Goal: Feedback & Contribution: Contribute content

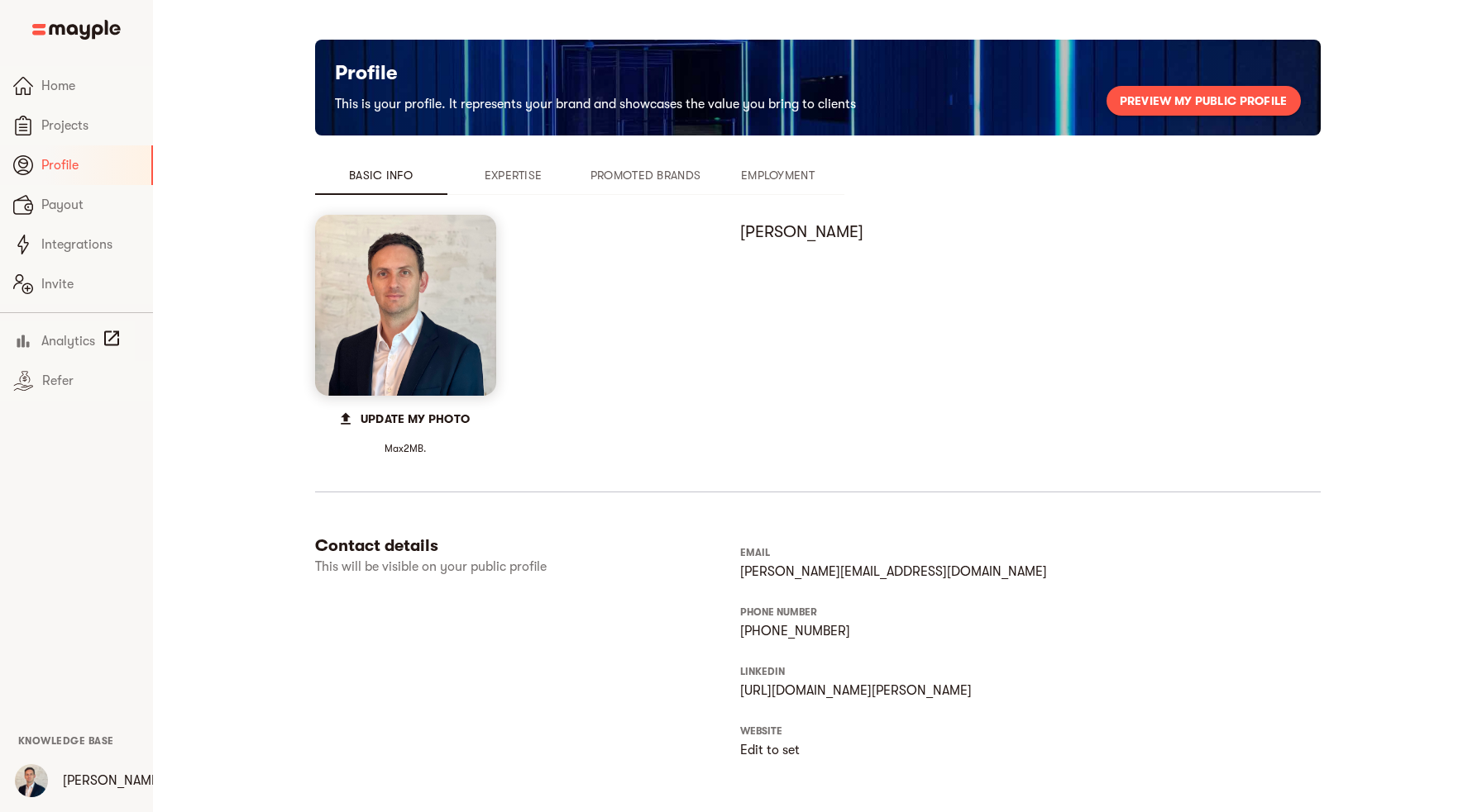
click at [509, 171] on span "Expertise" at bounding box center [514, 175] width 112 height 20
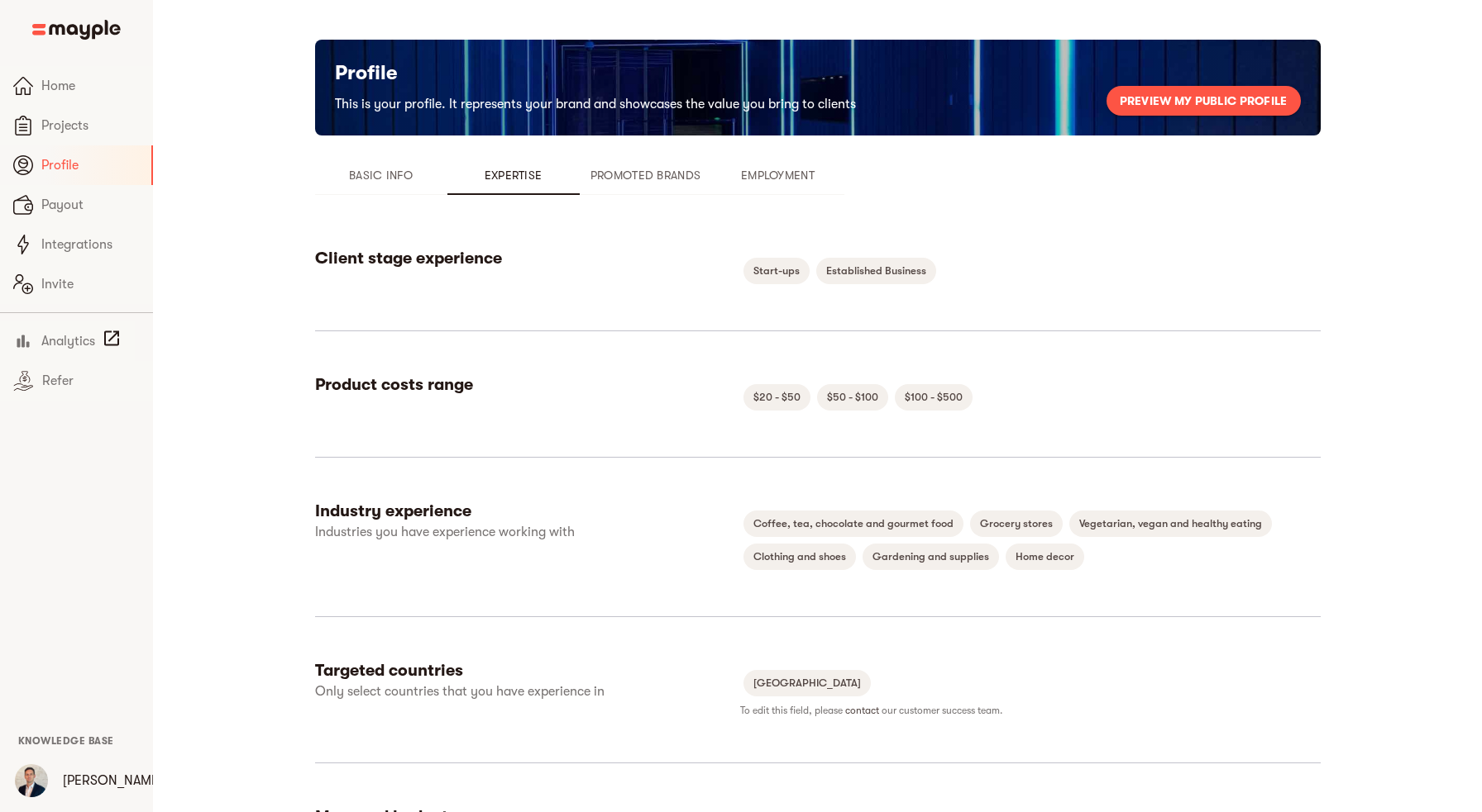
click at [631, 171] on span "Promoted Brands" at bounding box center [646, 175] width 112 height 20
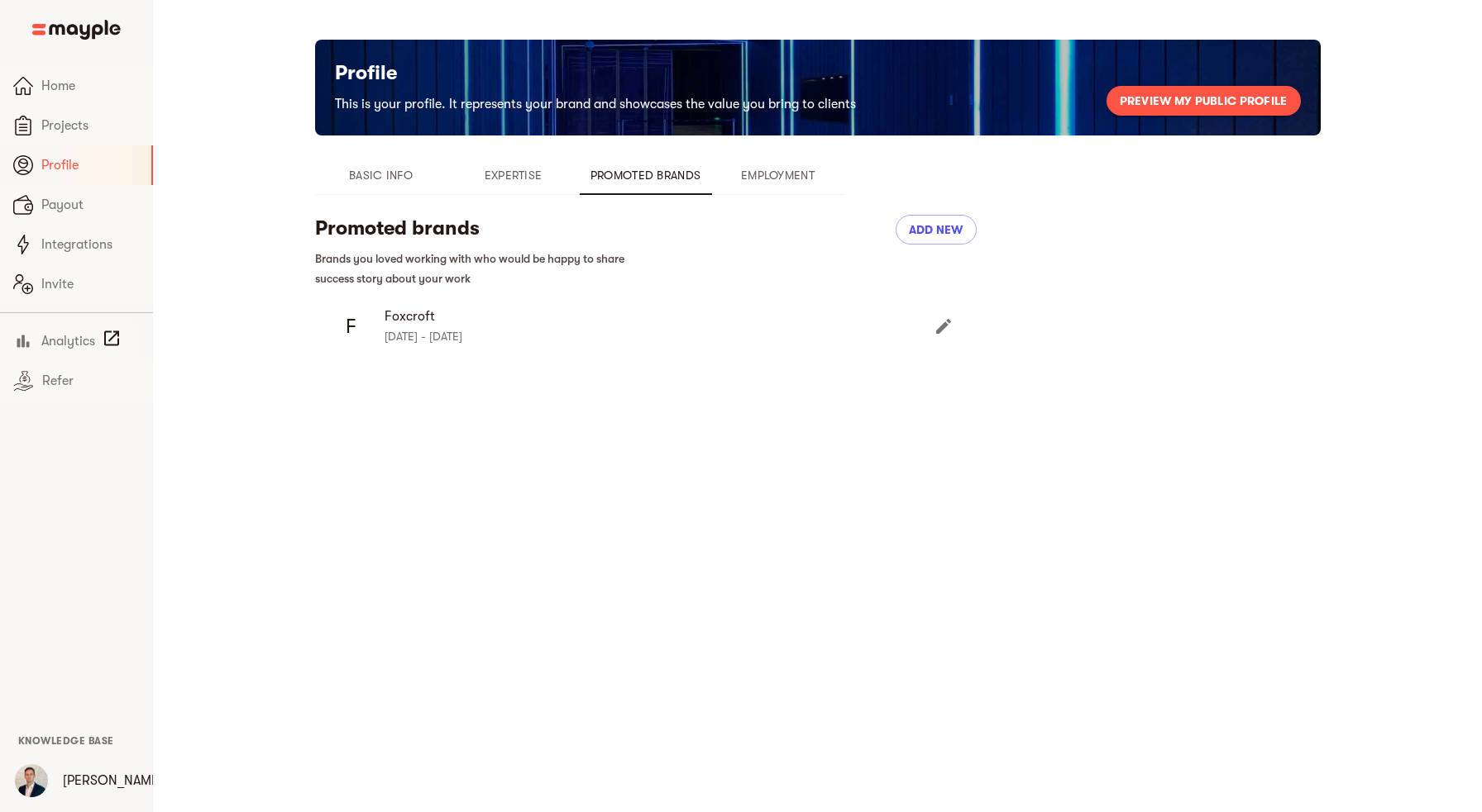
click at [943, 330] on icon "Edit" at bounding box center [943, 326] width 15 height 15
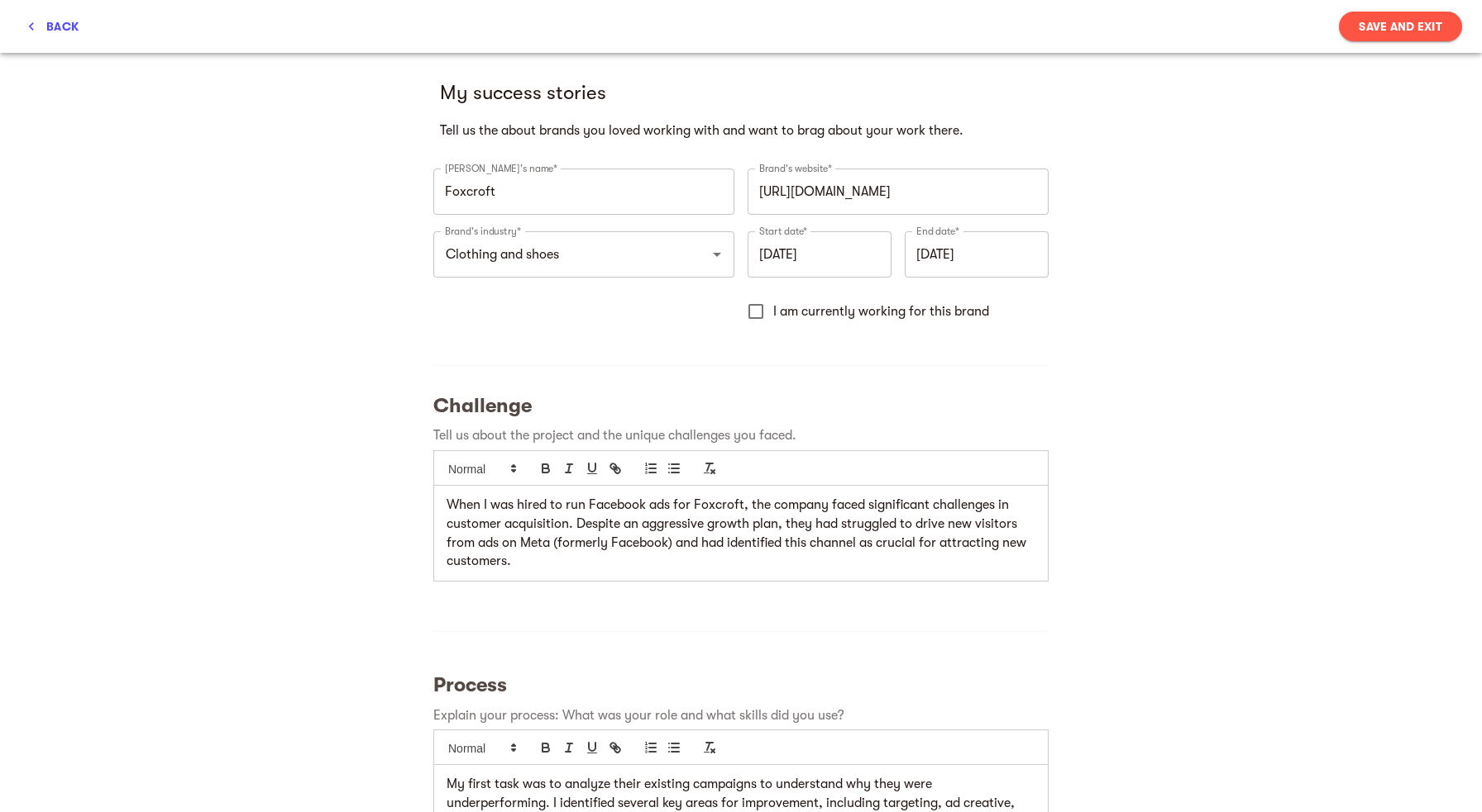
click at [48, 29] on span "back" at bounding box center [52, 27] width 52 height 20
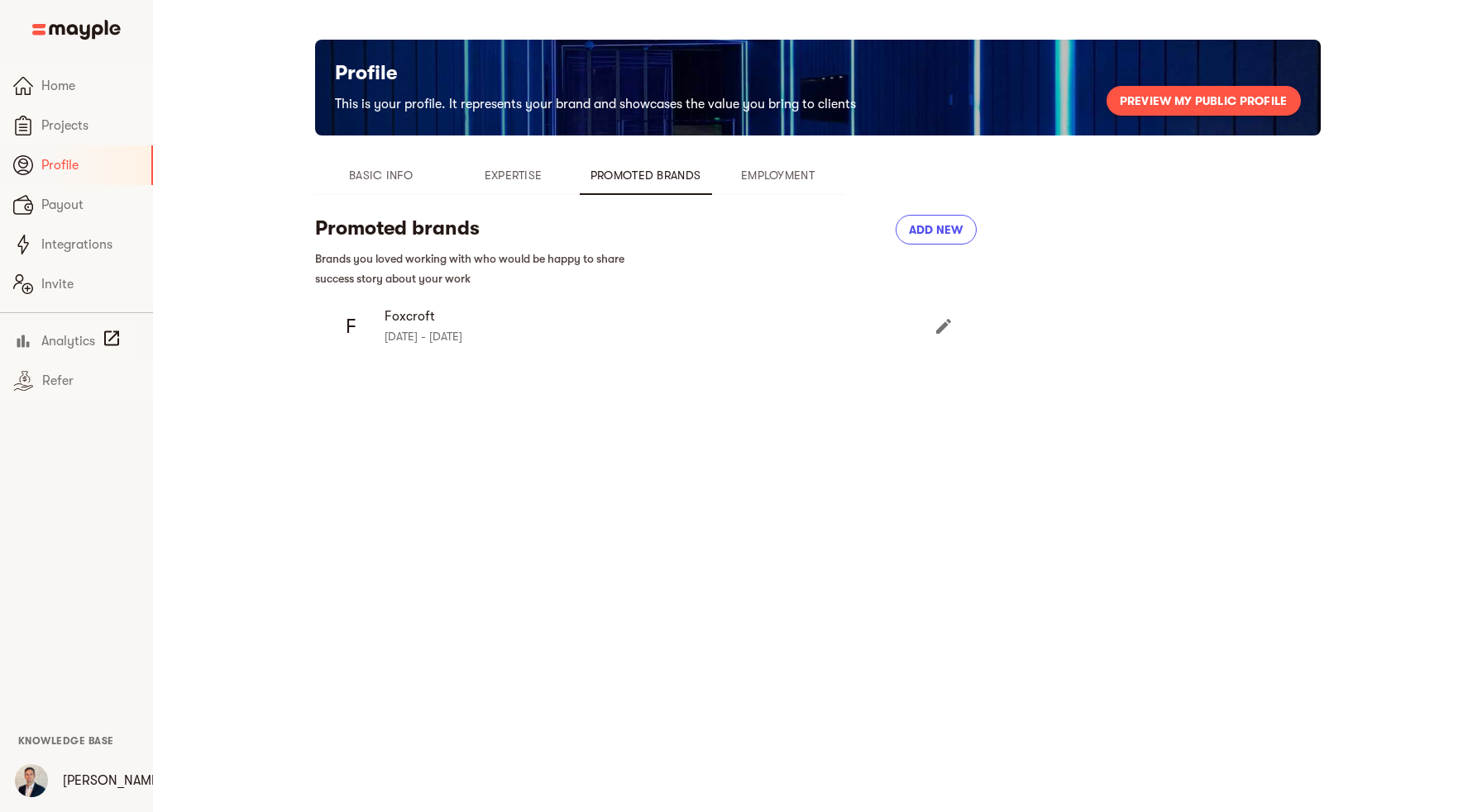
click at [945, 233] on span "Add new" at bounding box center [936, 230] width 54 height 20
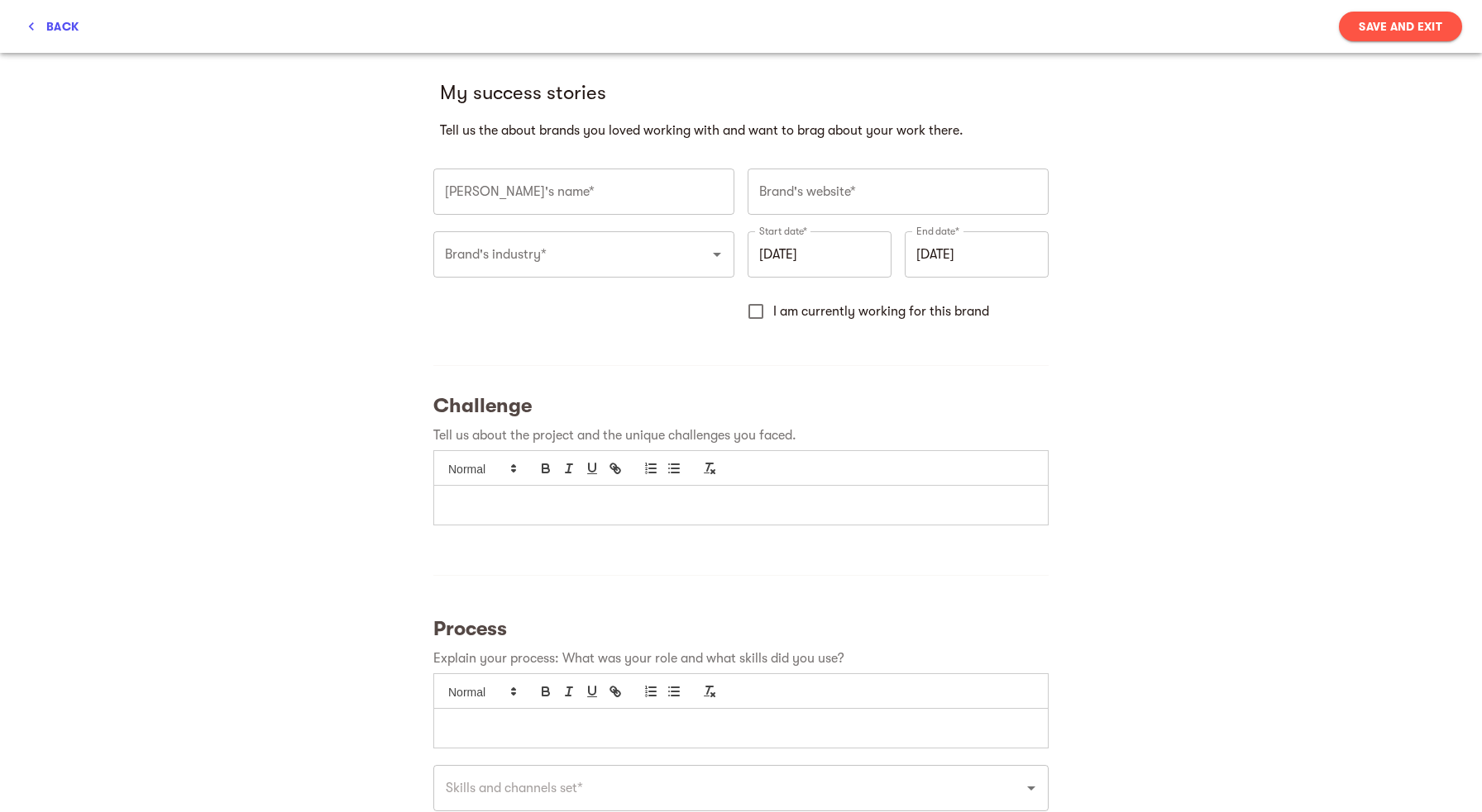
click at [545, 191] on input "text" at bounding box center [583, 191] width 301 height 46
type input "[PERSON_NAME] & [PERSON_NAME]"
click at [867, 189] on input "text" at bounding box center [897, 191] width 301 height 46
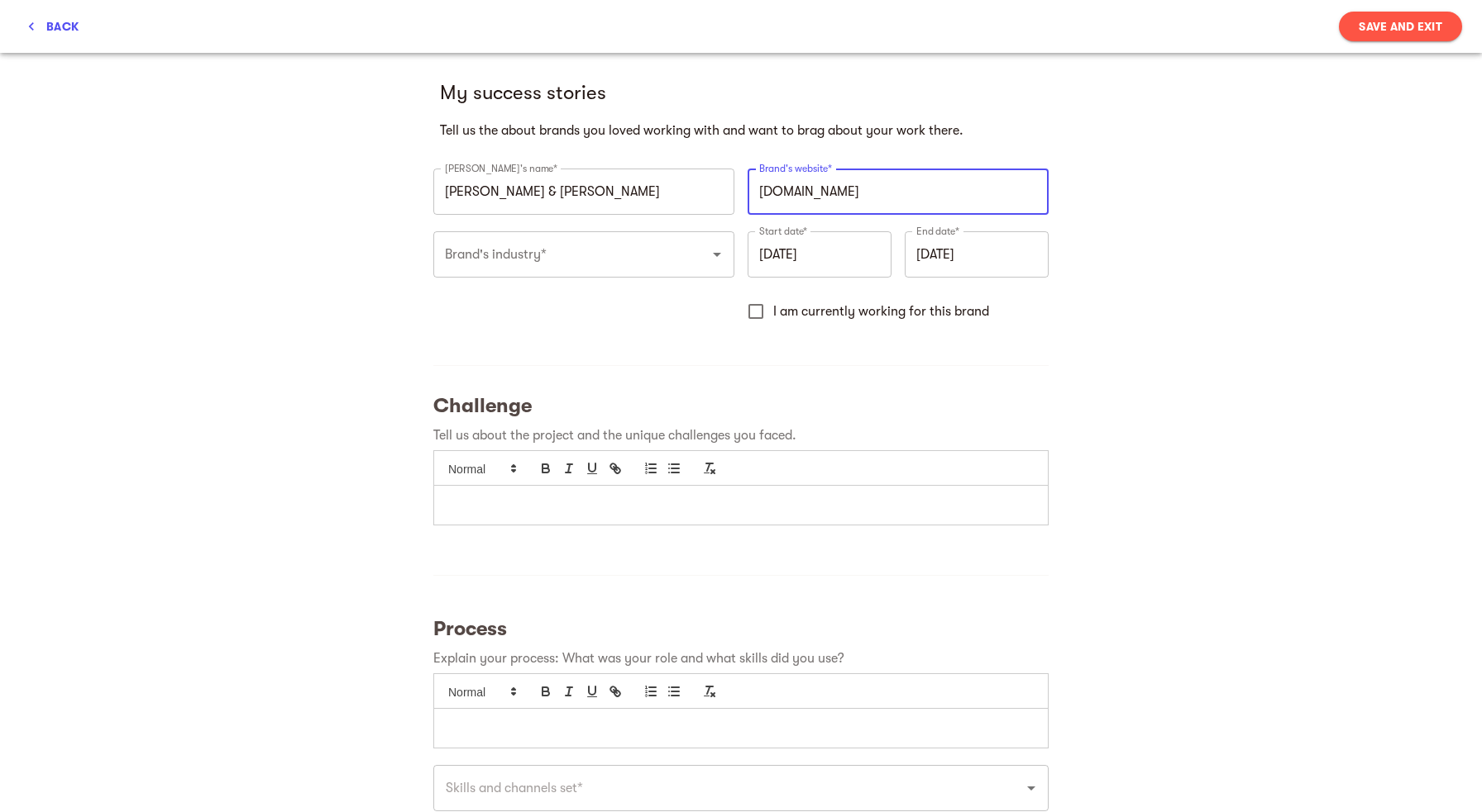
click at [656, 255] on input "Brand's industry*" at bounding box center [560, 254] width 240 height 32
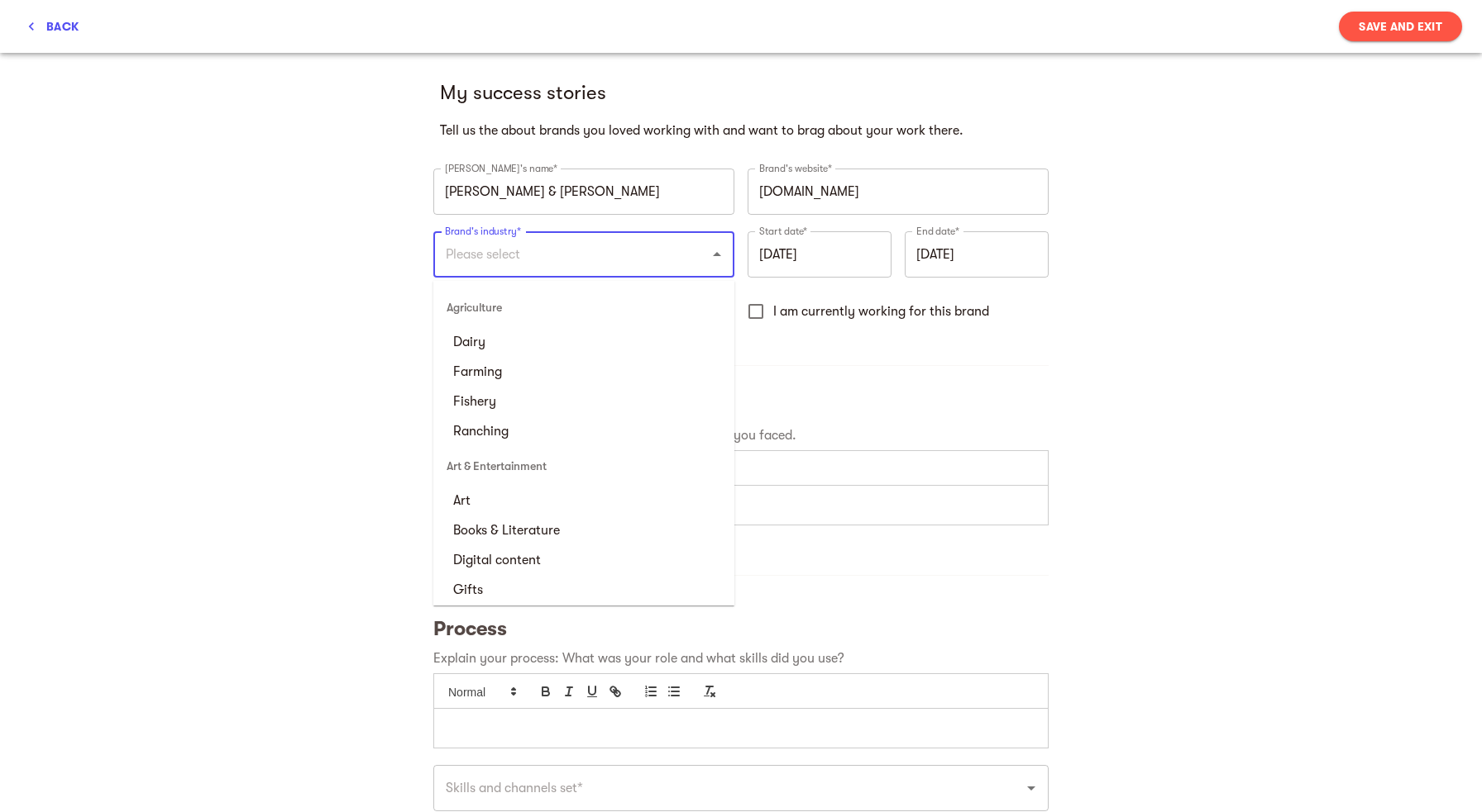
type input "[URL][DOMAIN_NAME]"
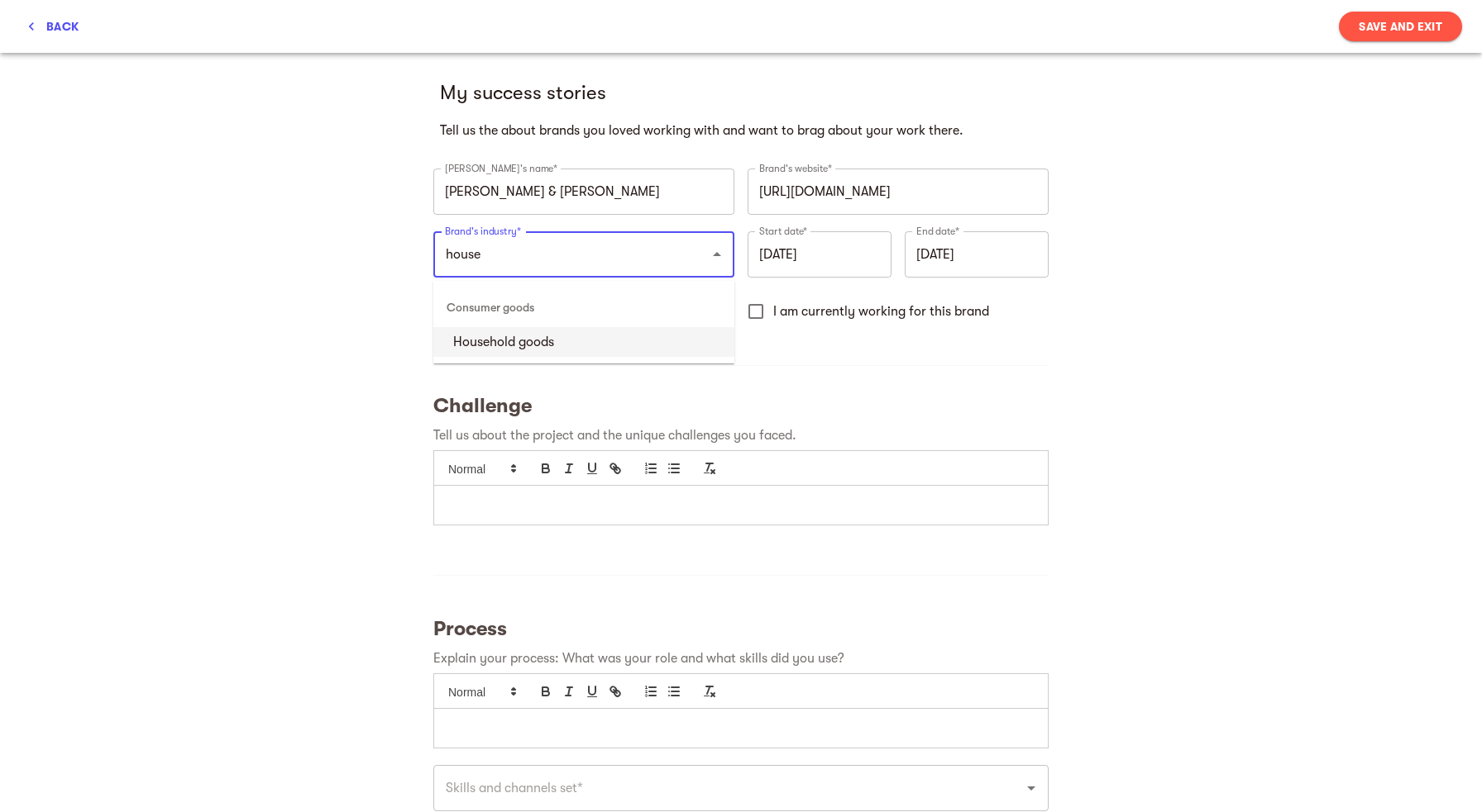
click at [533, 346] on li "Household goods" at bounding box center [583, 342] width 301 height 30
type input "Household goods"
click at [808, 262] on input "[DATE]" at bounding box center [819, 254] width 144 height 46
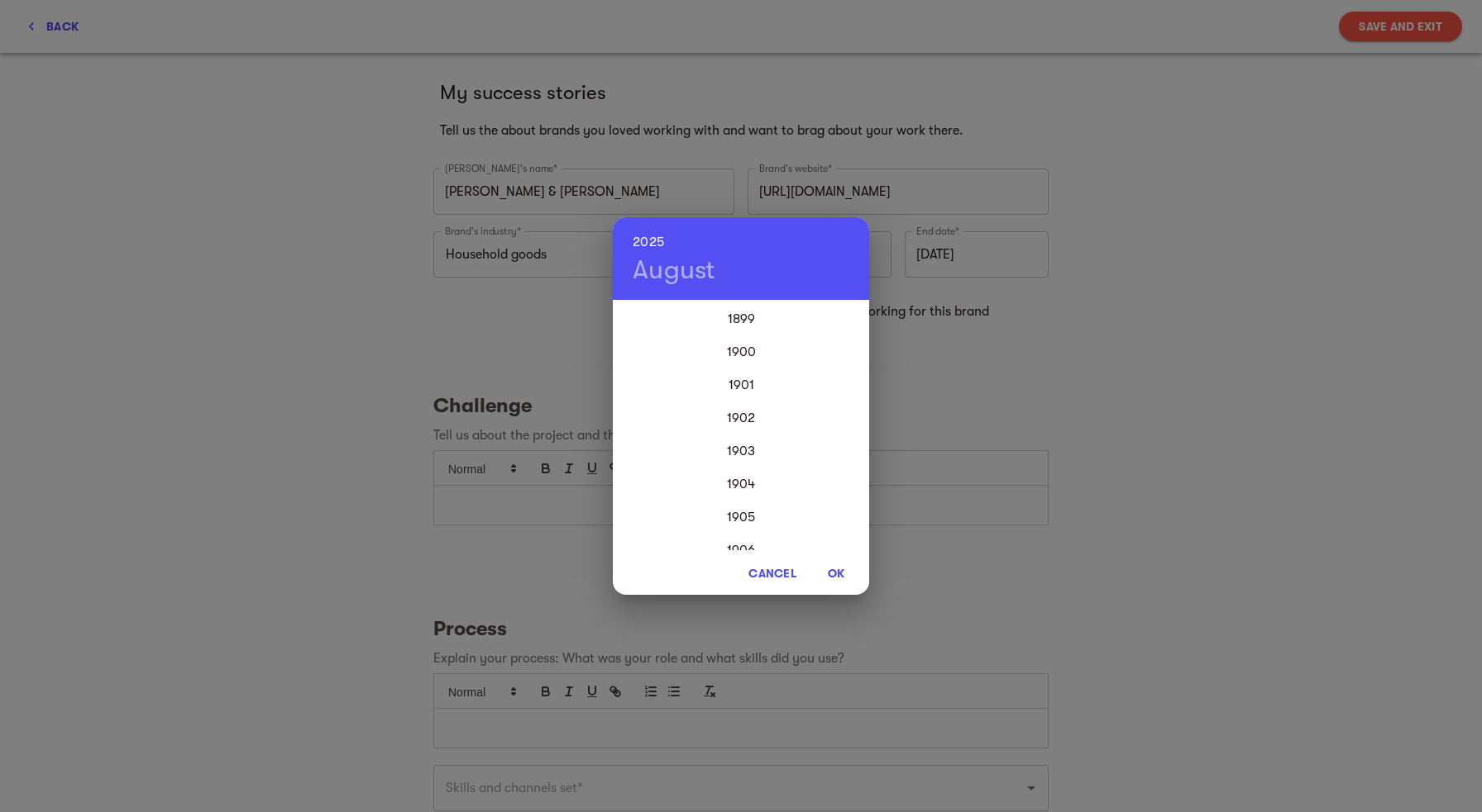
scroll to position [3966, 0]
click at [740, 485] on div "2024" at bounding box center [741, 485] width 256 height 34
click at [835, 572] on span "OK" at bounding box center [836, 574] width 39 height 20
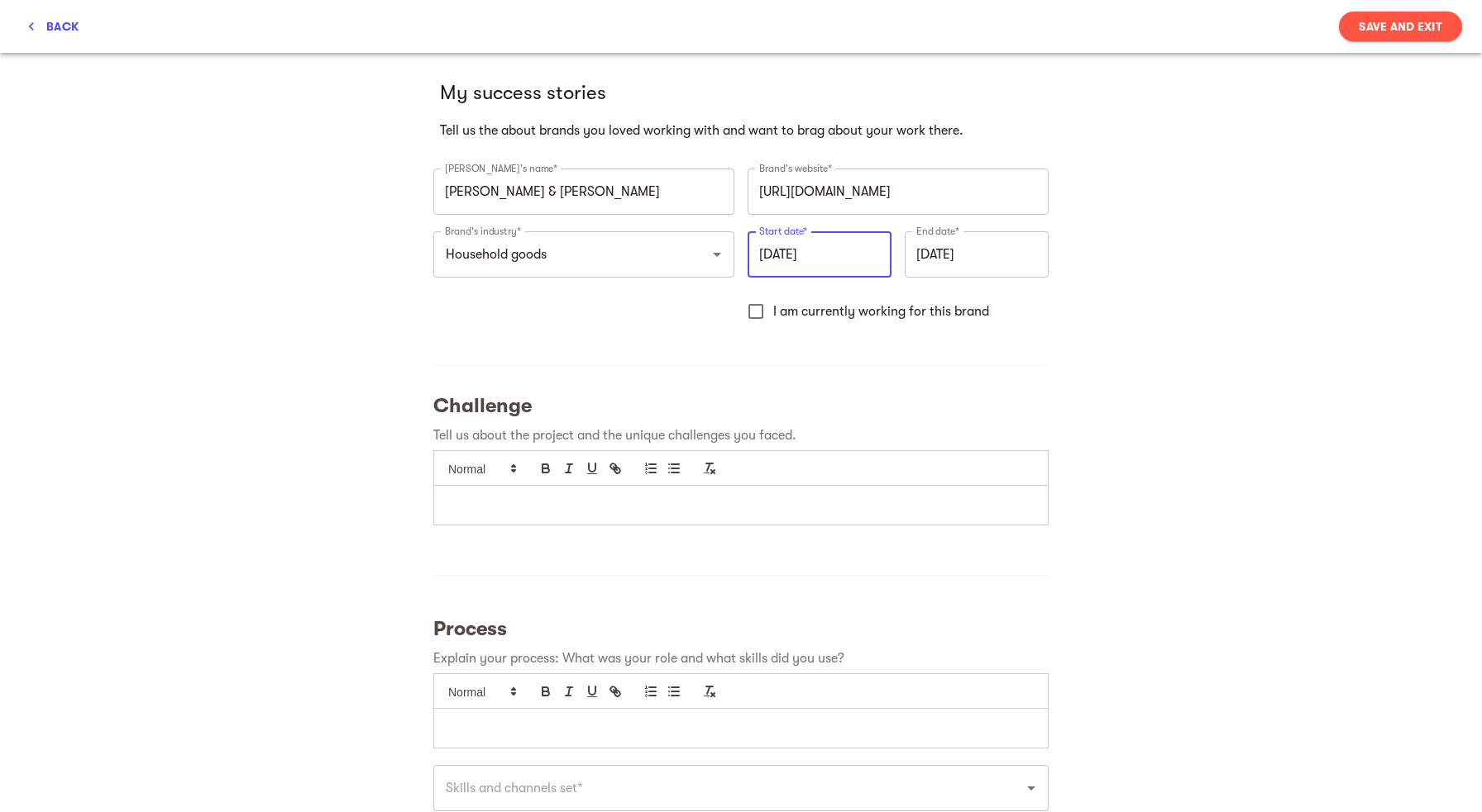
click at [787, 248] on input "[DATE]" at bounding box center [819, 254] width 144 height 46
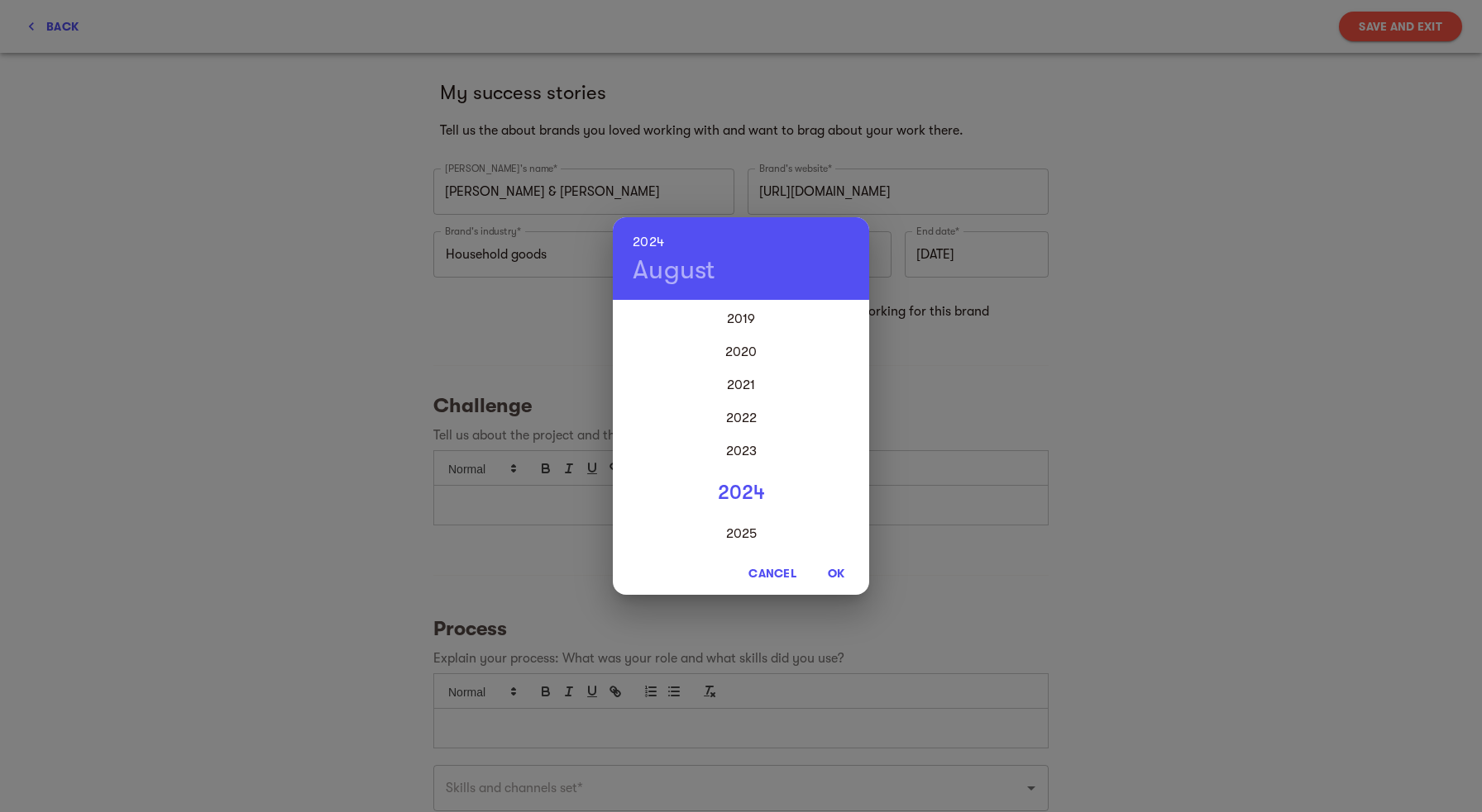
click at [683, 265] on h4 "August" at bounding box center [673, 270] width 83 height 34
click at [648, 239] on h6 "2024" at bounding box center [648, 241] width 32 height 23
click at [750, 536] on div "2025" at bounding box center [741, 534] width 256 height 34
click at [651, 240] on h6 "2025" at bounding box center [648, 241] width 32 height 23
click at [740, 484] on div "2024" at bounding box center [741, 485] width 256 height 34
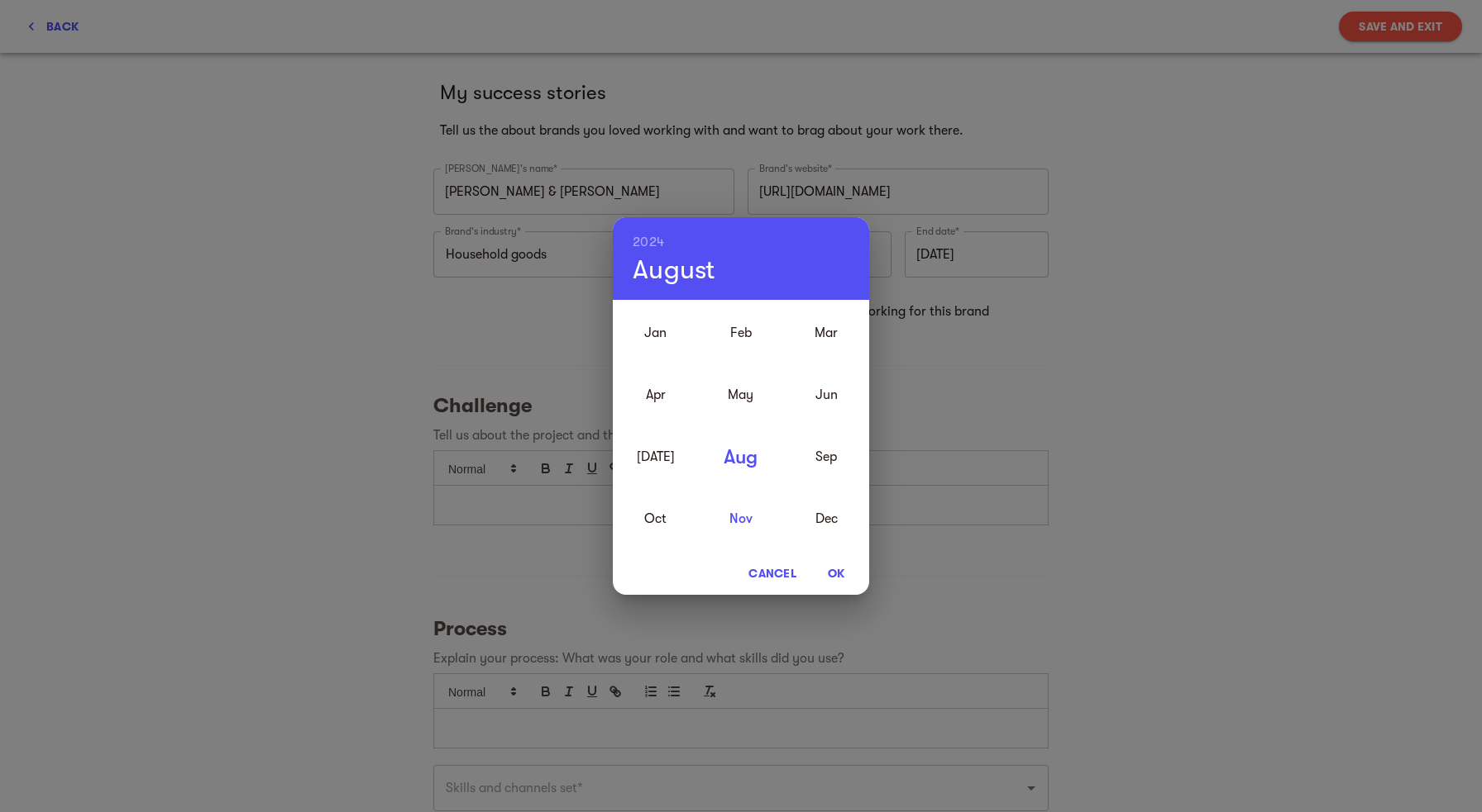
click at [736, 521] on div "Nov" at bounding box center [741, 519] width 85 height 62
click at [843, 575] on span "OK" at bounding box center [836, 574] width 39 height 20
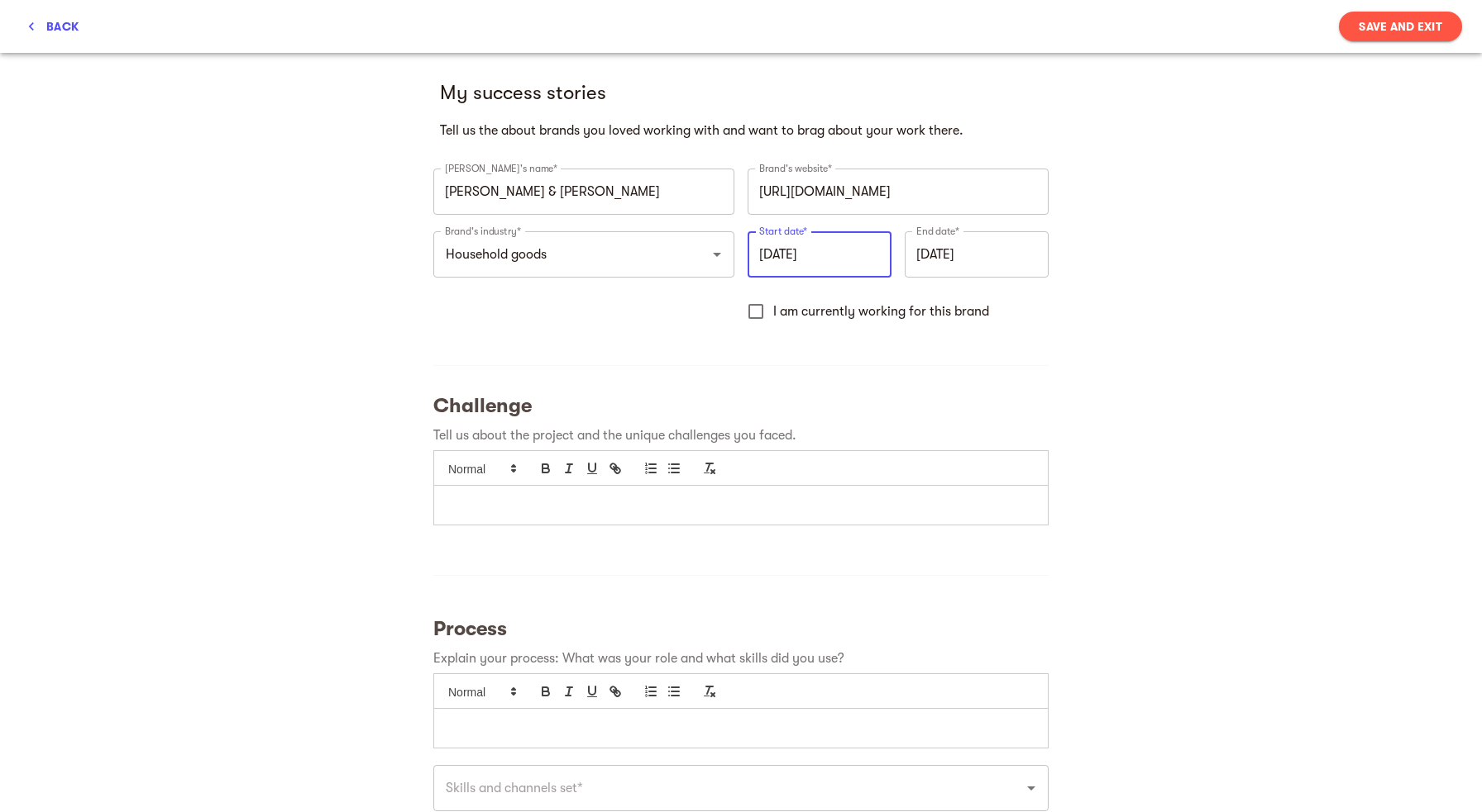
type input "[DATE]"
click at [755, 313] on input "I am currently working for this brand" at bounding box center [755, 311] width 35 height 34
checkbox input "true"
click at [535, 512] on p at bounding box center [741, 505] width 589 height 19
click at [662, 509] on p at bounding box center [741, 505] width 589 height 19
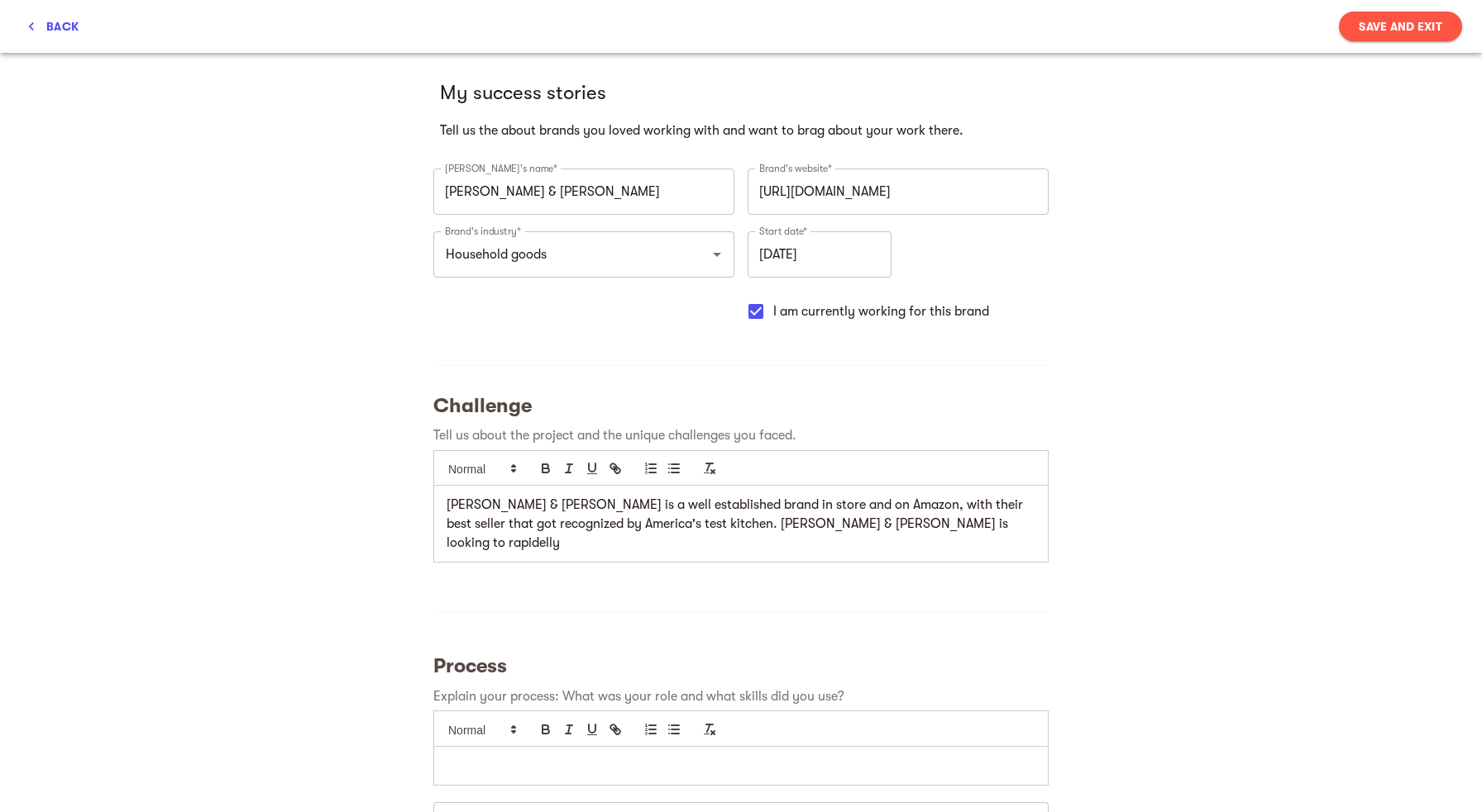
click at [861, 529] on p "[PERSON_NAME] & [PERSON_NAME] is a well established brand in store and on Amazo…" at bounding box center [741, 523] width 589 height 56
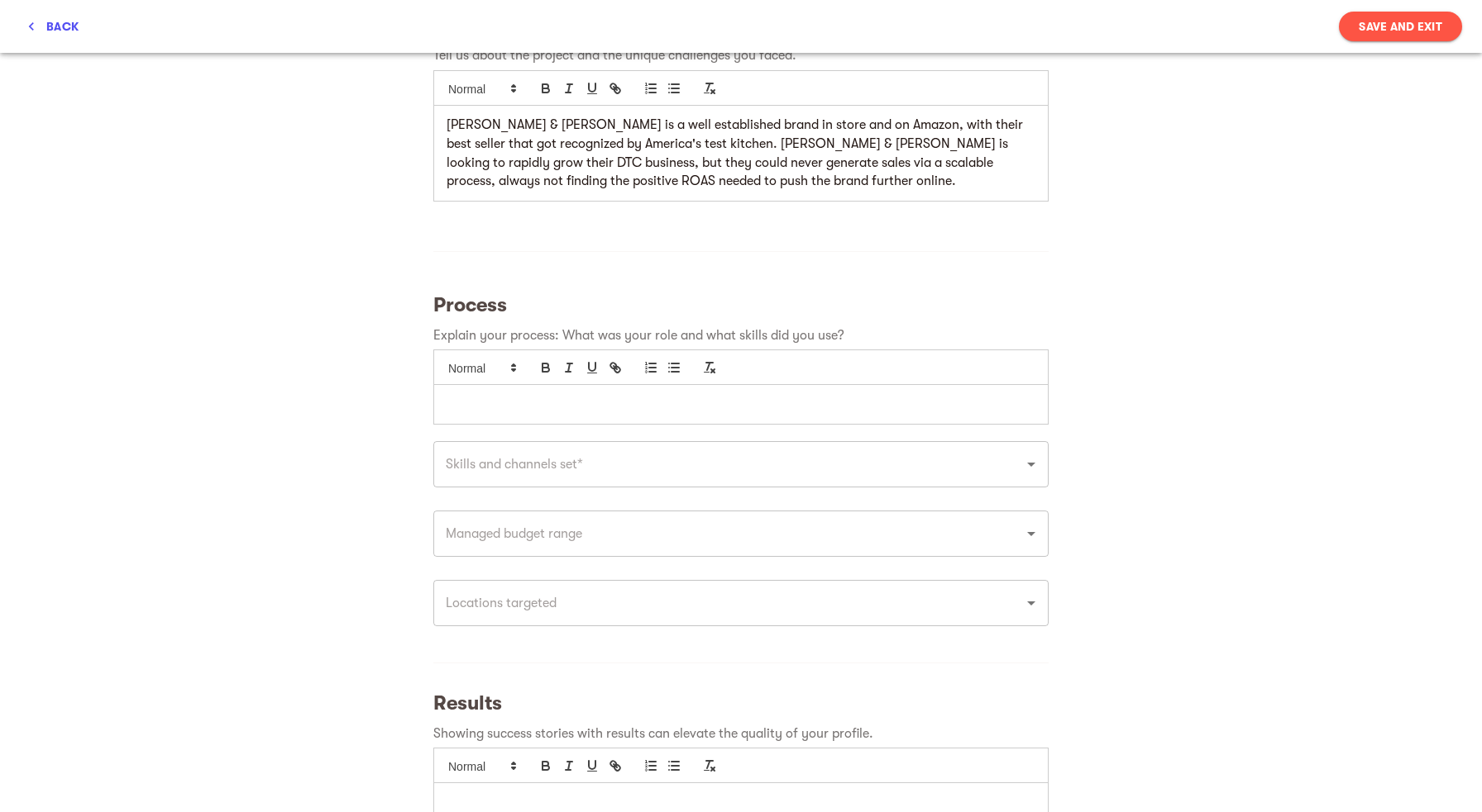
scroll to position [382, 0]
click at [801, 406] on p at bounding box center [741, 401] width 589 height 19
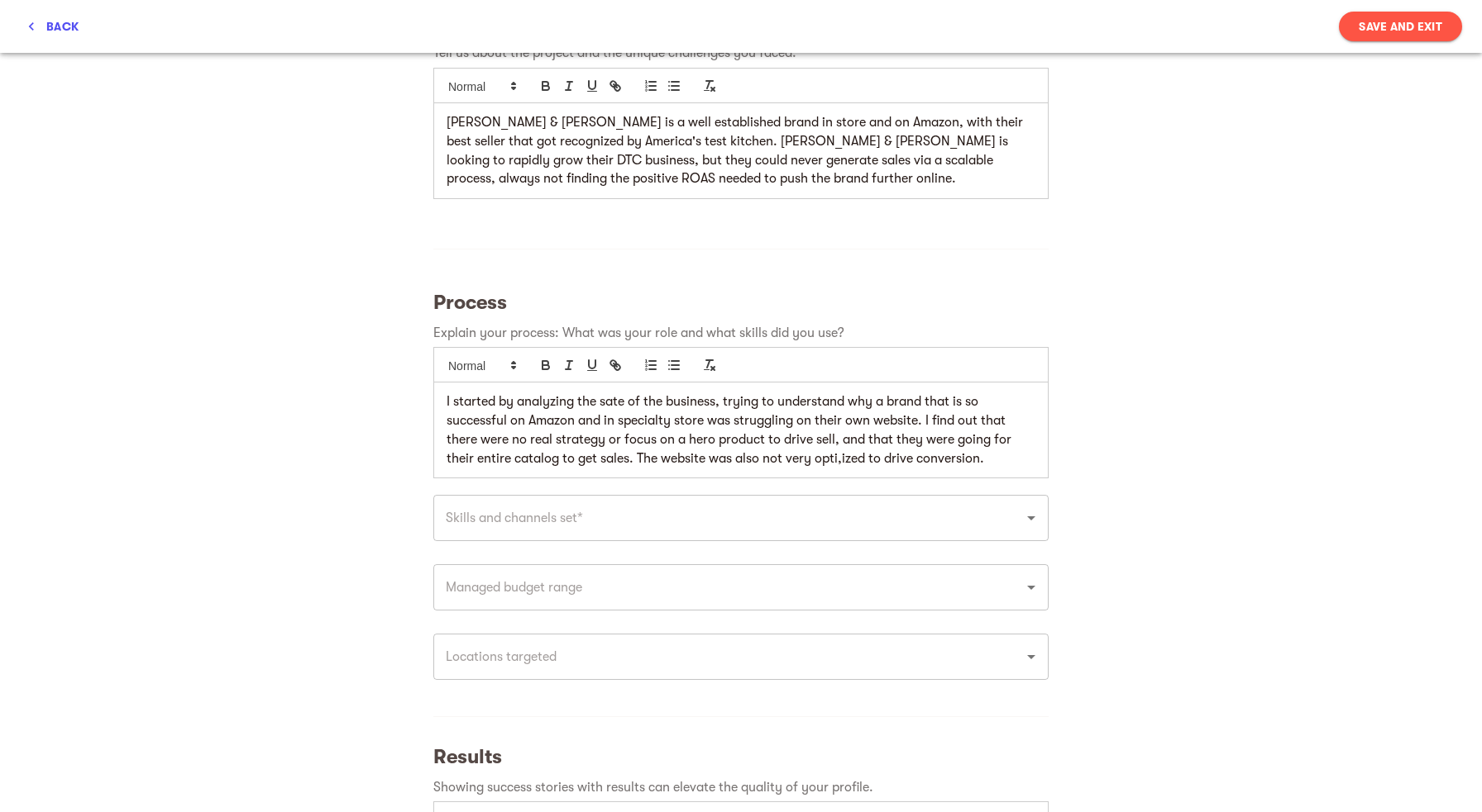
click at [845, 464] on p "I started by analyzing the sate of the business, trying to understand why a bra…" at bounding box center [741, 430] width 589 height 75
click at [1017, 464] on p "I started by analyzing the sate of the business, trying to understand why a bra…" at bounding box center [741, 430] width 589 height 75
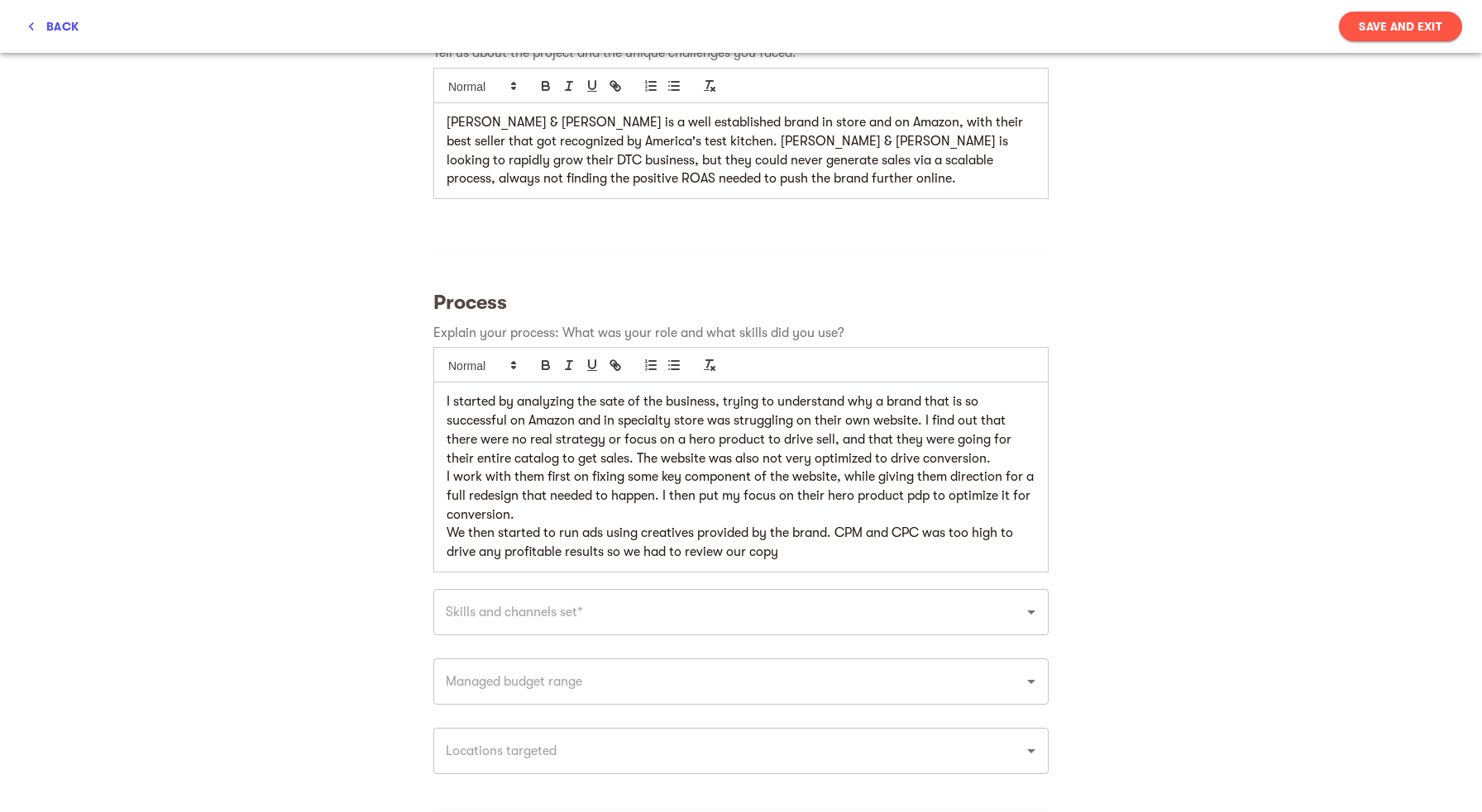
click at [791, 560] on p "We then started to run ads using creatives provided by the brand. CPM and CPC w…" at bounding box center [741, 543] width 589 height 37
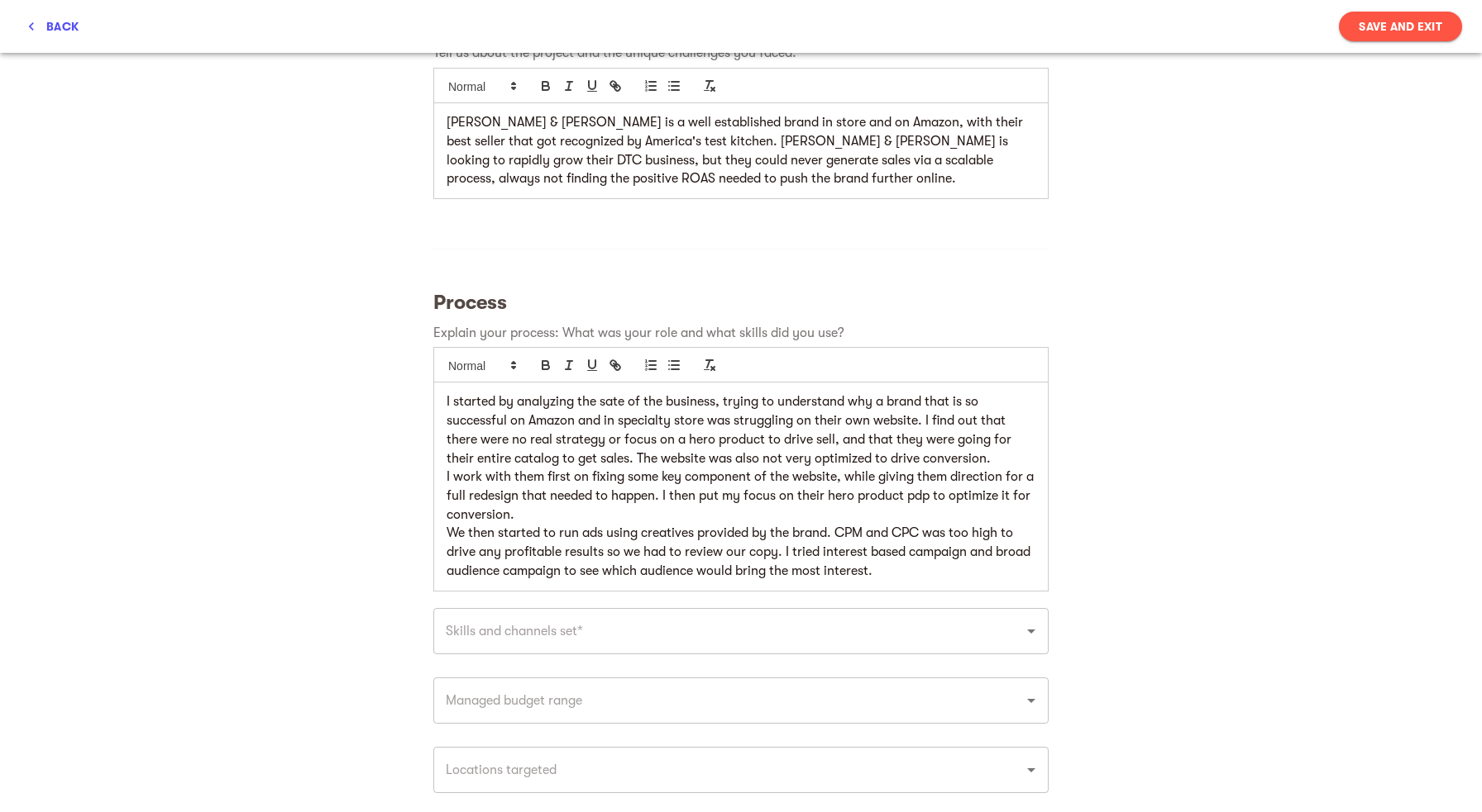
click at [501, 575] on p "We then started to run ads using creatives provided by the brand. CPM and CPC w…" at bounding box center [741, 552] width 589 height 56
click at [887, 572] on p "We then started to run ads using creatives provided by the brand. CPM and CPC w…" at bounding box center [741, 552] width 589 height 56
click at [454, 592] on p "We then started to run ads using creatives provided by the brand. CPM and CPC w…" at bounding box center [741, 562] width 589 height 75
click at [741, 599] on p "We then started to run ads using creatives provided by the brand. CPM and CPC w…" at bounding box center [741, 562] width 589 height 75
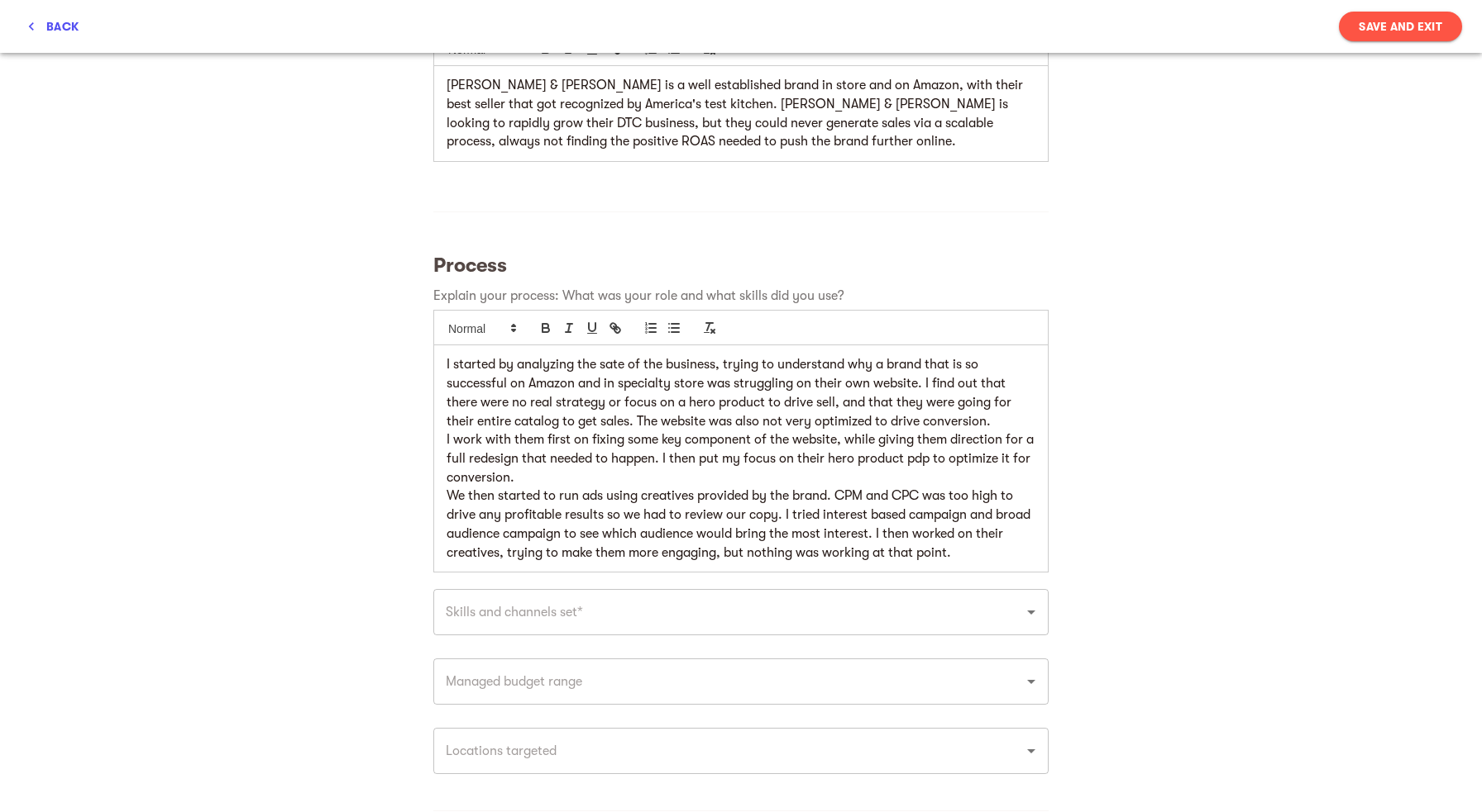
scroll to position [428, 0]
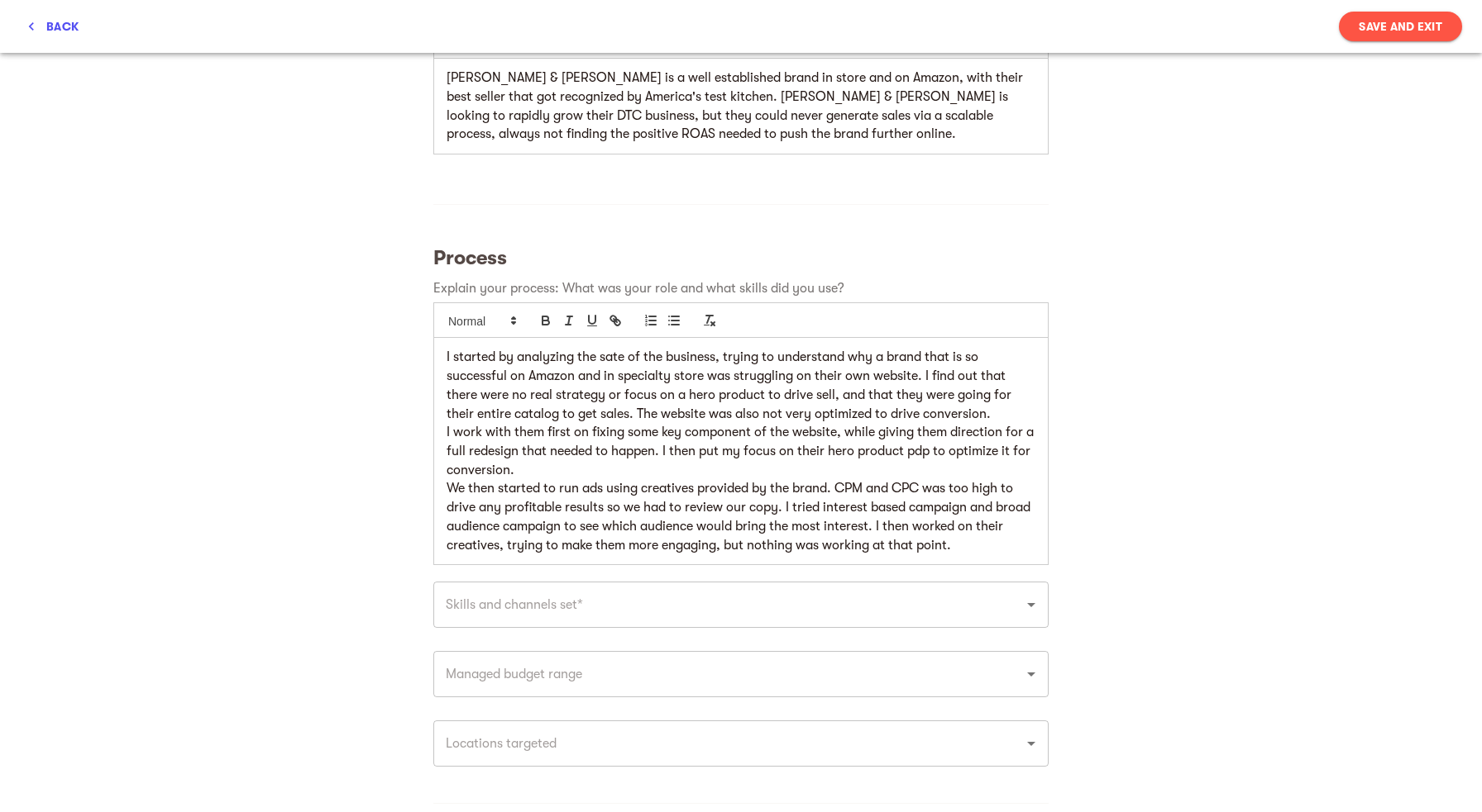
click at [971, 545] on p "We then started to run ads using creatives provided by the brand. CPM and CPC w…" at bounding box center [741, 516] width 589 height 75
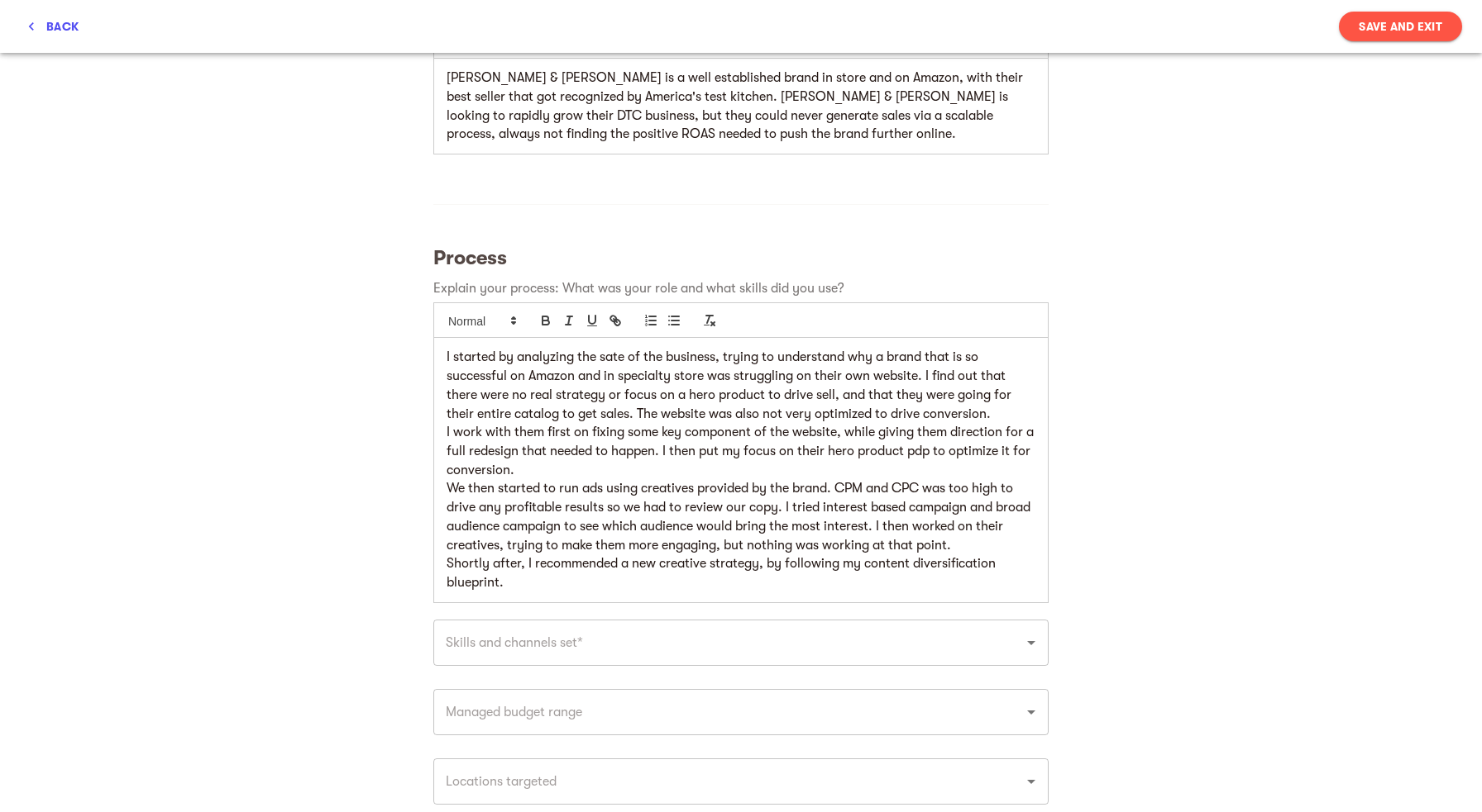
click at [880, 590] on p "Shortly after, I recommended a new creative strategy, by following my content d…" at bounding box center [741, 574] width 589 height 37
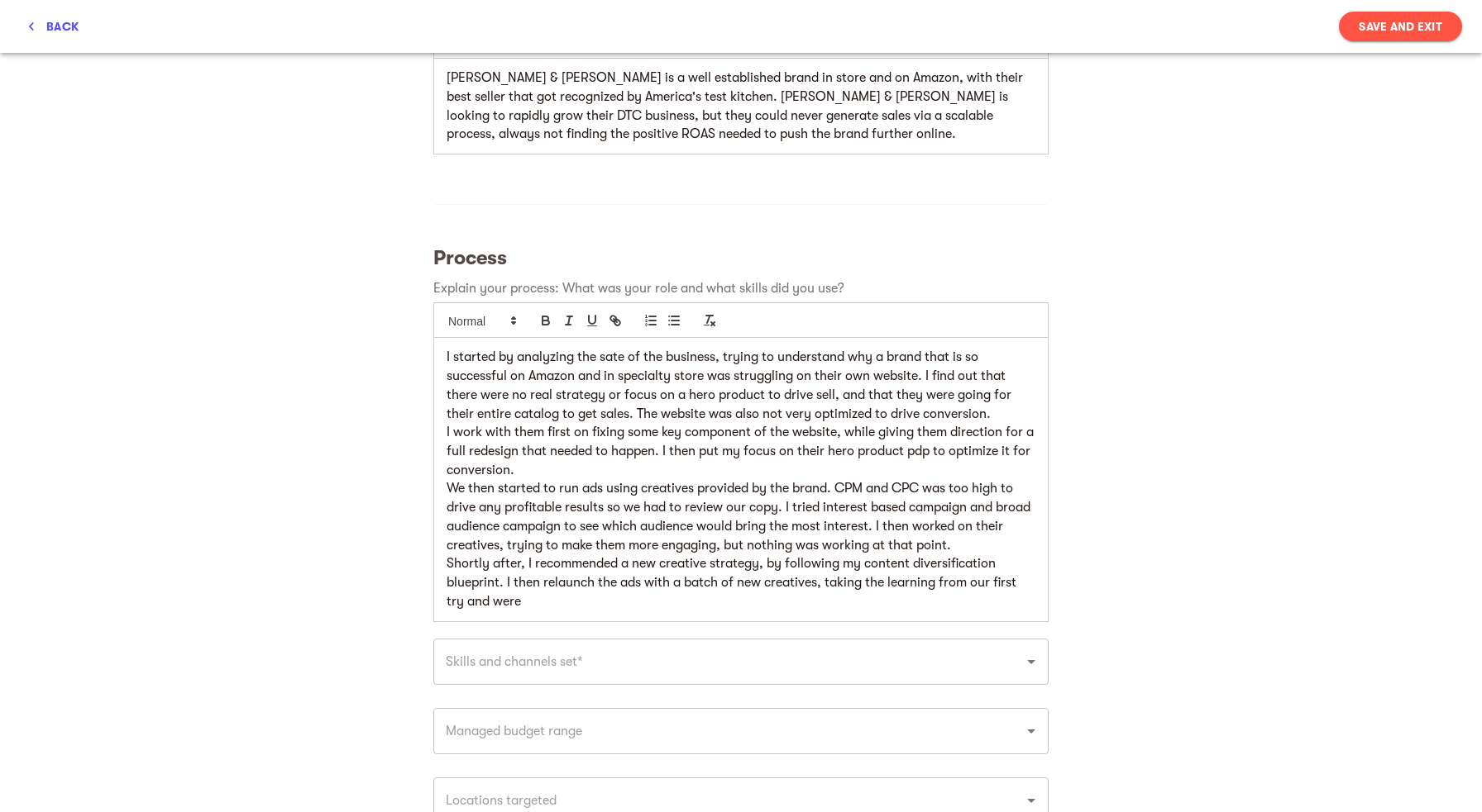
click at [468, 601] on p "Shortly after, I recommended a new creative strategy, by following my content d…" at bounding box center [741, 582] width 589 height 56
click at [494, 602] on p "Shortly after, I recommended a new creative strategy, by following my content d…" at bounding box center [741, 582] width 589 height 56
click at [717, 607] on p "Shortly after, I recommended a new creative strategy, by following my content d…" at bounding box center [741, 582] width 589 height 56
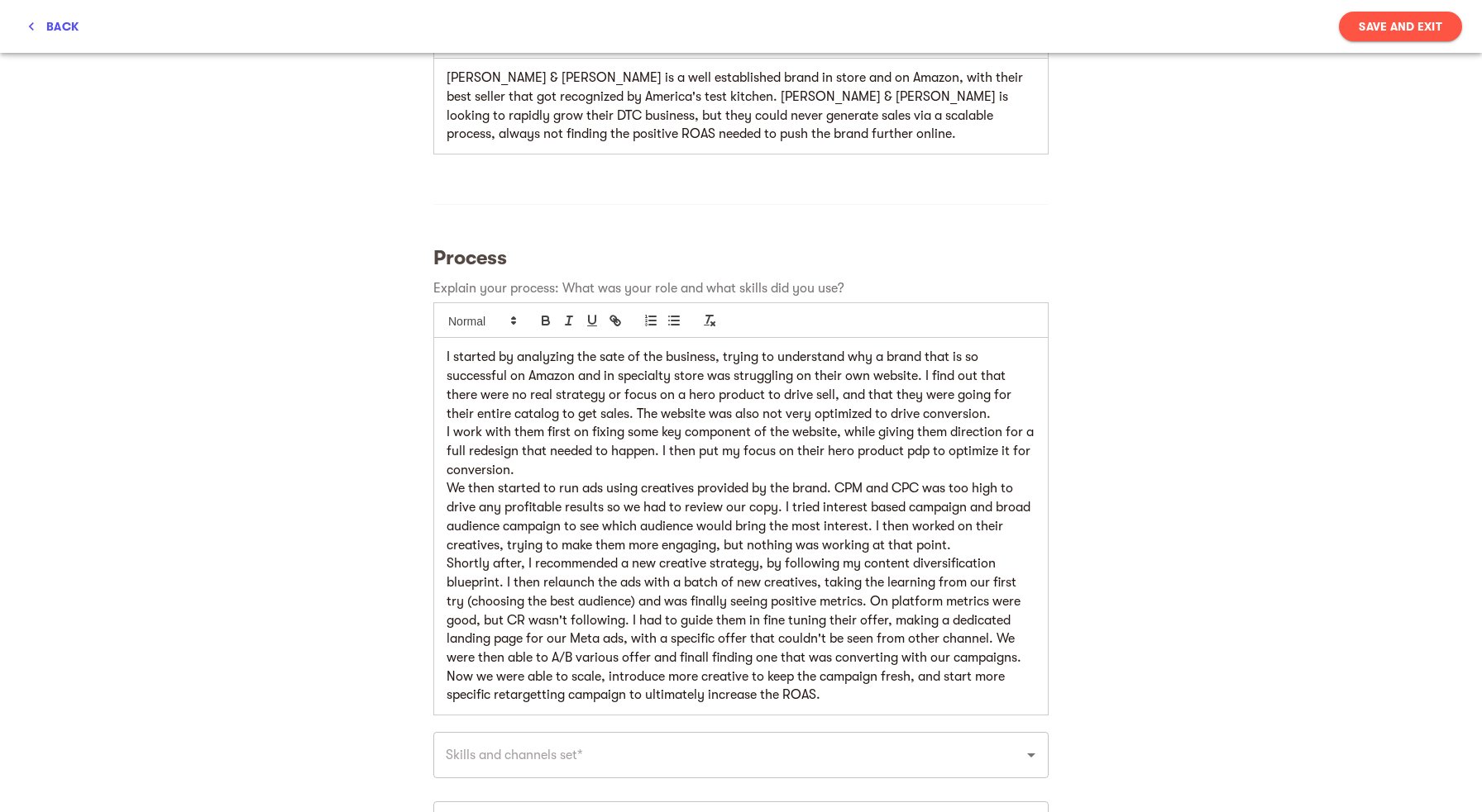
click at [535, 698] on p "Now we were able to scale, introduce more creative to keep the campaign fresh, …" at bounding box center [741, 687] width 589 height 37
click at [545, 700] on p "Now we were able to scale, introduce more creative to keep the campaign fresh, …" at bounding box center [741, 687] width 589 height 37
click at [849, 688] on p "Now we were able to scale, introduce more creative to keep the campaign fresh, …" at bounding box center [741, 687] width 589 height 37
click at [525, 702] on p "Now we were able to scale, introduce more creative to keep the campaign fresh, …" at bounding box center [741, 687] width 589 height 37
click at [832, 692] on p "Now we were able to scale, introduce more creative to keep the campaign fresh, …" at bounding box center [741, 687] width 589 height 37
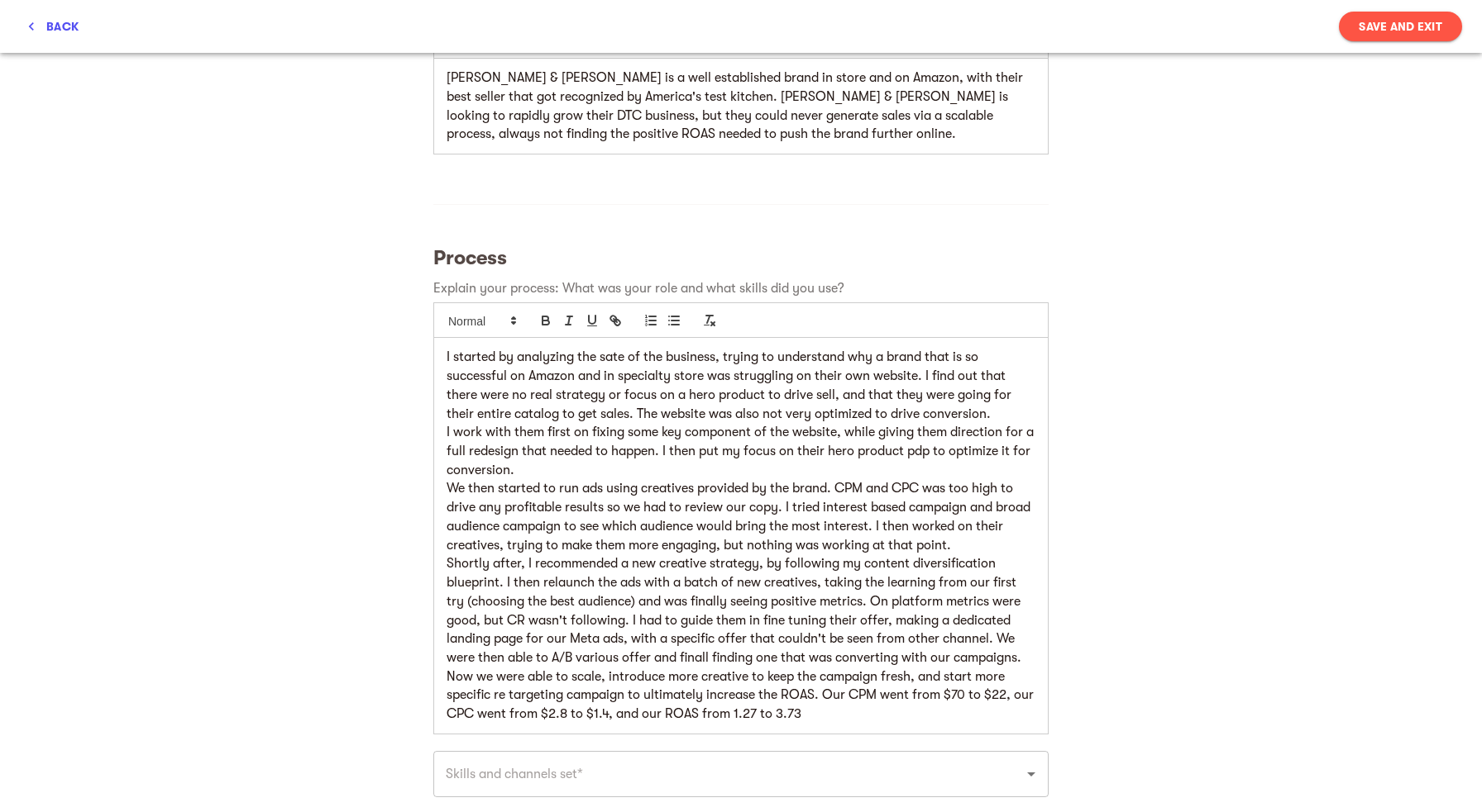
click at [782, 720] on p "Now we were able to scale, introduce more creative to keep the campaign fresh, …" at bounding box center [741, 696] width 589 height 56
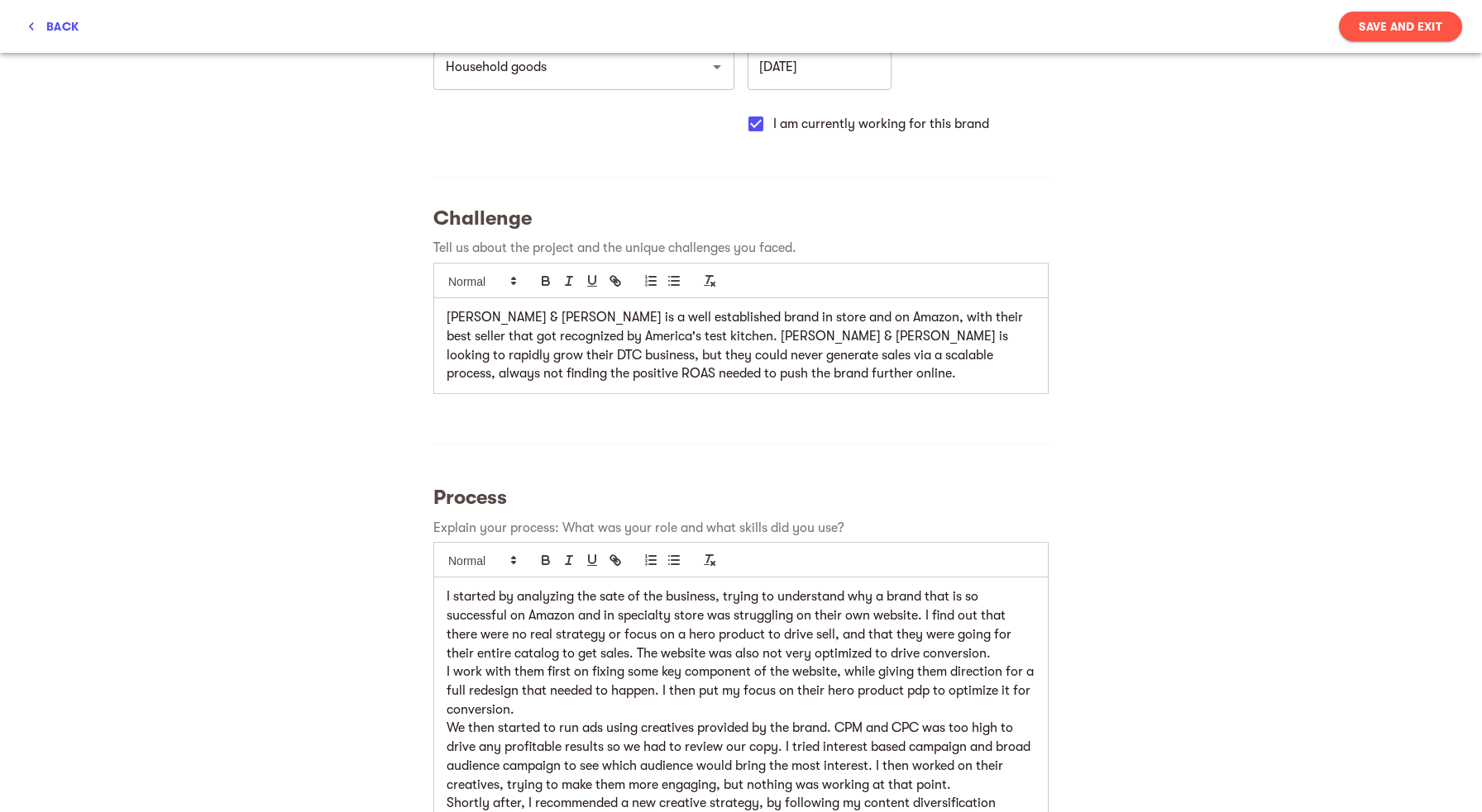
scroll to position [183, 0]
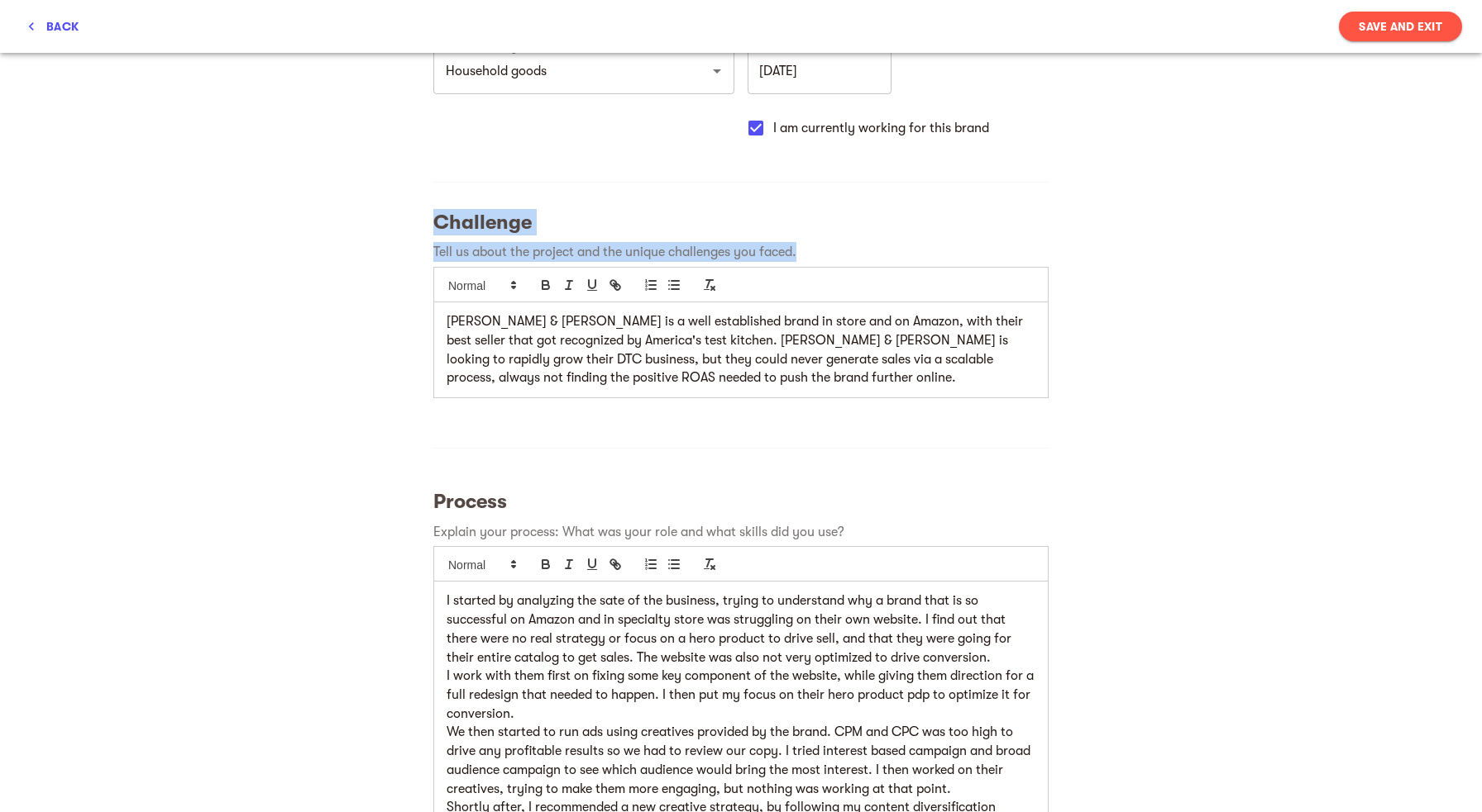
drag, startPoint x: 811, startPoint y: 256, endPoint x: 438, endPoint y: 218, distance: 374.9
click at [438, 218] on div "Challenge Tell us about the project and the unique challenges you faced. [PERSO…" at bounding box center [741, 308] width 628 height 213
copy div "Challenge Tell us about the project and the unique challenges you faced."
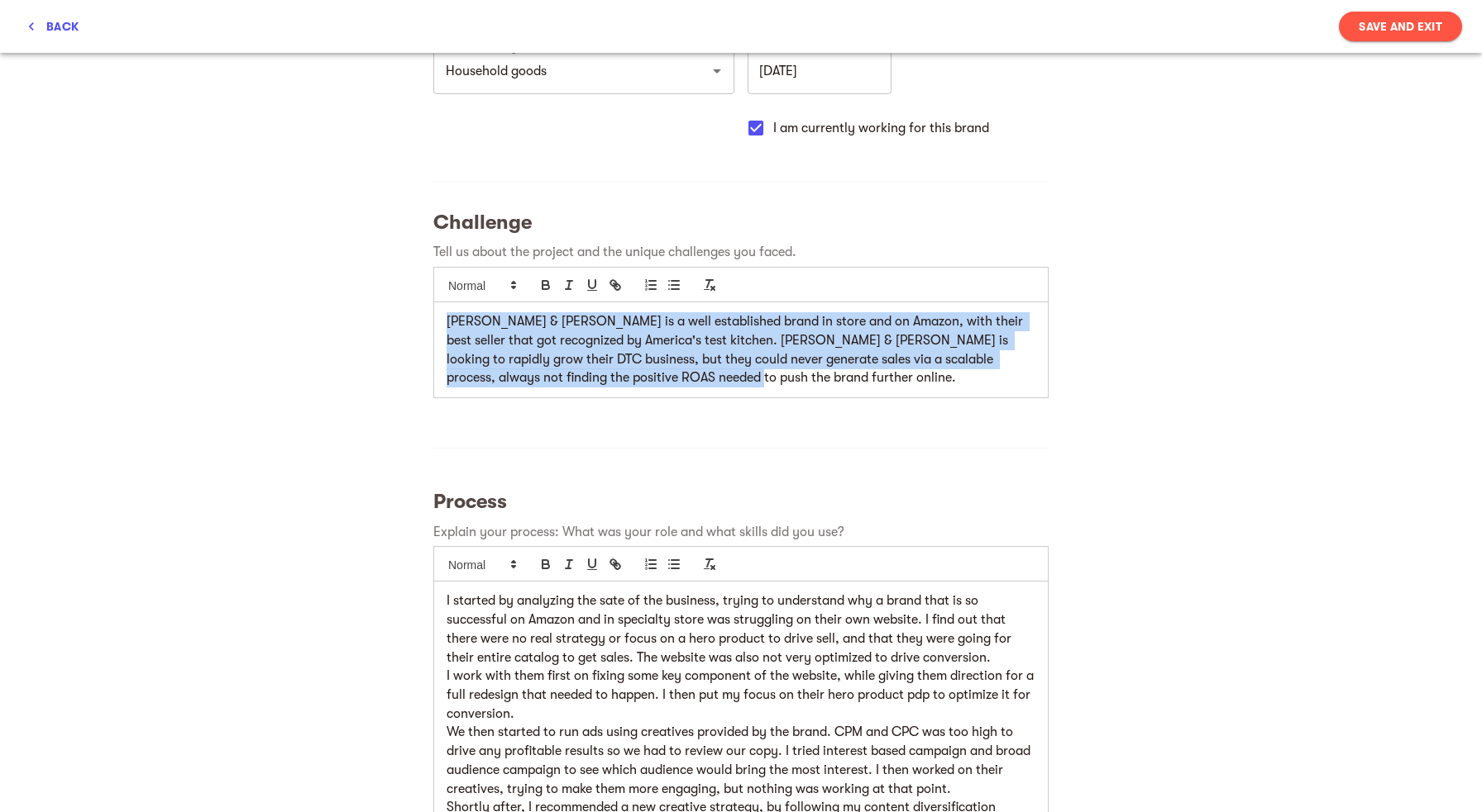
drag, startPoint x: 711, startPoint y: 381, endPoint x: 394, endPoint y: 303, distance: 326.5
click at [434, 303] on div "[PERSON_NAME] & [PERSON_NAME] is a well established brand in store and on Amazo…" at bounding box center [741, 350] width 613 height 95
copy p "[PERSON_NAME] & [PERSON_NAME] is a well established brand in store and on Amazo…"
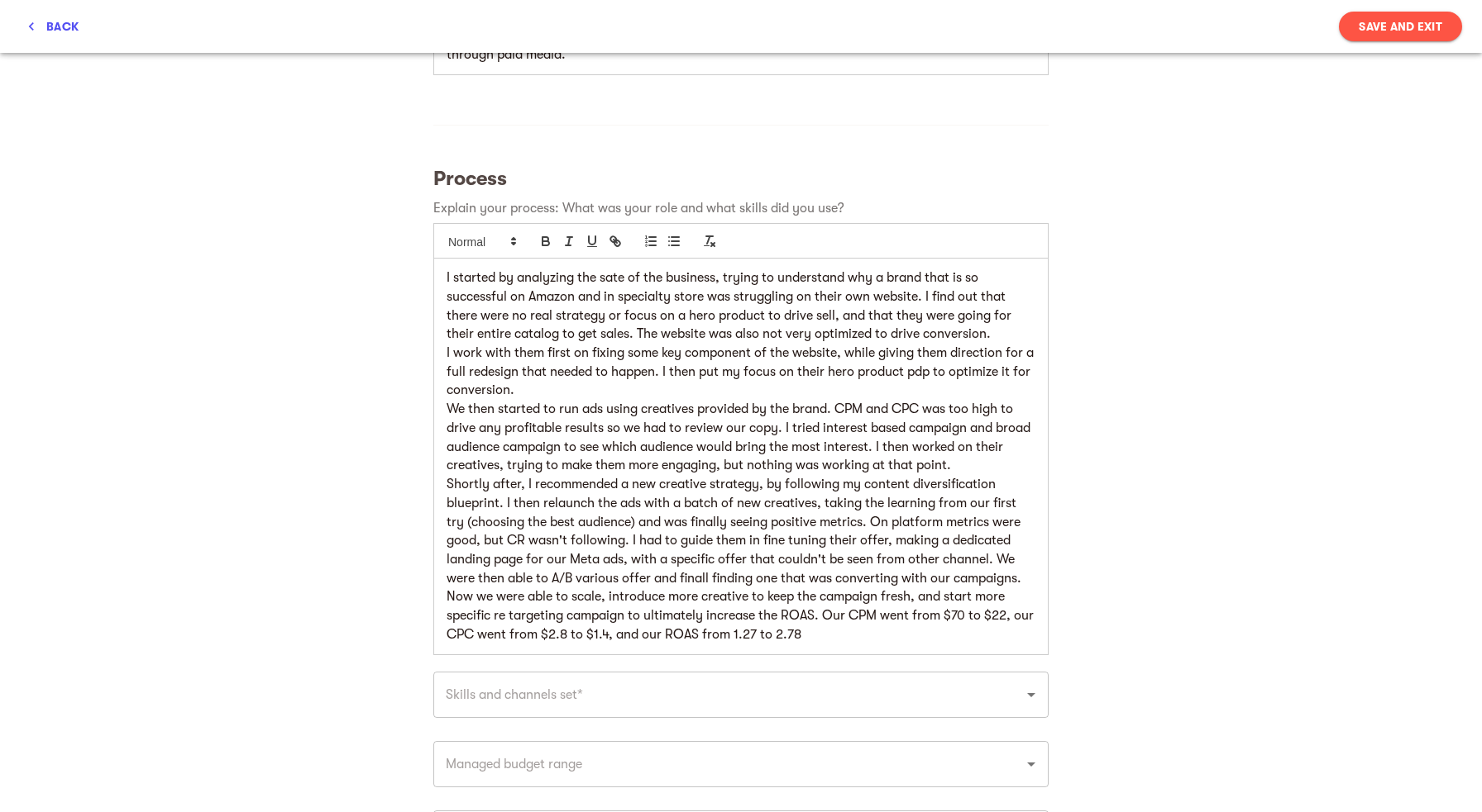
scroll to position [529, 0]
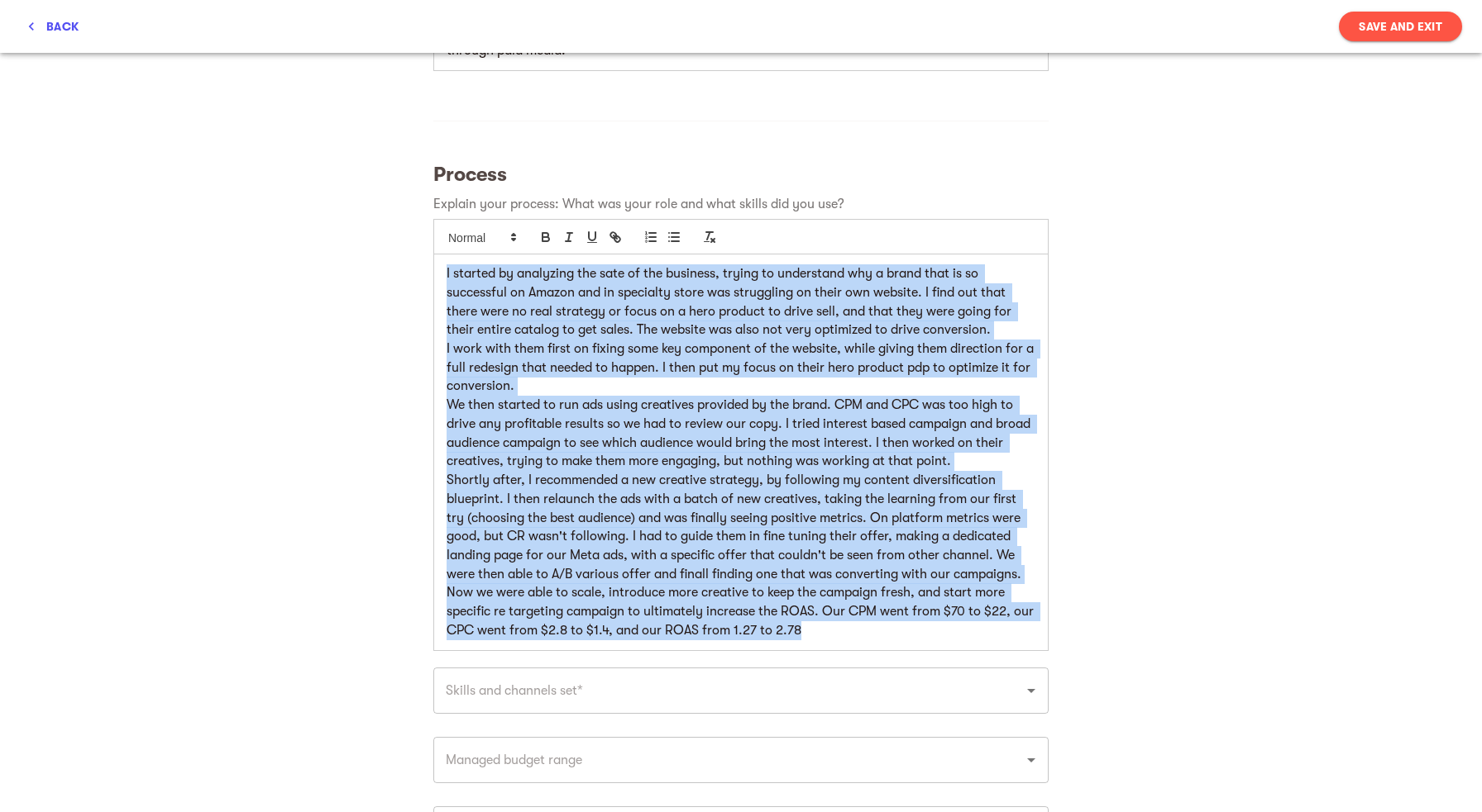
drag, startPoint x: 803, startPoint y: 614, endPoint x: 438, endPoint y: 236, distance: 525.5
click at [438, 254] on div "I started by analyzing the sate of the business, trying to understand why a bra…" at bounding box center [741, 451] width 613 height 395
copy div "I started by analyzing the sate of the business, trying to understand why a bra…"
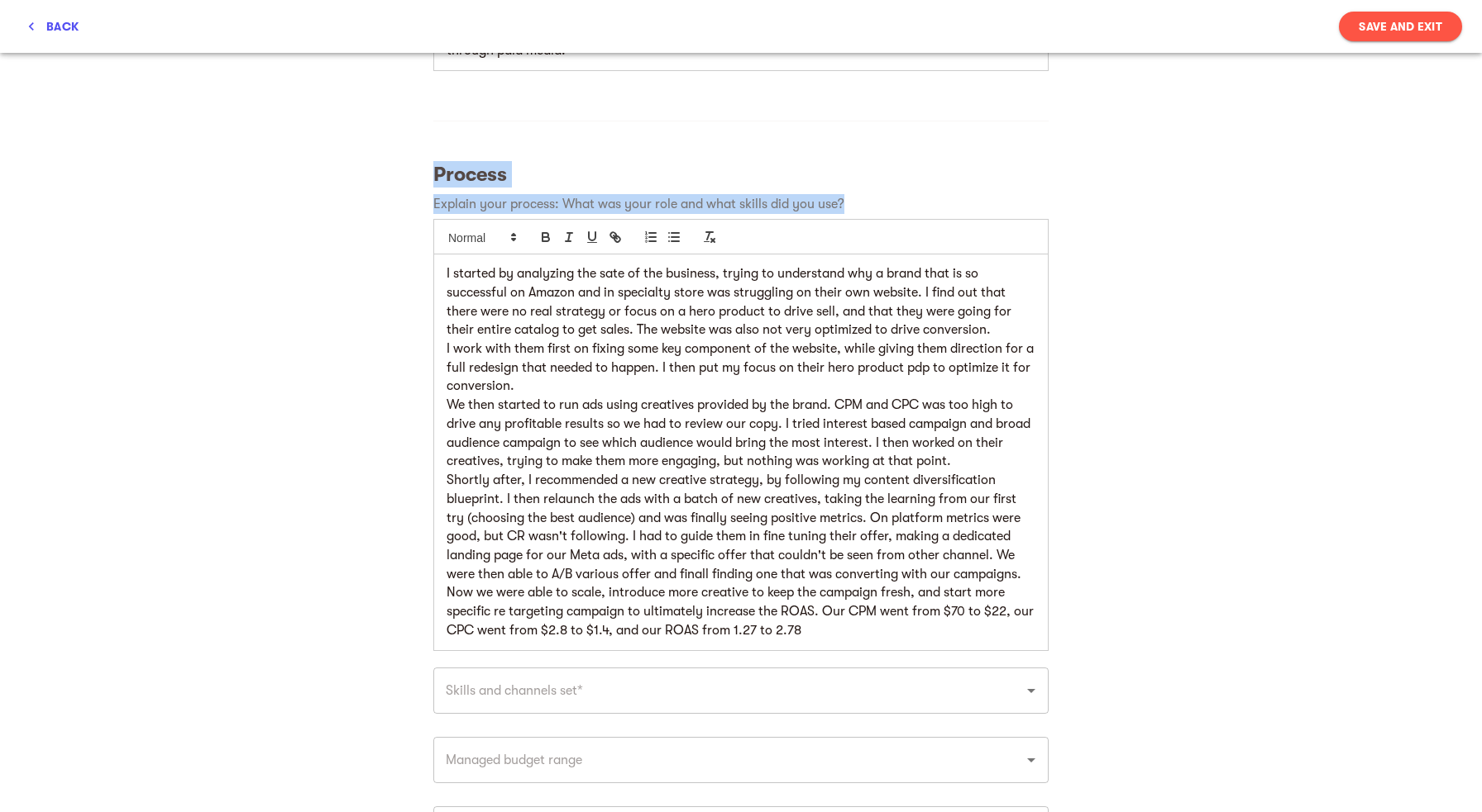
drag, startPoint x: 854, startPoint y: 183, endPoint x: 407, endPoint y: 158, distance: 447.7
click at [407, 158] on div "My success stories Tell us the about brands you loved working with and want to …" at bounding box center [741, 395] width 1482 height 1744
copy div "Process Explain your process: What was your role and what skills did you use?"
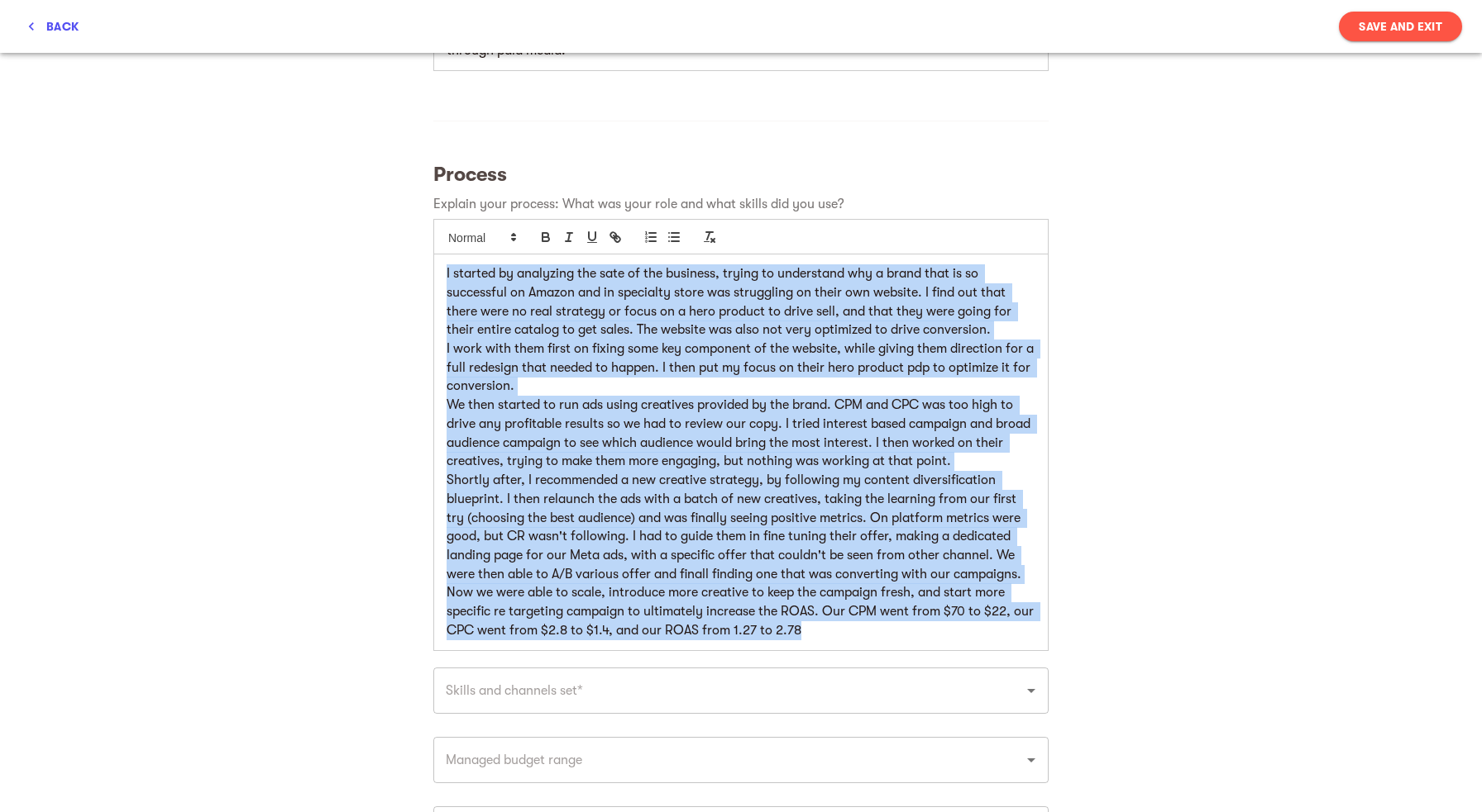
drag, startPoint x: 812, startPoint y: 616, endPoint x: 441, endPoint y: 244, distance: 525.4
click at [441, 254] on div "I started by analyzing the sate of the business, trying to understand why a bra…" at bounding box center [741, 451] width 613 height 395
copy div "I started by analyzing the sate of the business, trying to understand why a bra…"
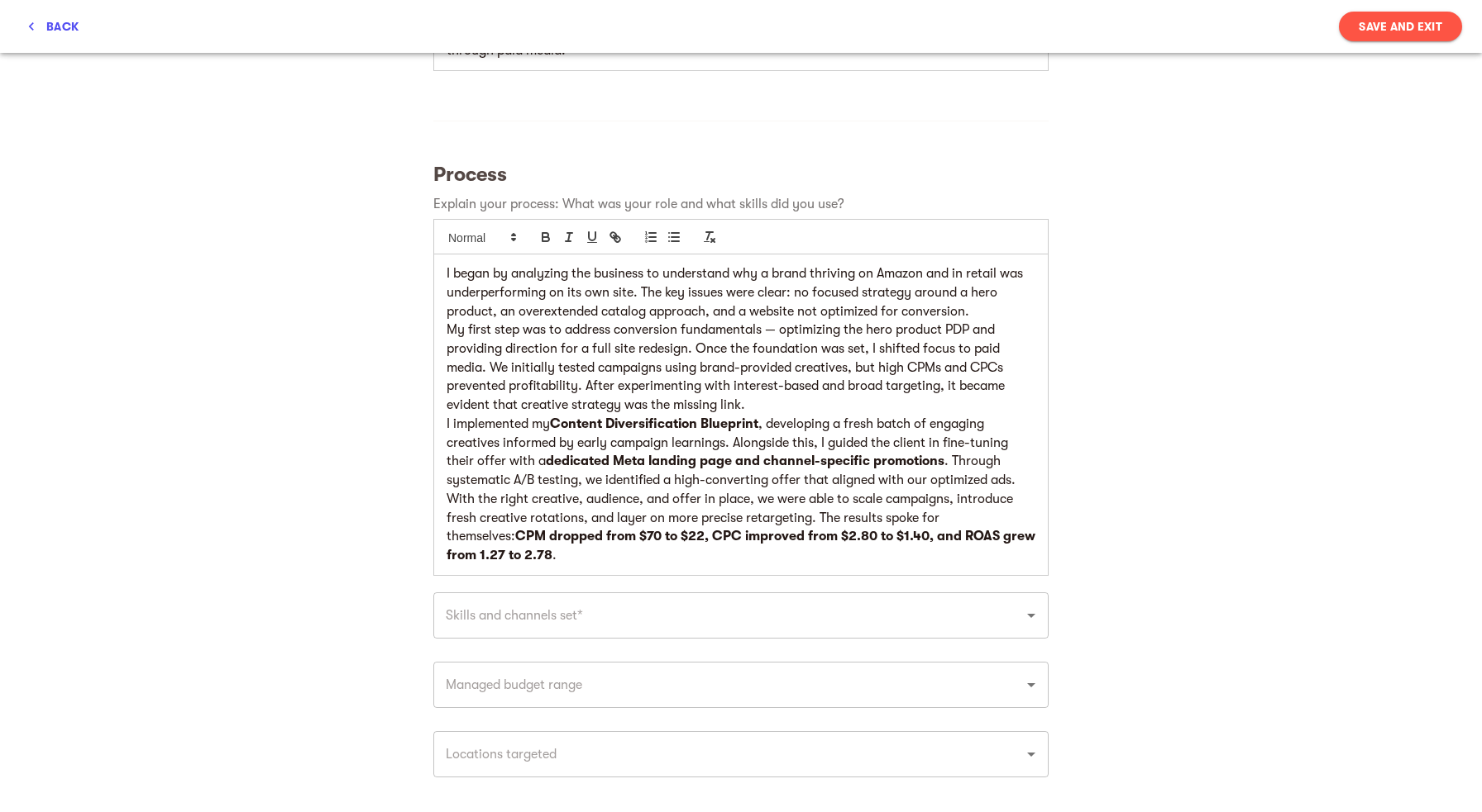
click at [980, 295] on p "I began by analyzing the business to understand why a brand thriving on Amazon …" at bounding box center [741, 292] width 589 height 56
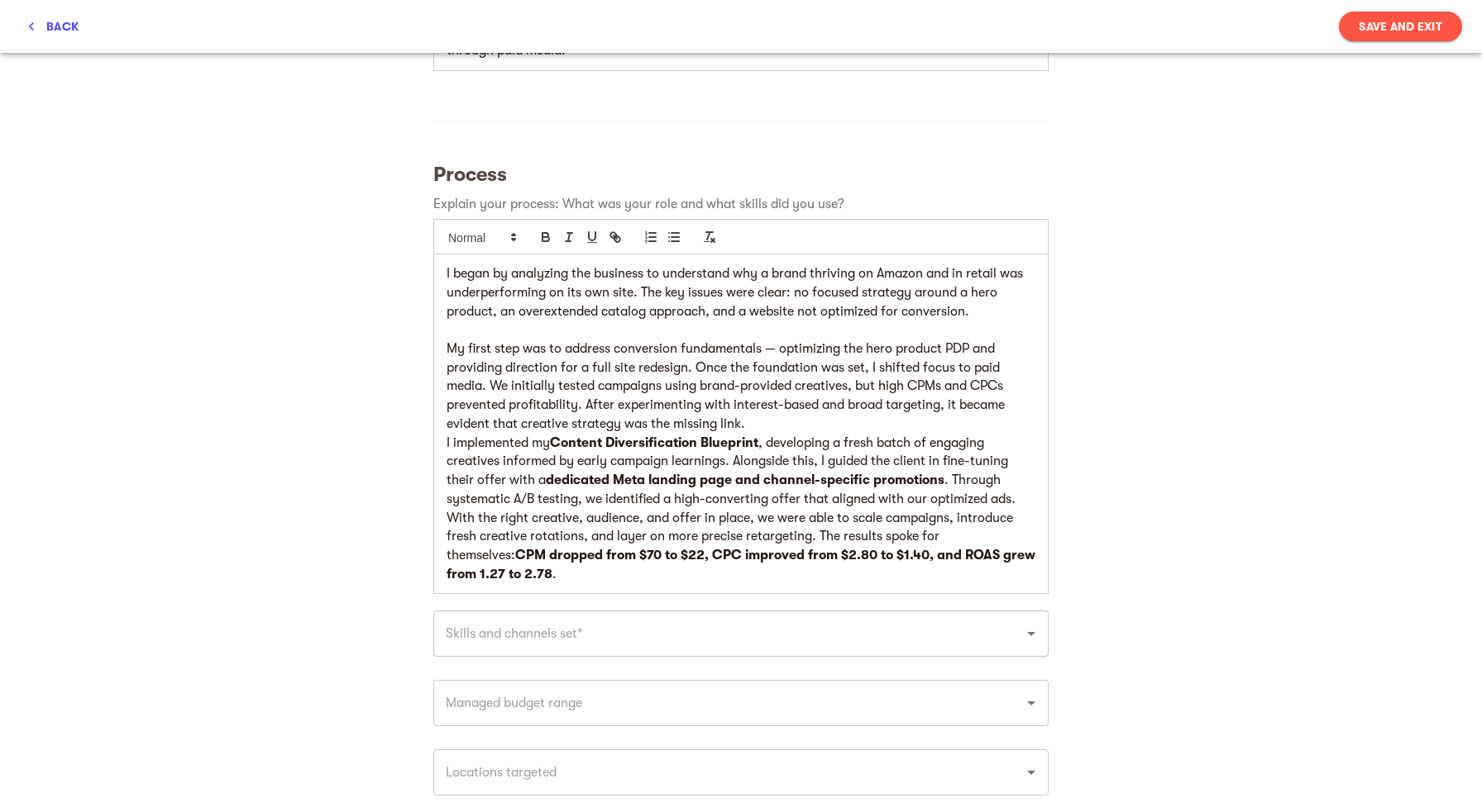
click at [778, 340] on p "My first step was to address conversion fundamentals — optimizing the hero prod…" at bounding box center [741, 387] width 589 height 95
click at [768, 402] on p "My first step was to address conversion fundamentals, optimizing the hero produ…" at bounding box center [741, 387] width 589 height 95
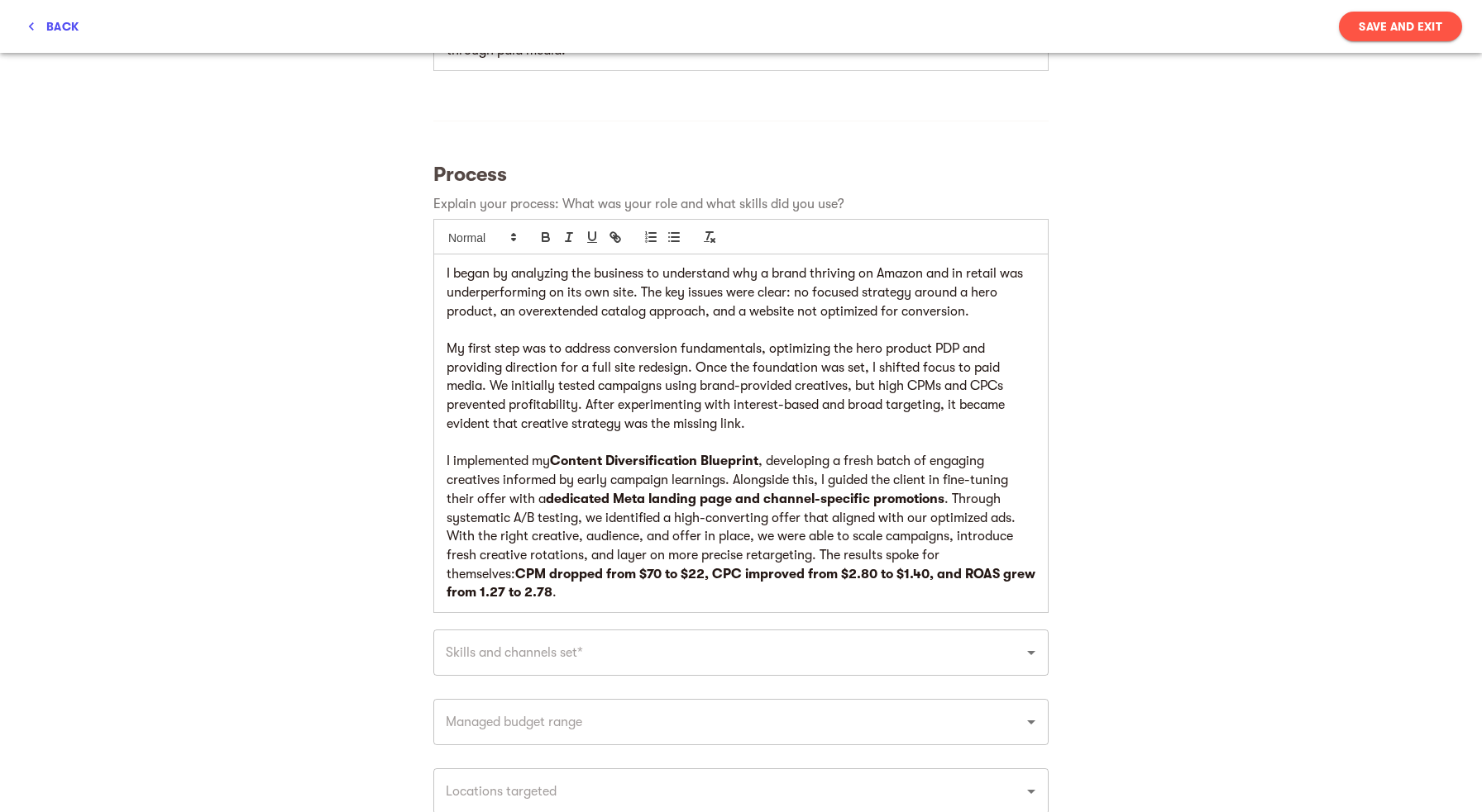
click at [816, 391] on p "My first step was to address conversion fundamentals, optimizing the hero produ…" at bounding box center [741, 387] width 589 height 95
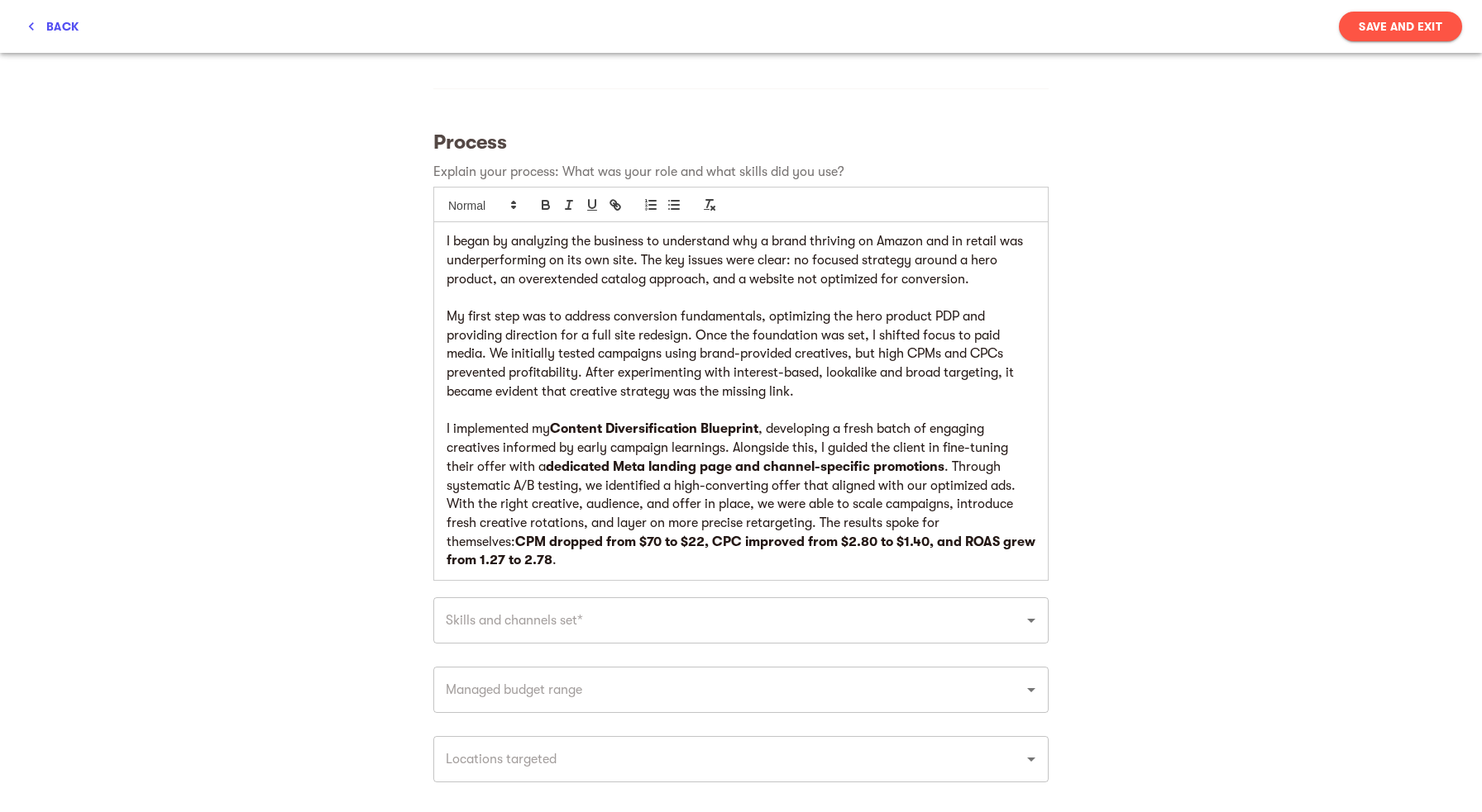
scroll to position [575, 0]
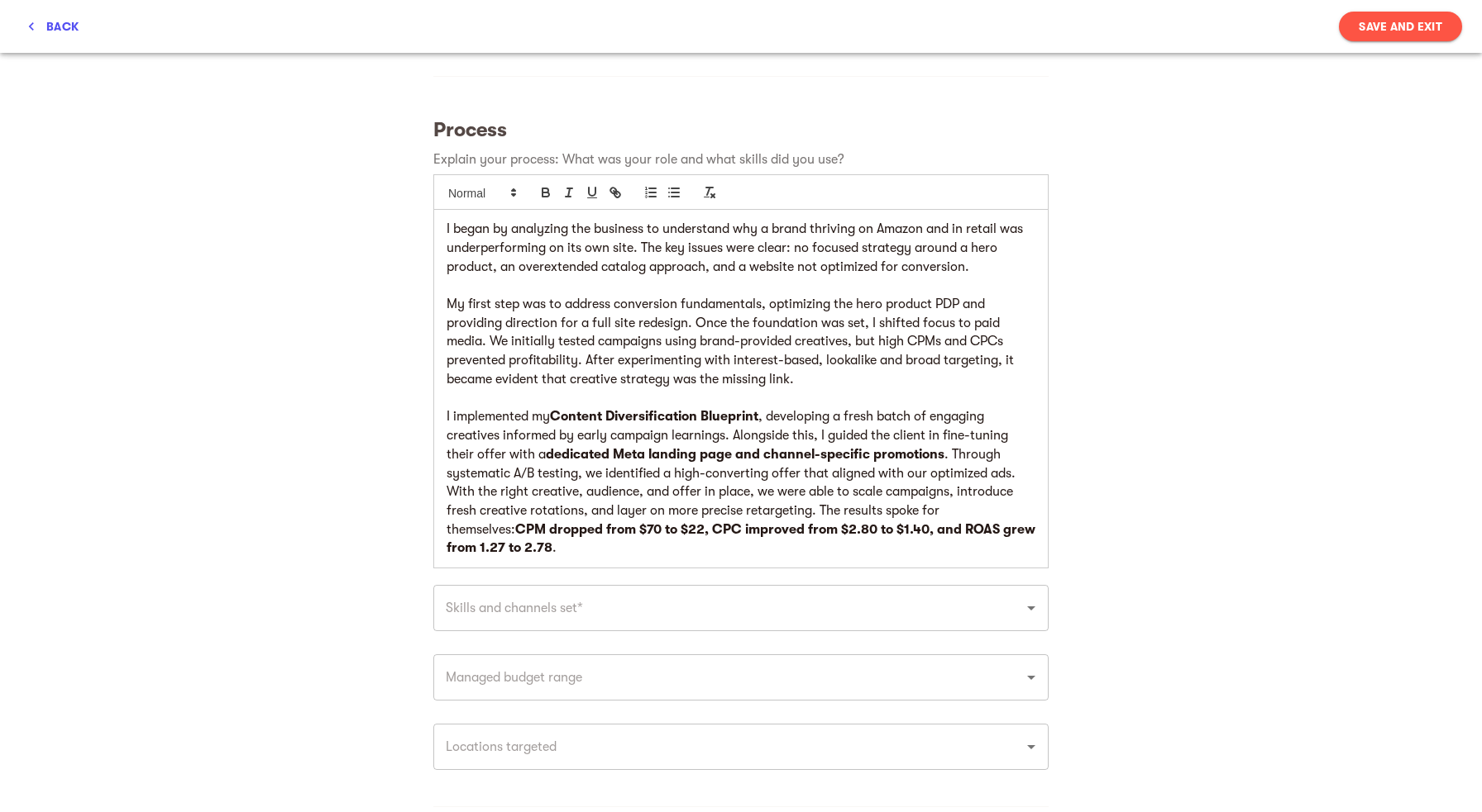
click at [1021, 457] on p "I implemented my Content Diversification Blueprint , developing a fresh batch o…" at bounding box center [741, 444] width 589 height 75
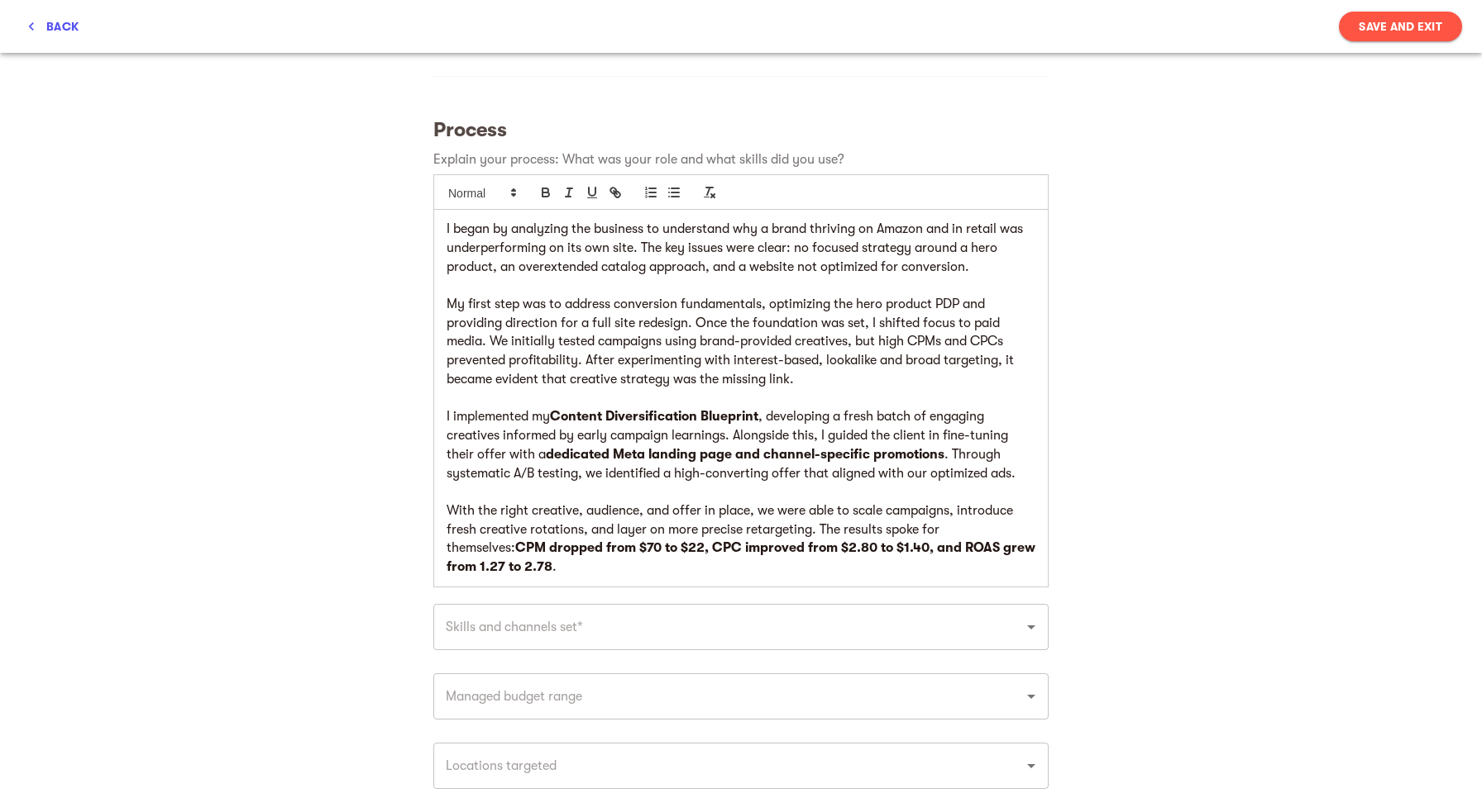
click at [764, 509] on p "With the right creative, audience, and offer in place, we were able to scale ca…" at bounding box center [741, 539] width 589 height 75
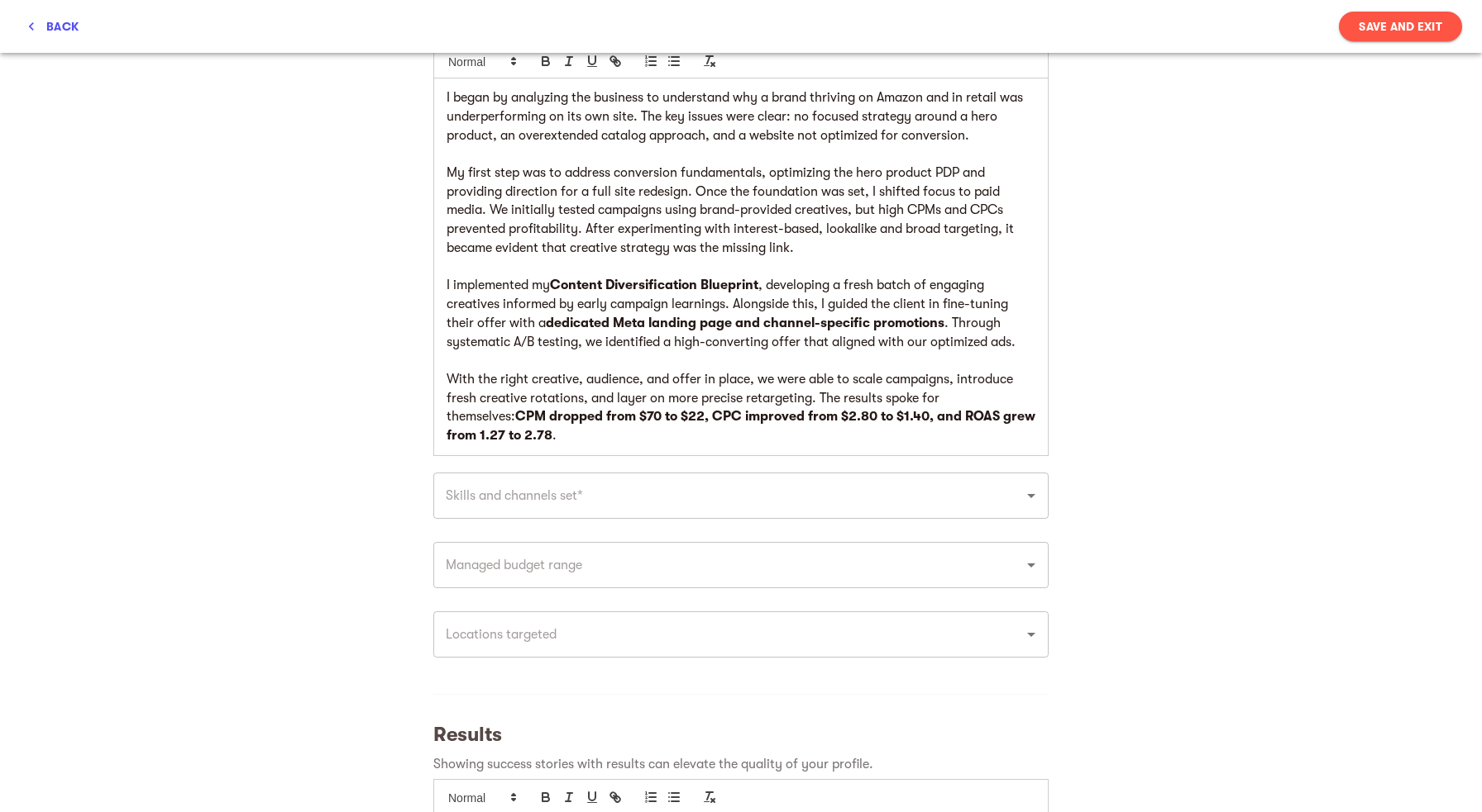
scroll to position [722, 0]
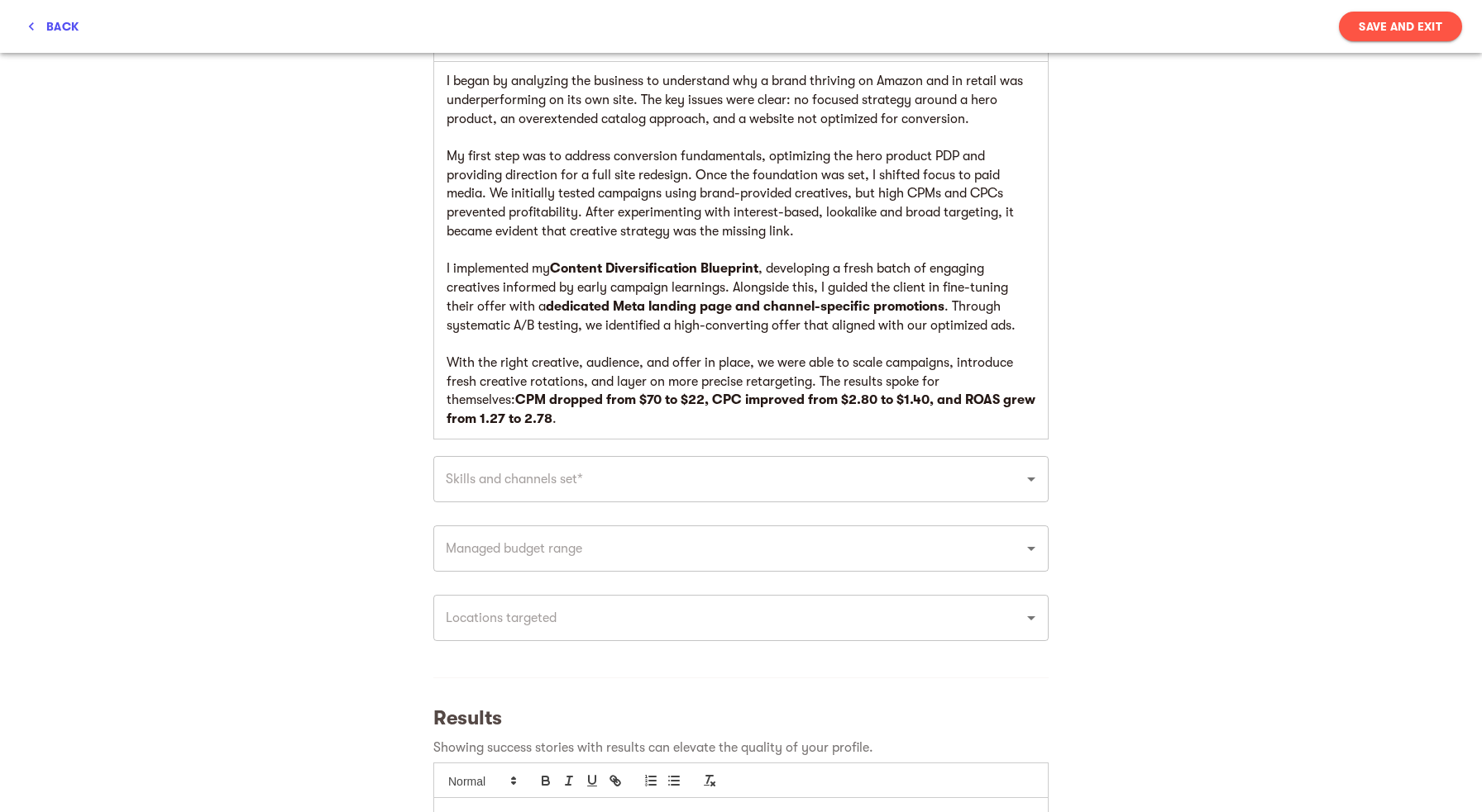
click at [720, 465] on input "text" at bounding box center [718, 479] width 554 height 32
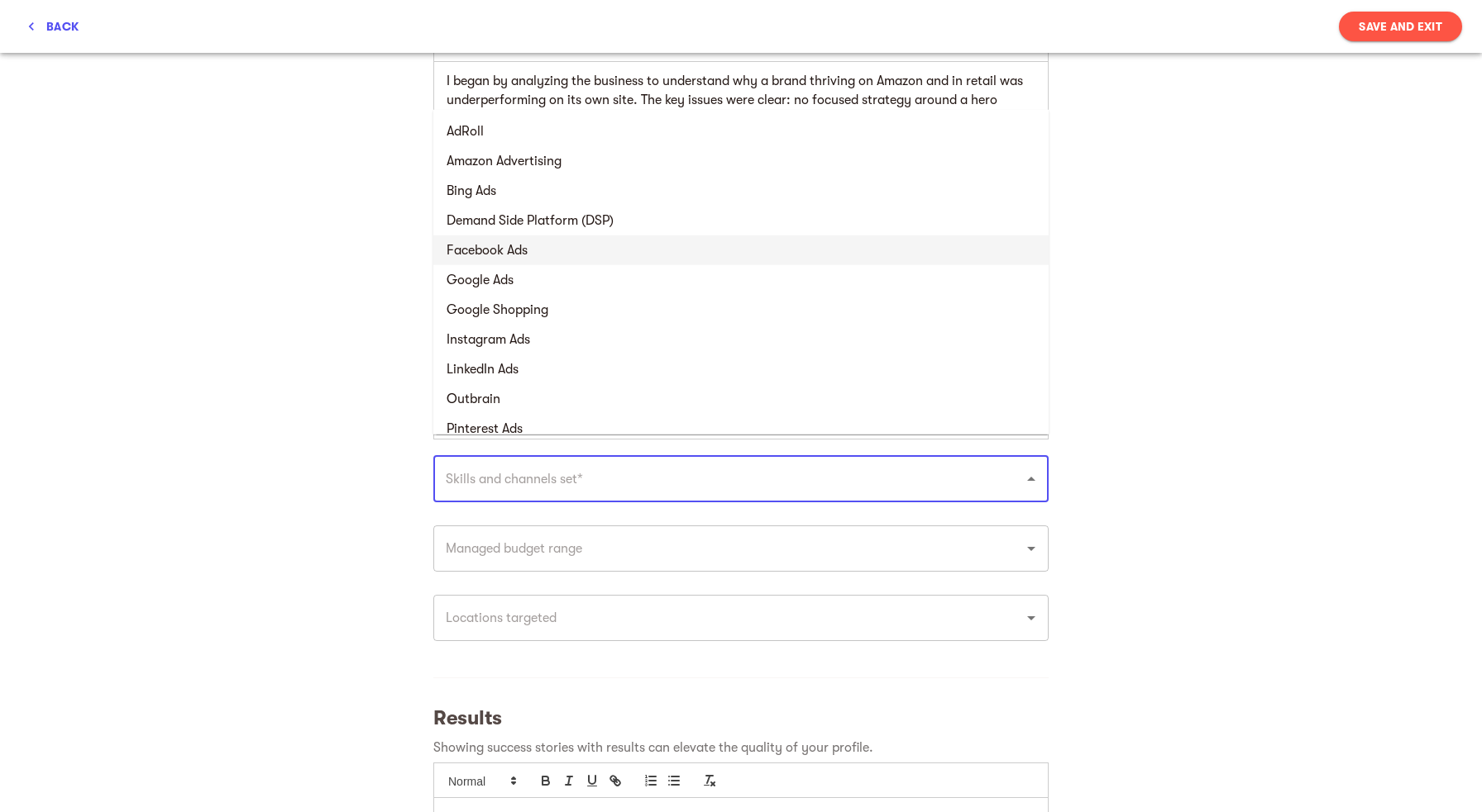
click at [622, 247] on li "Facebook Ads" at bounding box center [741, 250] width 615 height 30
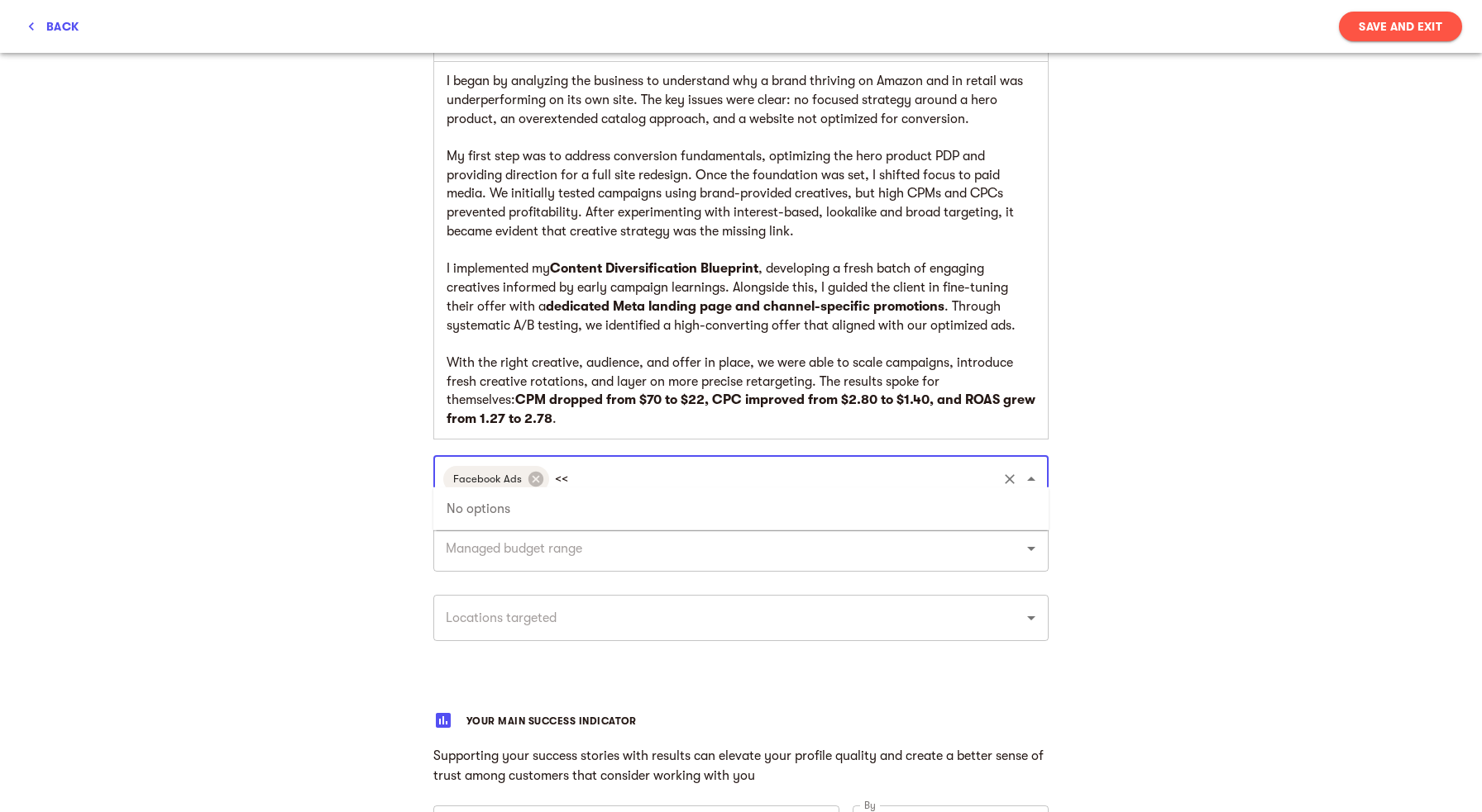
type input "<"
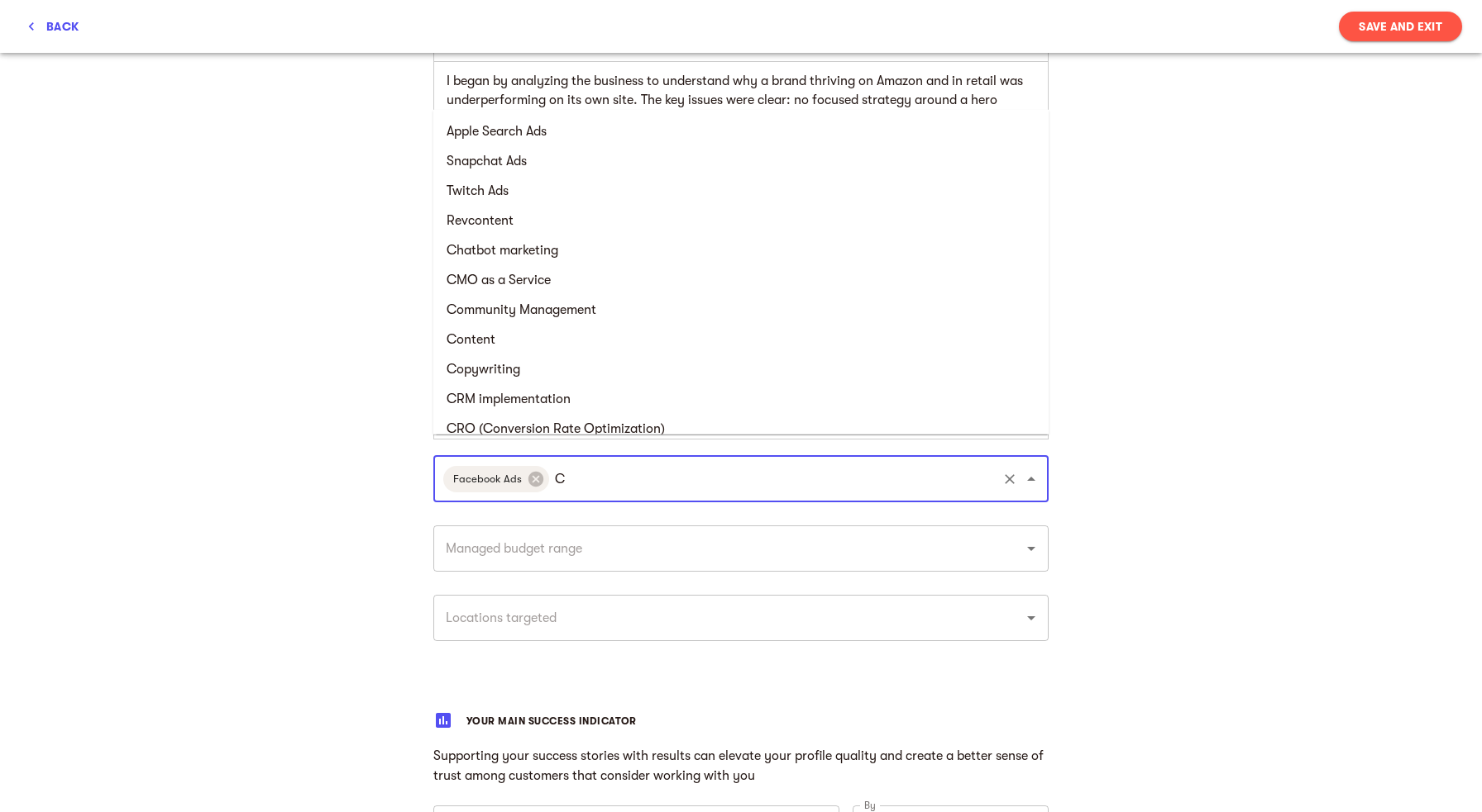
type input "CR"
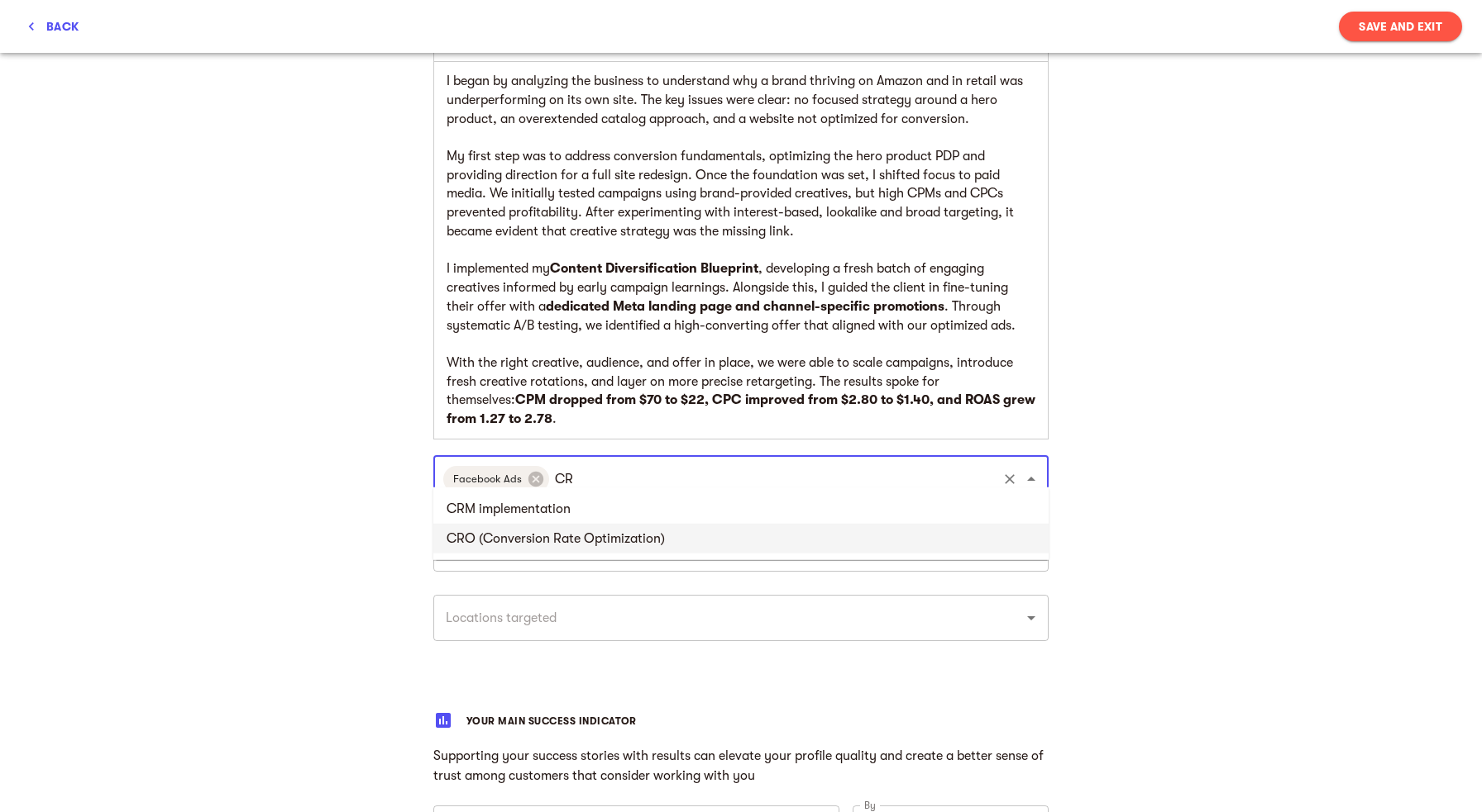
click at [571, 545] on li "CRO (Conversion Rate Optimization)" at bounding box center [741, 539] width 615 height 30
type input "U"
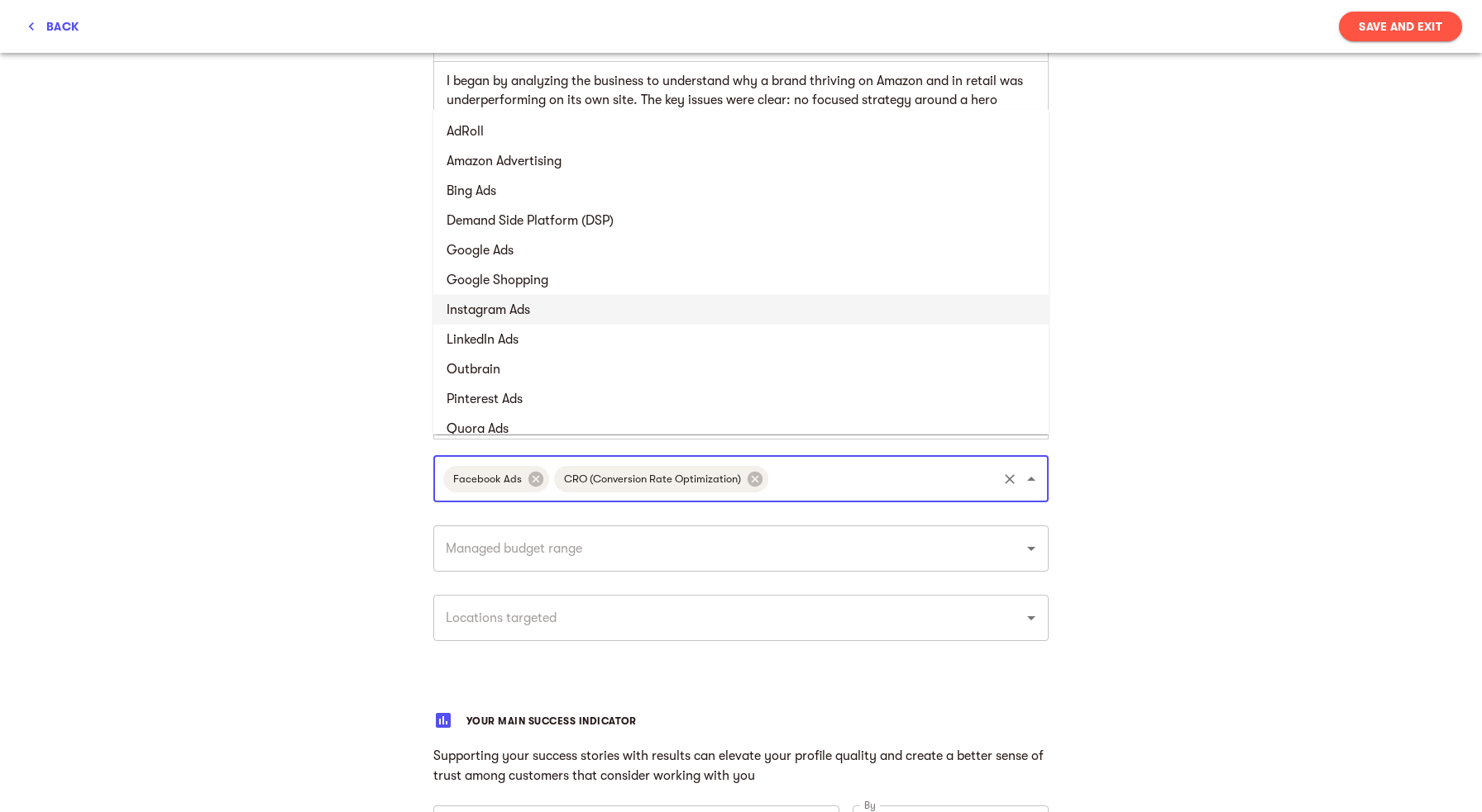
click at [576, 316] on li "Instagram Ads" at bounding box center [741, 309] width 615 height 30
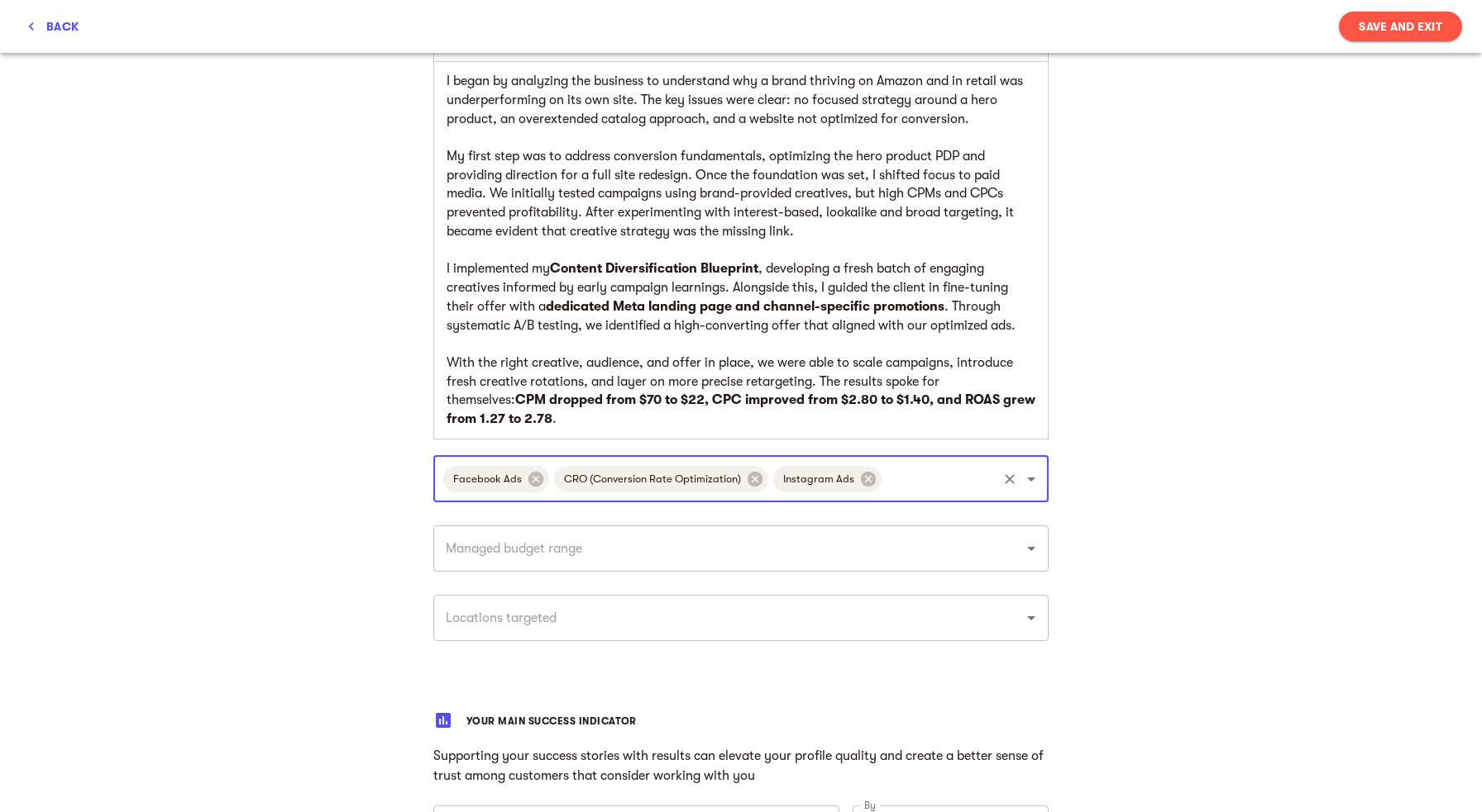
click at [901, 463] on input "text" at bounding box center [939, 479] width 110 height 32
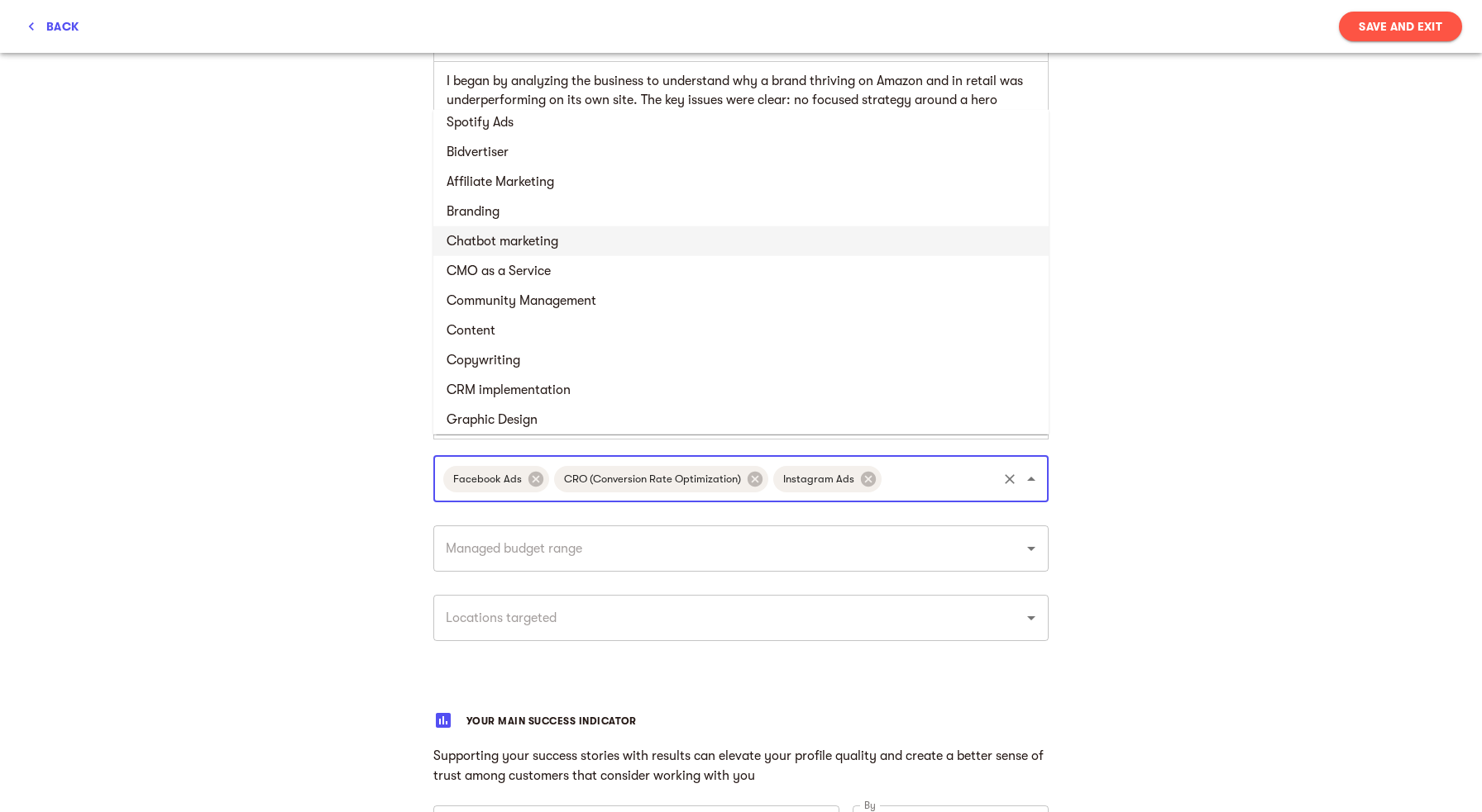
scroll to position [664, 0]
click at [672, 319] on li "Content" at bounding box center [741, 329] width 615 height 30
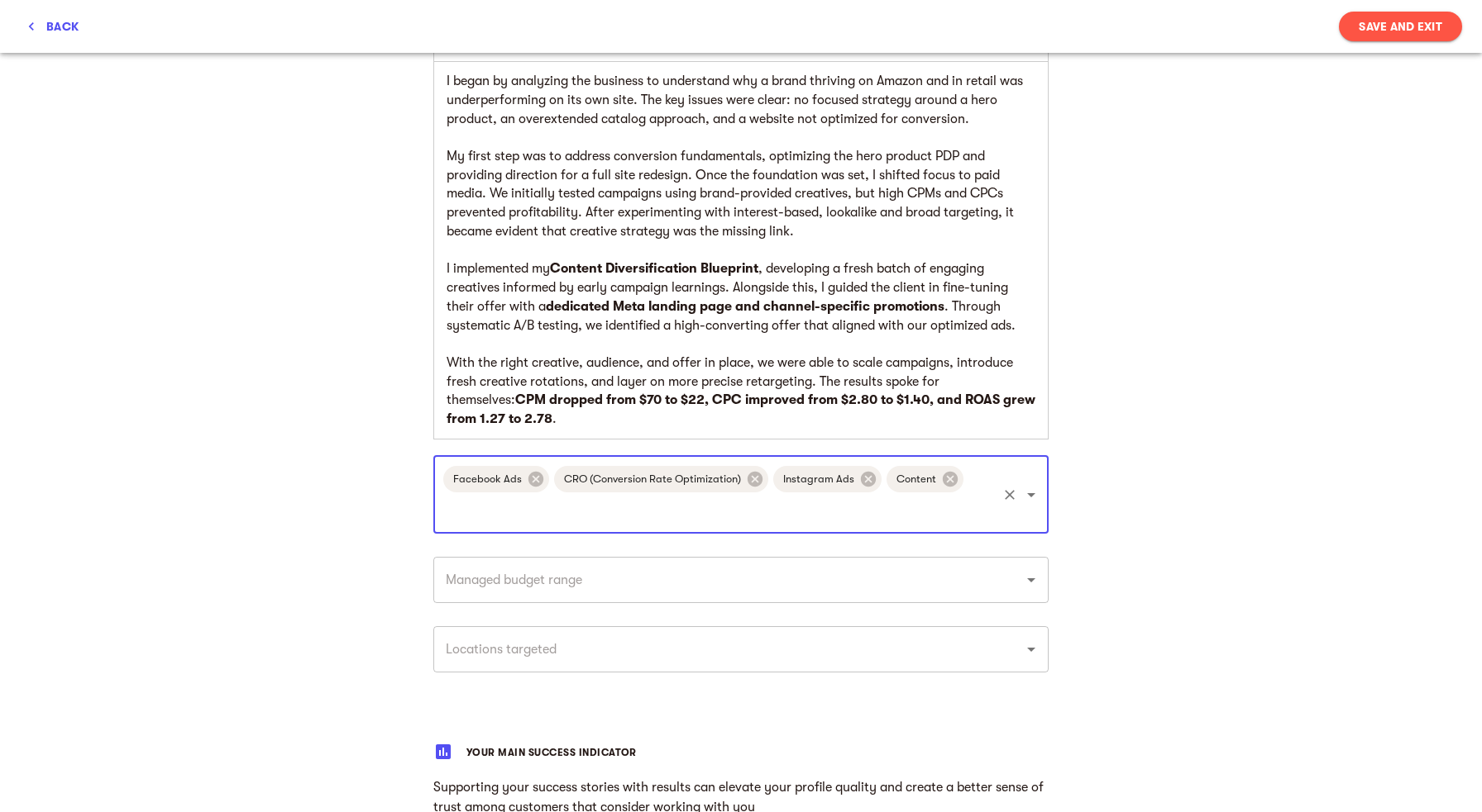
click at [975, 495] on input "text" at bounding box center [718, 510] width 554 height 32
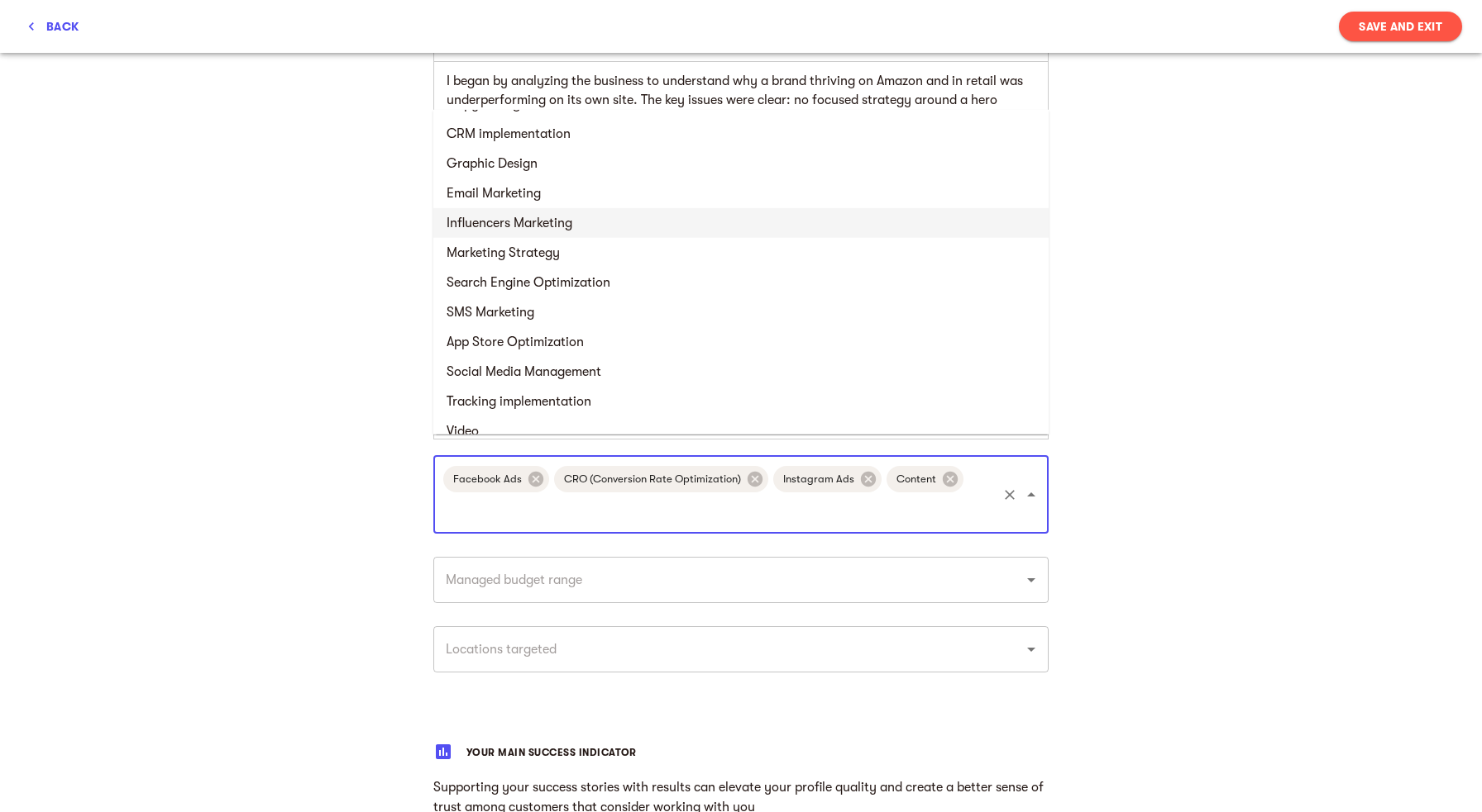
scroll to position [892, 0]
click at [742, 253] on li "Marketing Strategy" at bounding box center [741, 251] width 615 height 30
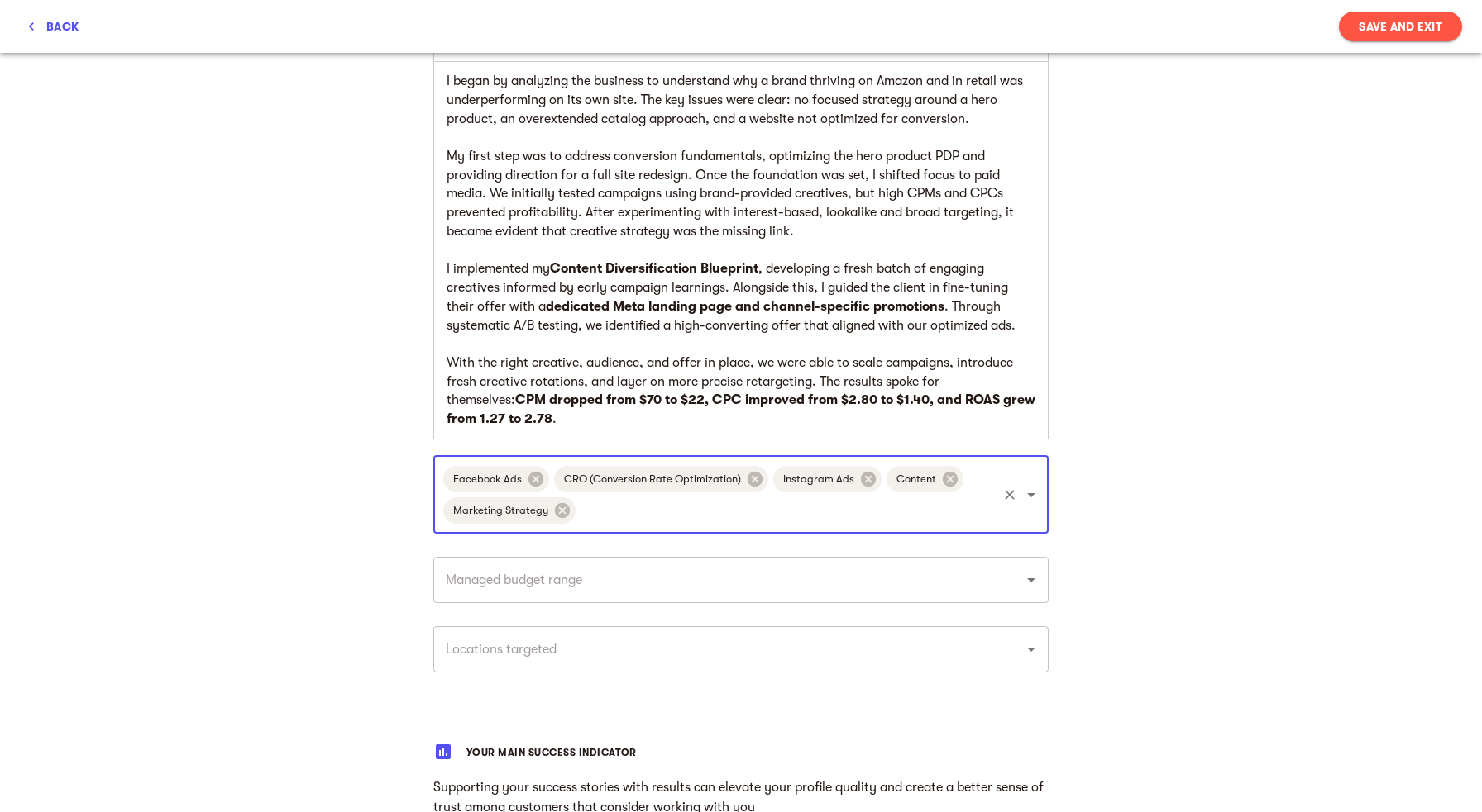
click at [649, 495] on input "text" at bounding box center [786, 510] width 417 height 32
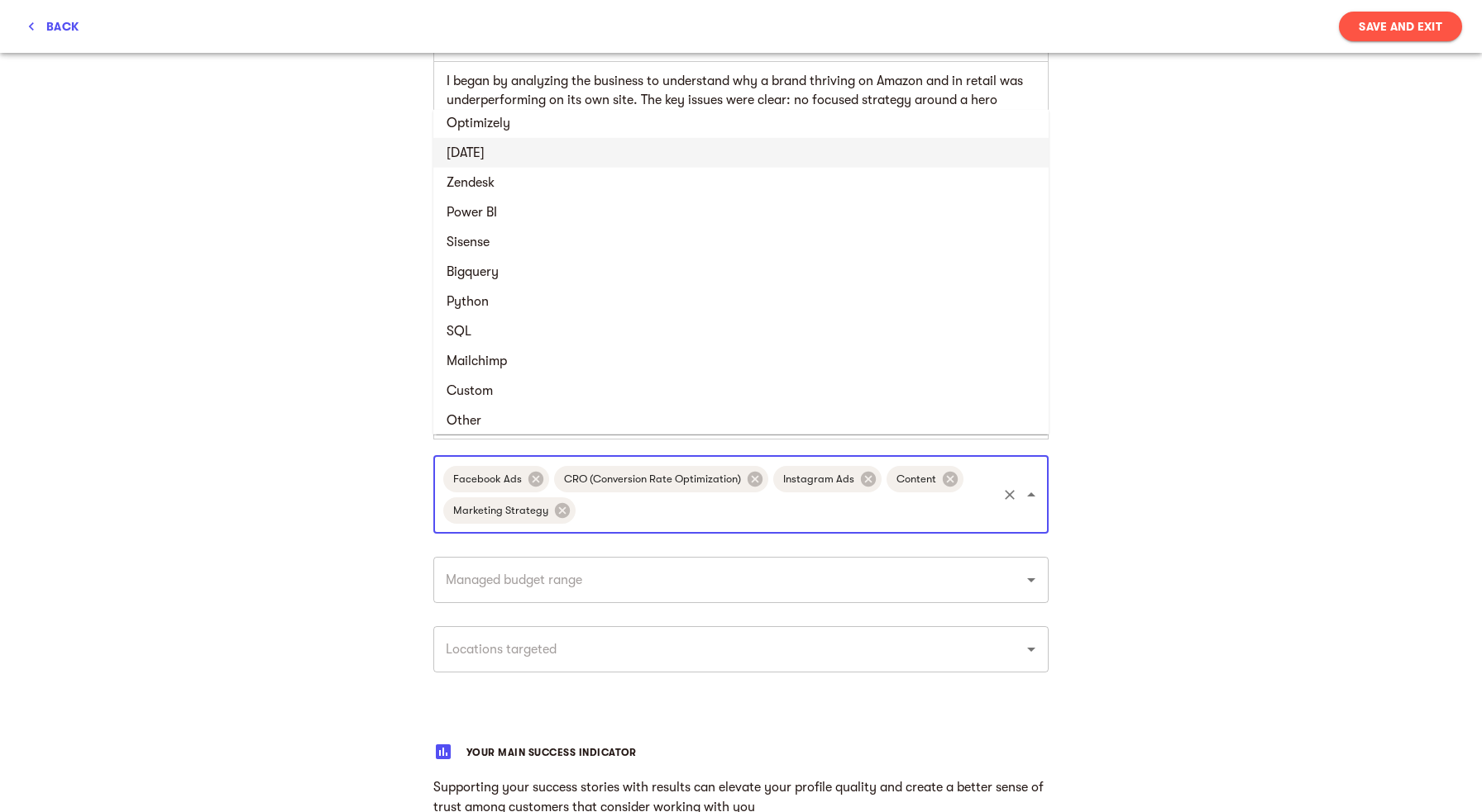
scroll to position [2544, 0]
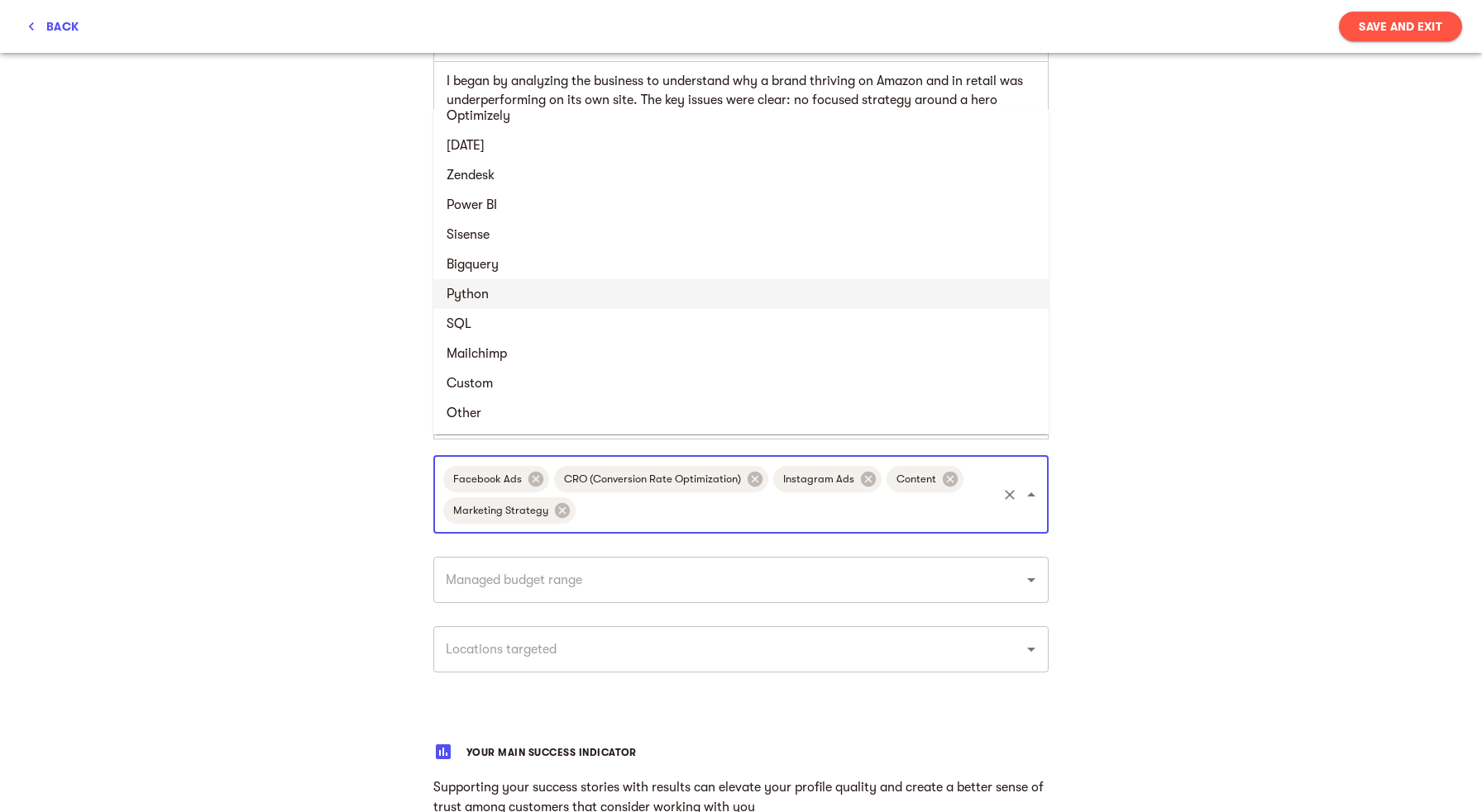
click at [1157, 375] on div "My success stories Tell us the about brands you loved working with and want to …" at bounding box center [741, 314] width 1482 height 1968
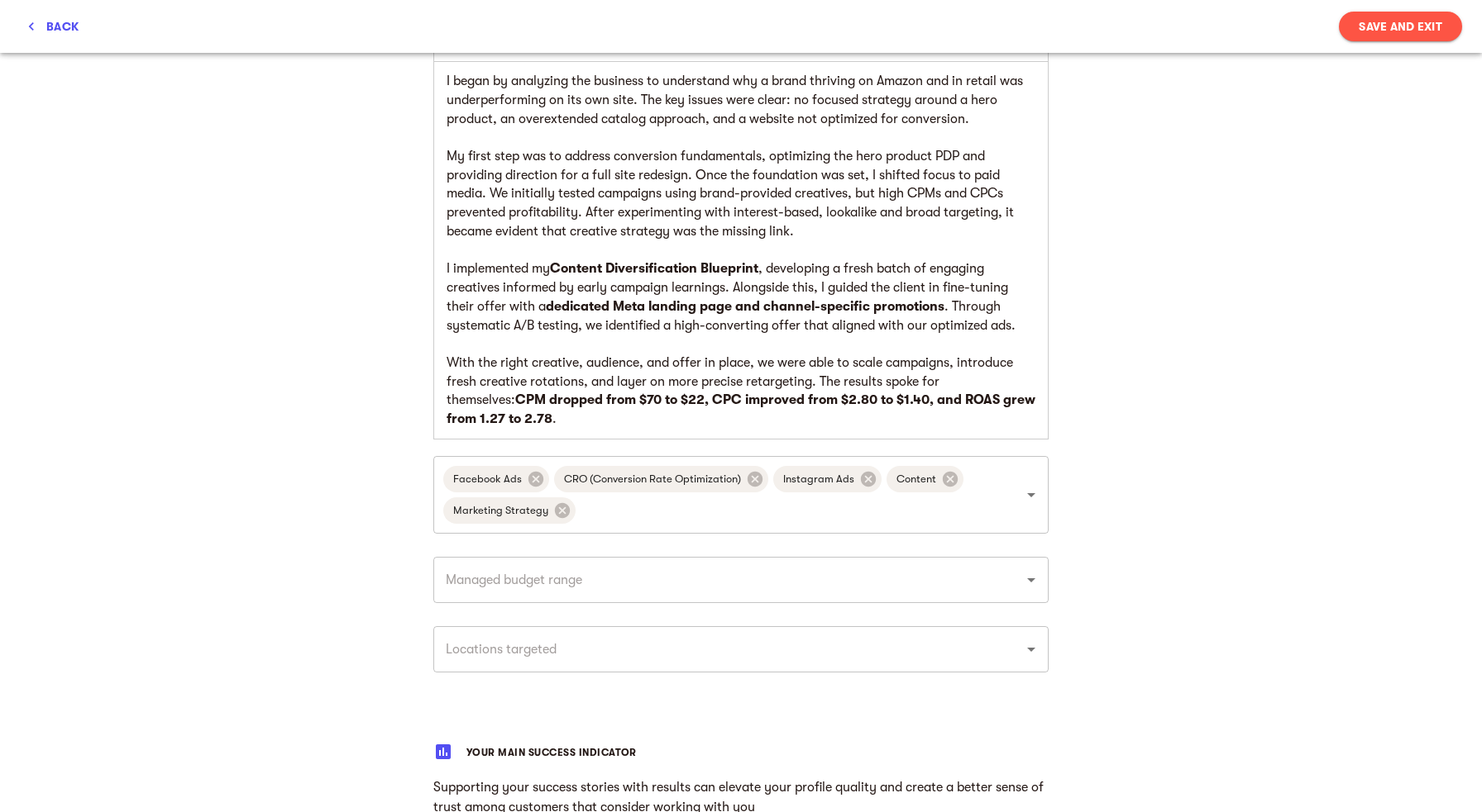
click at [791, 570] on input "text" at bounding box center [718, 580] width 554 height 32
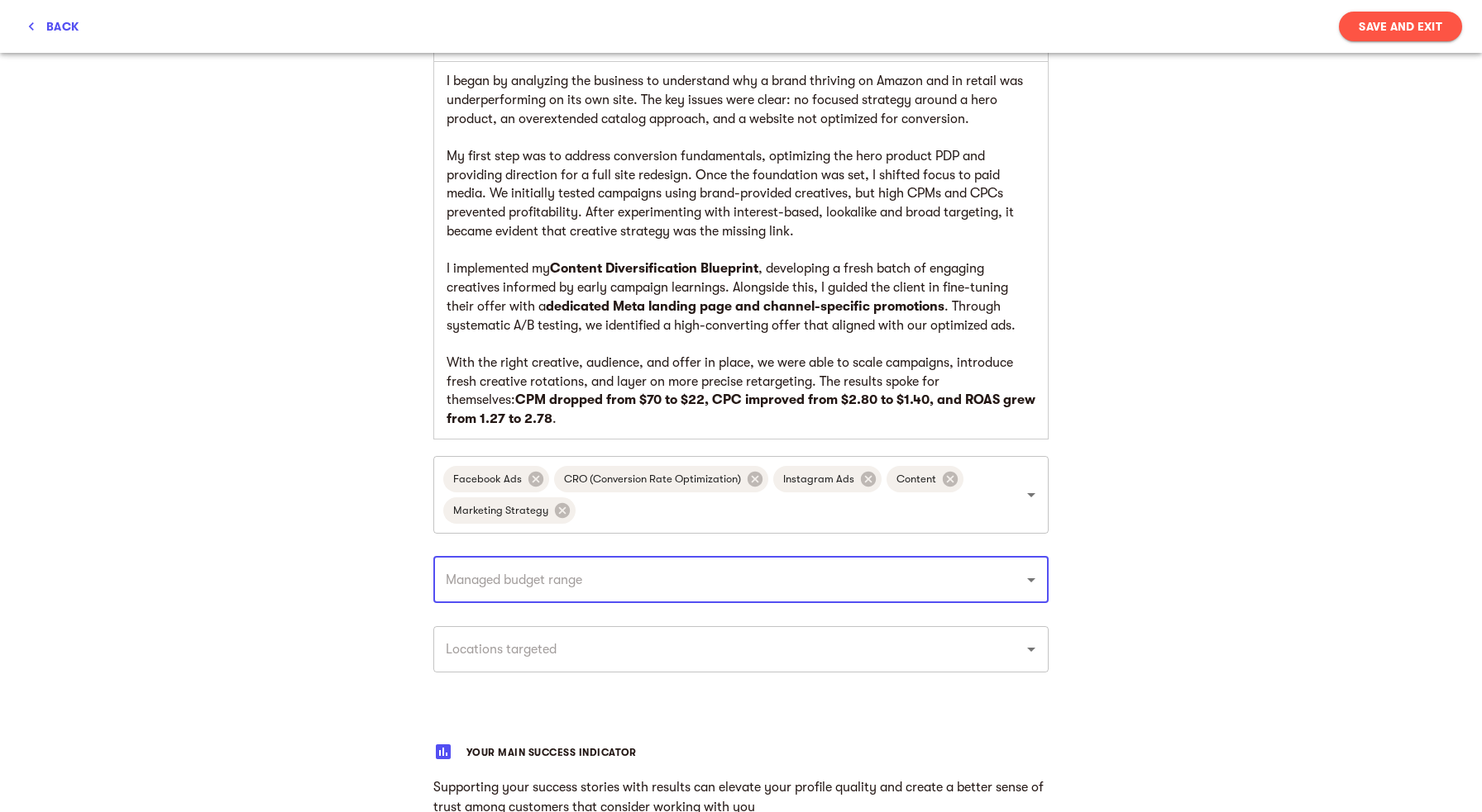
click at [633, 392] on strong "CPM dropped from $70 to $22, CPC improved from $2.80 to $1.40, and ROAS grew fr…" at bounding box center [742, 409] width 592 height 34
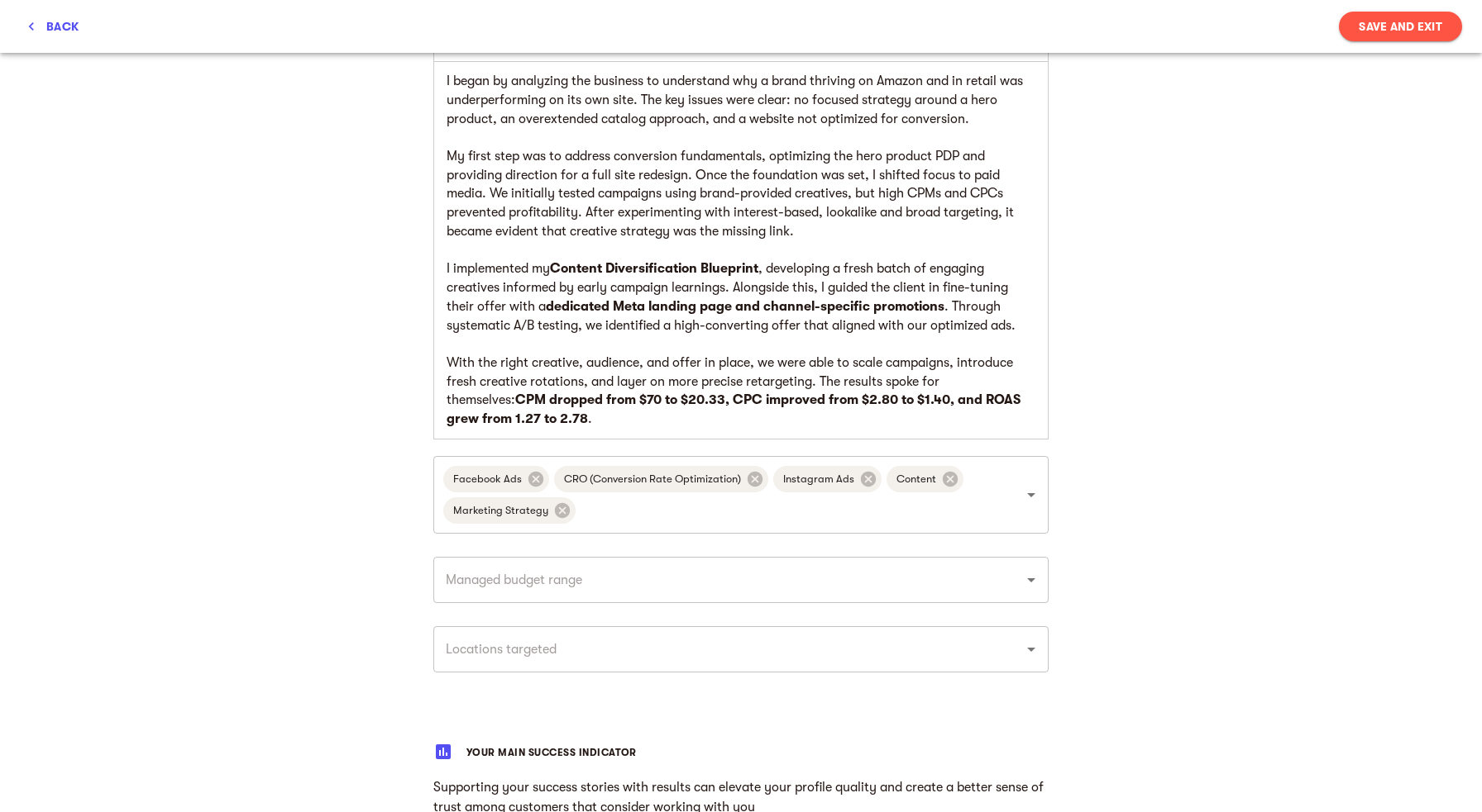
click at [519, 404] on p "With the right creative, audience, and offer in place, we were able to scale ca…" at bounding box center [741, 391] width 589 height 75
click at [525, 582] on div "​" at bounding box center [741, 579] width 615 height 46
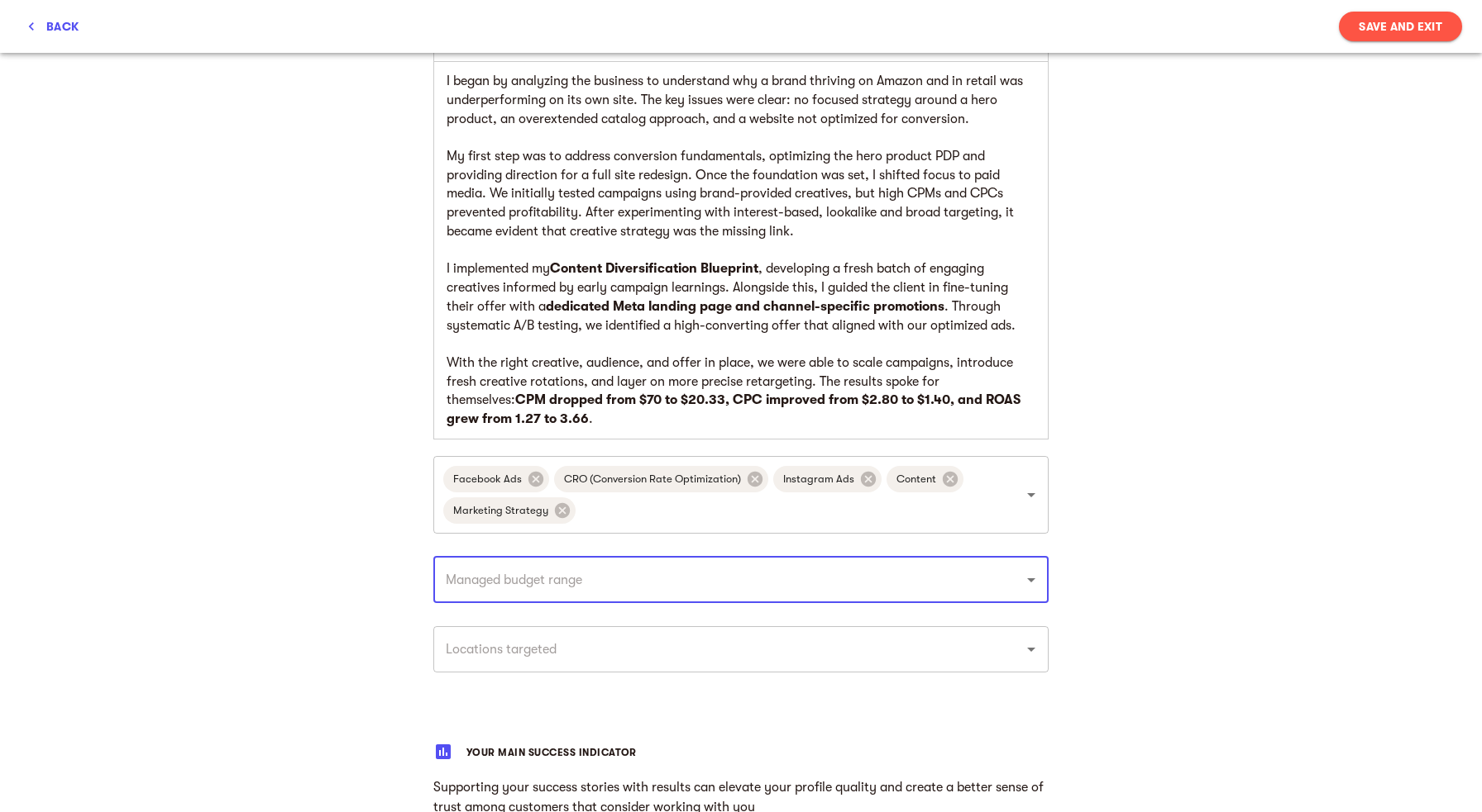
click at [538, 565] on input "text" at bounding box center [718, 580] width 554 height 32
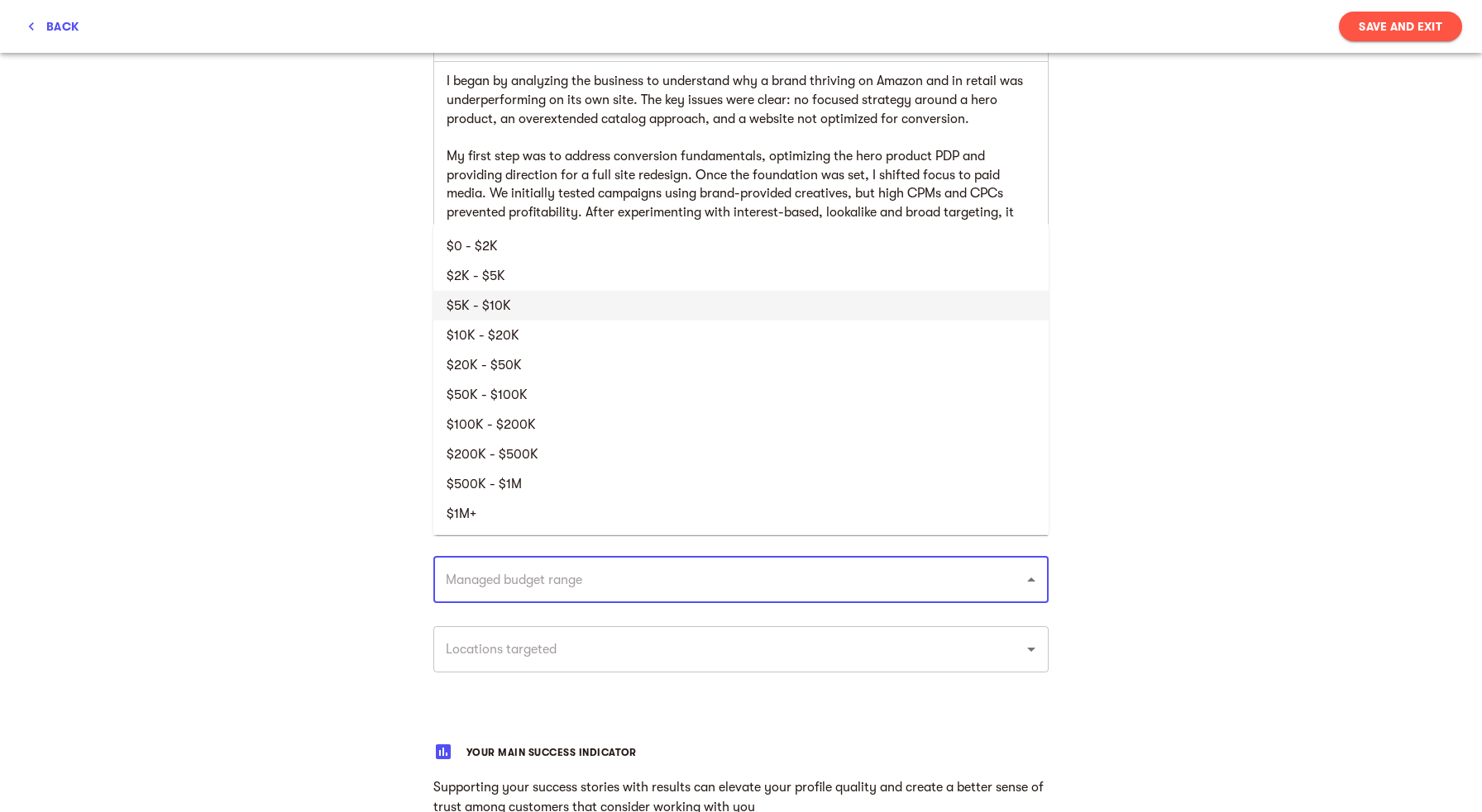
click at [497, 308] on li "$5K - $10K" at bounding box center [741, 305] width 615 height 30
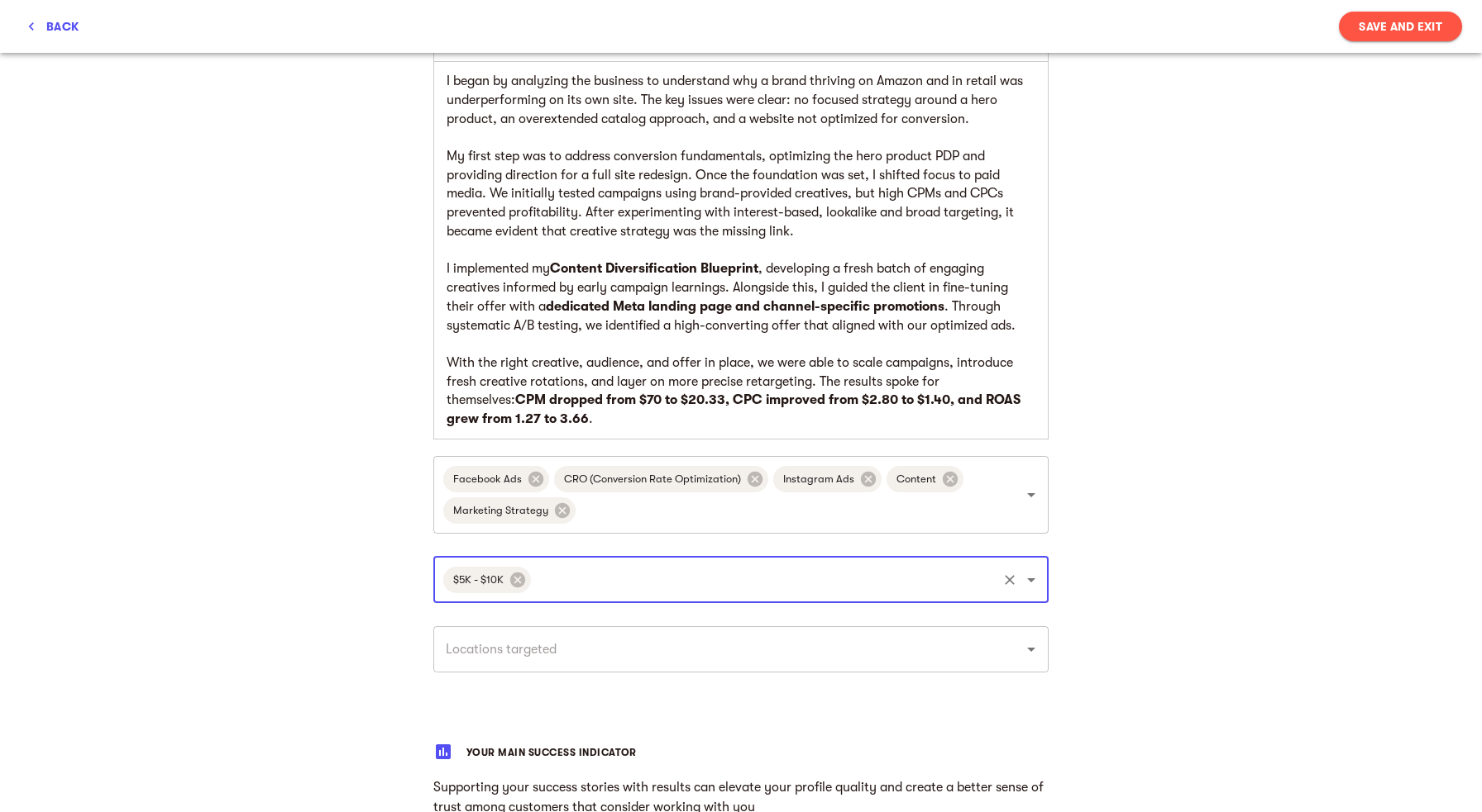
click at [524, 645] on input "text" at bounding box center [718, 649] width 554 height 32
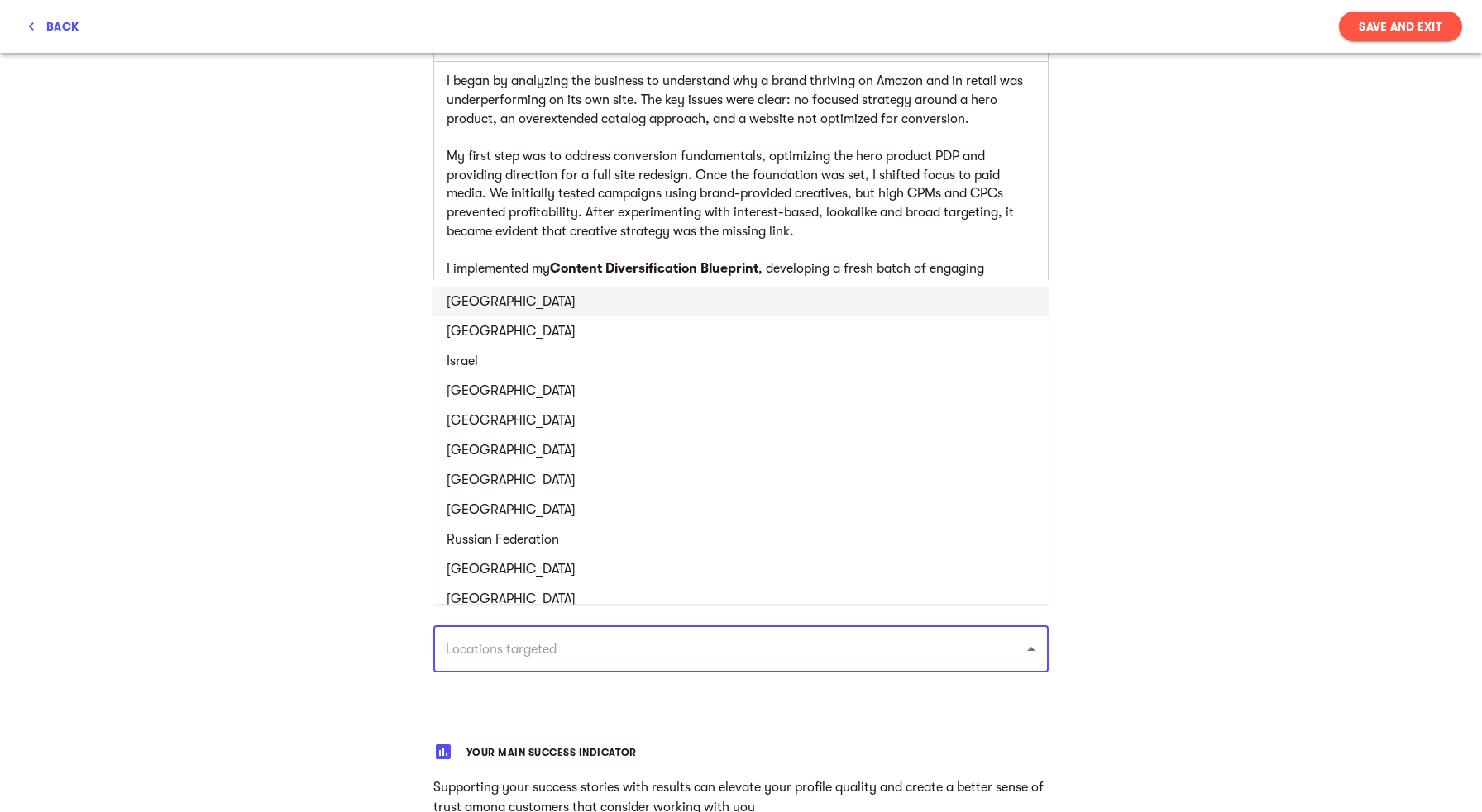
click at [505, 304] on li "[GEOGRAPHIC_DATA]" at bounding box center [741, 302] width 615 height 30
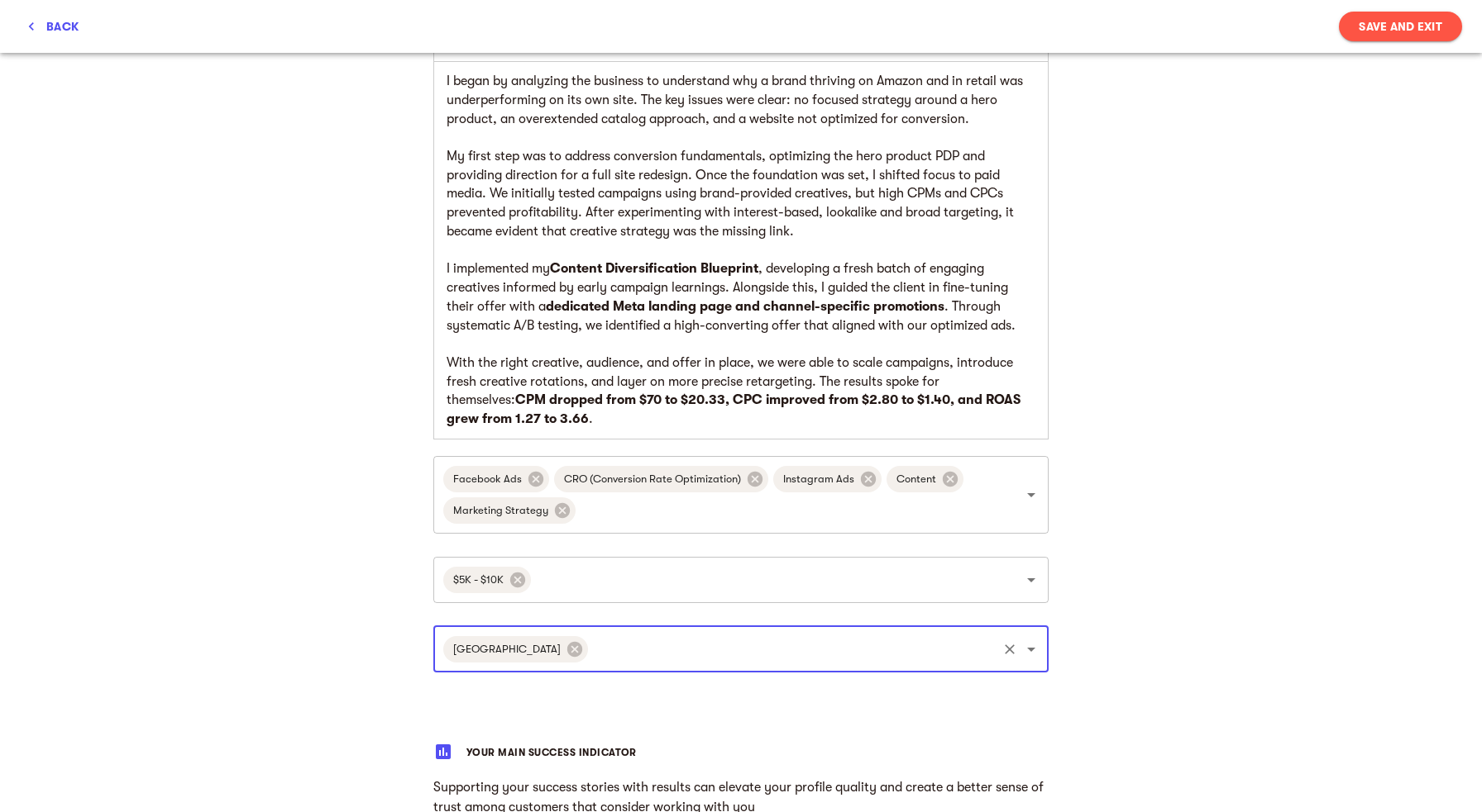
click at [378, 558] on div "My success stories Tell us the about brands you loved working with and want to …" at bounding box center [741, 314] width 1482 height 1968
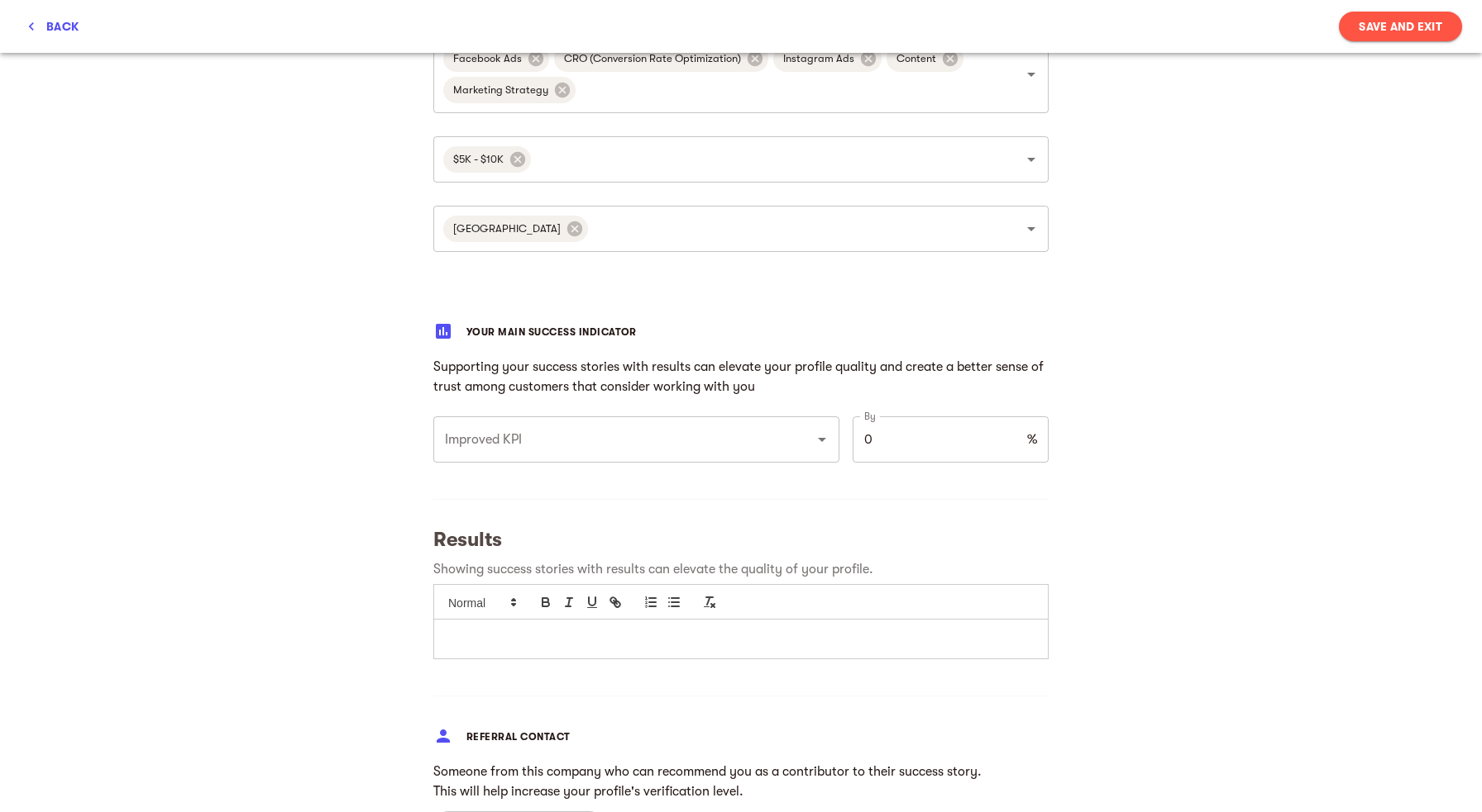
scroll to position [1144, 0]
click at [527, 433] on input "Improved KPI" at bounding box center [613, 439] width 345 height 32
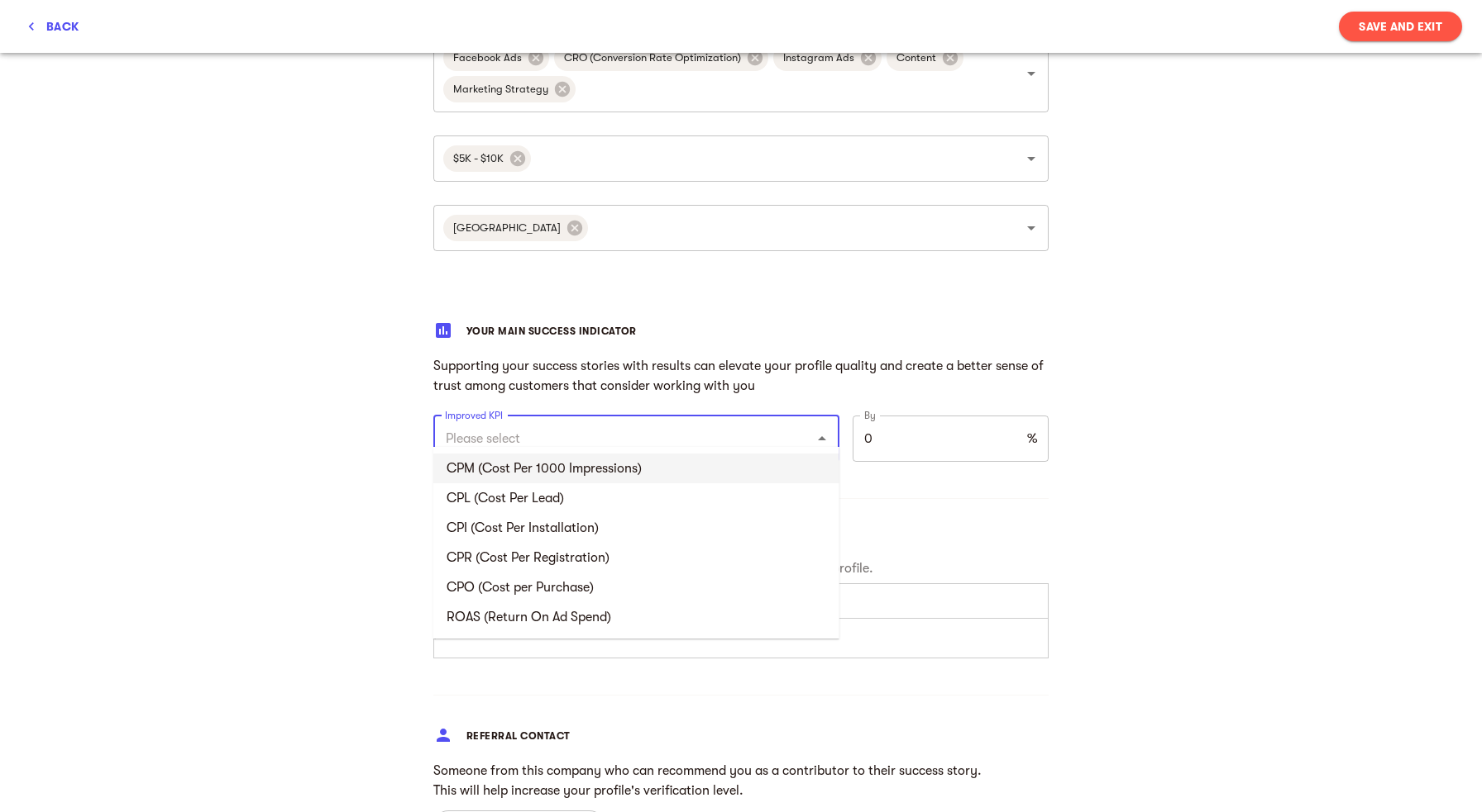
click at [529, 471] on li "CPM (Cost Per 1000 Impressions)" at bounding box center [636, 468] width 406 height 30
type input "CPM (Cost Per 1000 Impressions)"
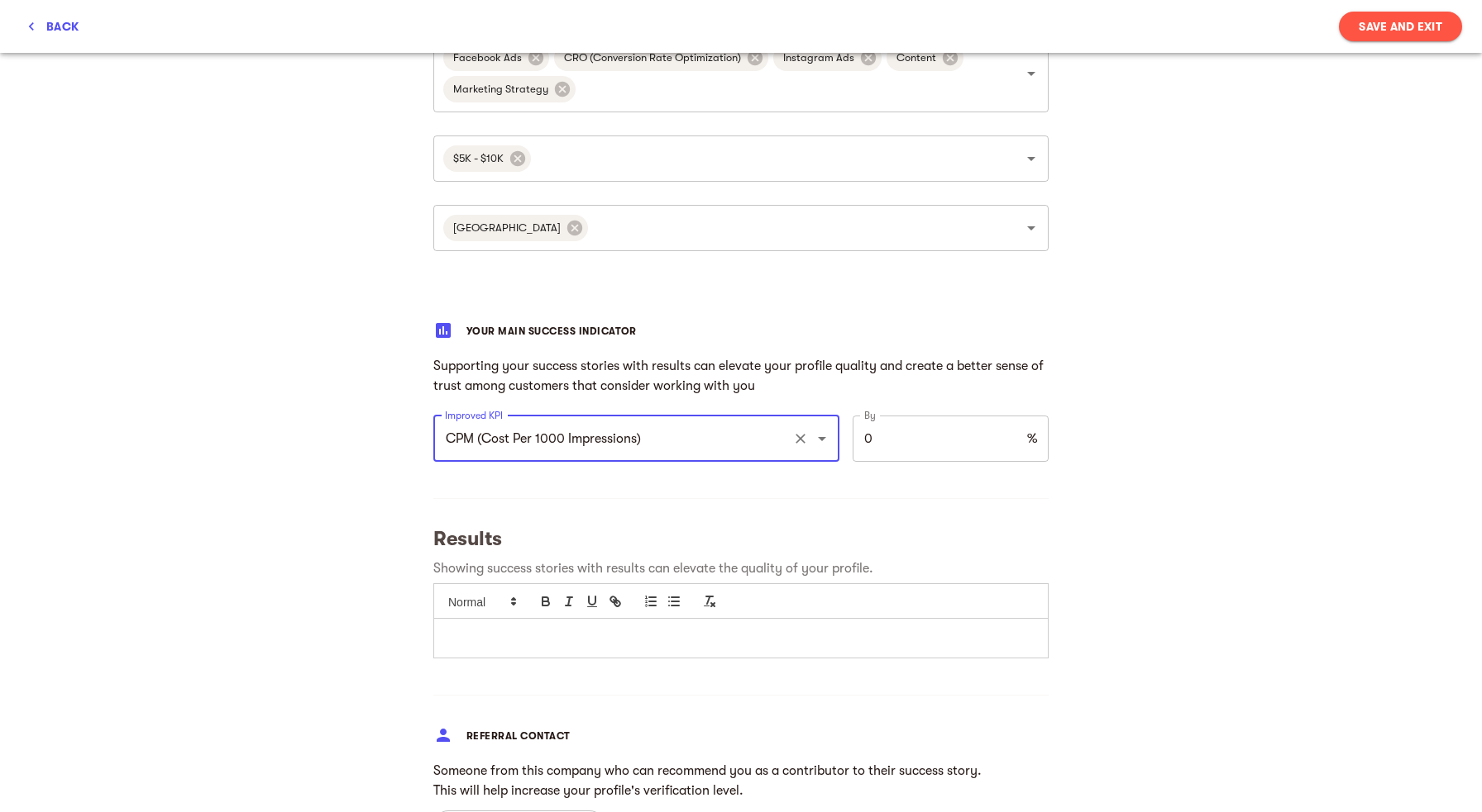
click at [884, 431] on input "0" at bounding box center [937, 439] width 168 height 46
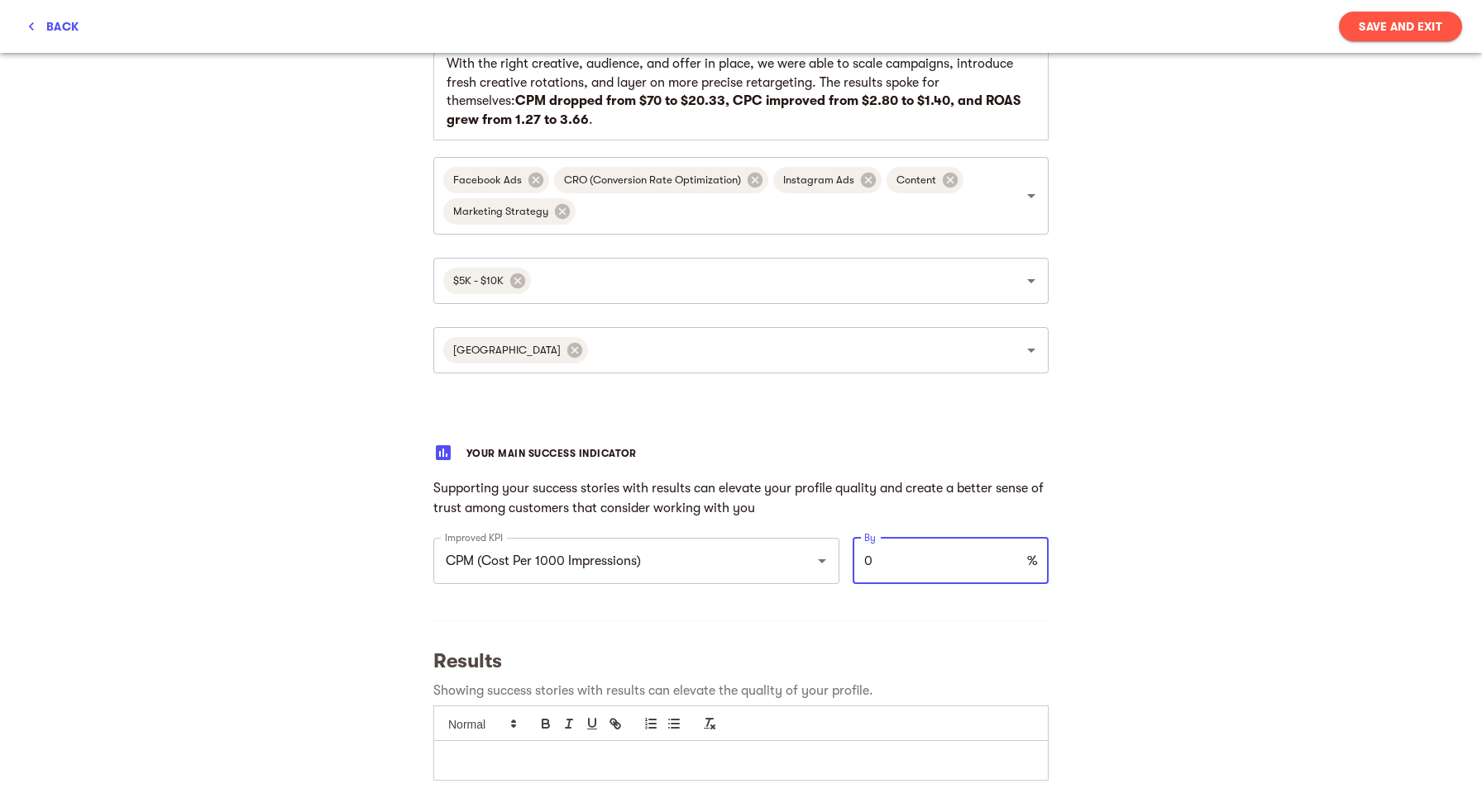
scroll to position [1153, 0]
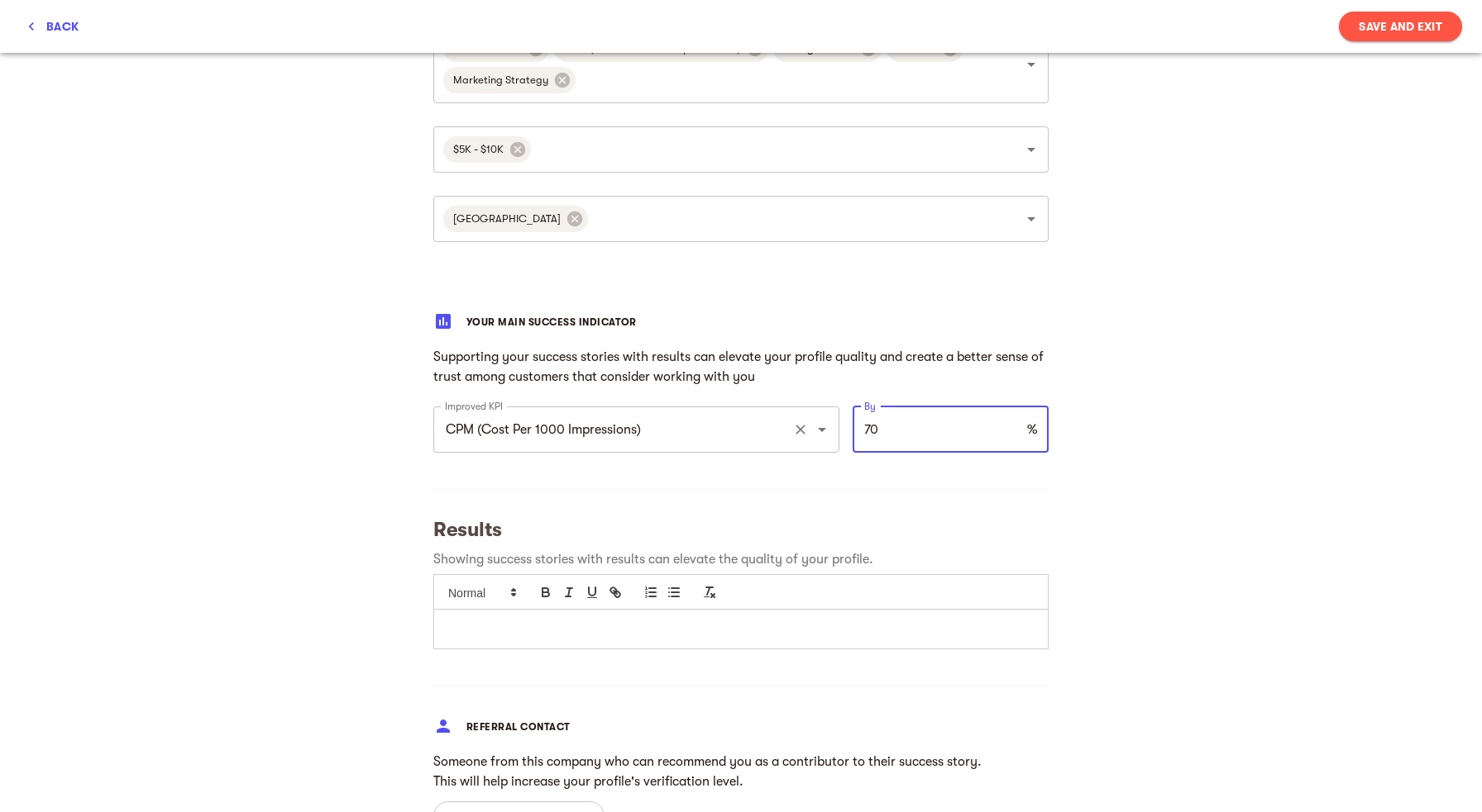
type input "70"
click at [678, 417] on input "CPM (Cost Per 1000 Impressions)" at bounding box center [613, 430] width 345 height 32
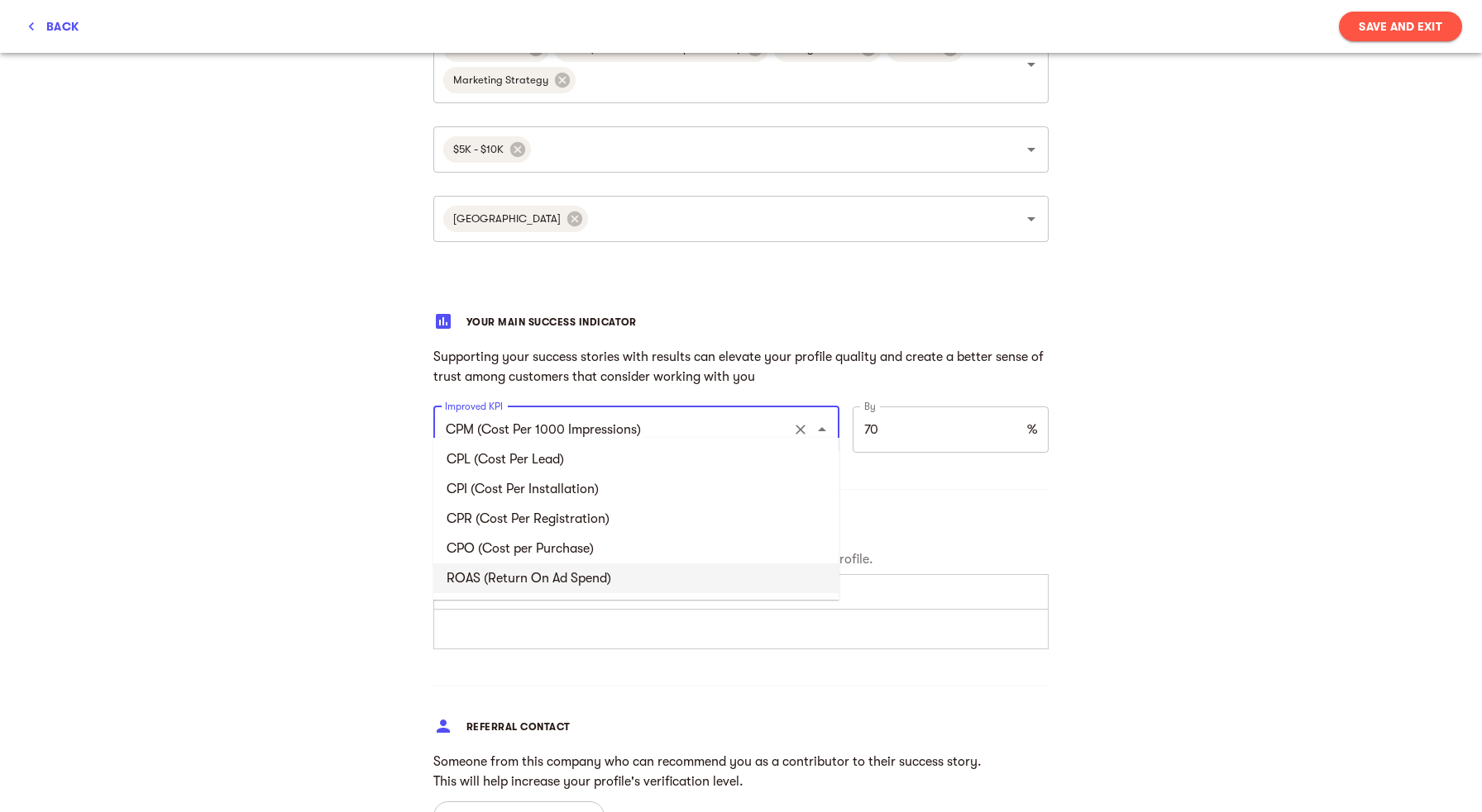
click at [587, 578] on li "ROAS (Return On Ad Spend)" at bounding box center [636, 578] width 406 height 30
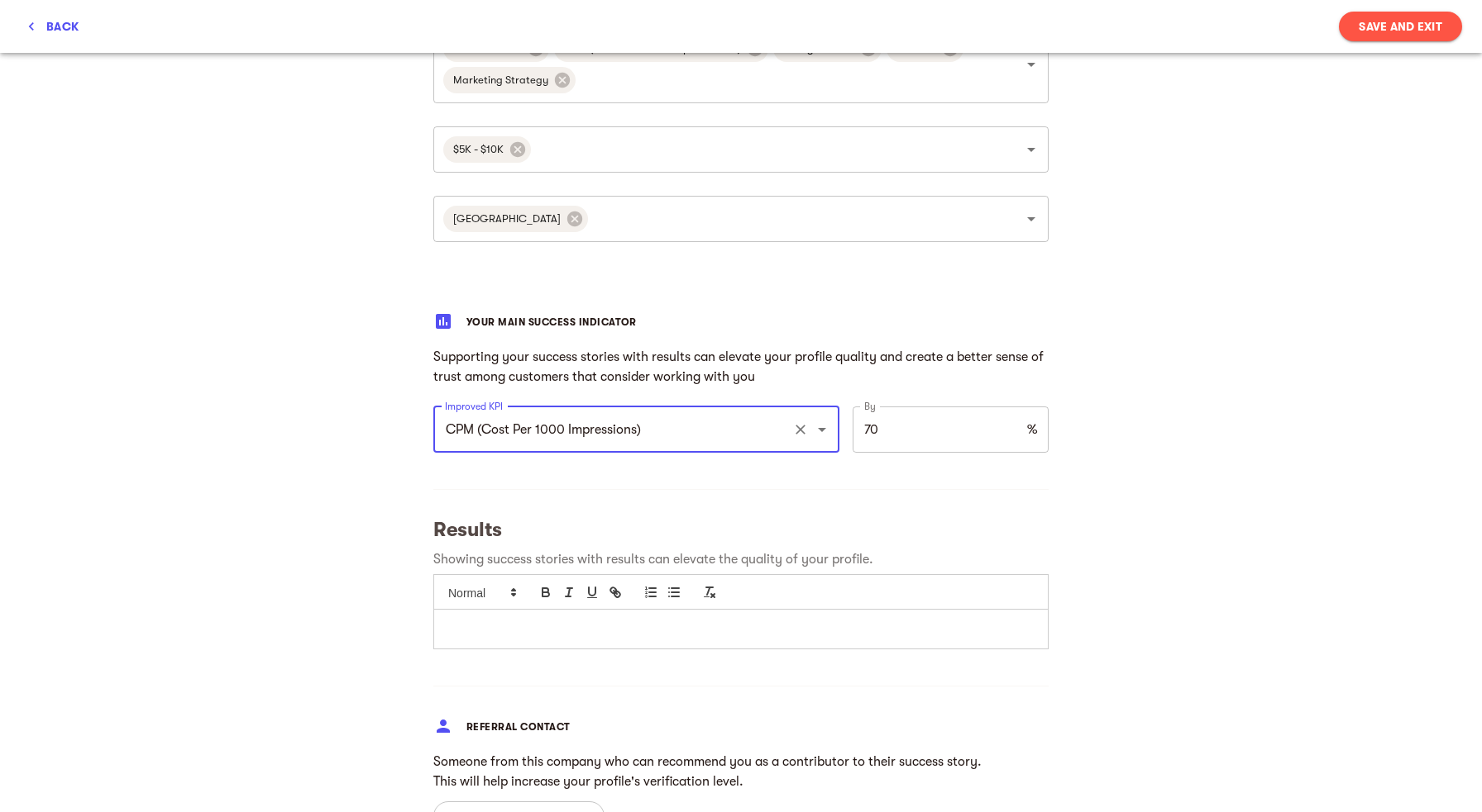
type input "ROAS (Return On Ad Spend)"
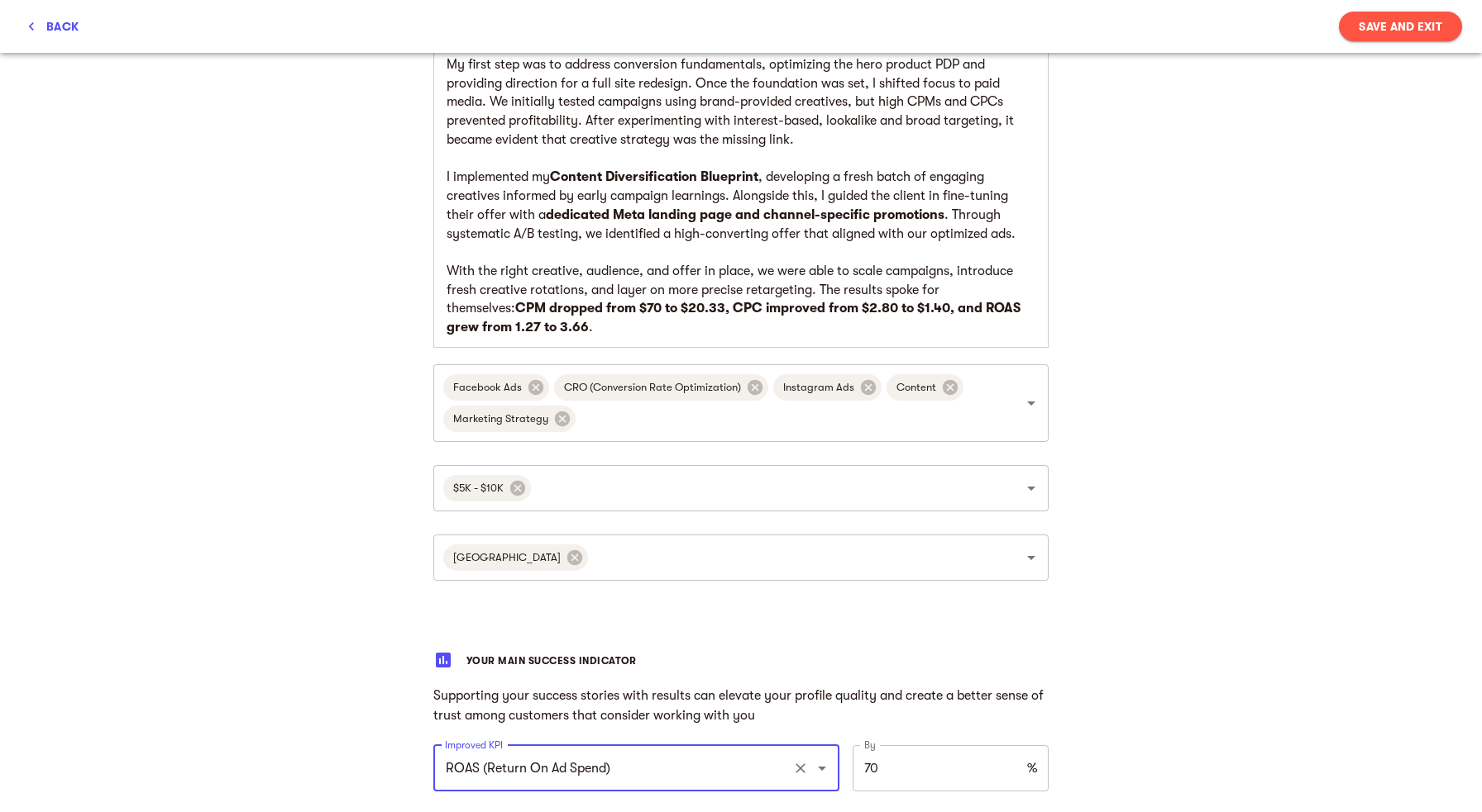
scroll to position [640, 0]
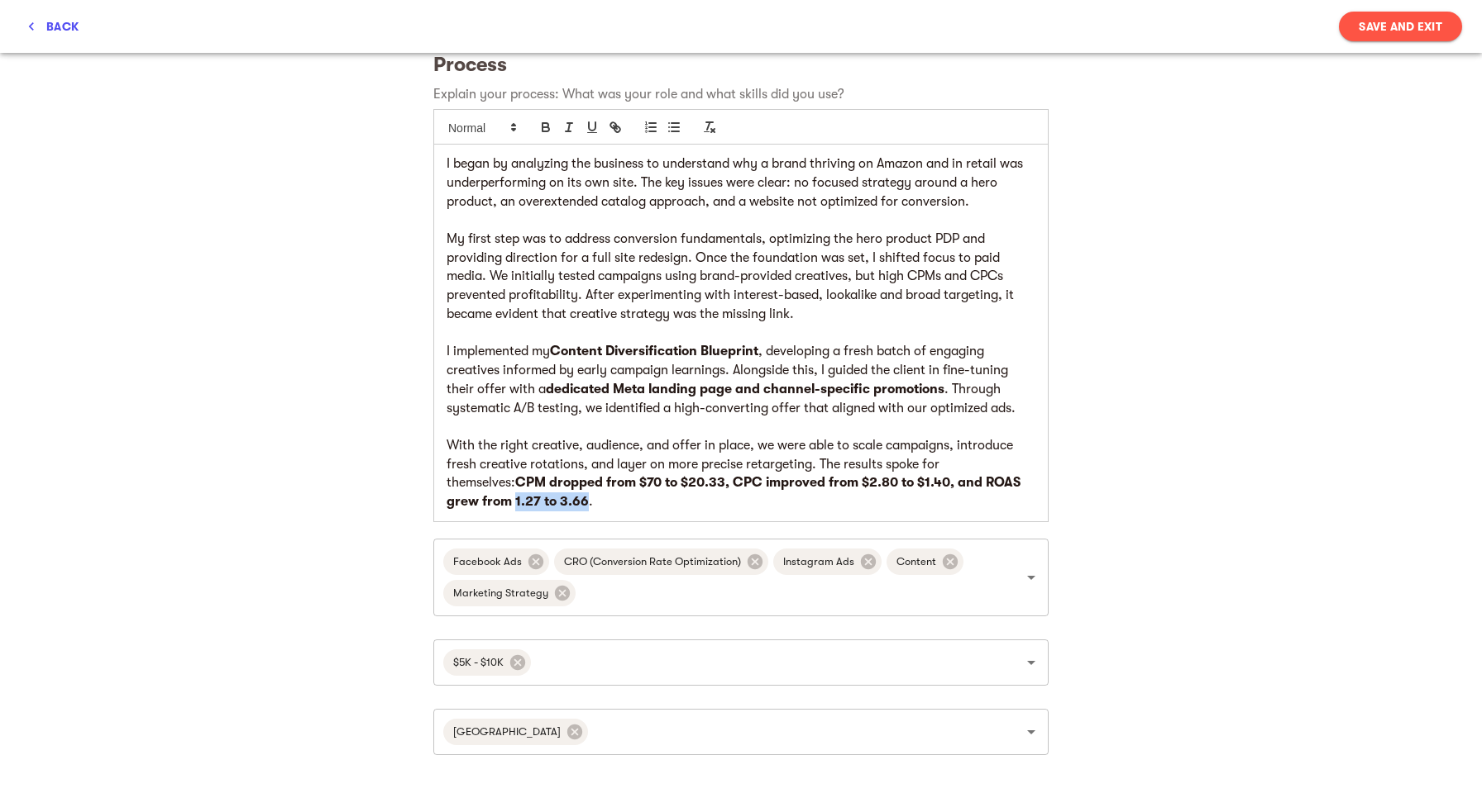
drag, startPoint x: 449, startPoint y: 484, endPoint x: 517, endPoint y: 484, distance: 68.0
click at [517, 484] on strong "CPM dropped from $70 to $20.33, CPC improved from $2.80 to $1.40, and ROAS grew…" at bounding box center [735, 492] width 577 height 34
copy strong "1.27 to 3.66"
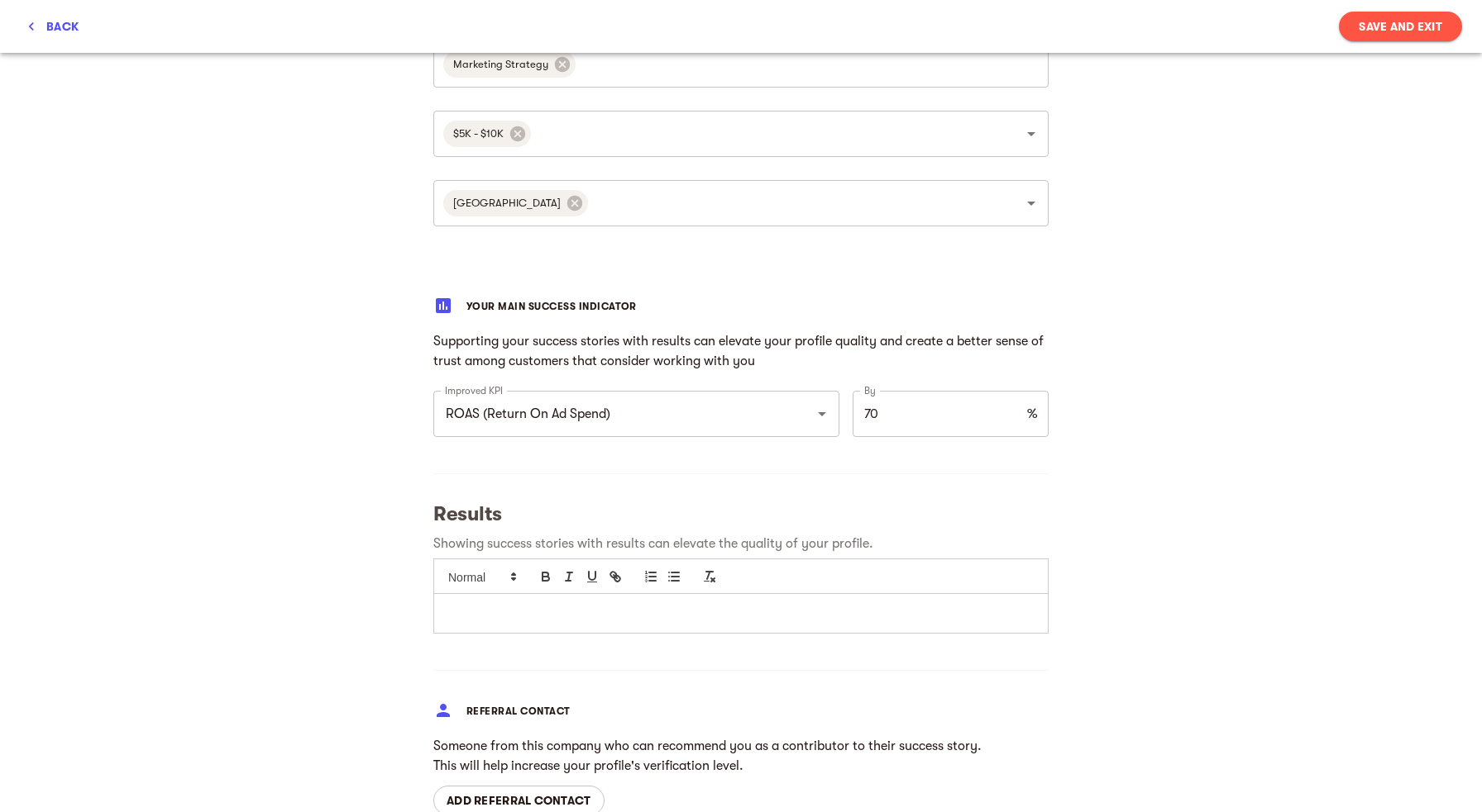
scroll to position [1210, 0]
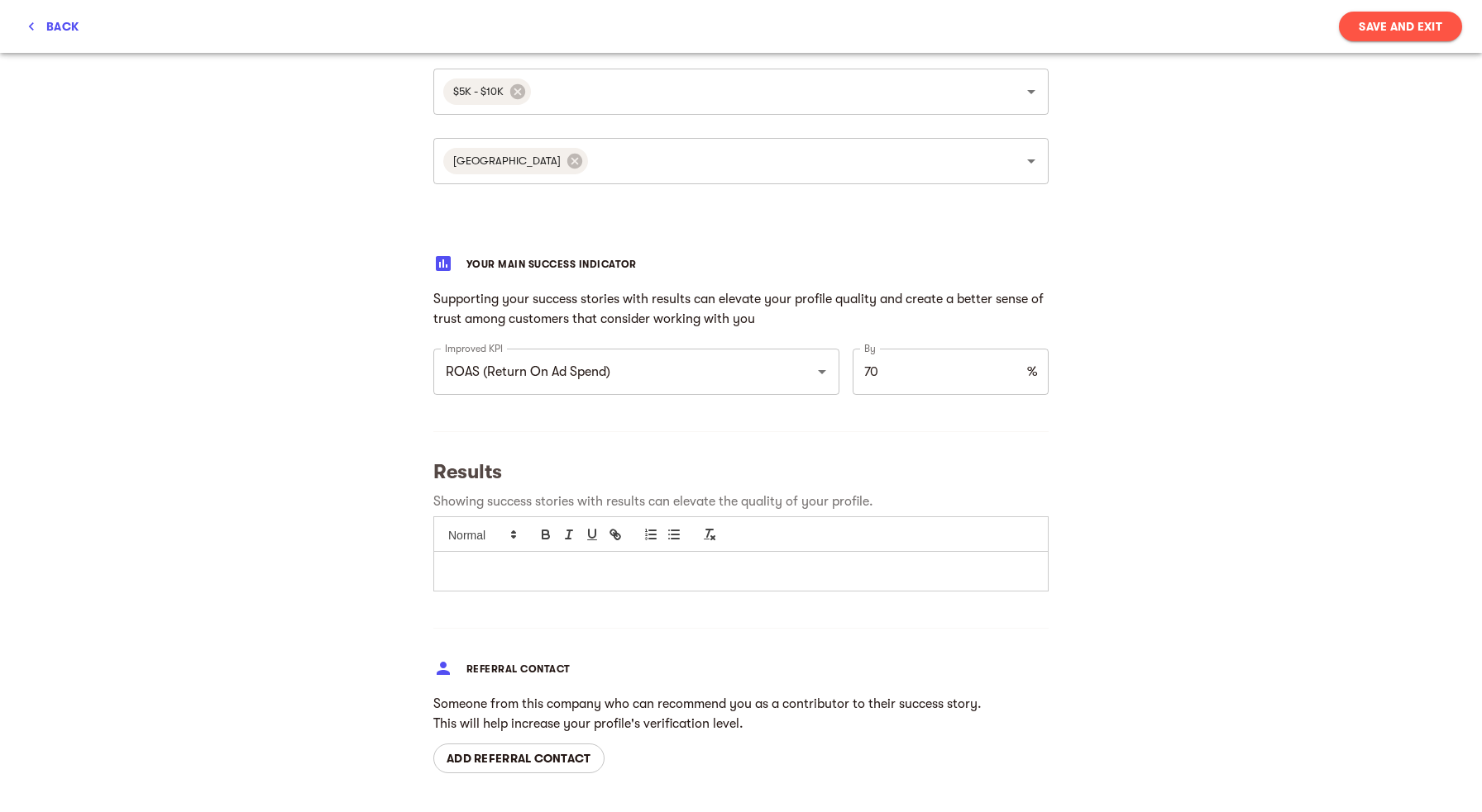
click at [885, 353] on input "70" at bounding box center [937, 372] width 168 height 46
type input "188"
drag, startPoint x: 882, startPoint y: 479, endPoint x: 402, endPoint y: 462, distance: 480.3
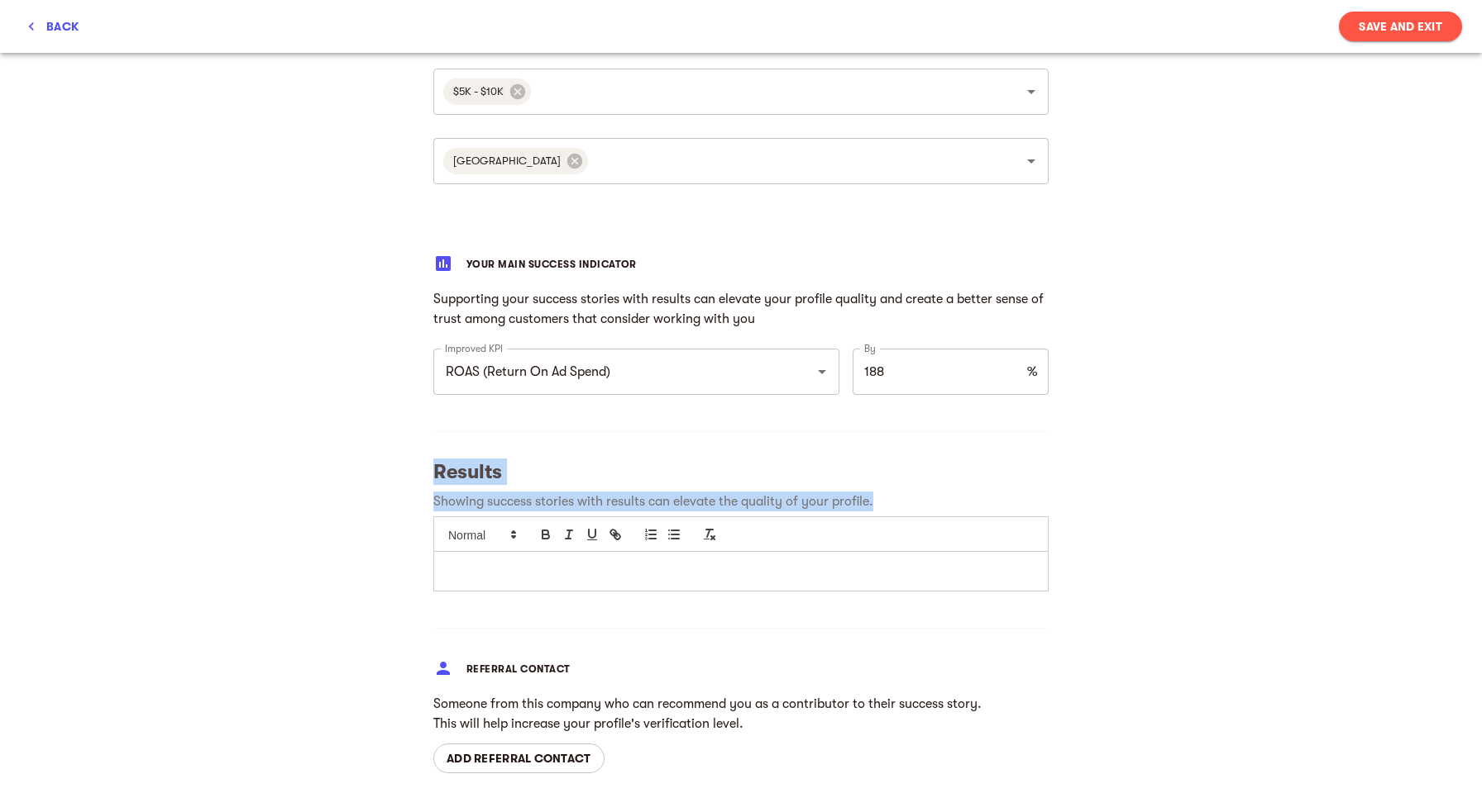
copy div "Results Showing success stories with results can elevate the quality of your pr…"
click at [526, 562] on p at bounding box center [741, 571] width 589 height 19
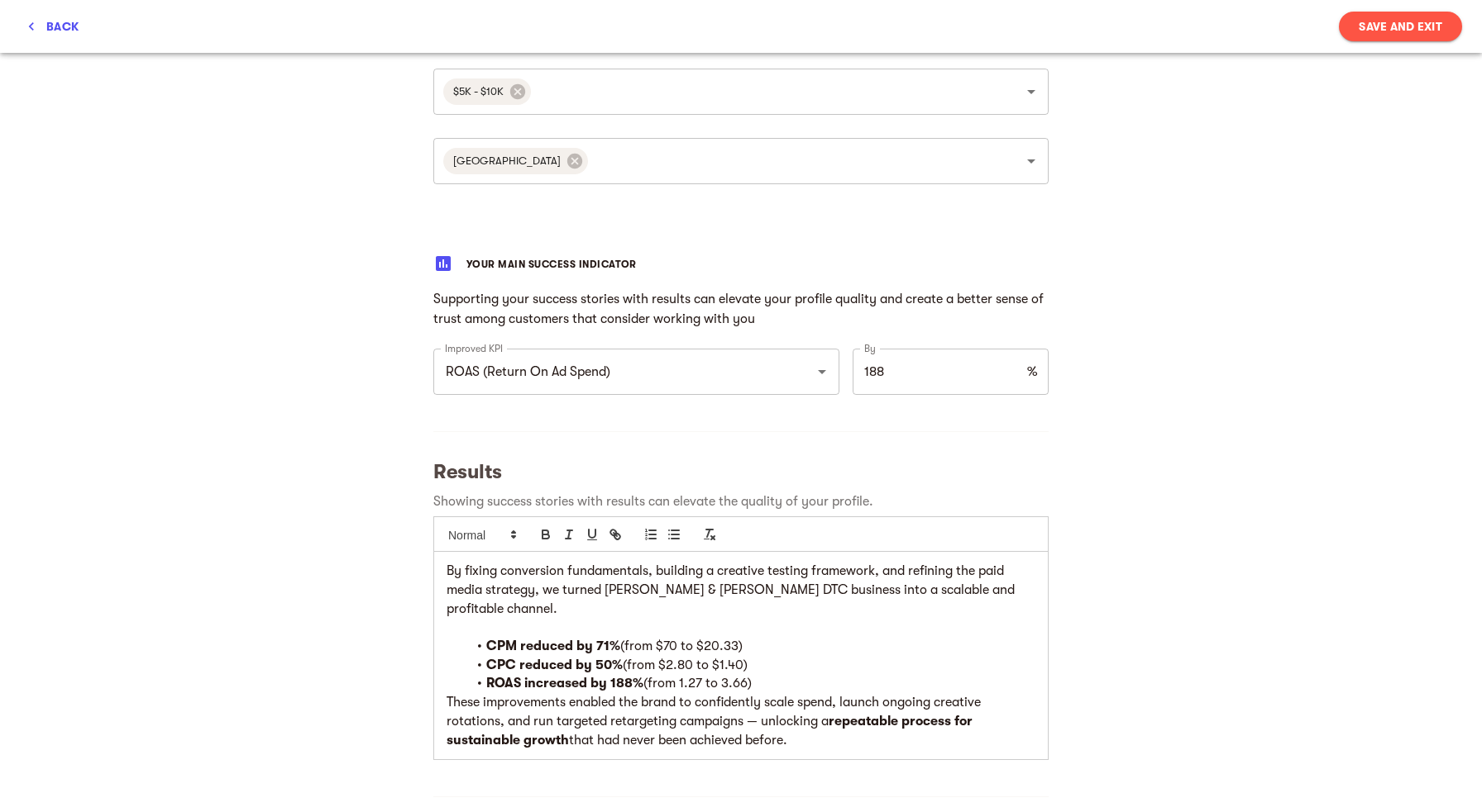
click at [521, 618] on p at bounding box center [741, 627] width 589 height 19
click at [761, 674] on li "ROAS increased by 188% (from 1.27 to 3.66)" at bounding box center [750, 683] width 569 height 19
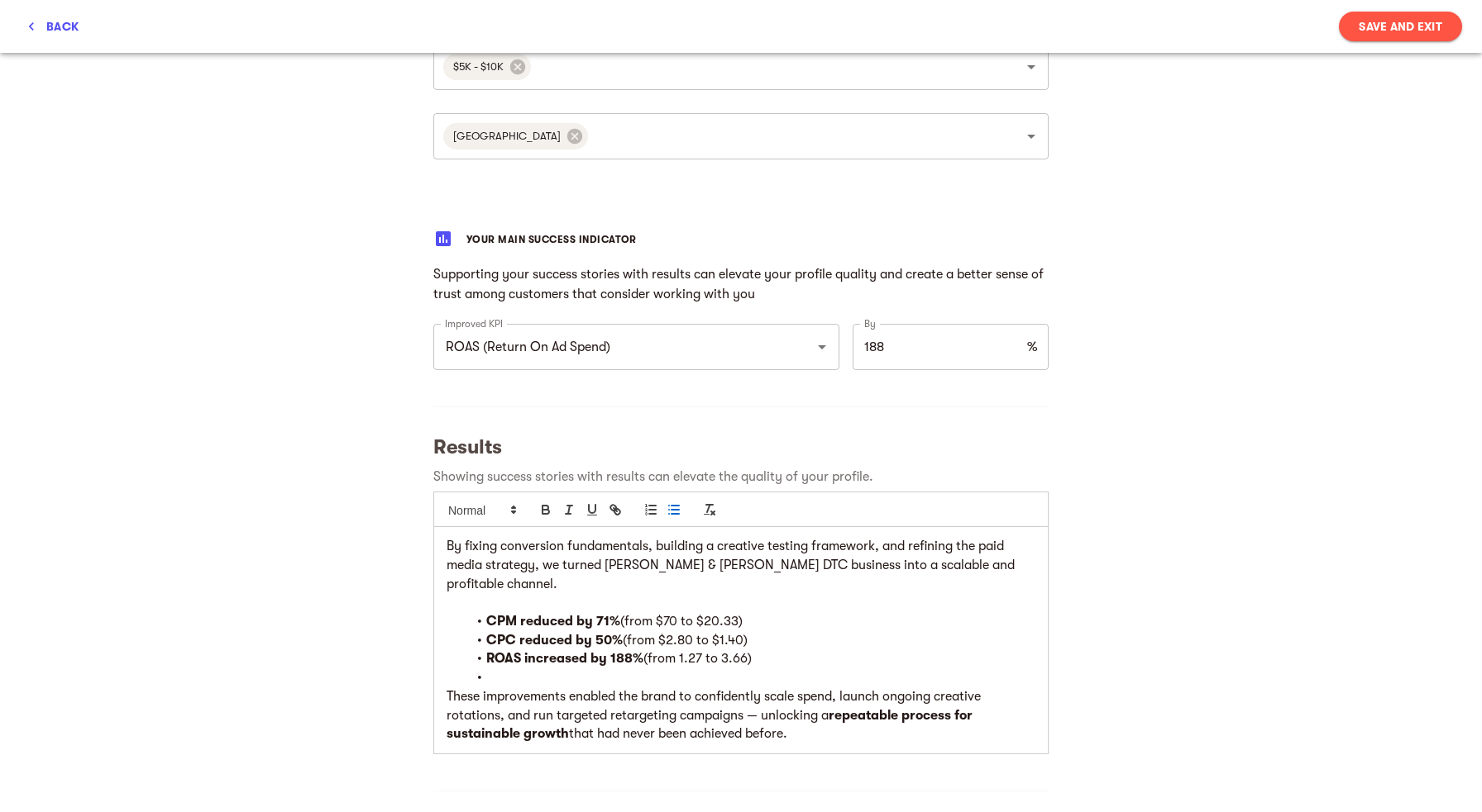
scroll to position [1237, 0]
click at [756, 686] on p "These improvements enabled the brand to confidently scale spend, launch ongoing…" at bounding box center [741, 713] width 589 height 56
drag, startPoint x: 801, startPoint y: 698, endPoint x: 413, endPoint y: 663, distance: 389.6
click at [434, 663] on div "By fixing conversion fundamentals, building a creative testing framework, and r…" at bounding box center [741, 639] width 613 height 227
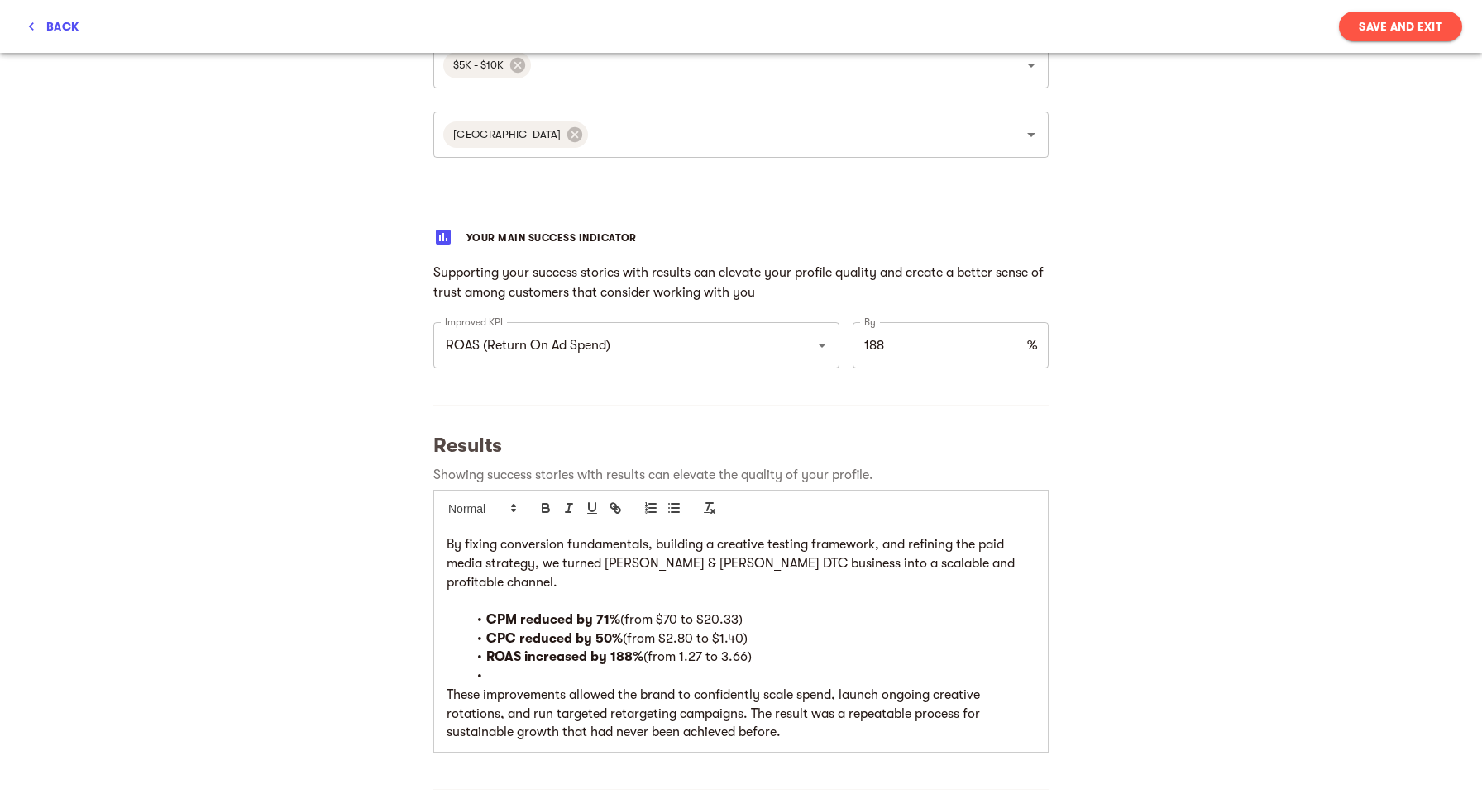
click at [524, 667] on li at bounding box center [750, 676] width 569 height 19
drag, startPoint x: 852, startPoint y: 679, endPoint x: 557, endPoint y: 699, distance: 295.7
click at [557, 699] on p "These improvements allowed the brand to confidently scale spend, launch ongoing…" at bounding box center [741, 713] width 589 height 56
click at [545, 501] on icon "button" at bounding box center [545, 508] width 15 height 15
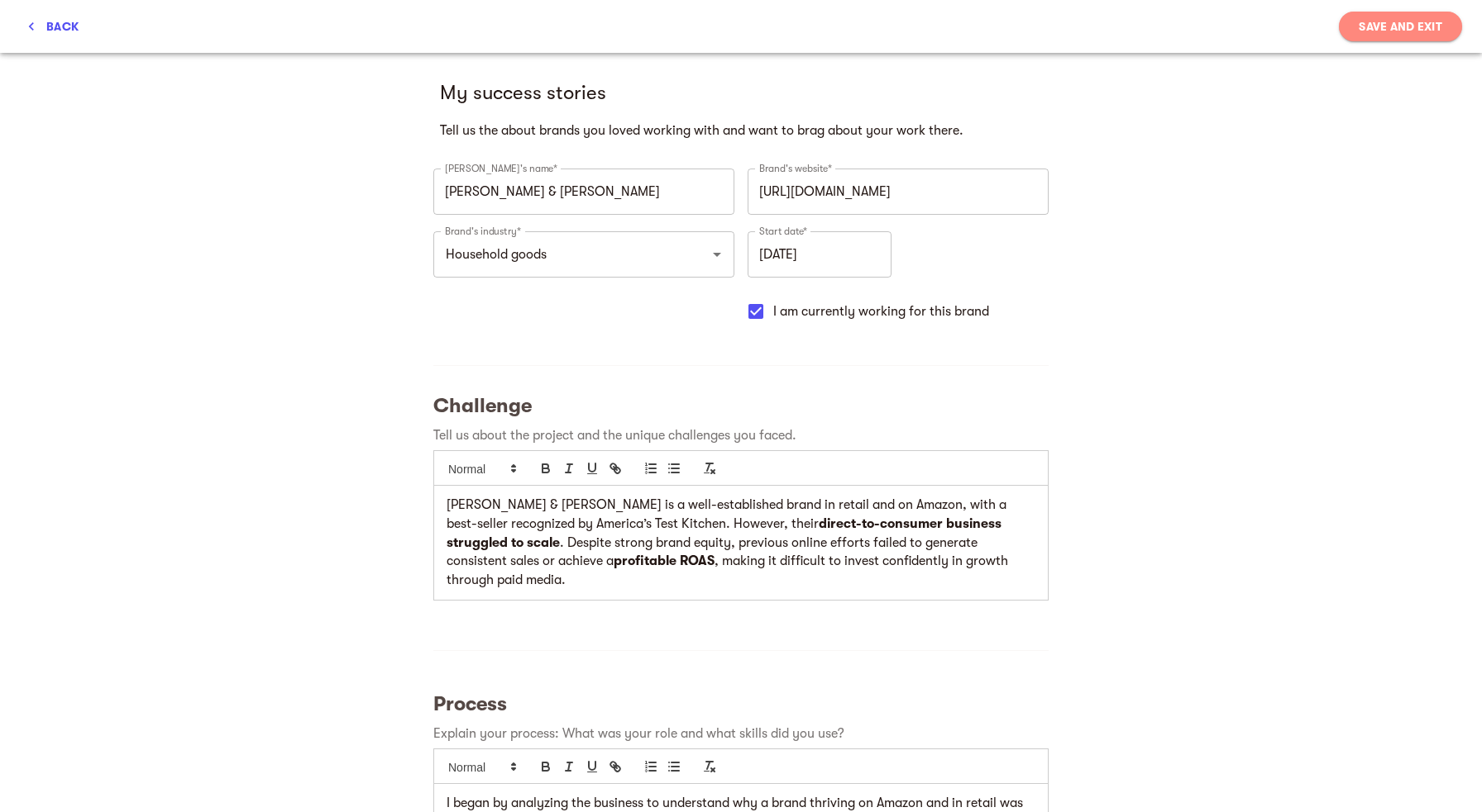
click at [1375, 23] on span "Save and Exit" at bounding box center [1400, 27] width 84 height 20
type input "[DATE]"
checkbox input "false"
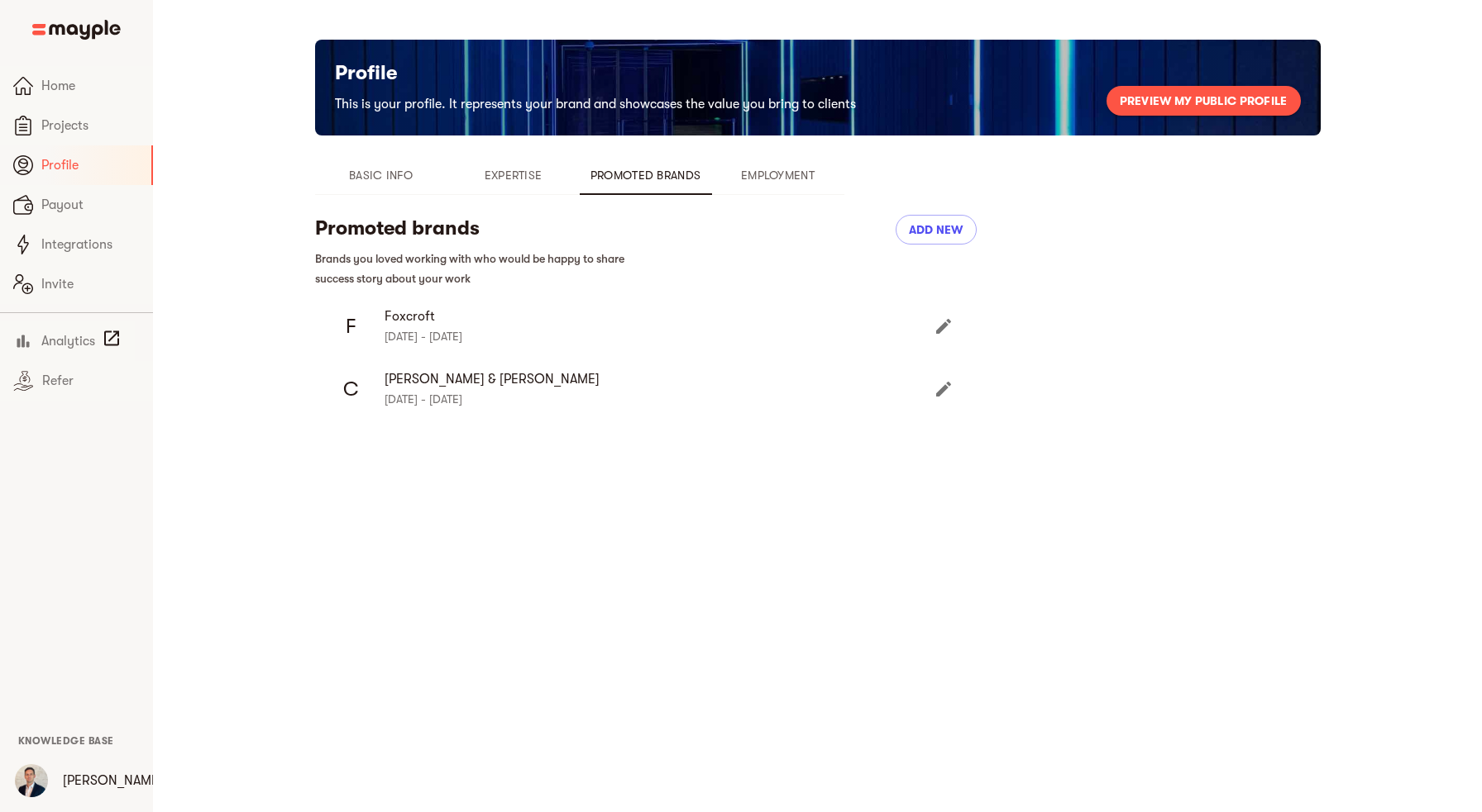
click at [943, 333] on icon "Edit" at bounding box center [944, 326] width 20 height 20
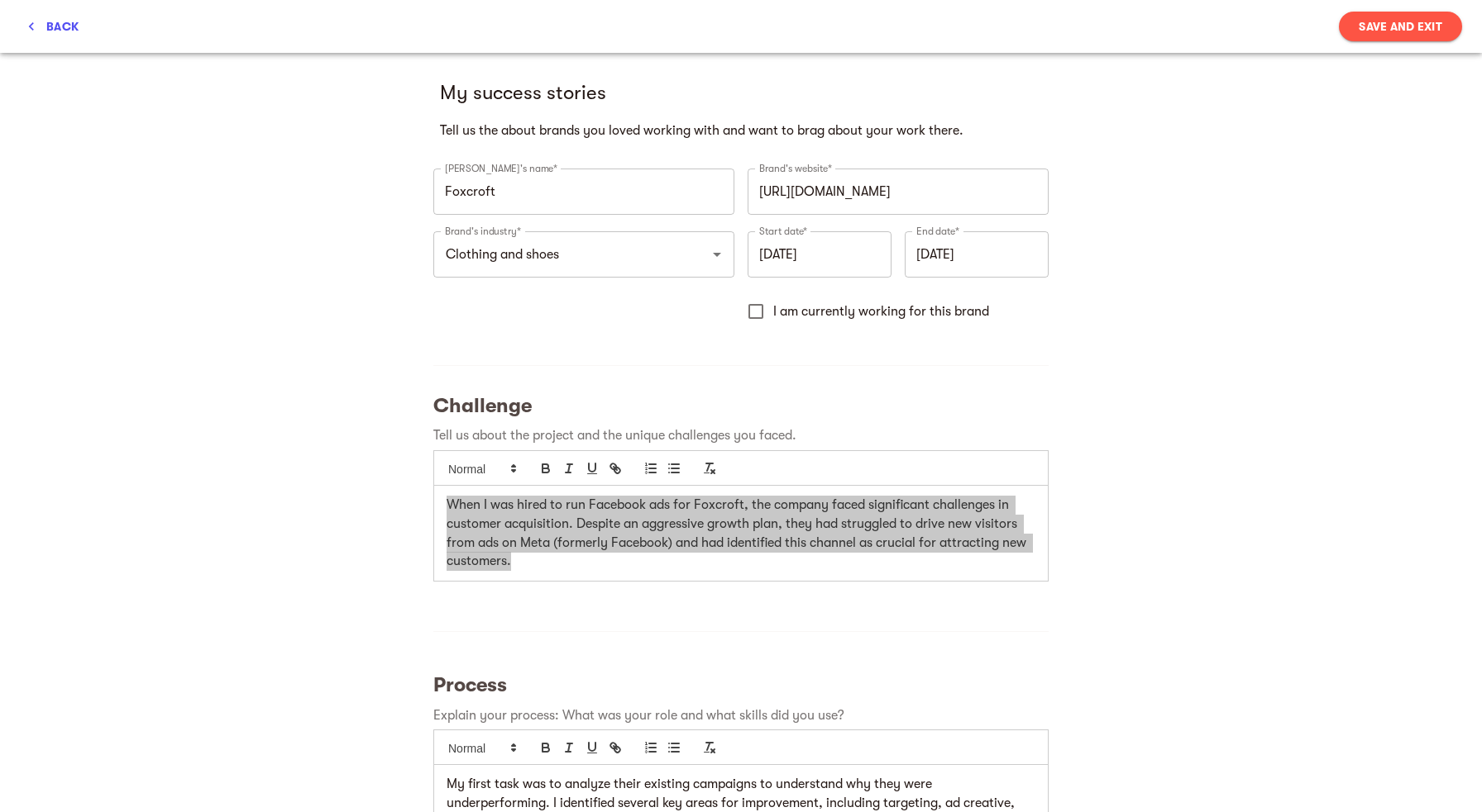
drag, startPoint x: 536, startPoint y: 565, endPoint x: 436, endPoint y: 508, distance: 115.1
click at [436, 508] on div "When I was hired to run Facebook ads for Foxcroft, the company faced significan…" at bounding box center [741, 533] width 613 height 95
copy p "When I was hired to run Facebook ads for Foxcroft, the company faced significan…"
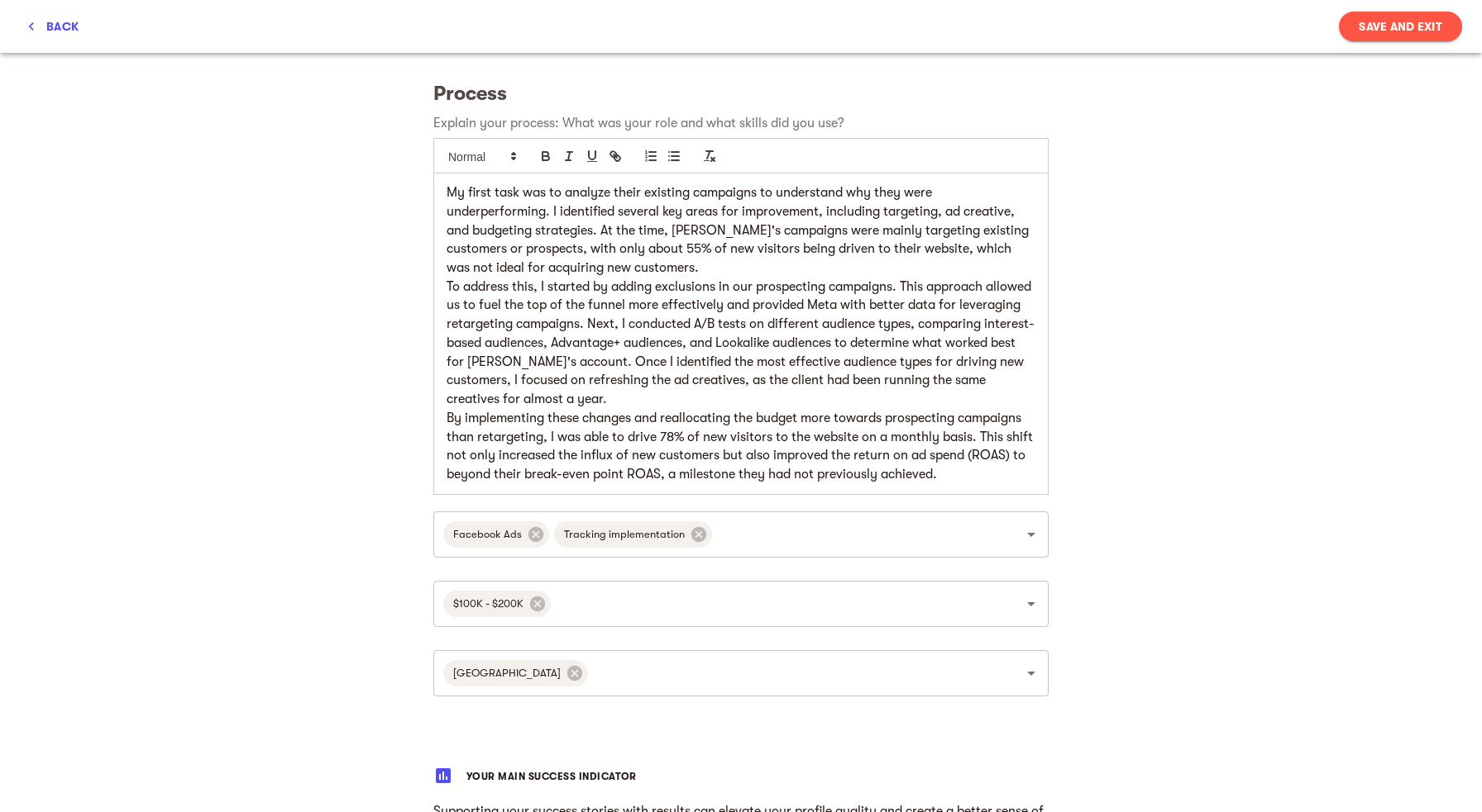
scroll to position [622, 0]
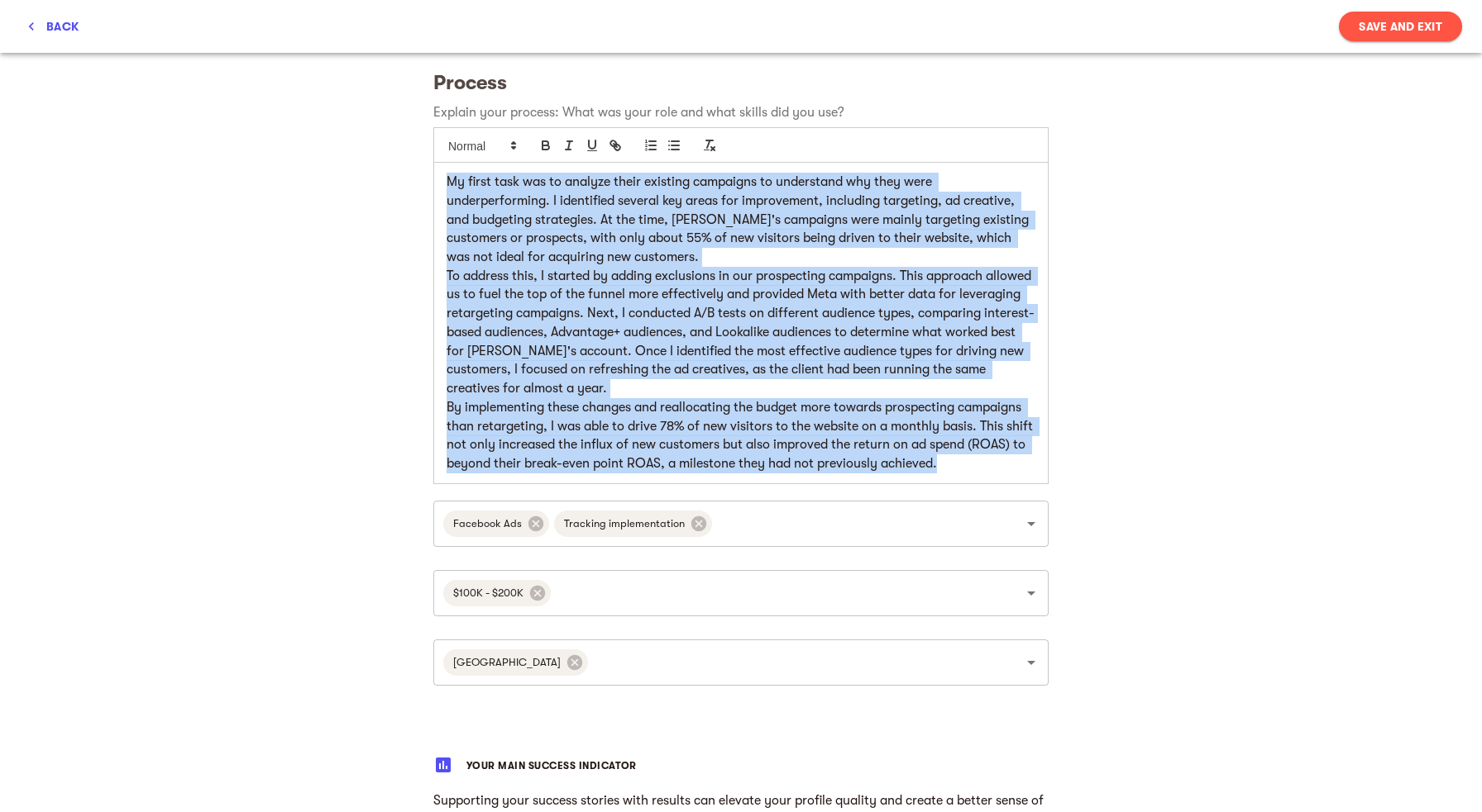
drag, startPoint x: 949, startPoint y: 469, endPoint x: 434, endPoint y: 185, distance: 588.1
click at [434, 185] on div "My first task was to analyze their existing campaigns to understand why they we…" at bounding box center [741, 322] width 613 height 320
copy div "My first task was to analyze their existing campaigns to understand why they we…"
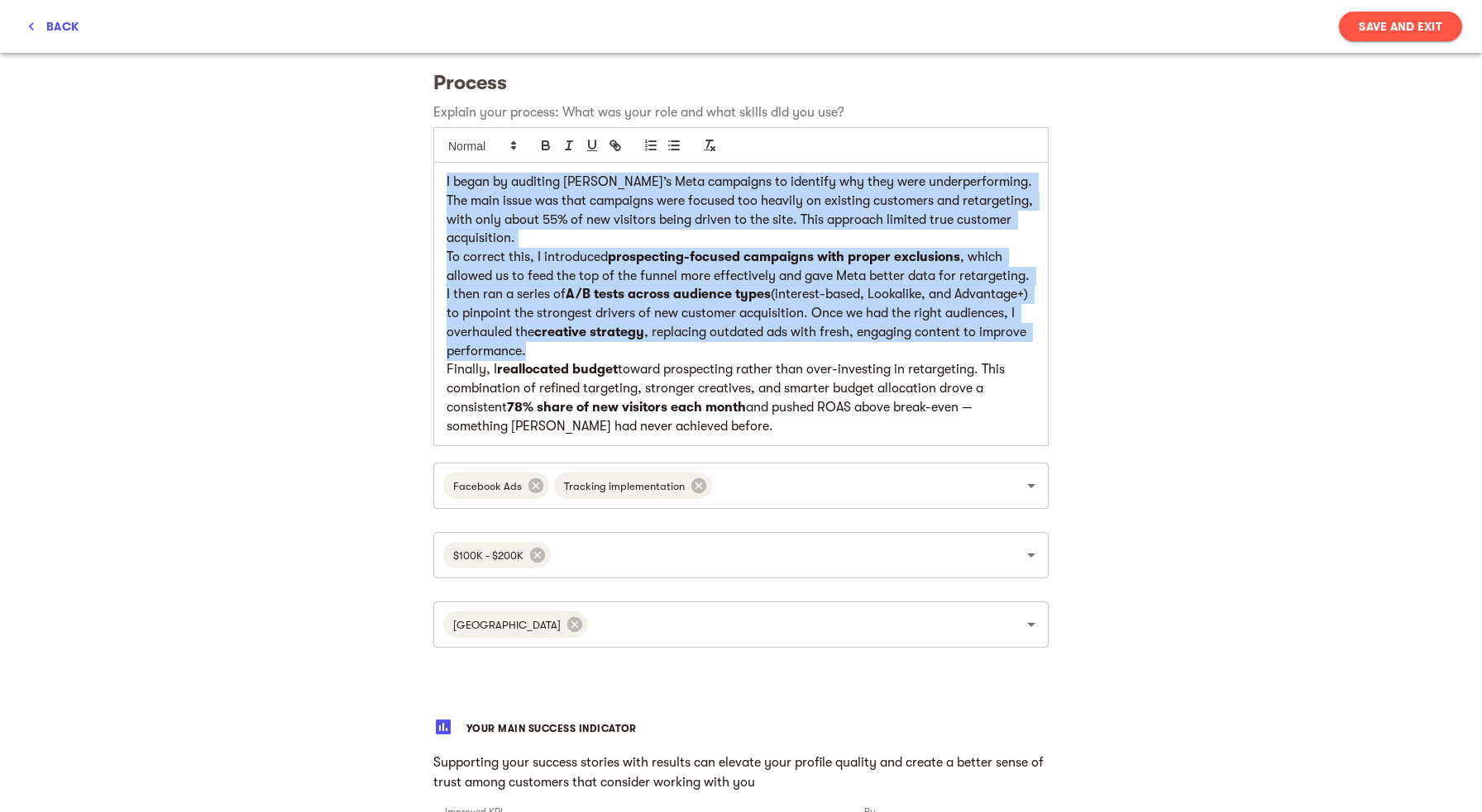
scroll to position [0, 0]
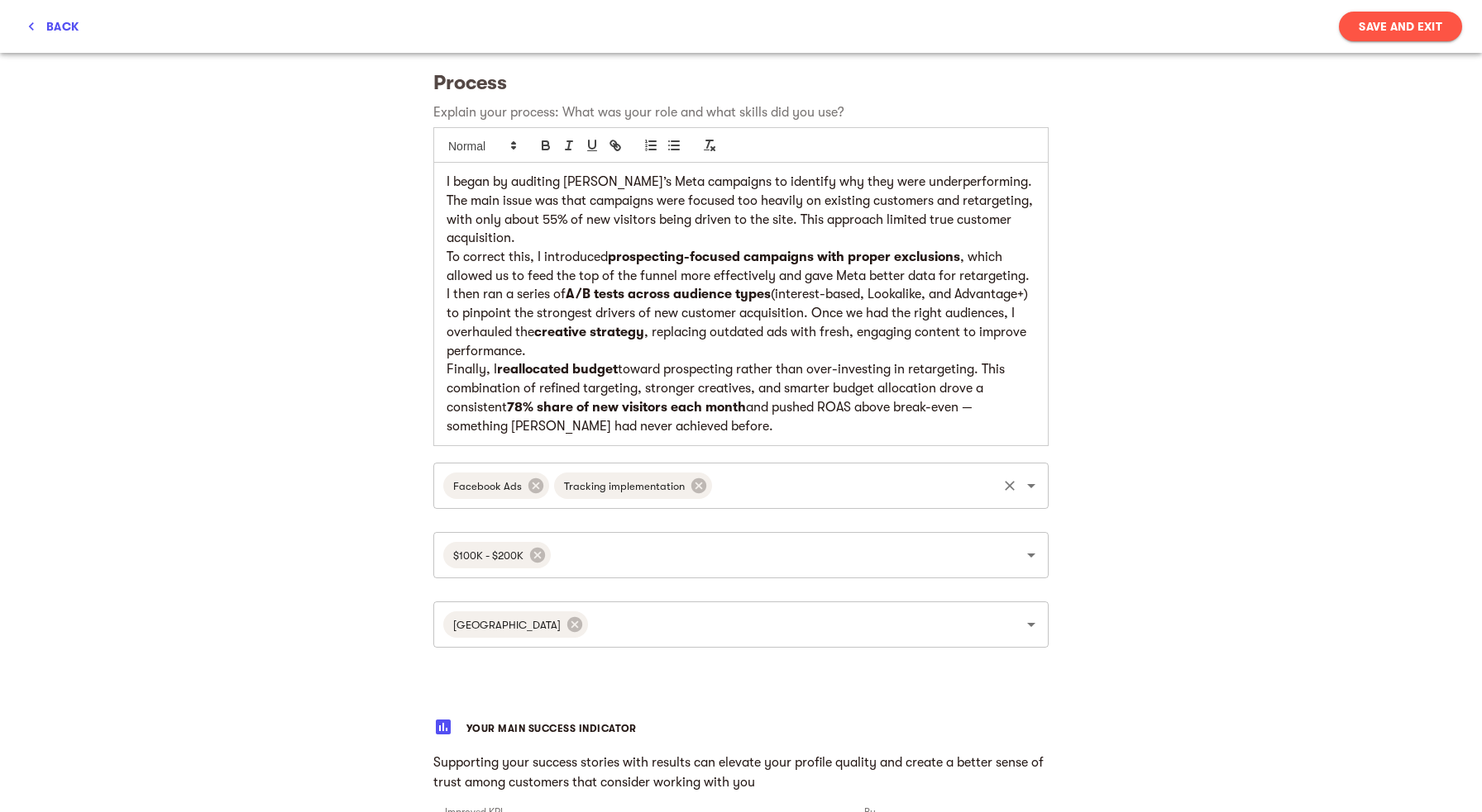
click at [735, 491] on input "text" at bounding box center [854, 486] width 280 height 32
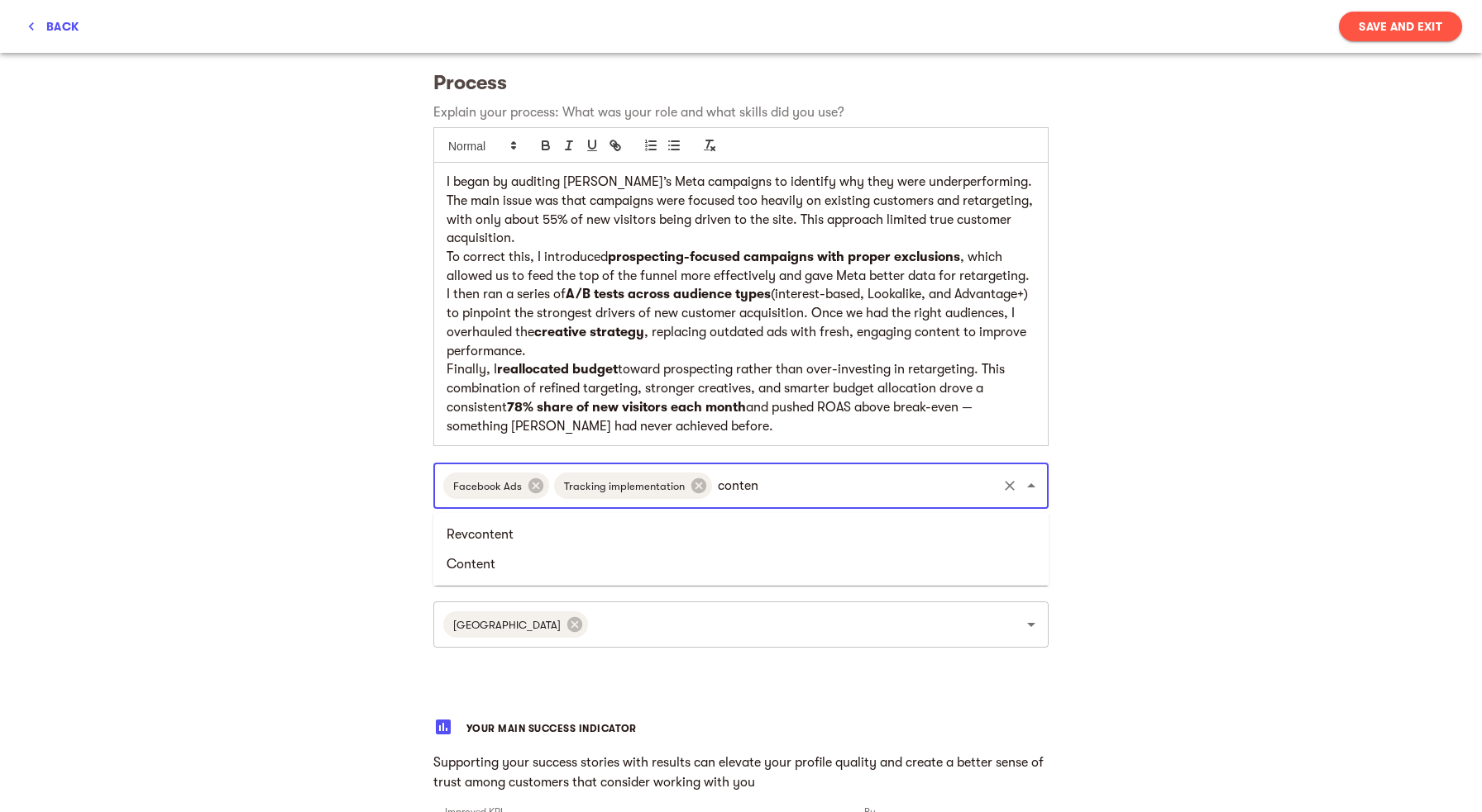
type input "content"
click at [540, 562] on li "Content" at bounding box center [741, 565] width 615 height 30
type input "A"
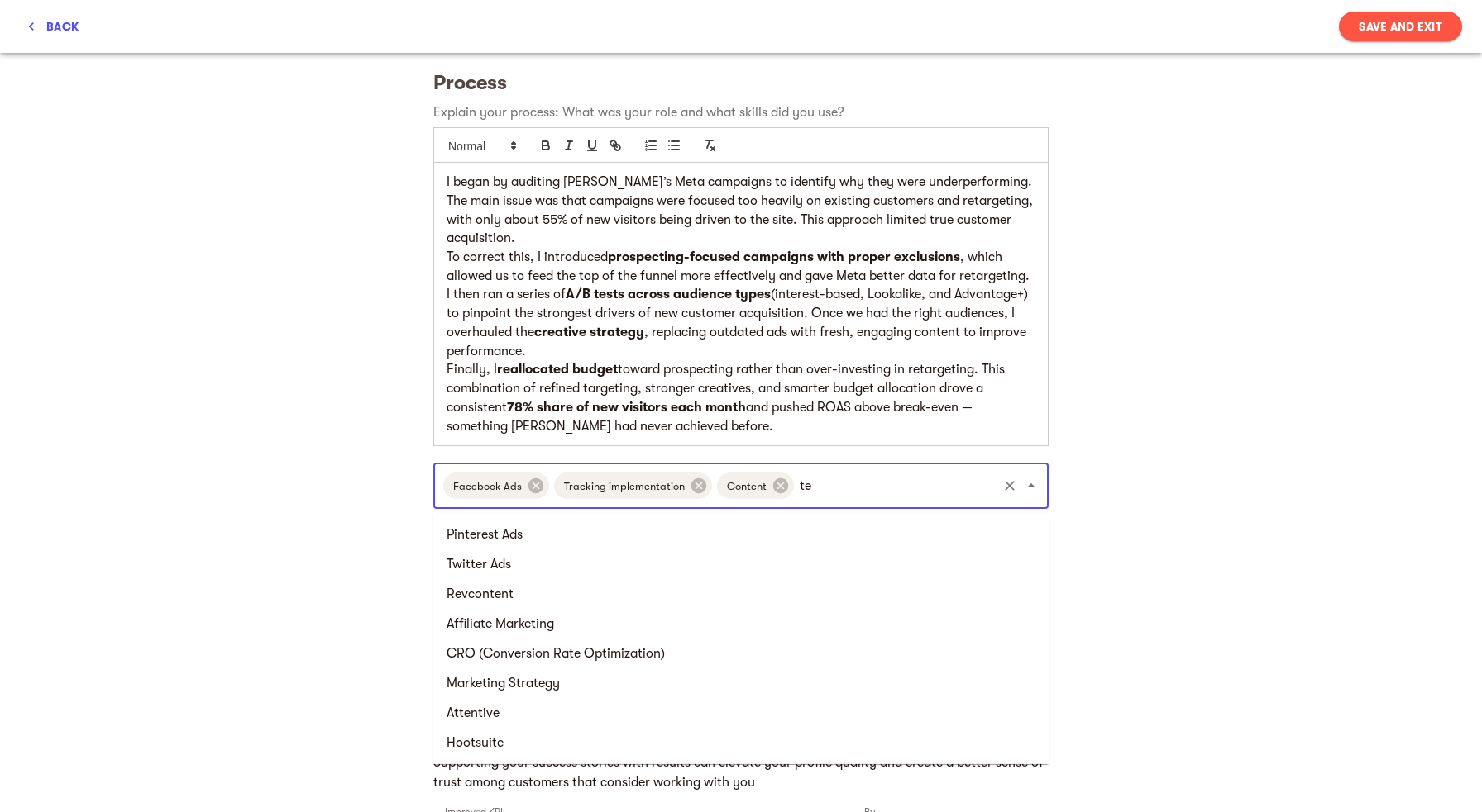
type input "t"
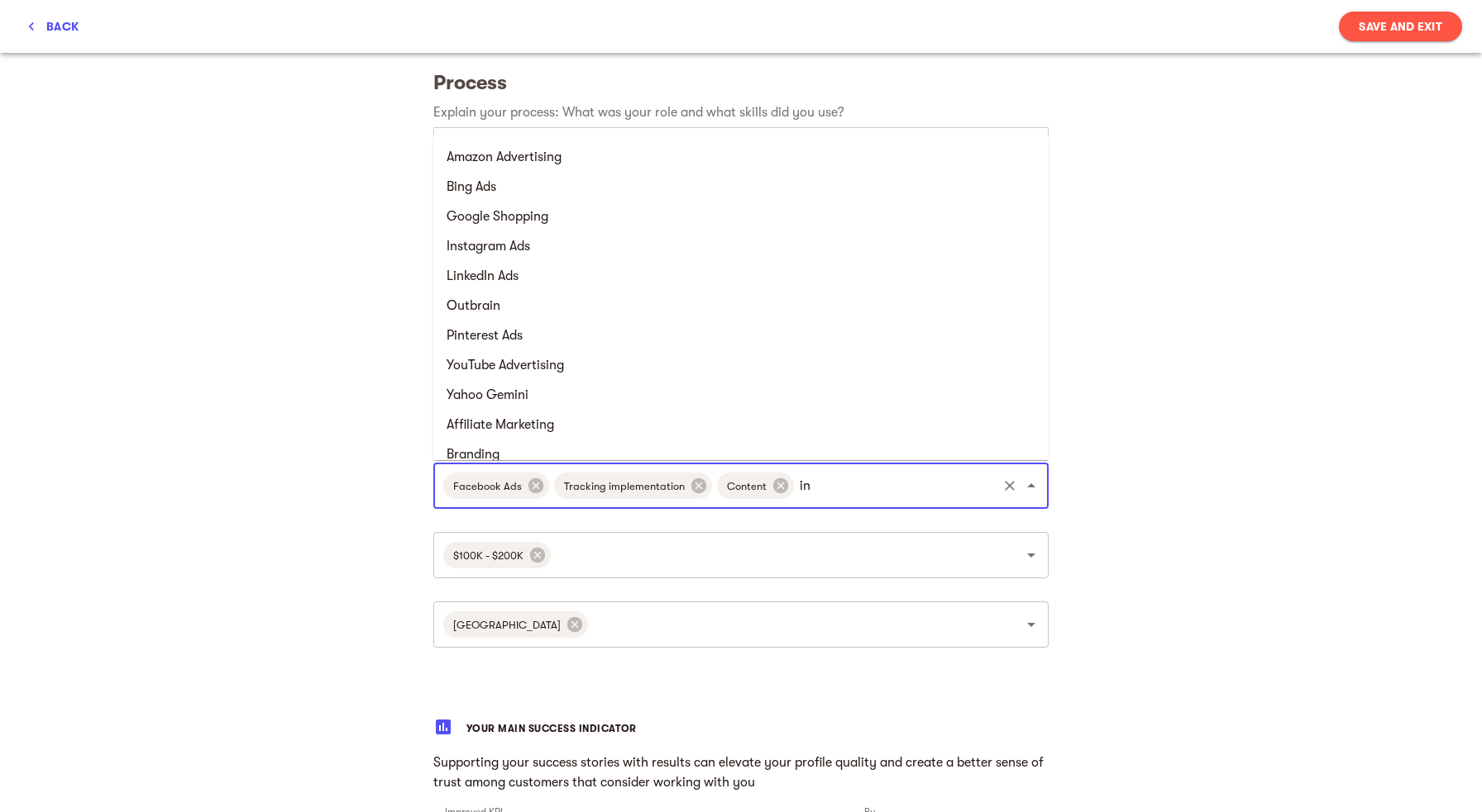
type input "i"
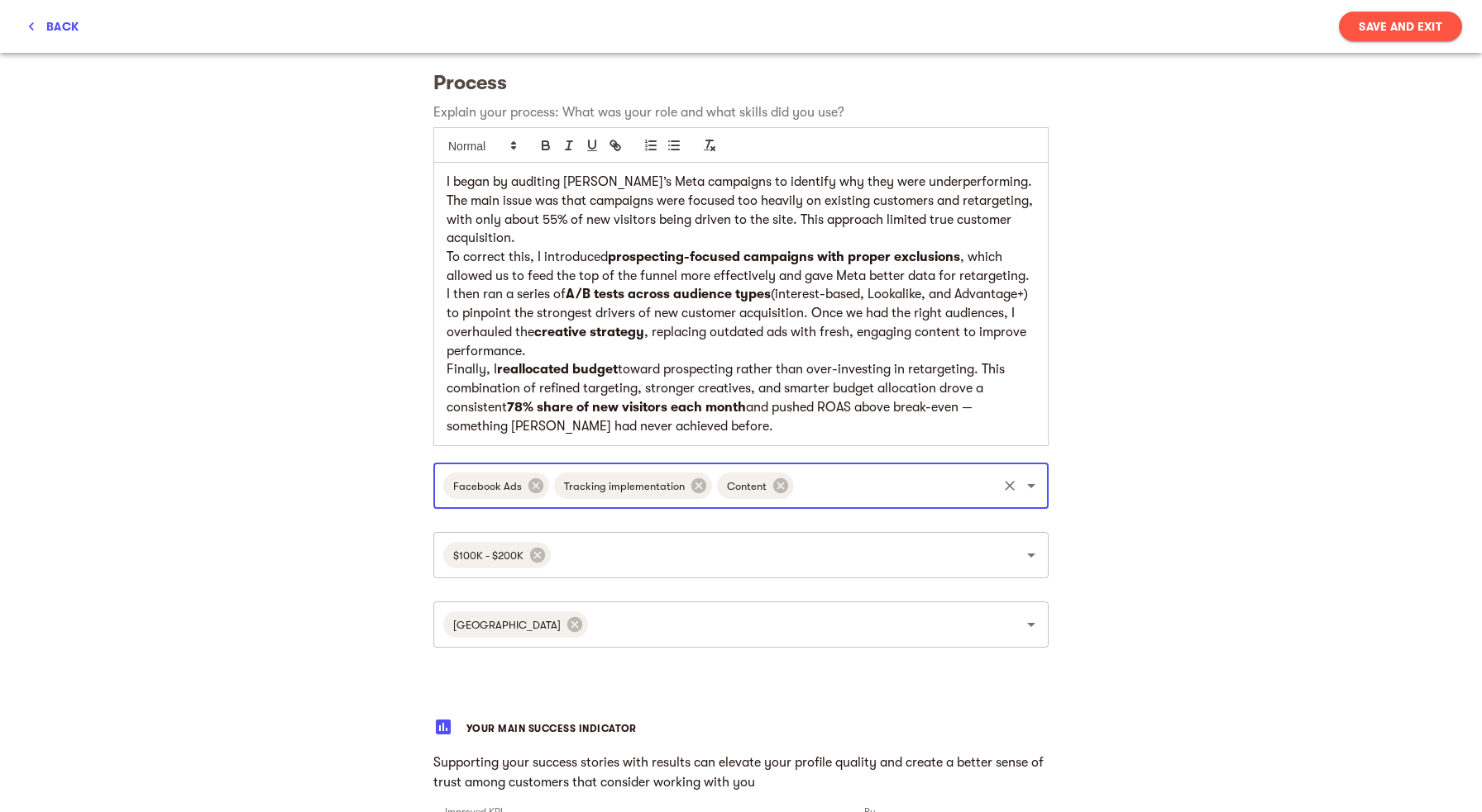
click at [905, 486] on input "text" at bounding box center [895, 486] width 198 height 32
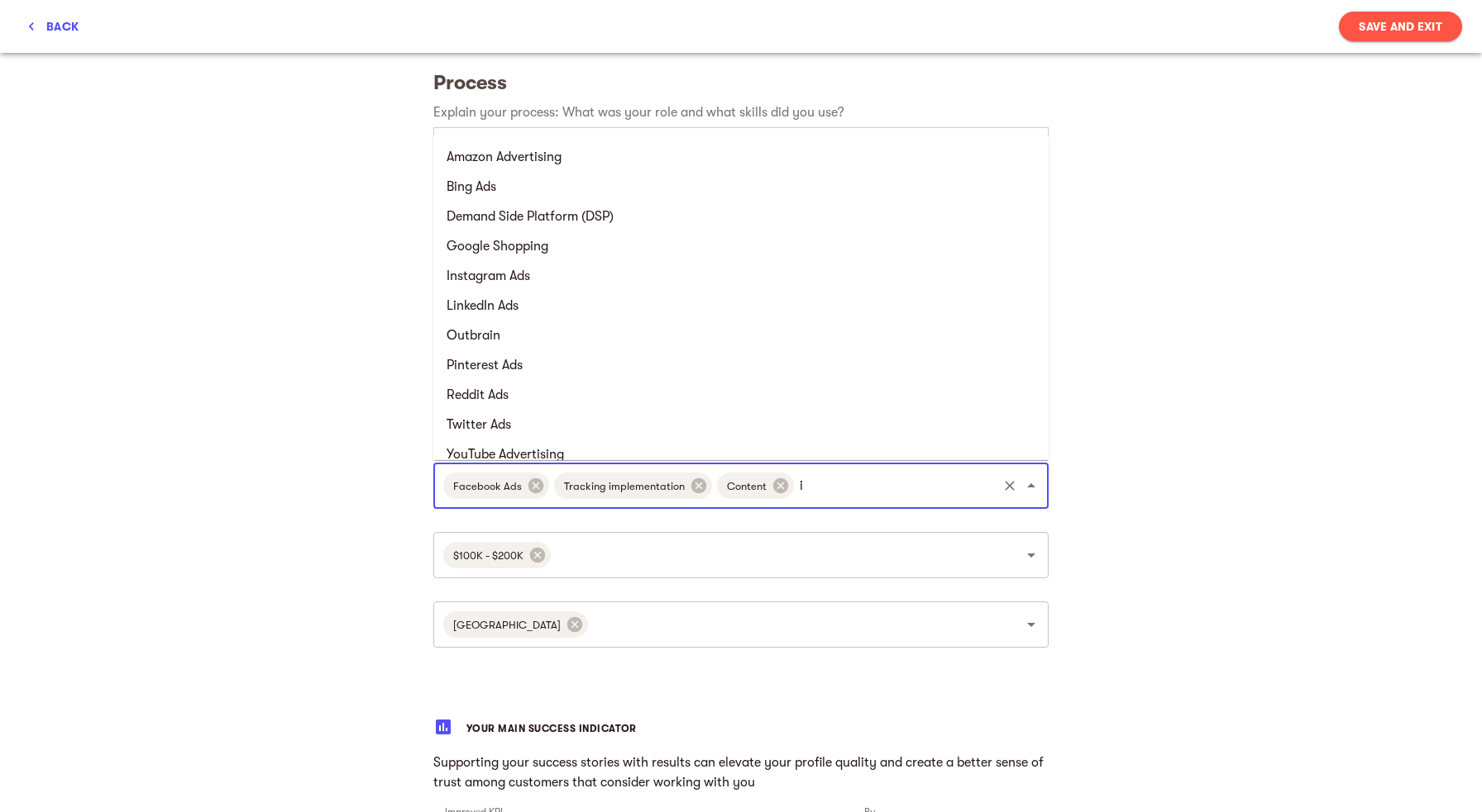
type input "in"
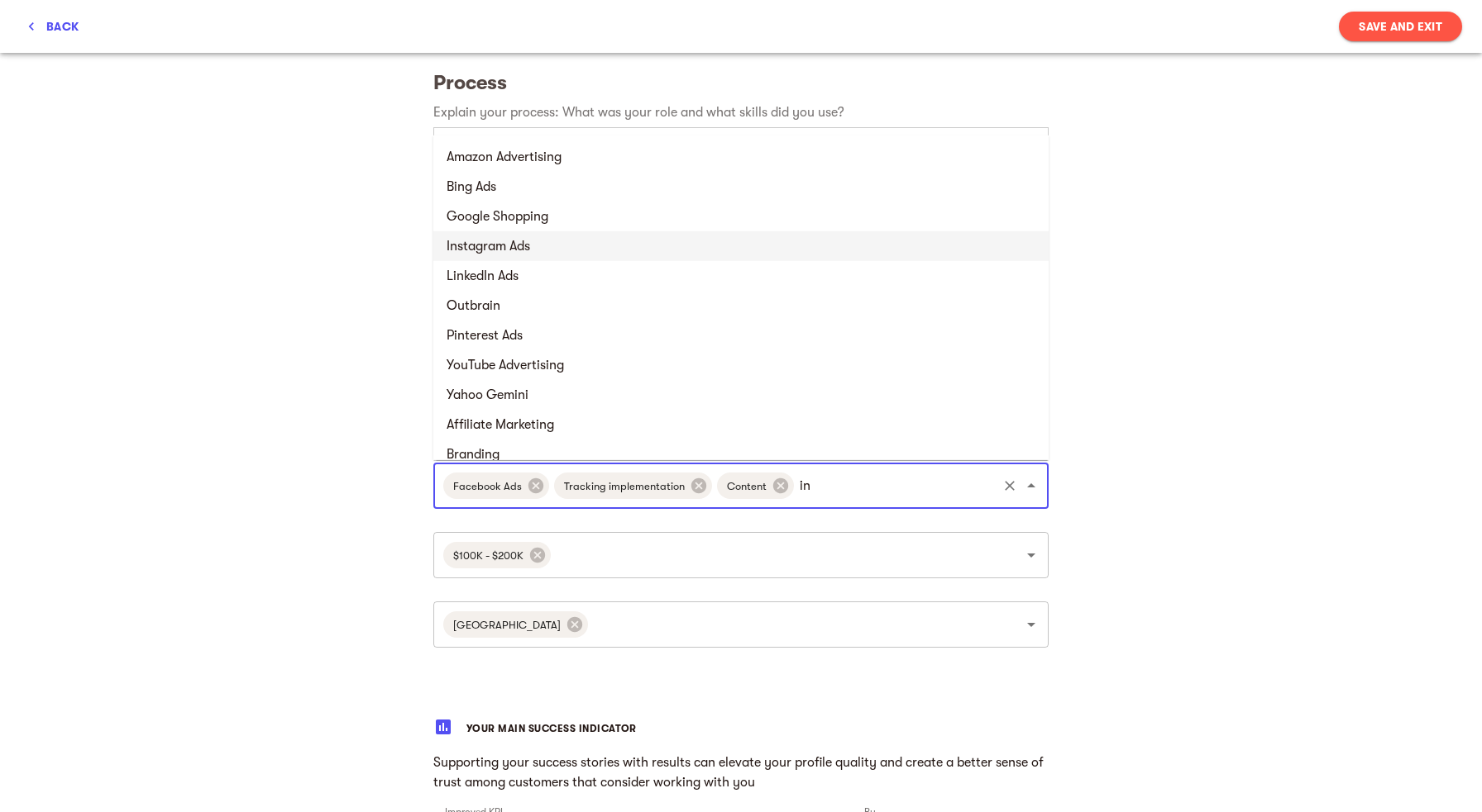
click at [535, 243] on li "Instagram Ads" at bounding box center [741, 246] width 615 height 30
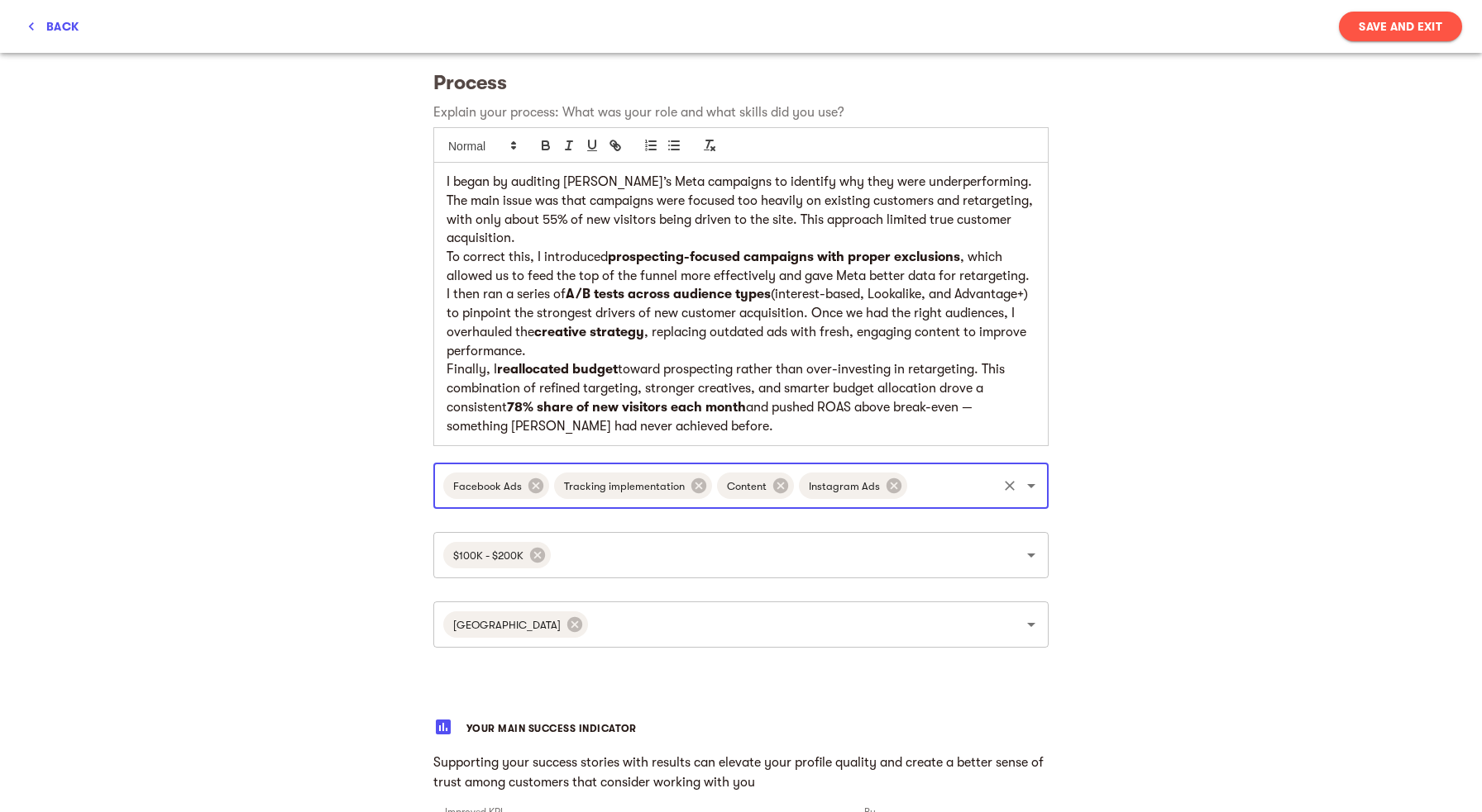
click at [928, 496] on input "text" at bounding box center [952, 486] width 85 height 32
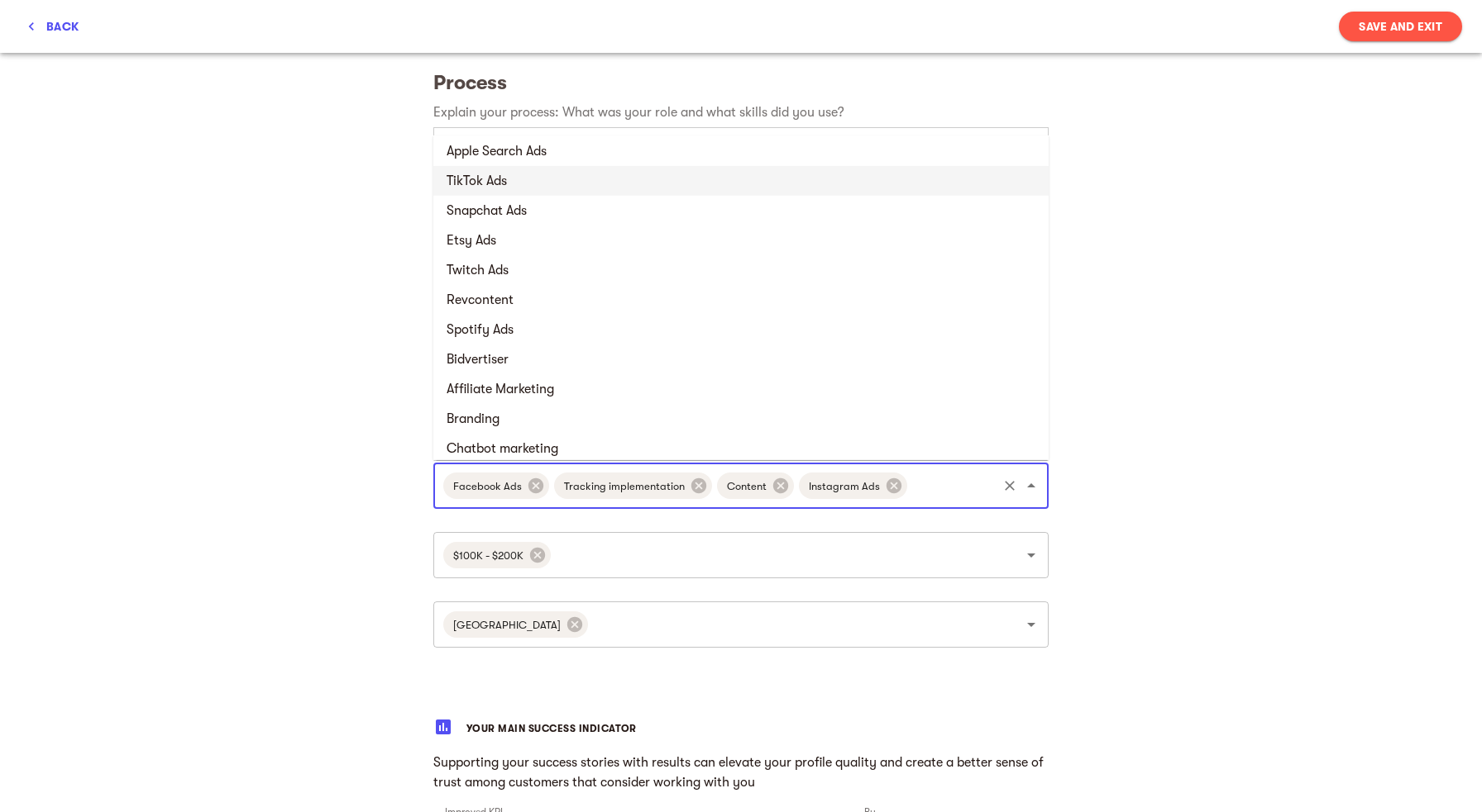
scroll to position [483, 0]
click at [1119, 391] on div "My success stories Tell us the about brands you loved working with and want to …" at bounding box center [741, 524] width 1482 height 2187
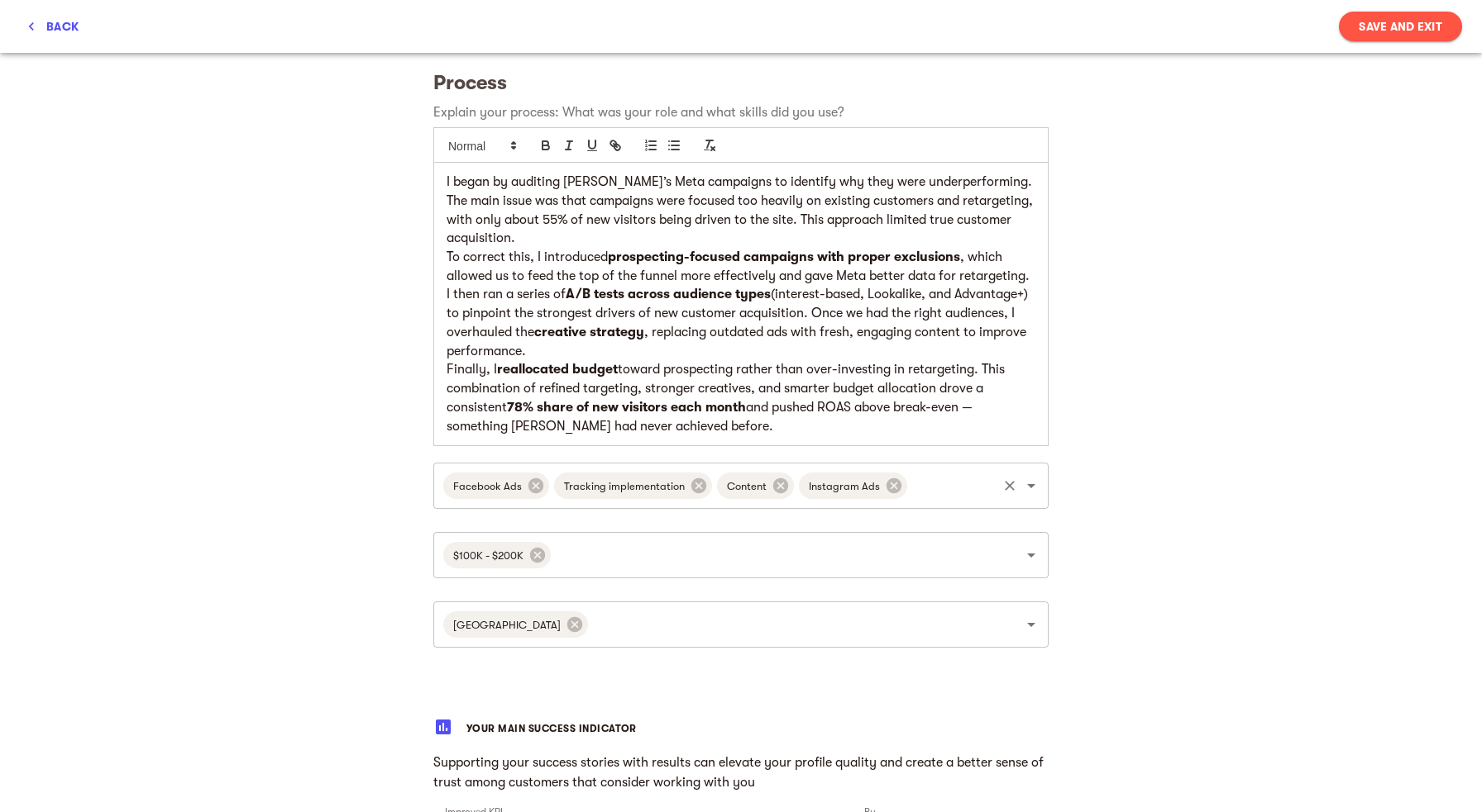
click at [945, 491] on input "text" at bounding box center [952, 486] width 85 height 32
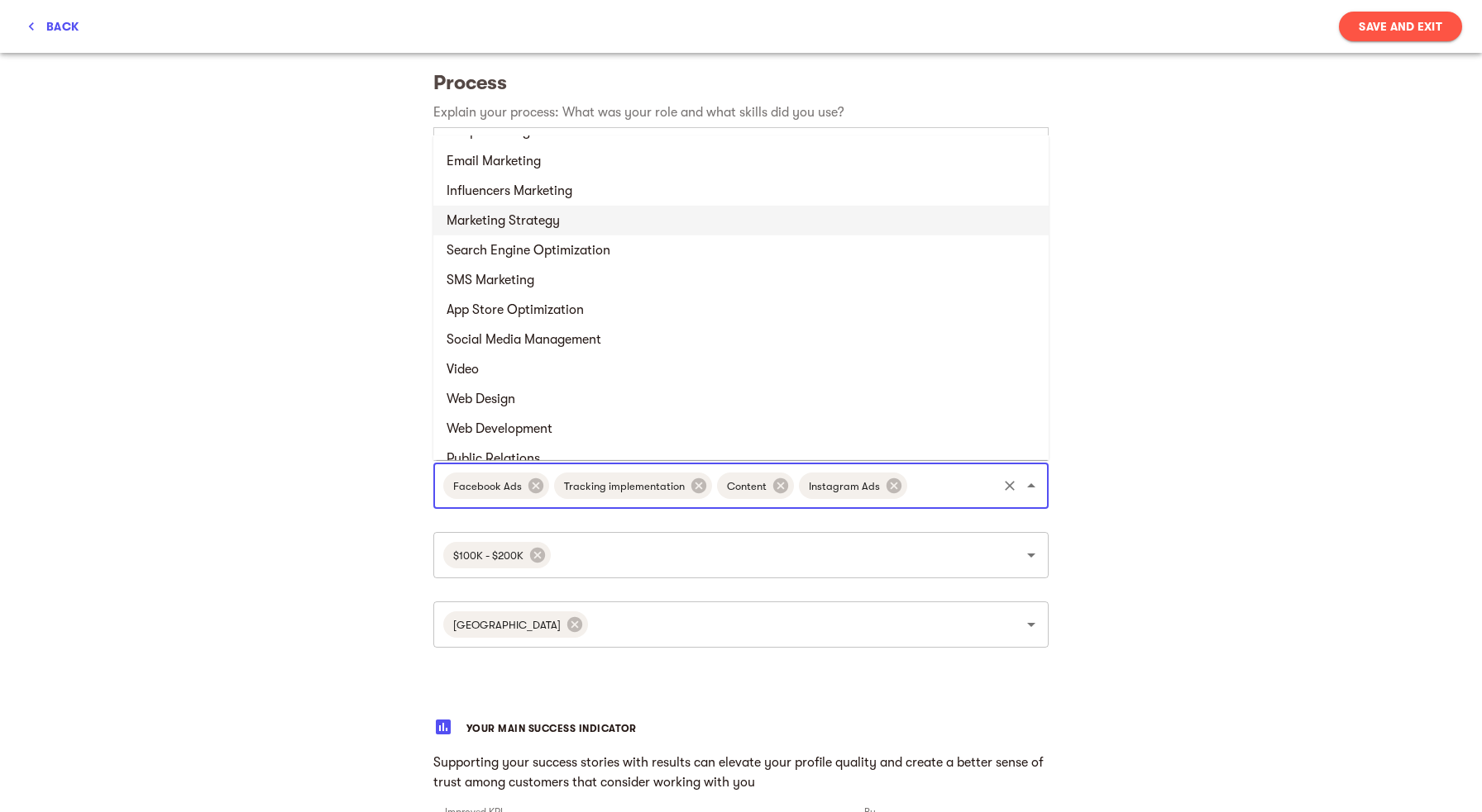
scroll to position [979, 0]
click at [775, 218] on li "Marketing Strategy" at bounding box center [741, 220] width 615 height 30
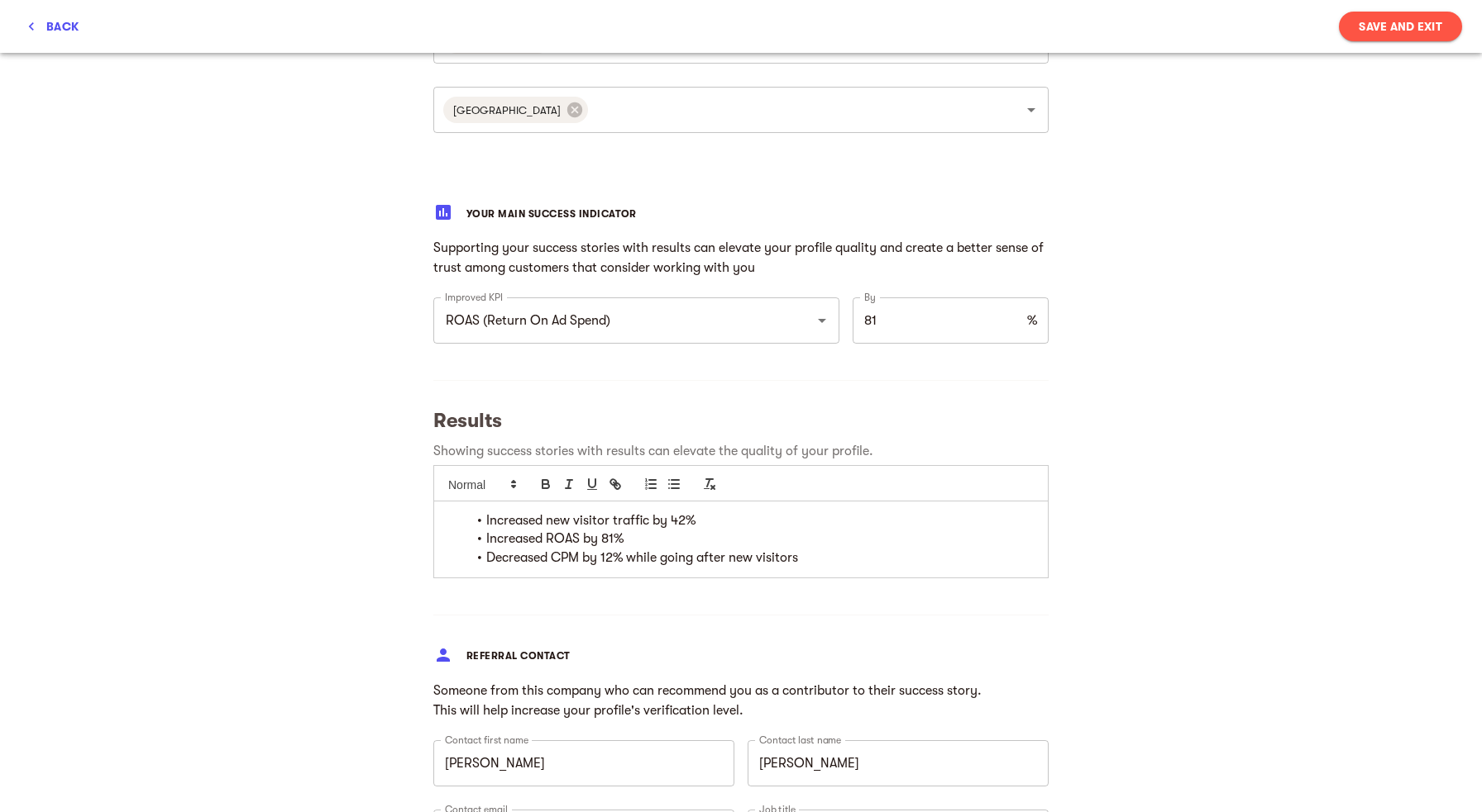
scroll to position [1233, 0]
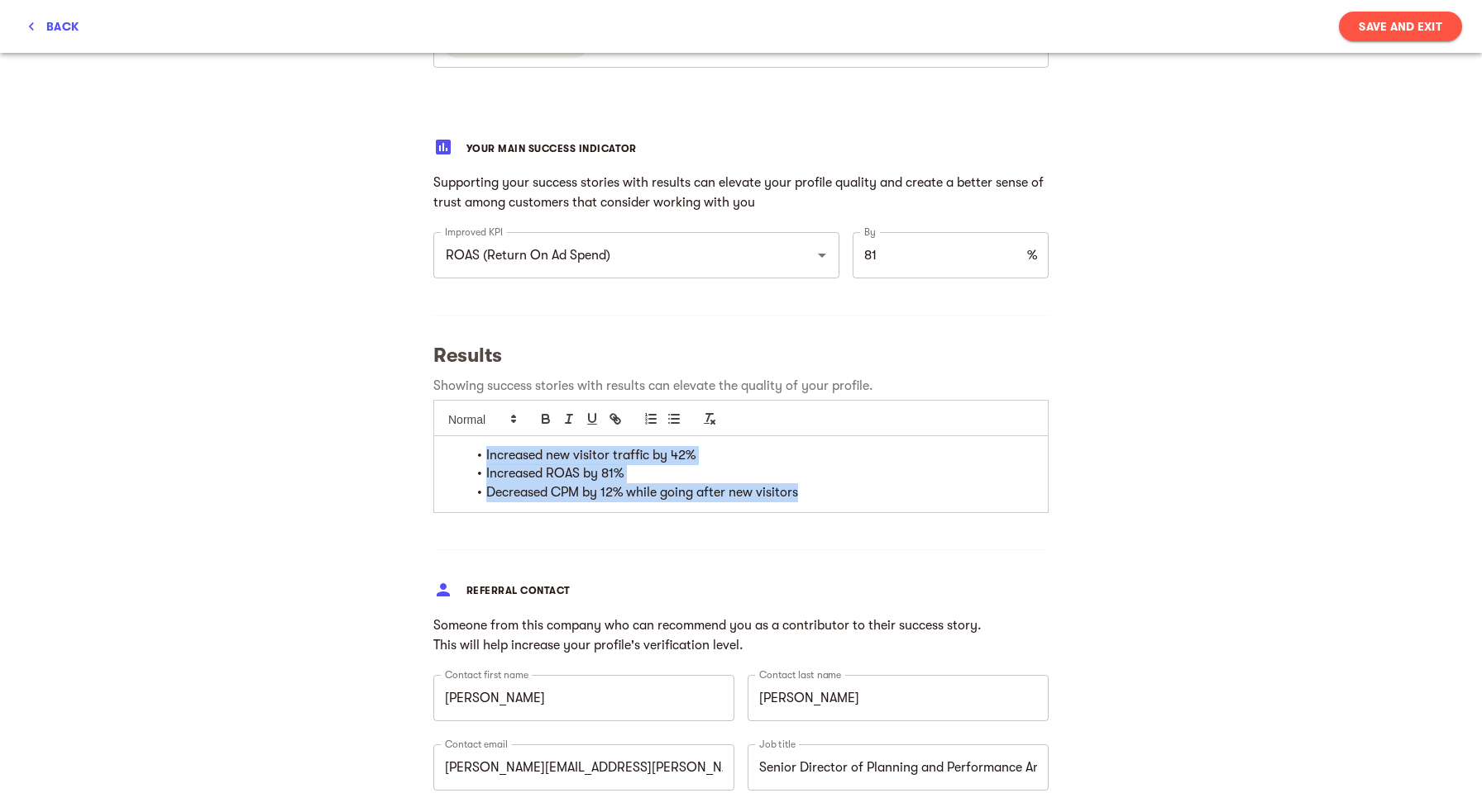
drag, startPoint x: 832, startPoint y: 492, endPoint x: 345, endPoint y: 407, distance: 494.4
click at [434, 437] on div "Increased new visitor traffic by 42% Increased ROAS by 81% Decreased CPM by 12%…" at bounding box center [741, 474] width 613 height 76
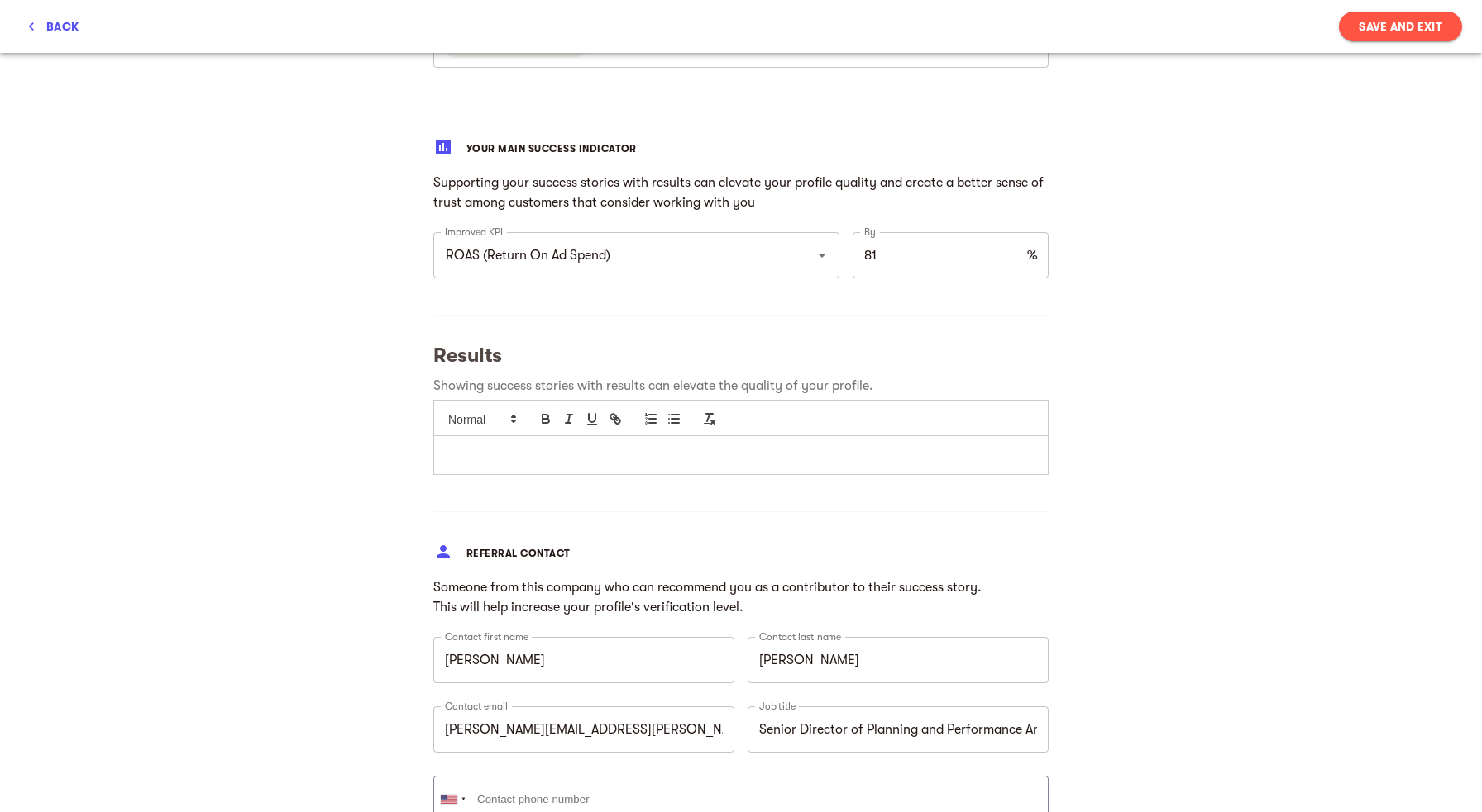
scroll to position [0, 0]
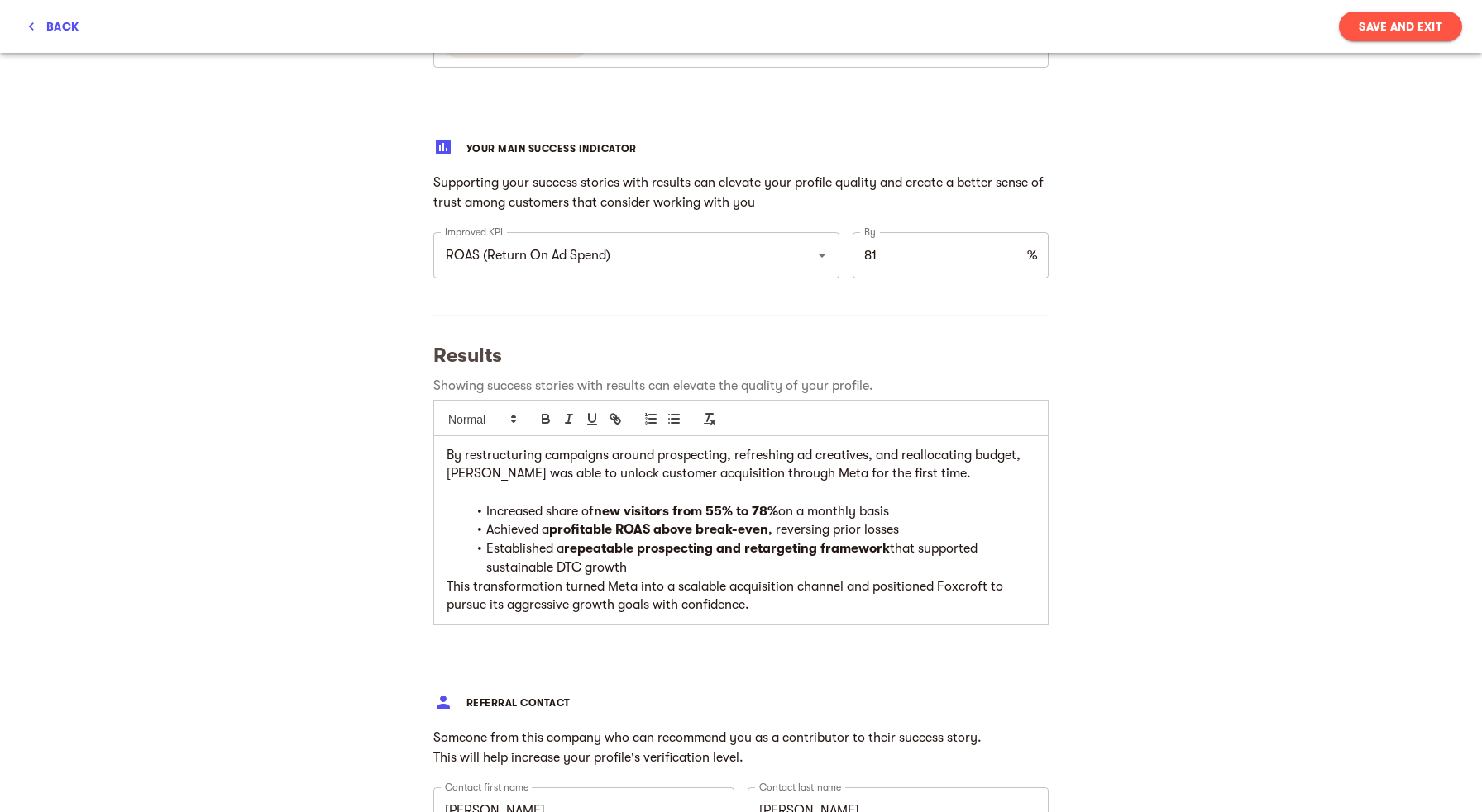
click at [658, 573] on li "Established a repeatable prospecting and retargeting framework that supported s…" at bounding box center [750, 559] width 569 height 37
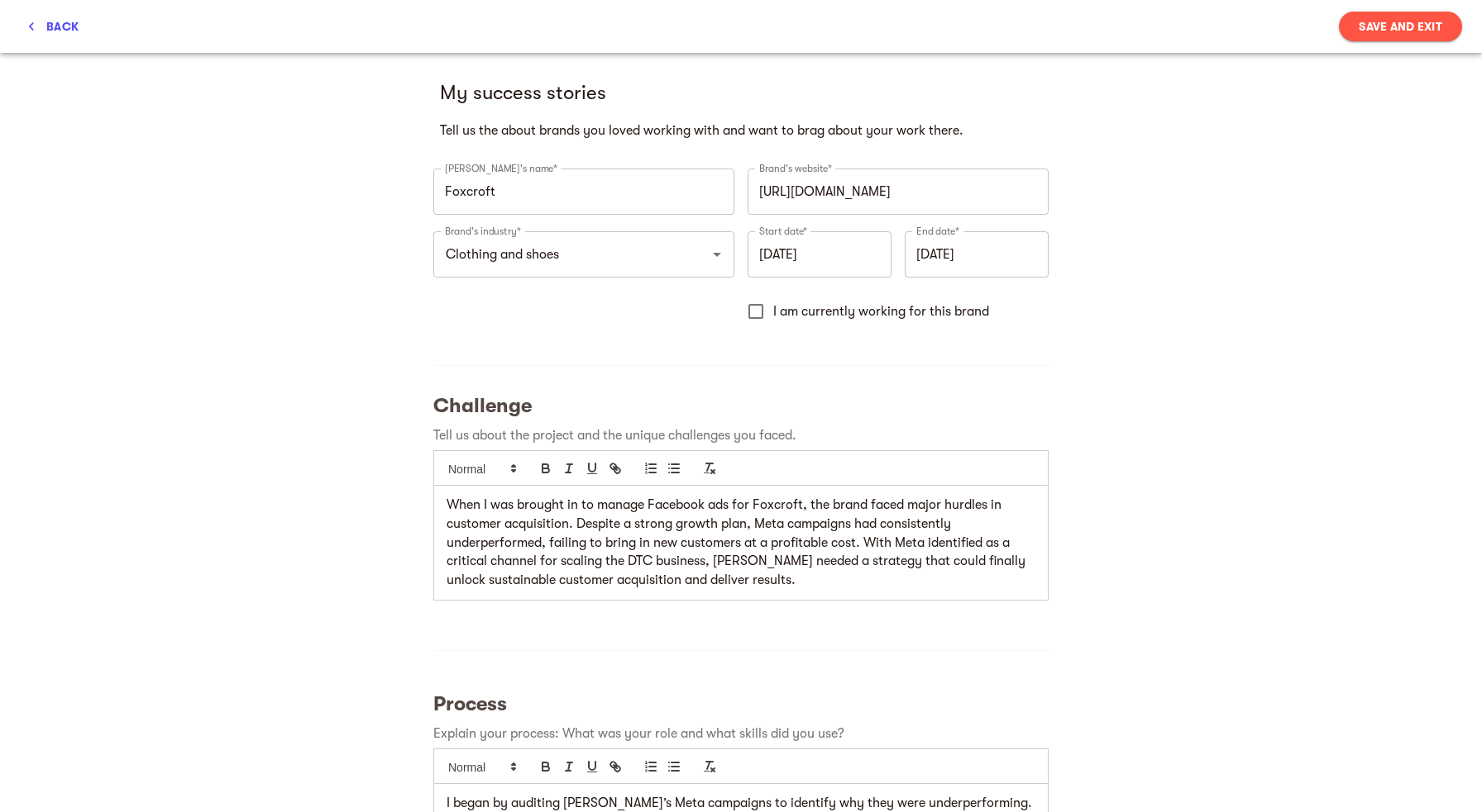
click at [1382, 32] on span "Save and Exit" at bounding box center [1400, 27] width 84 height 20
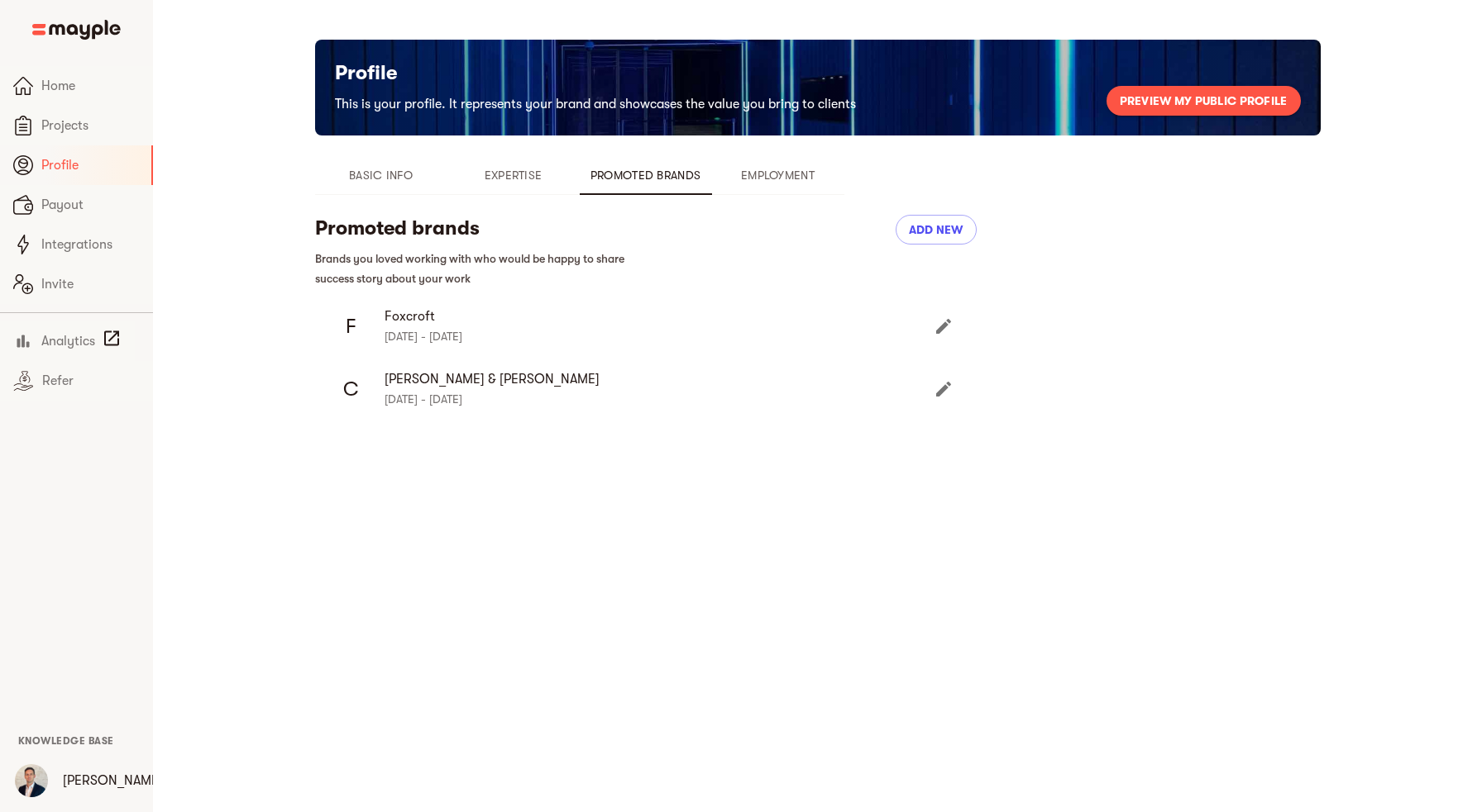
click at [947, 387] on icon "Edit" at bounding box center [943, 388] width 15 height 15
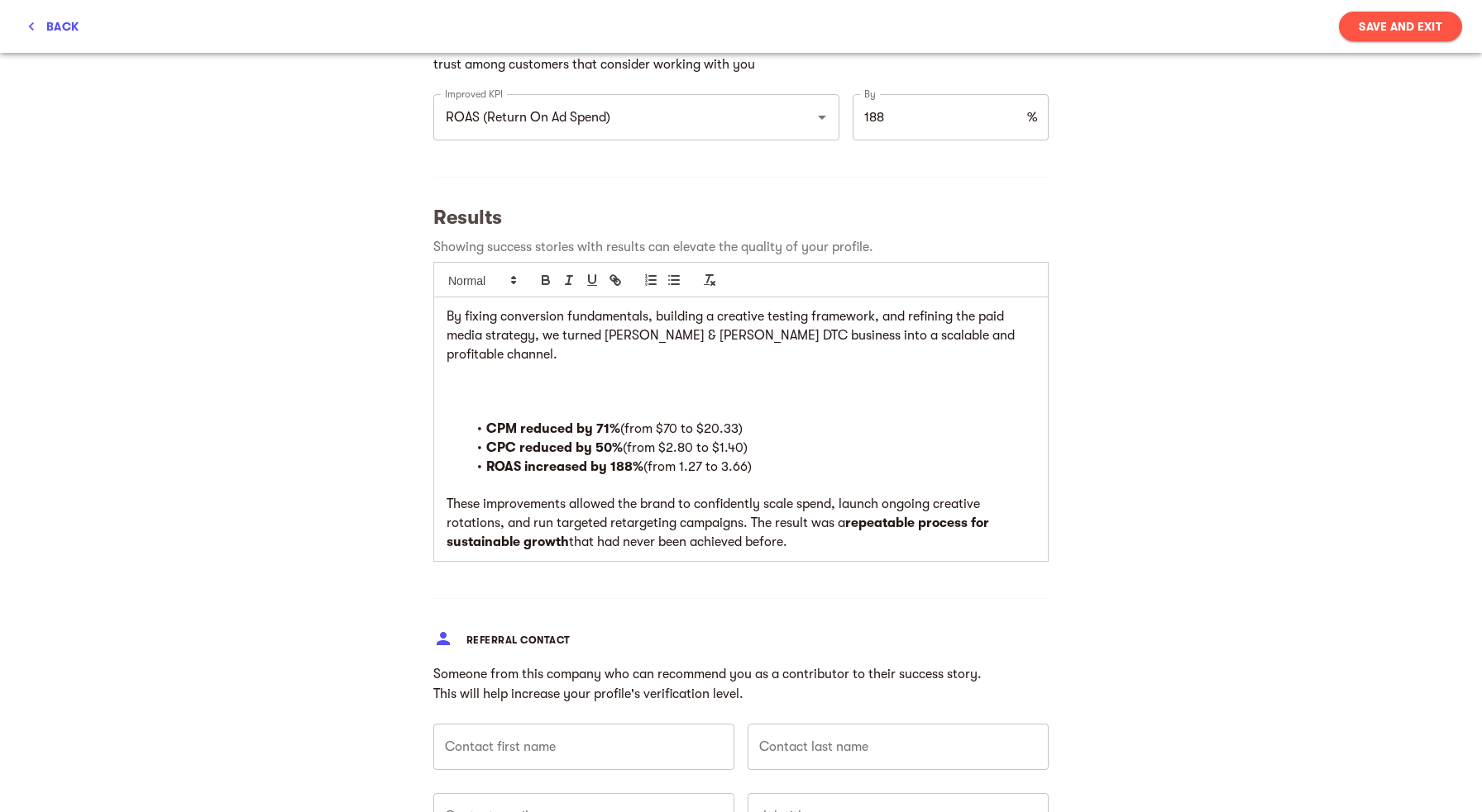
scroll to position [1497, 0]
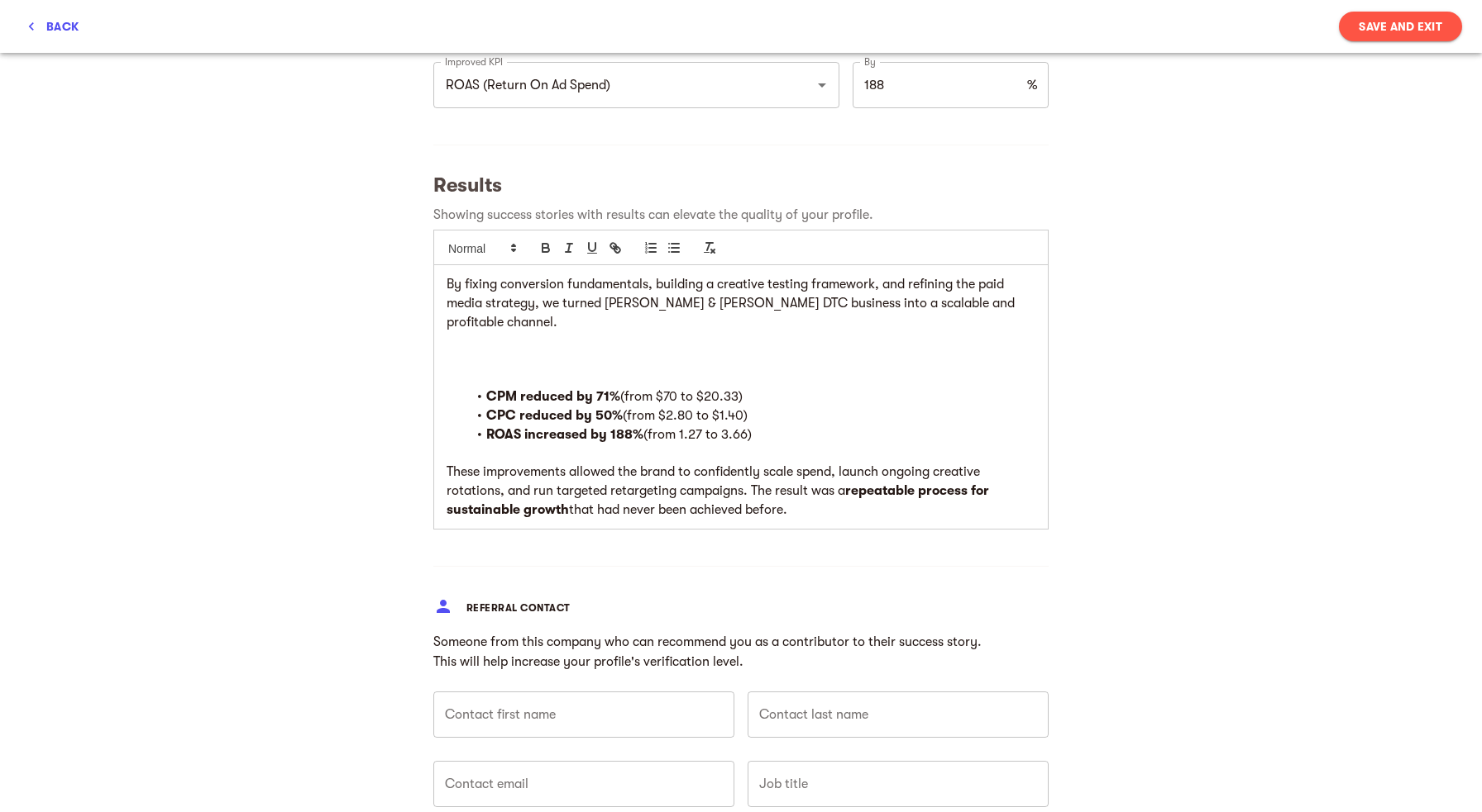
click at [747, 370] on p at bounding box center [741, 378] width 589 height 19
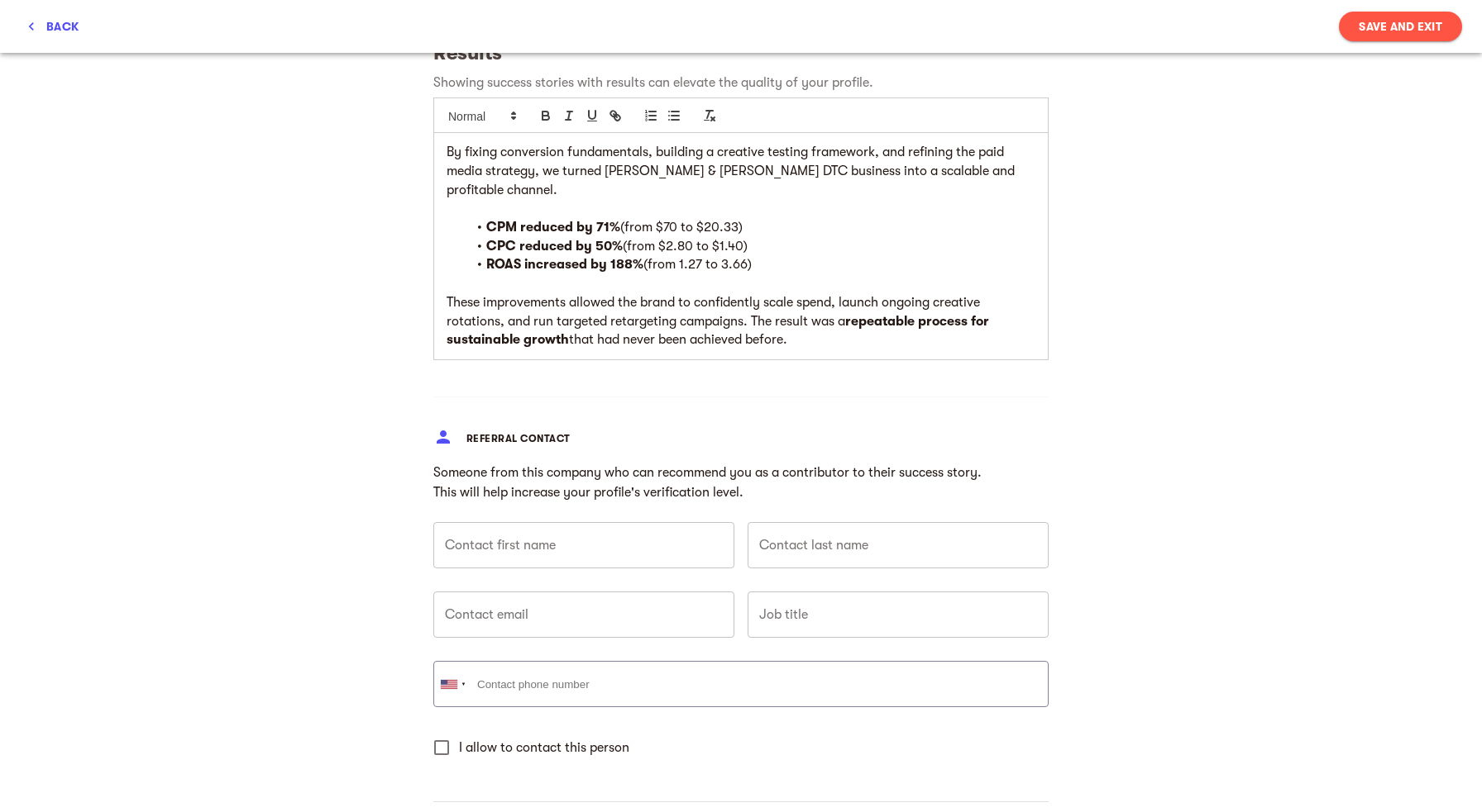
scroll to position [1686, 0]
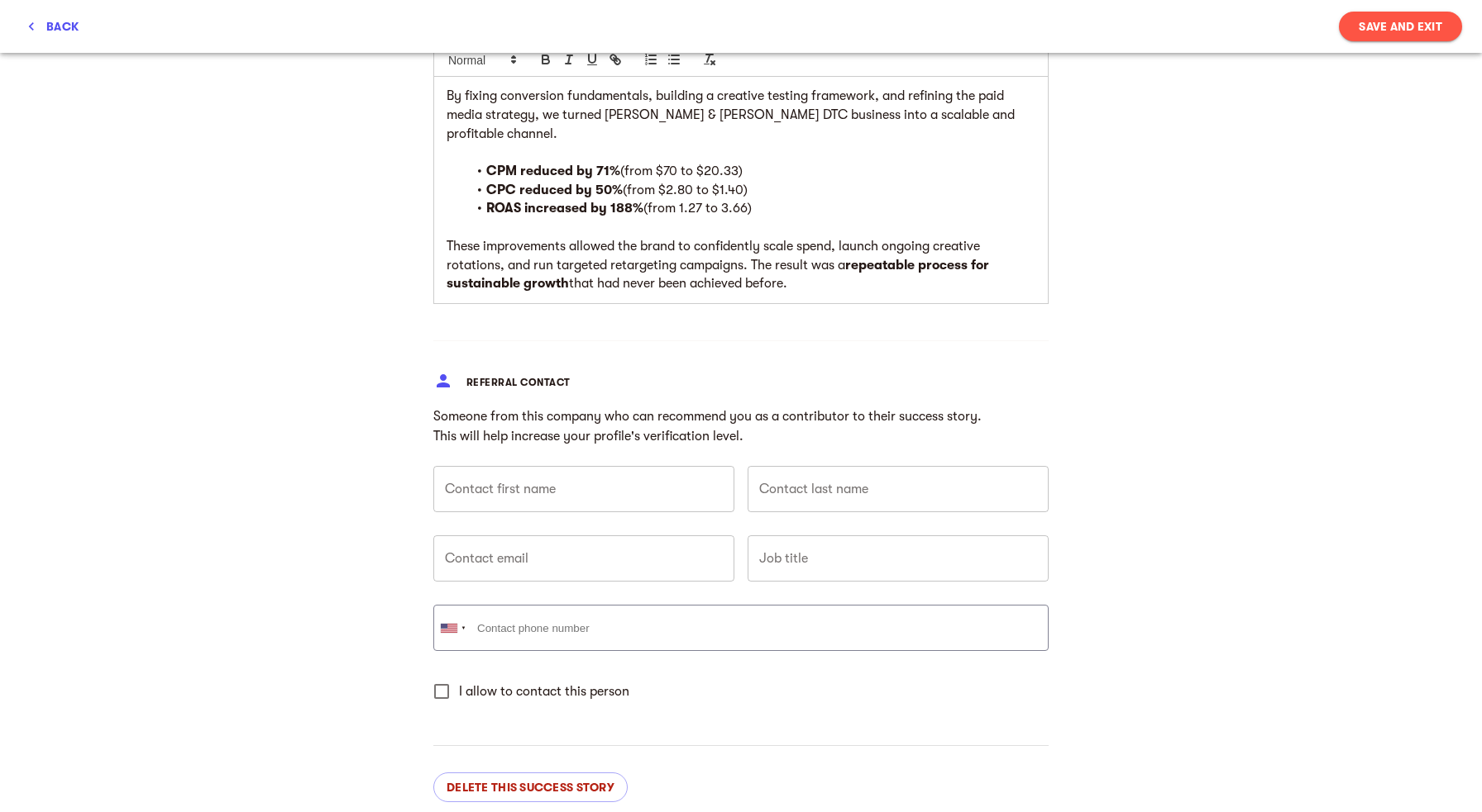
click at [684, 466] on input "text" at bounding box center [583, 489] width 301 height 46
type input "[PERSON_NAME]"
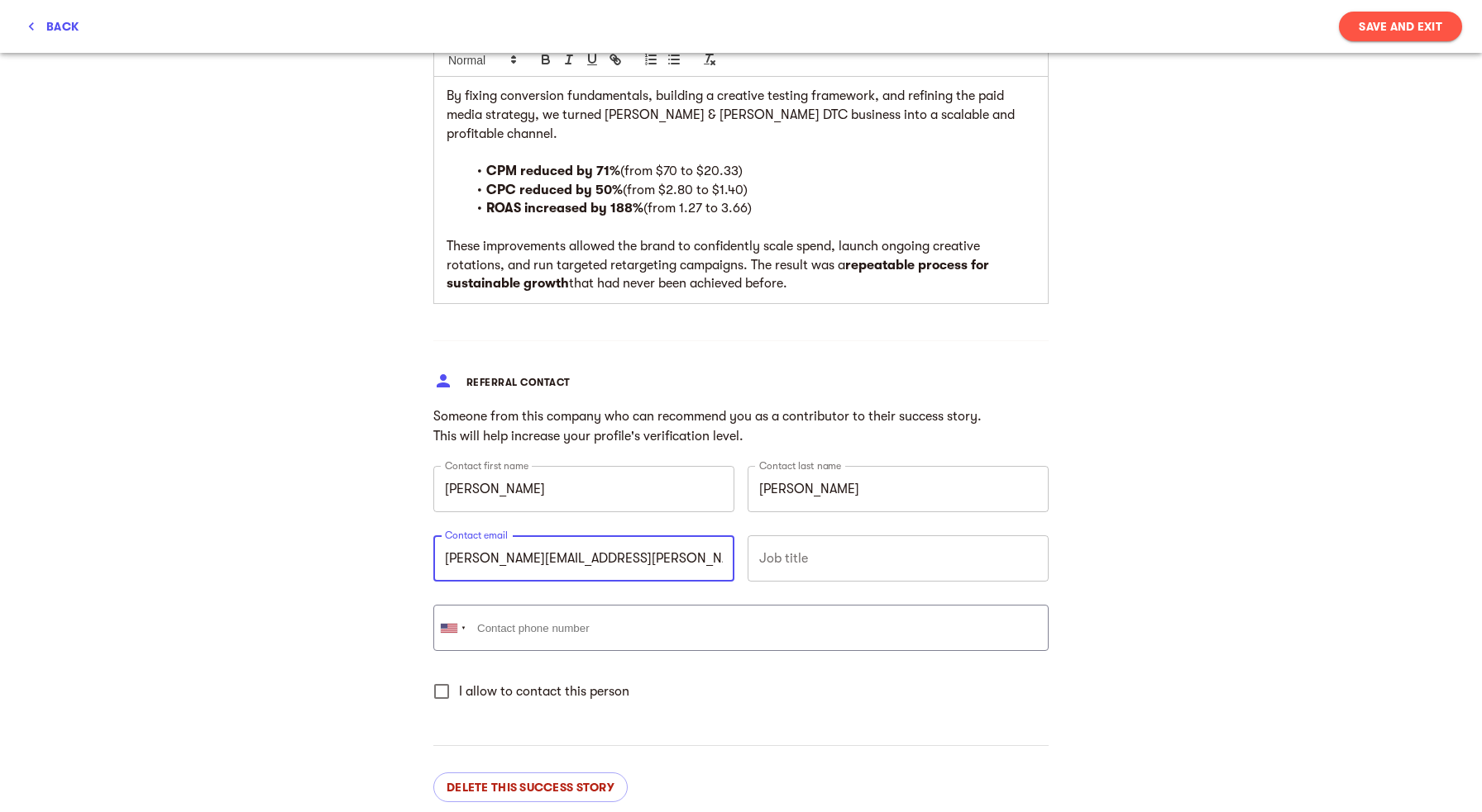
type input "[PERSON_NAME][EMAIL_ADDRESS][PERSON_NAME][DOMAIN_NAME]"
click at [813, 535] on input "text" at bounding box center [897, 558] width 301 height 46
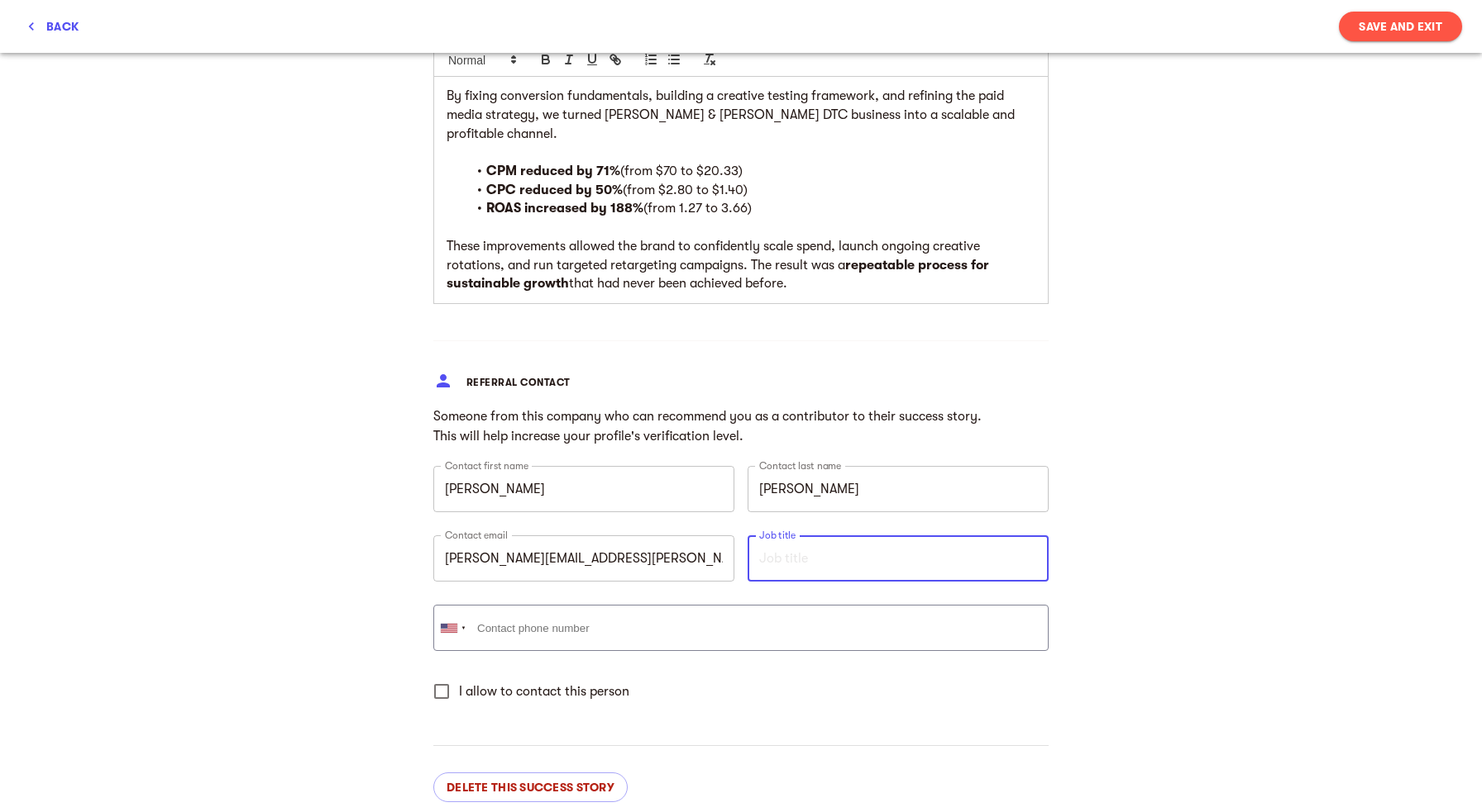
type input "E"
type input "e"
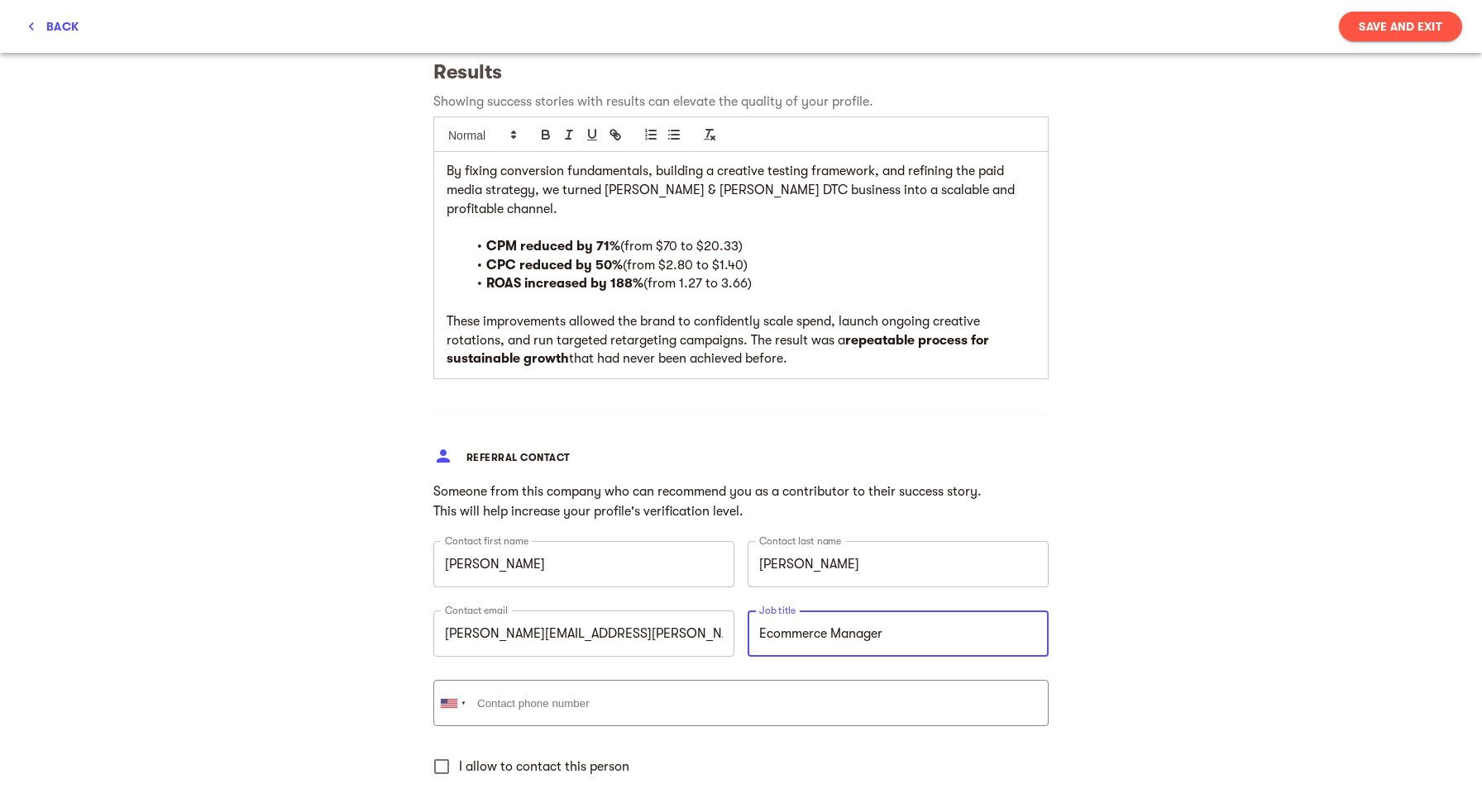
scroll to position [1622, 0]
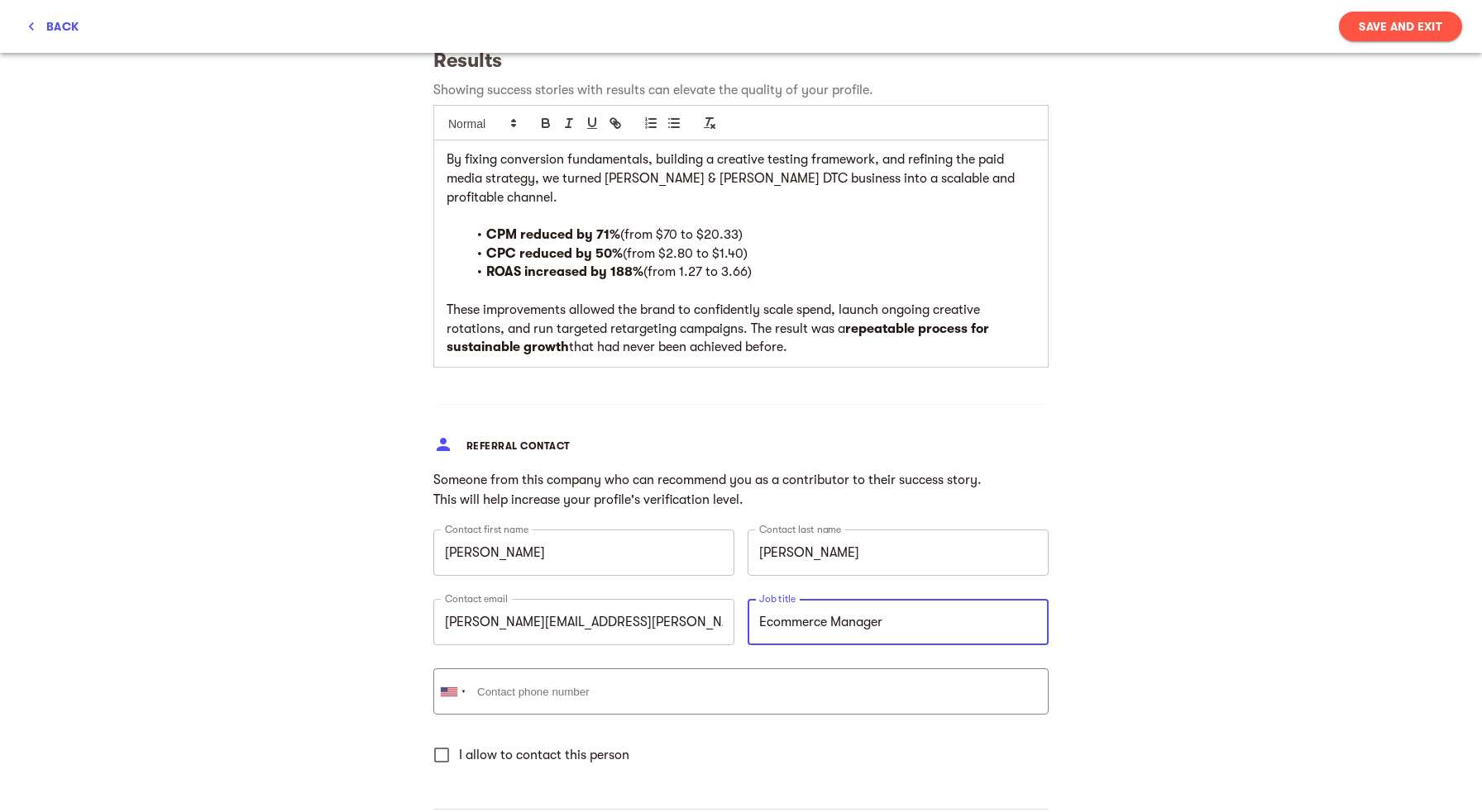
type input "Ecommerce Manager"
click at [616, 599] on input "[PERSON_NAME][EMAIL_ADDRESS][PERSON_NAME][DOMAIN_NAME]" at bounding box center [583, 622] width 301 height 46
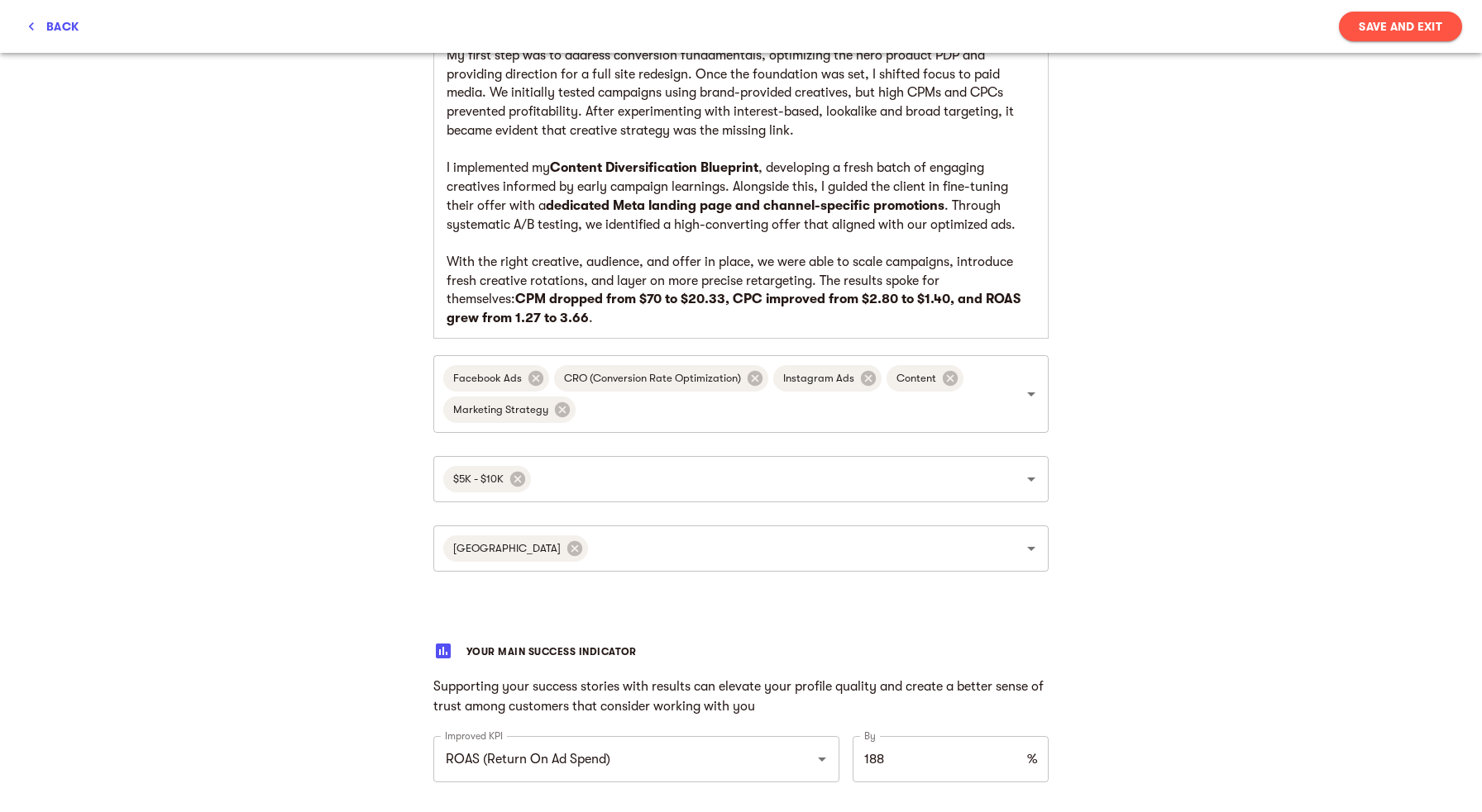
scroll to position [828, 0]
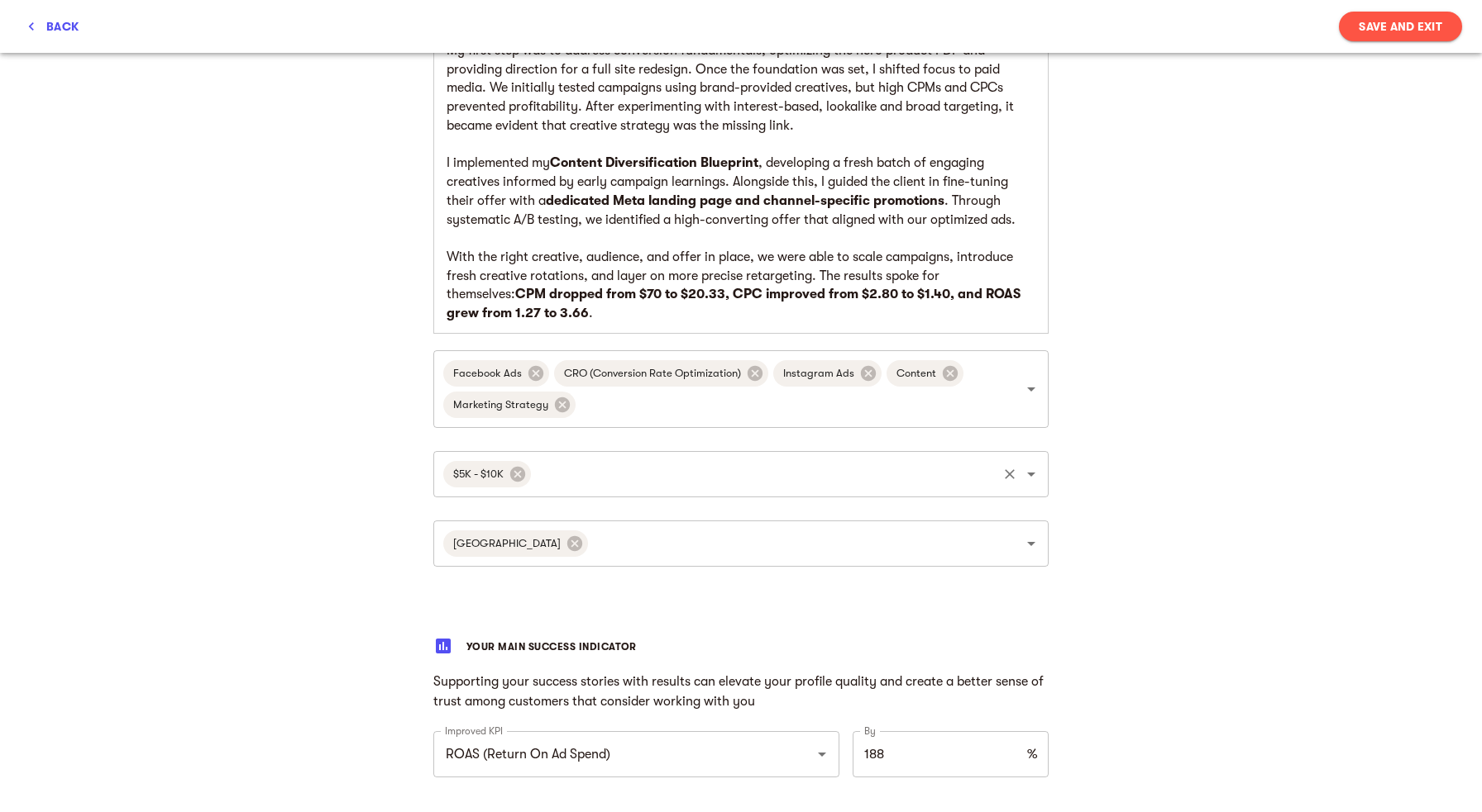
click at [1031, 473] on icon "Open" at bounding box center [1030, 475] width 8 height 4
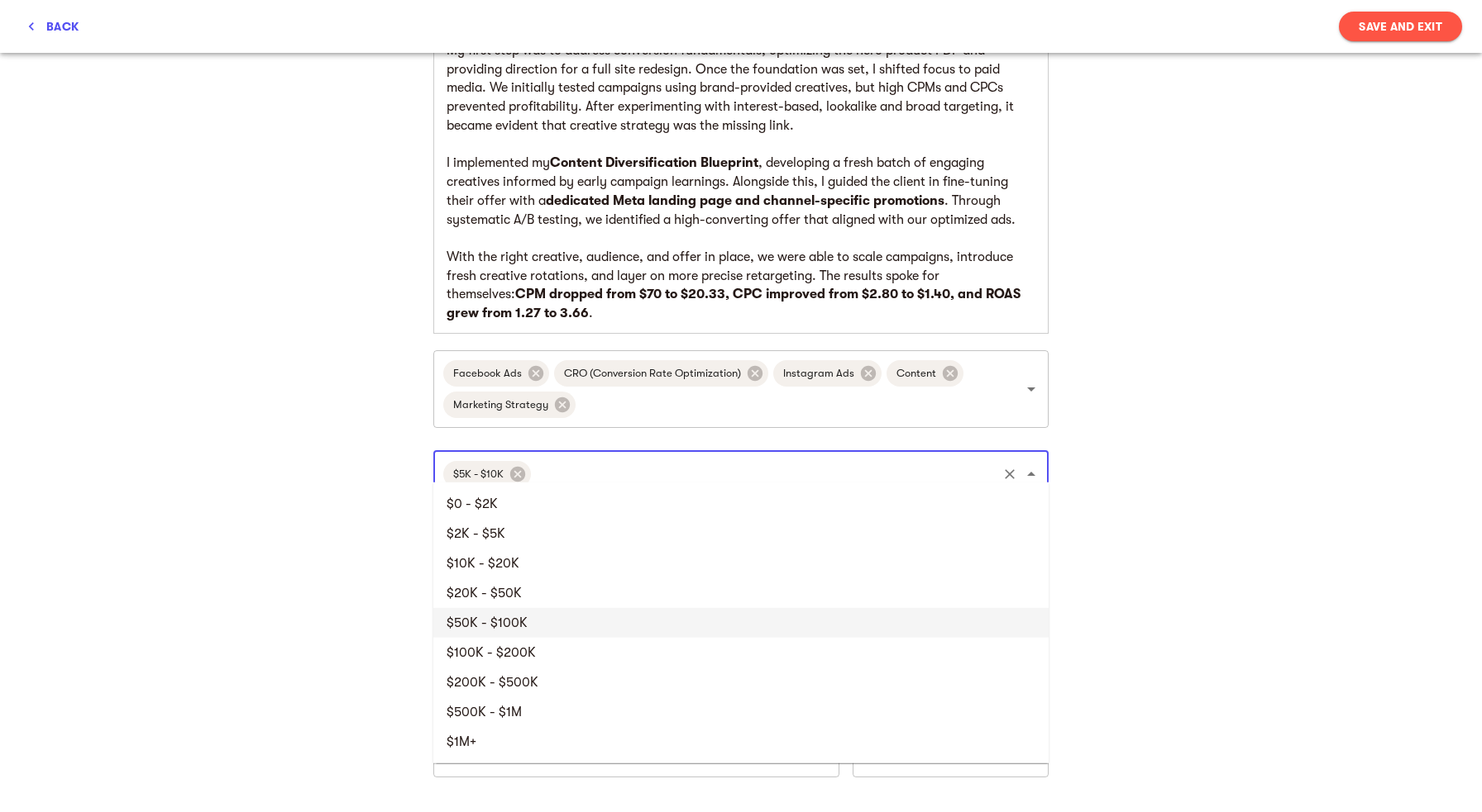
click at [794, 617] on li "$50K - $100K" at bounding box center [741, 623] width 615 height 30
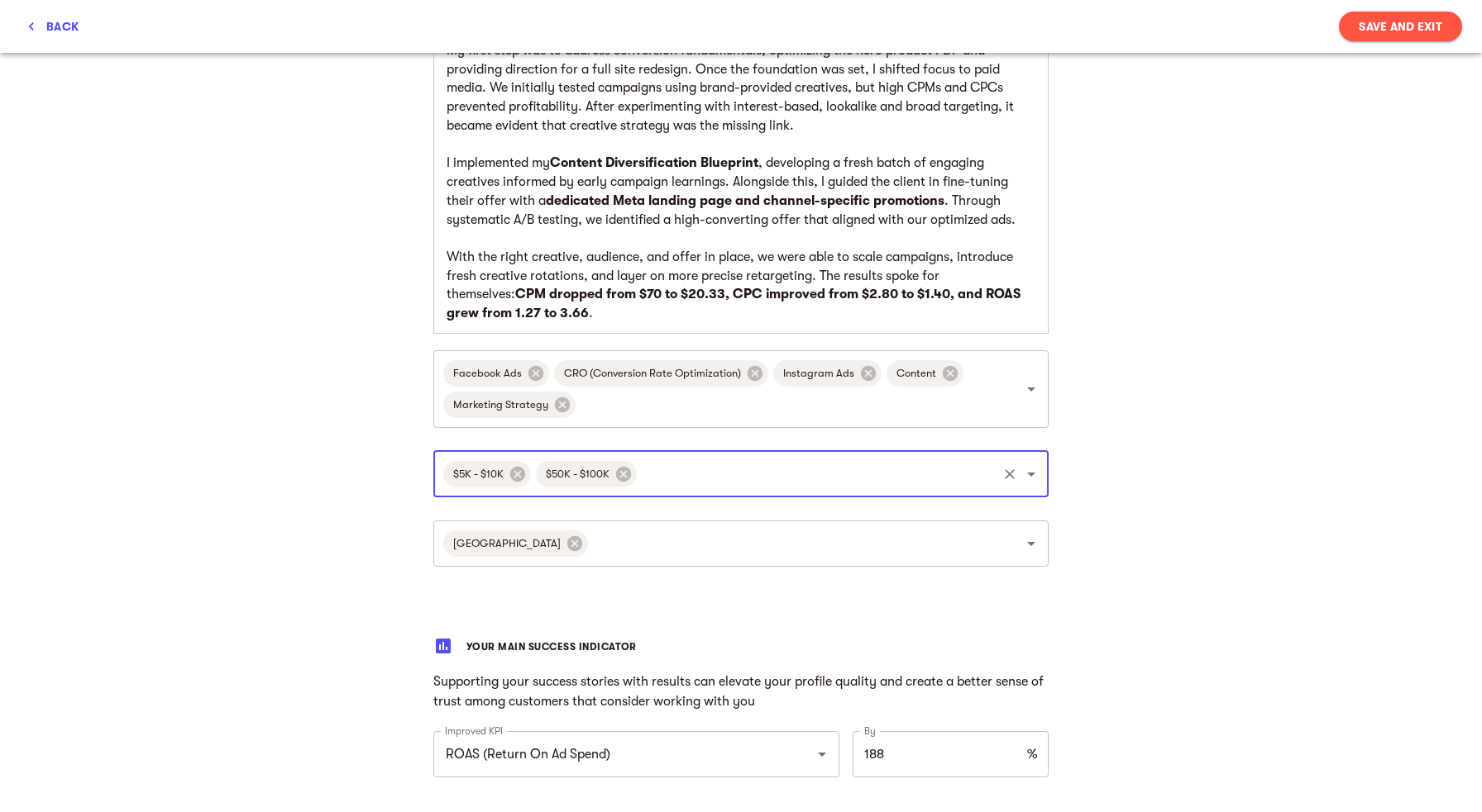
click at [1388, 26] on span "Save and Exit" at bounding box center [1400, 27] width 84 height 20
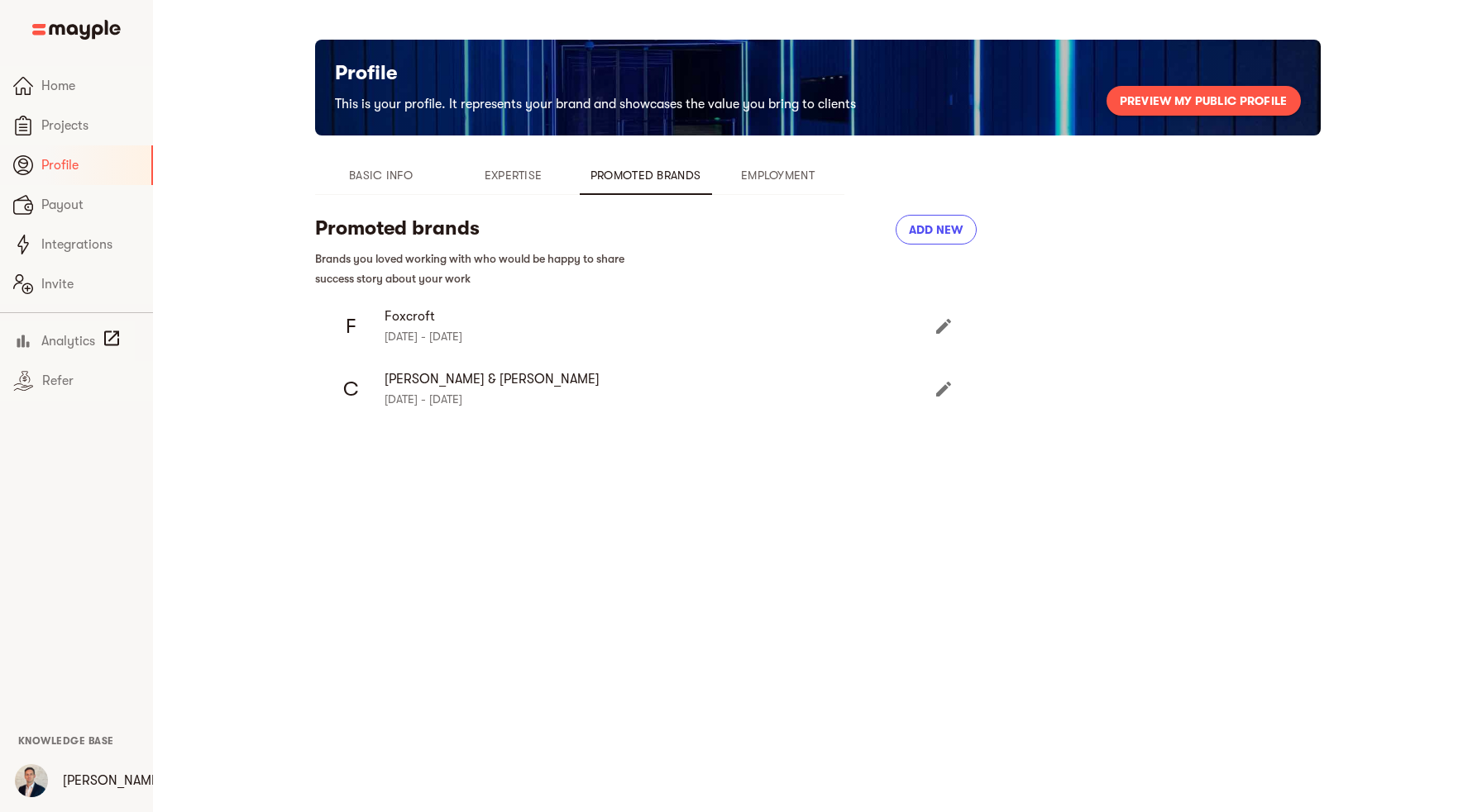
click at [956, 226] on span "Add new" at bounding box center [936, 230] width 54 height 20
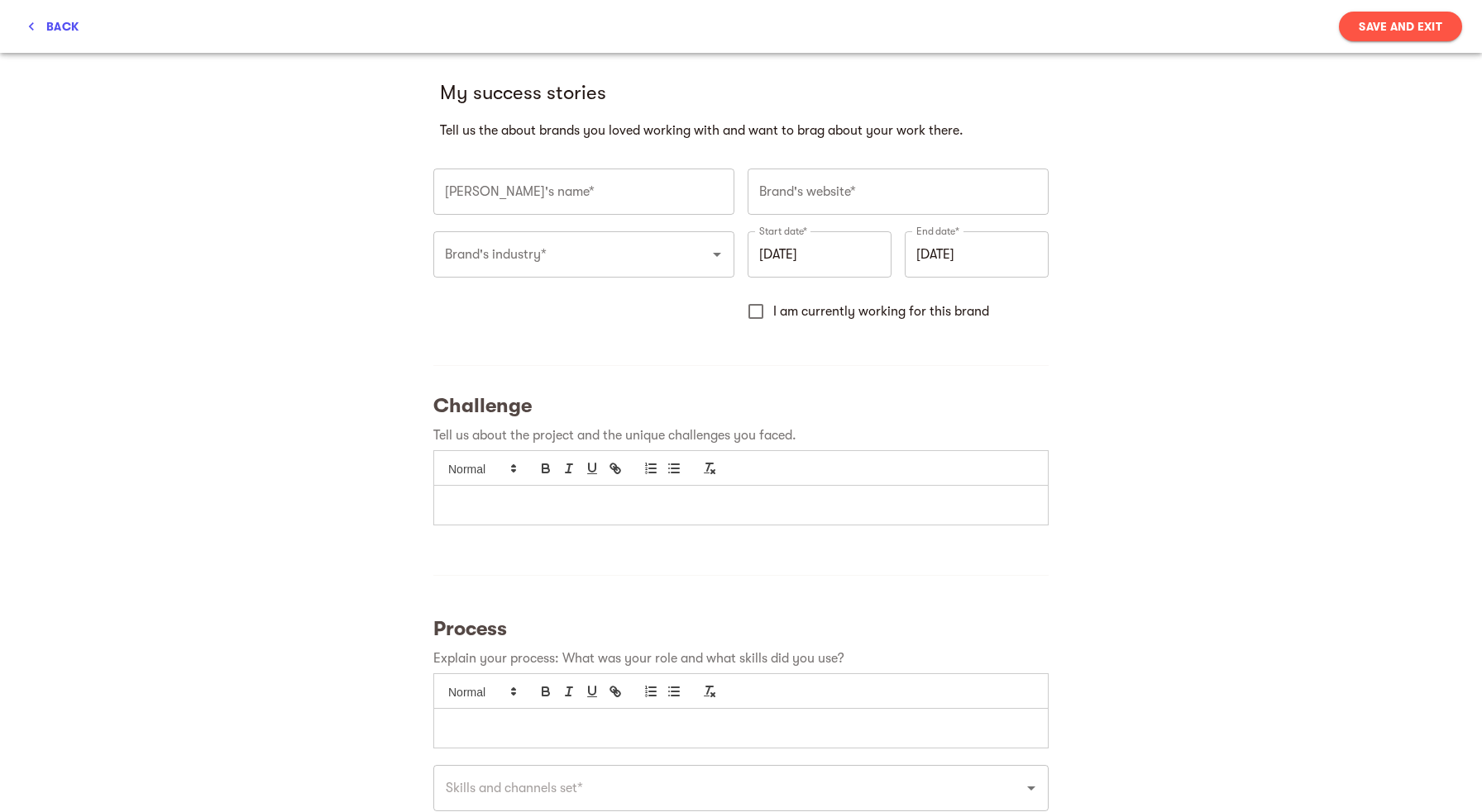
click at [552, 192] on input "text" at bounding box center [583, 191] width 301 height 46
type input "Zyliss"
click at [830, 204] on input "text" at bounding box center [897, 191] width 301 height 46
type input "[URL][DOMAIN_NAME]"
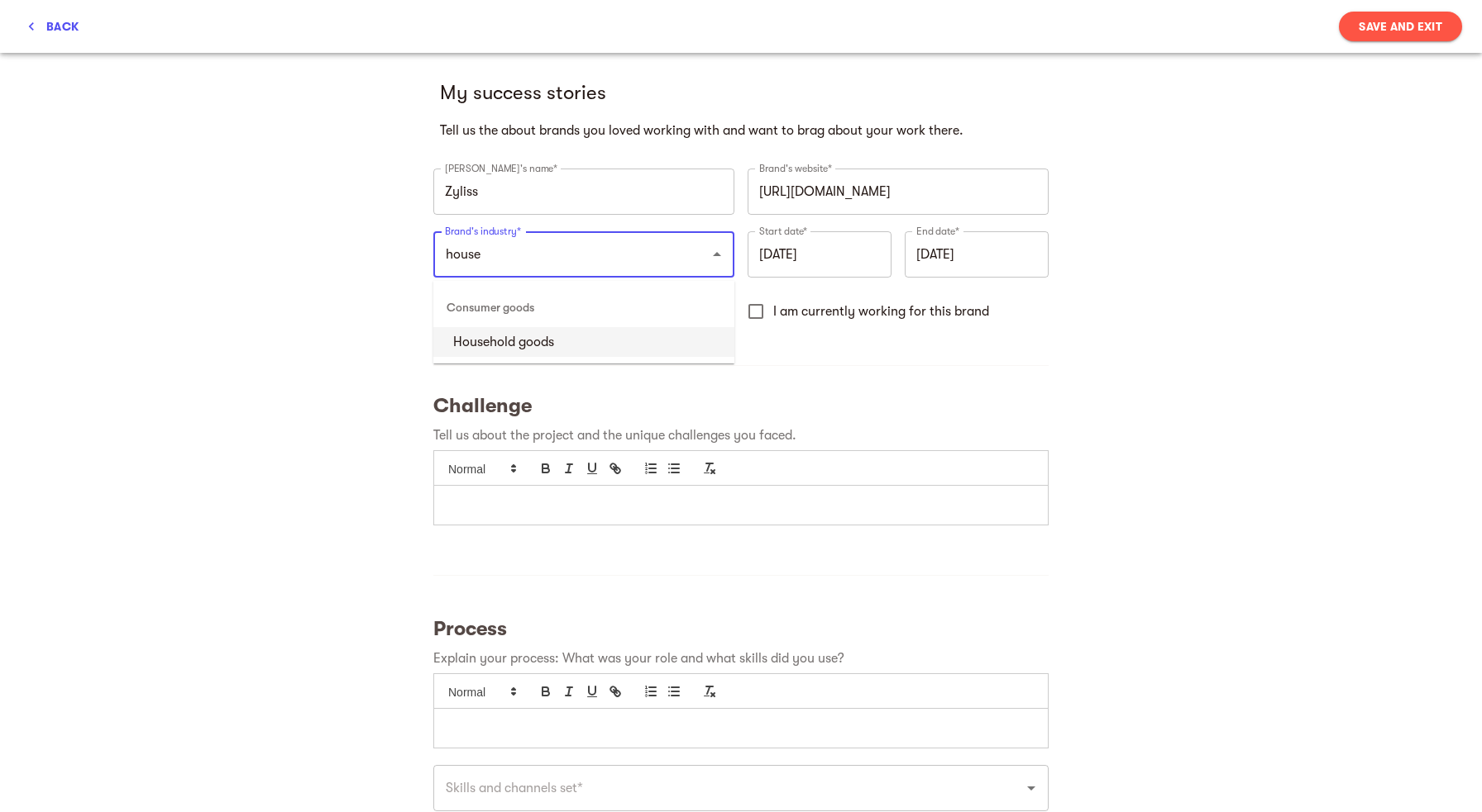
click at [522, 340] on li "Household goods" at bounding box center [583, 342] width 301 height 30
type input "Household goods"
click at [807, 257] on input "[DATE]" at bounding box center [819, 254] width 144 height 46
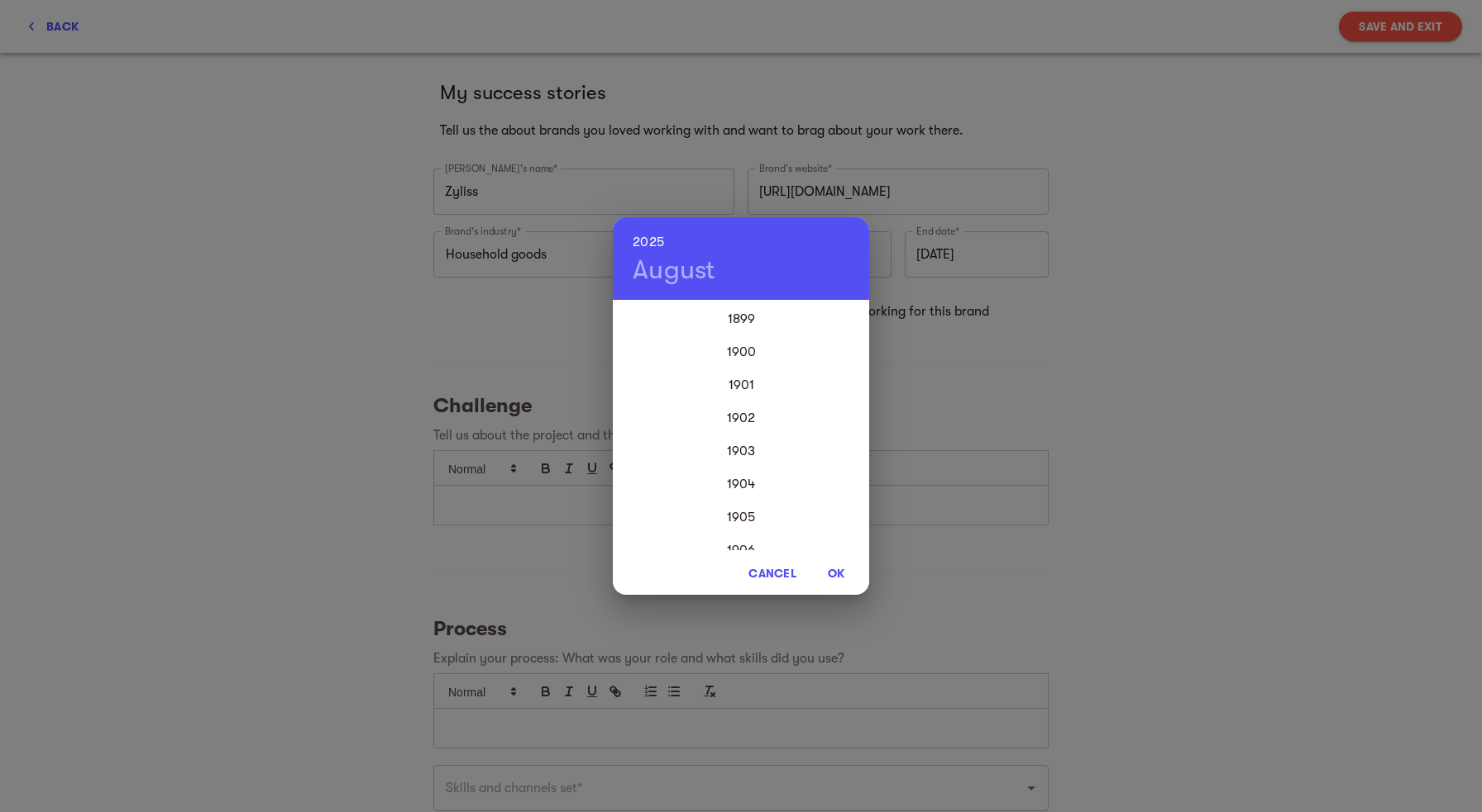
scroll to position [3966, 0]
click at [683, 265] on h4 "August" at bounding box center [673, 270] width 83 height 34
click at [828, 394] on div "Jun" at bounding box center [826, 395] width 85 height 62
click at [836, 567] on span "OK" at bounding box center [836, 574] width 39 height 20
type input "[DATE]"
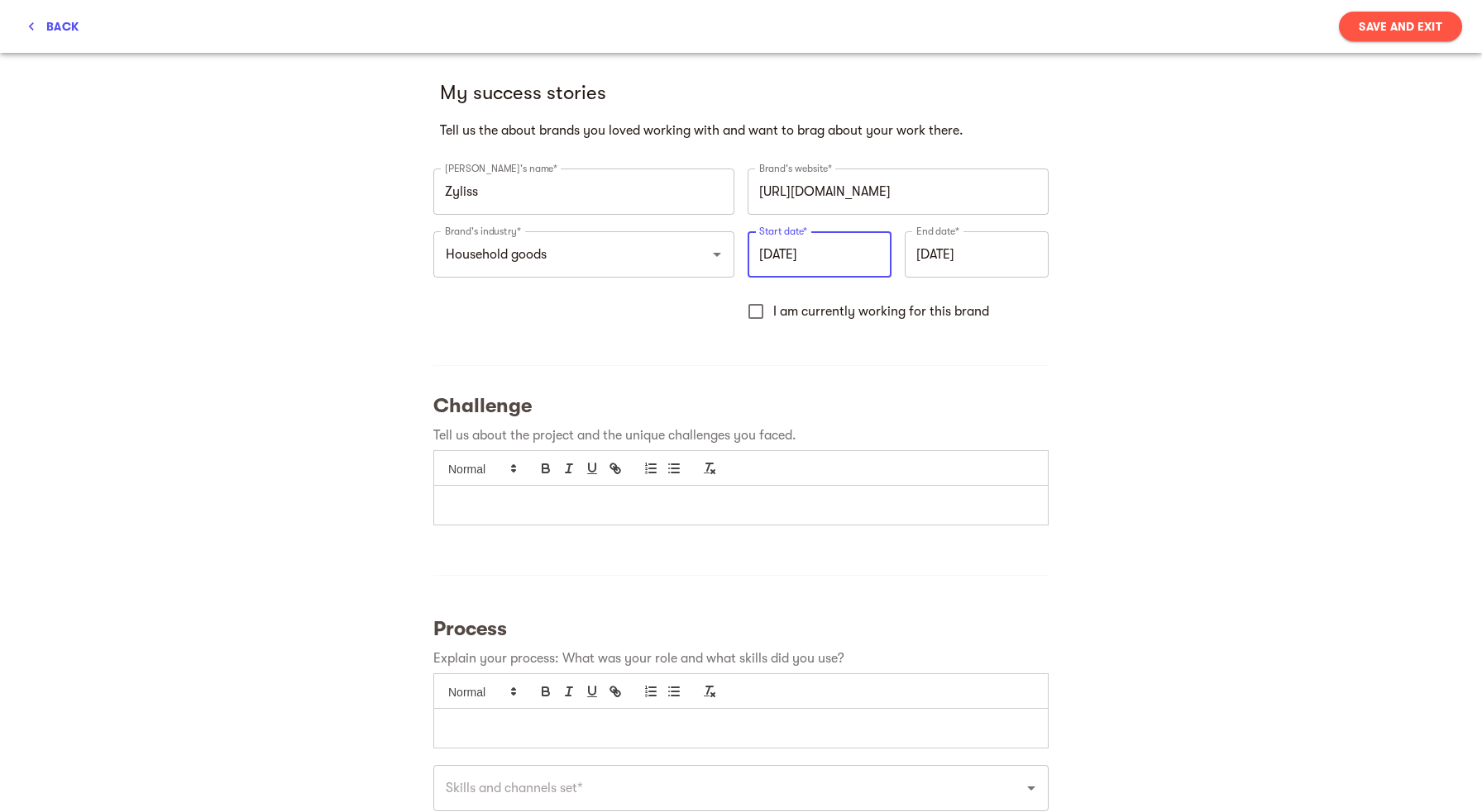
click at [755, 314] on input "I am currently working for this brand" at bounding box center [755, 311] width 35 height 34
checkbox input "true"
click at [566, 512] on p at bounding box center [741, 505] width 589 height 19
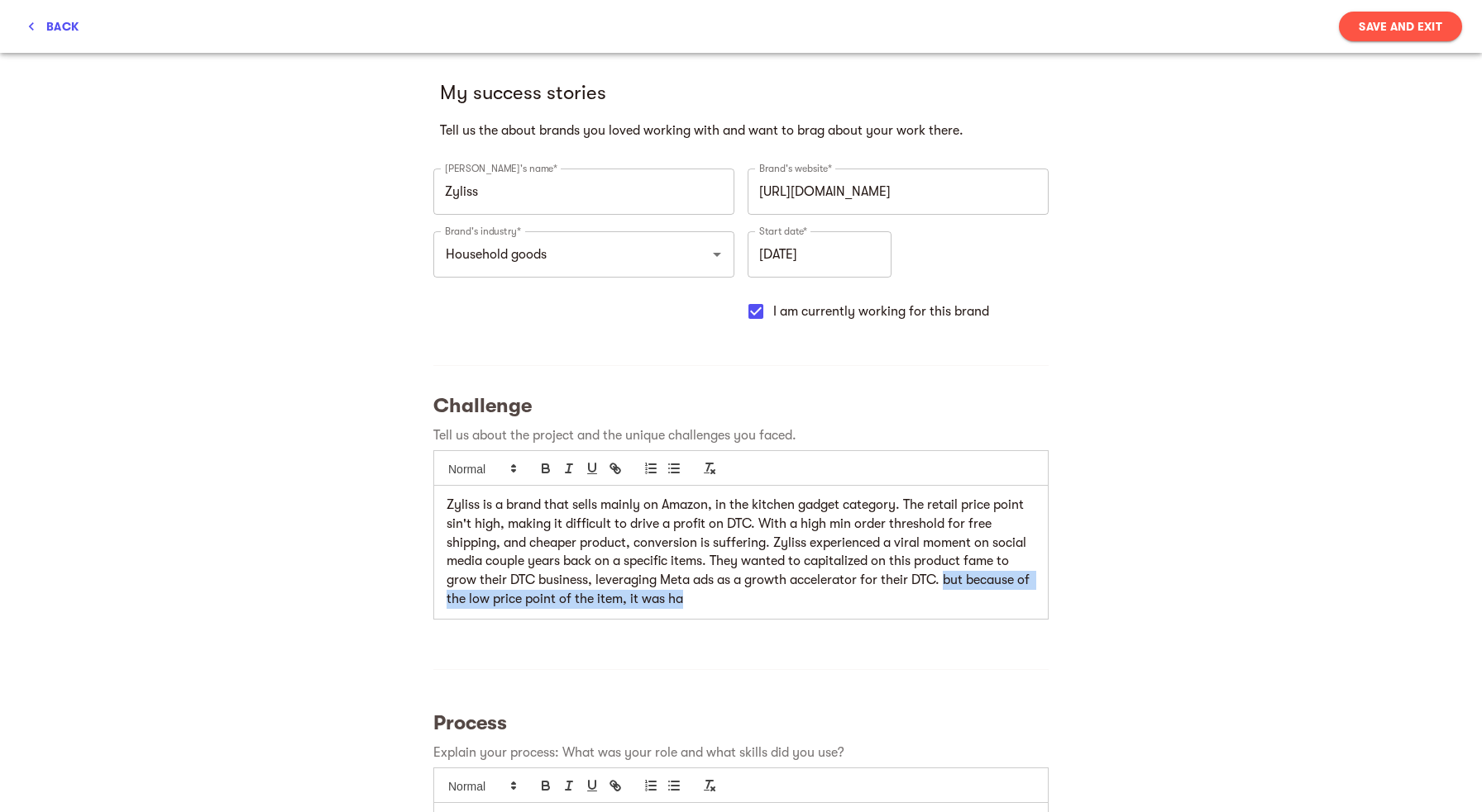
drag, startPoint x: 705, startPoint y: 601, endPoint x: 946, endPoint y: 585, distance: 241.5
click at [946, 585] on p "Zyliss is a brand that sells mainly on Amazon, in the kitchen gadget category. …" at bounding box center [741, 552] width 589 height 112
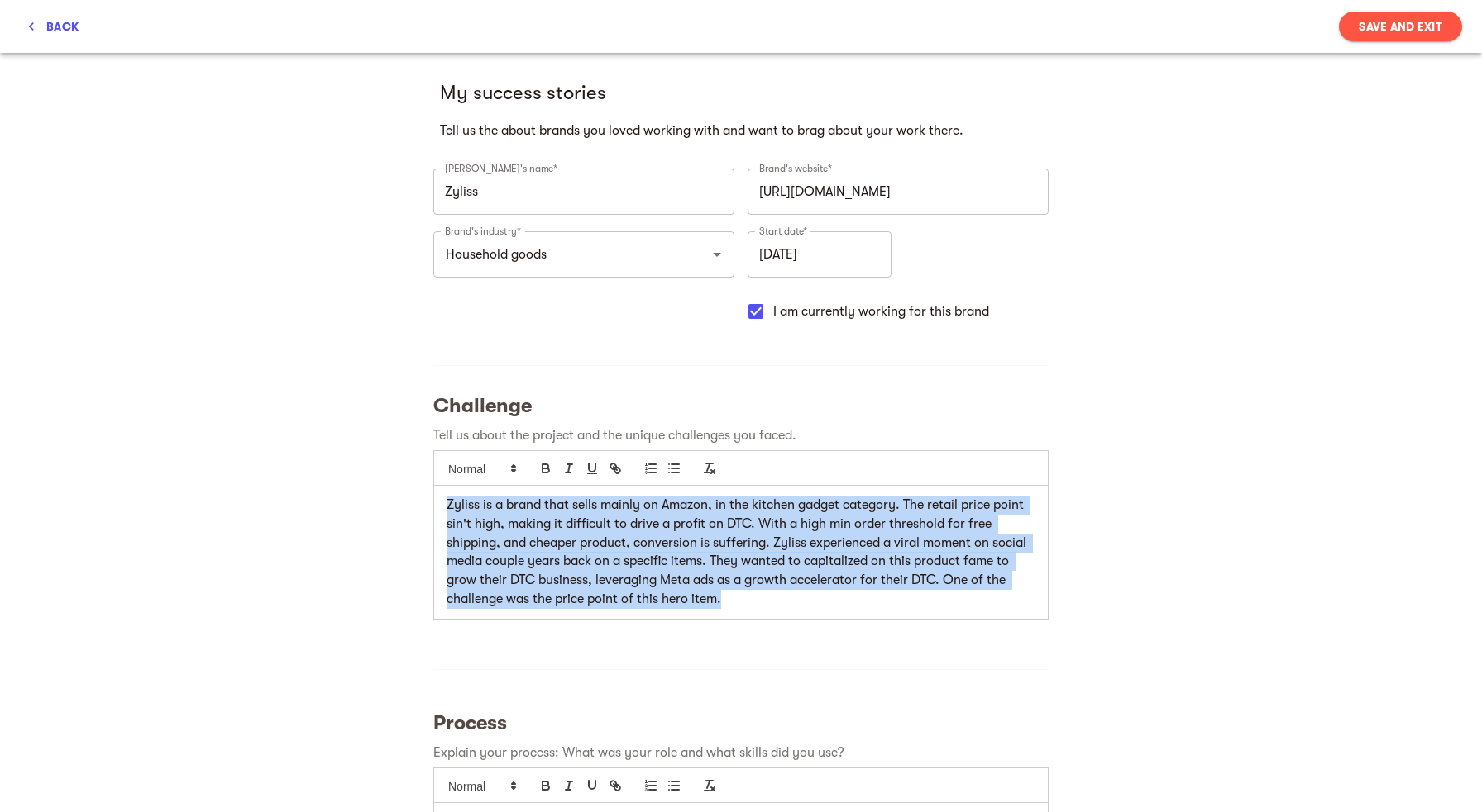
drag, startPoint x: 759, startPoint y: 607, endPoint x: 417, endPoint y: 490, distance: 361.5
click at [434, 490] on div "Zyliss is a brand that sells mainly on Amazon, in the kitchen gadget category. …" at bounding box center [741, 552] width 613 height 132
copy p "Zyliss is a brand that sells mainly on Amazon, in the kitchen gadget category. …"
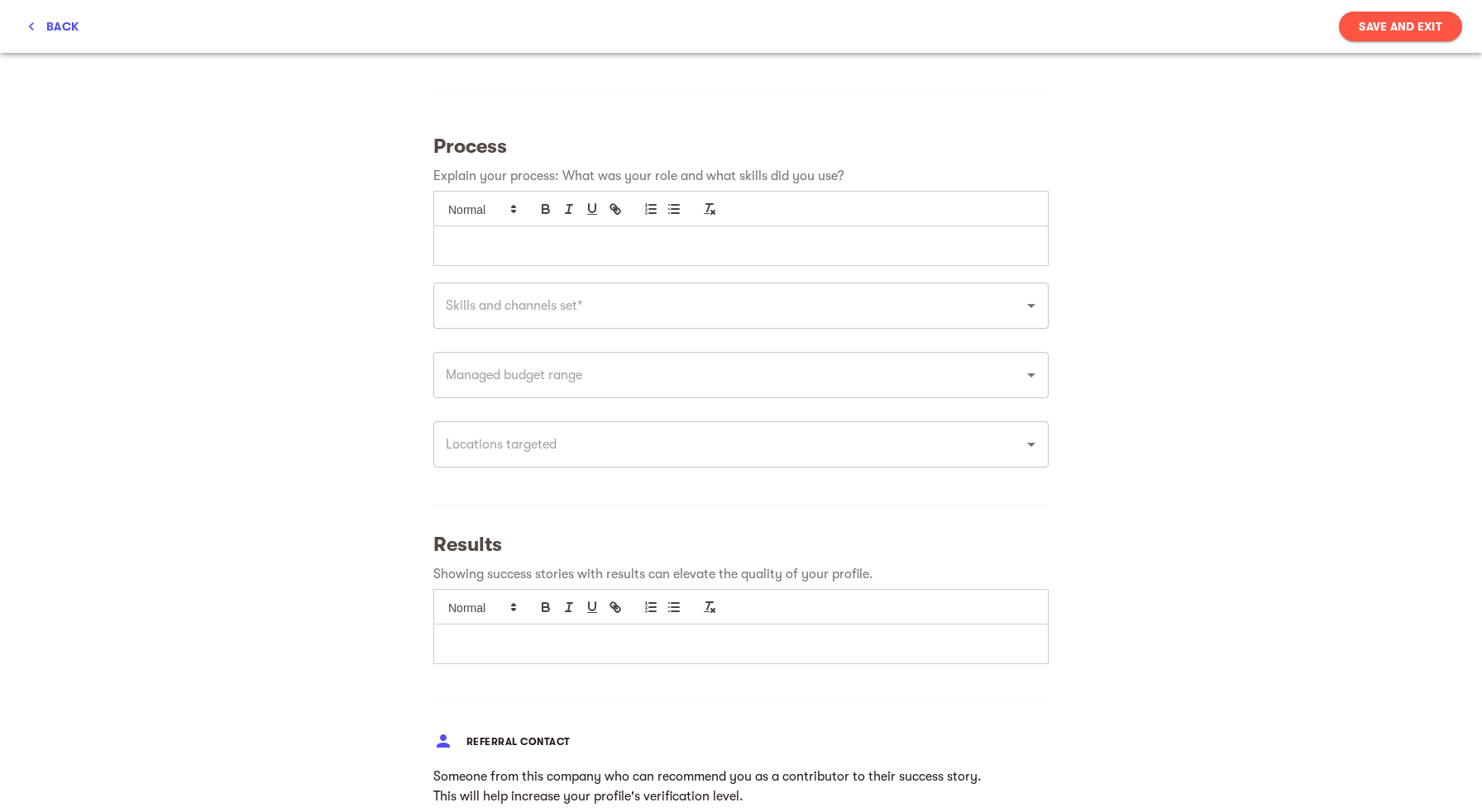
scroll to position [668, 0]
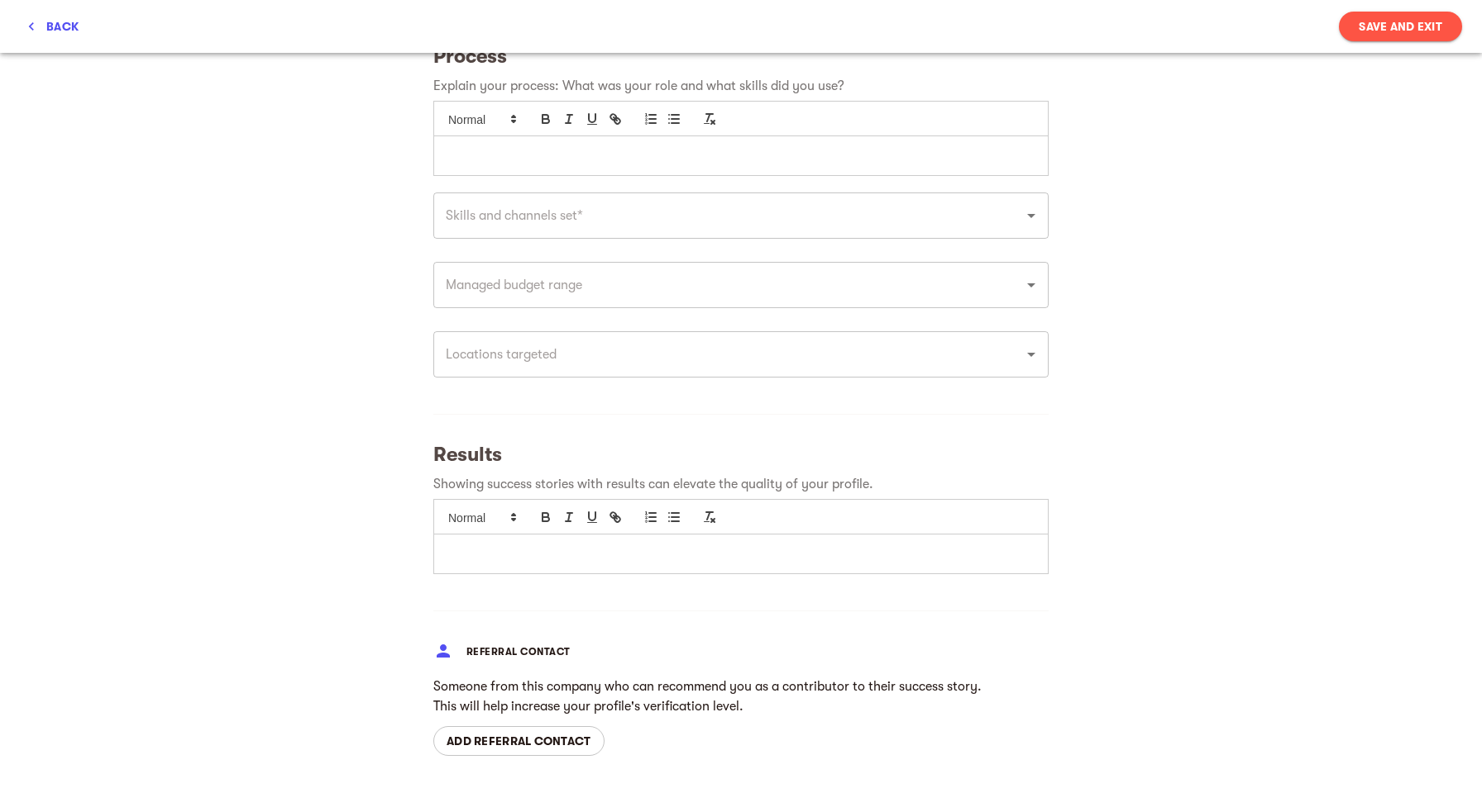
click at [1394, 19] on span "Save and Exit" at bounding box center [1400, 27] width 84 height 20
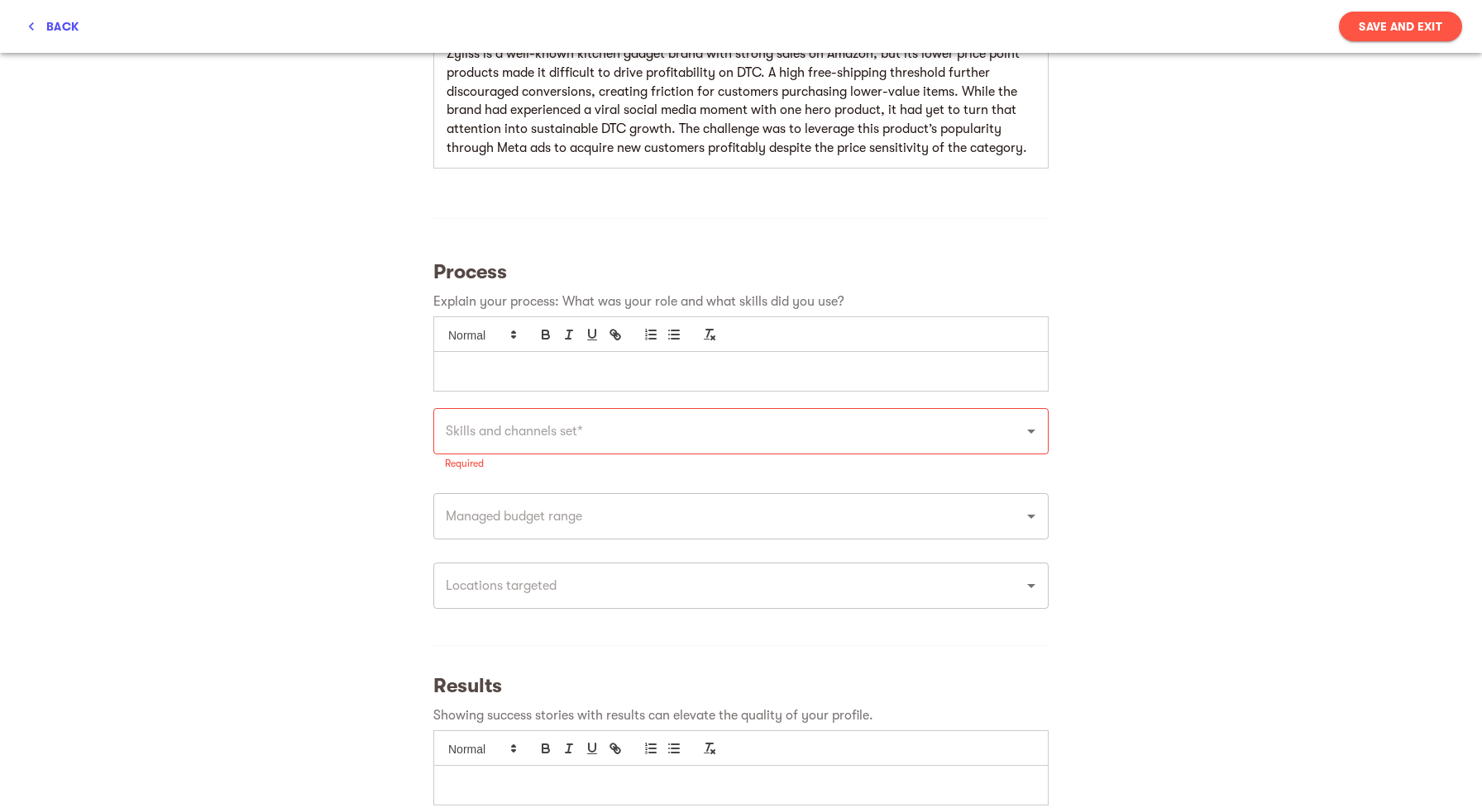
scroll to position [450, 0]
click at [661, 442] on input "text" at bounding box center [718, 433] width 554 height 32
type input "face"
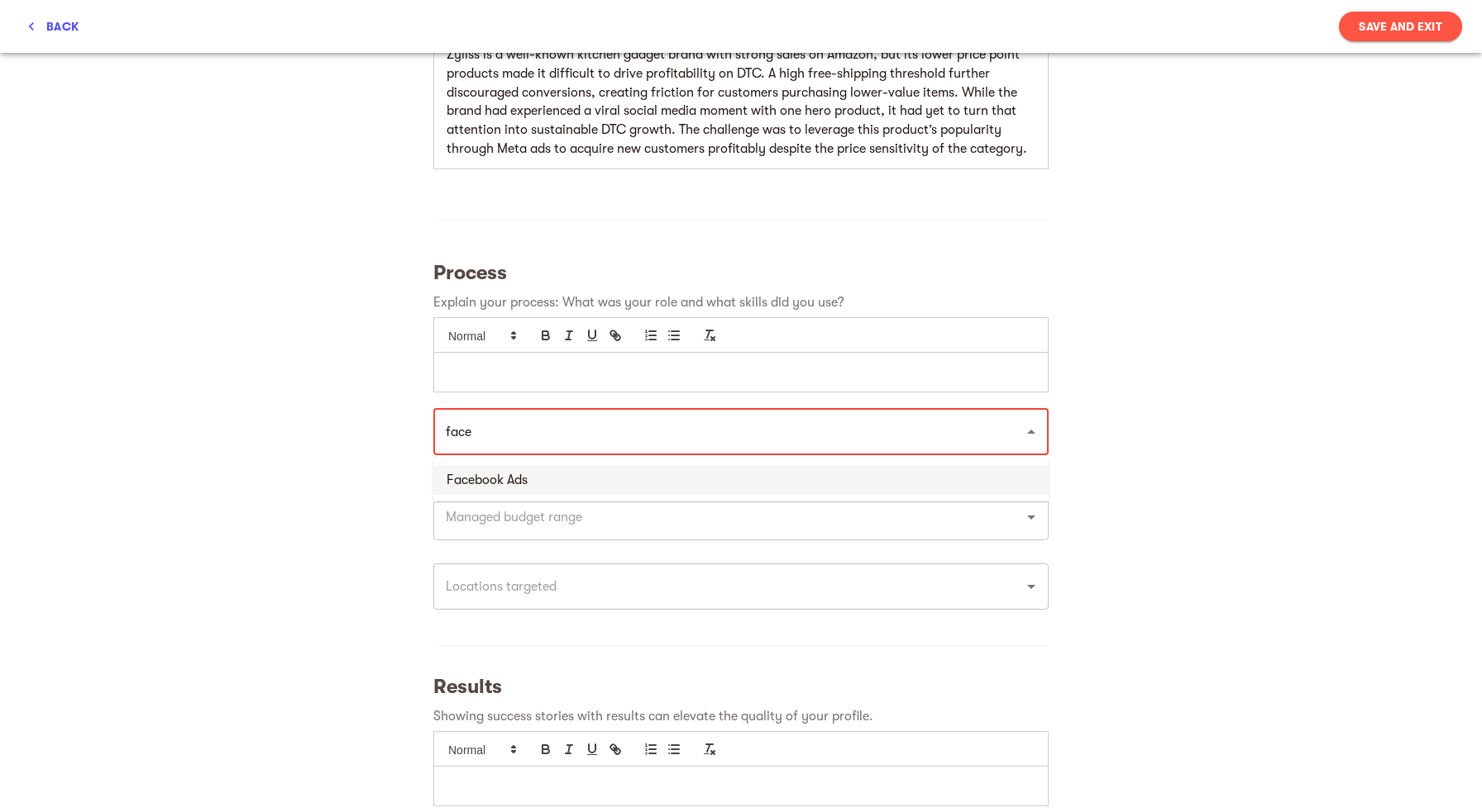
click at [597, 478] on li "Facebook Ads" at bounding box center [741, 480] width 615 height 30
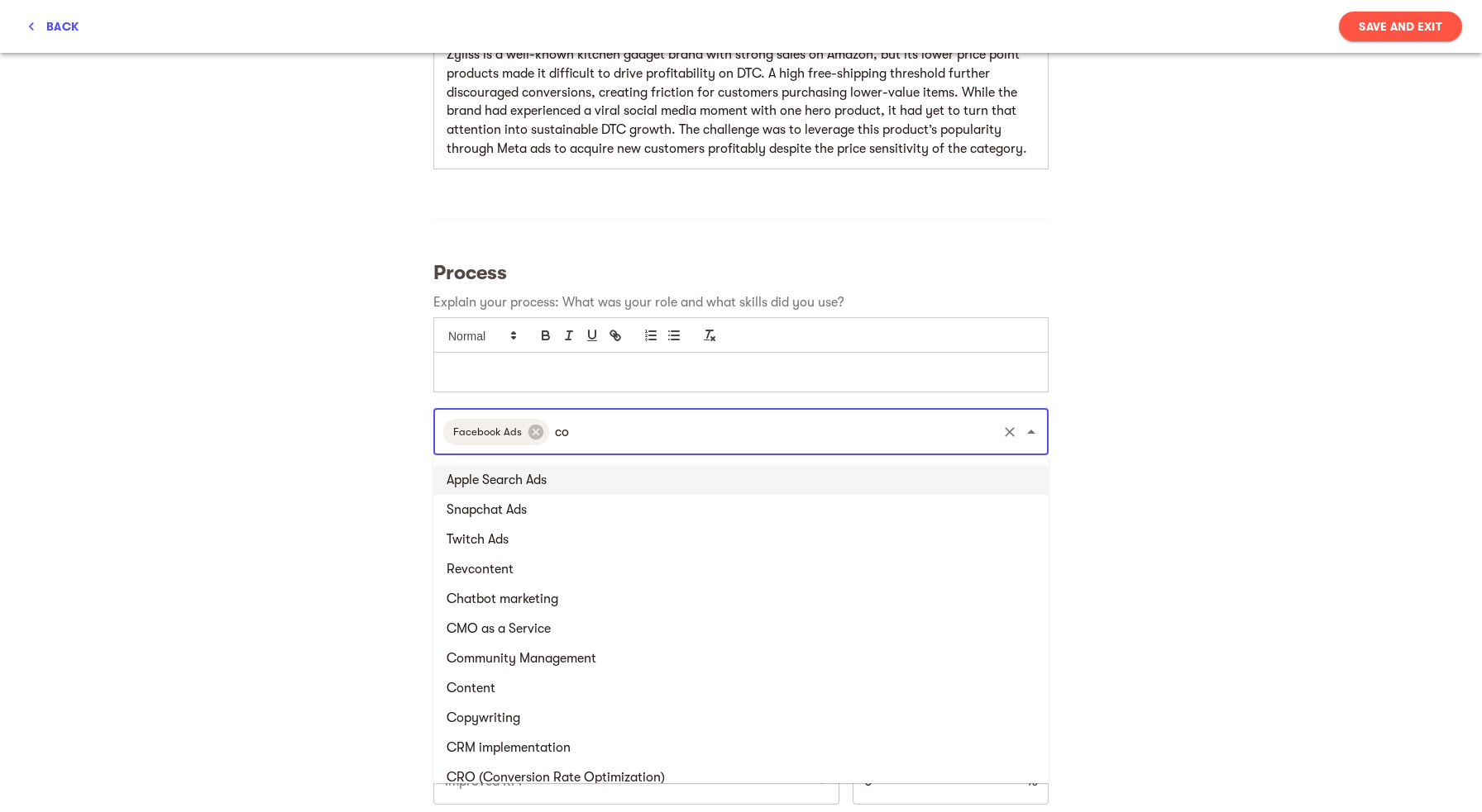
type input "con"
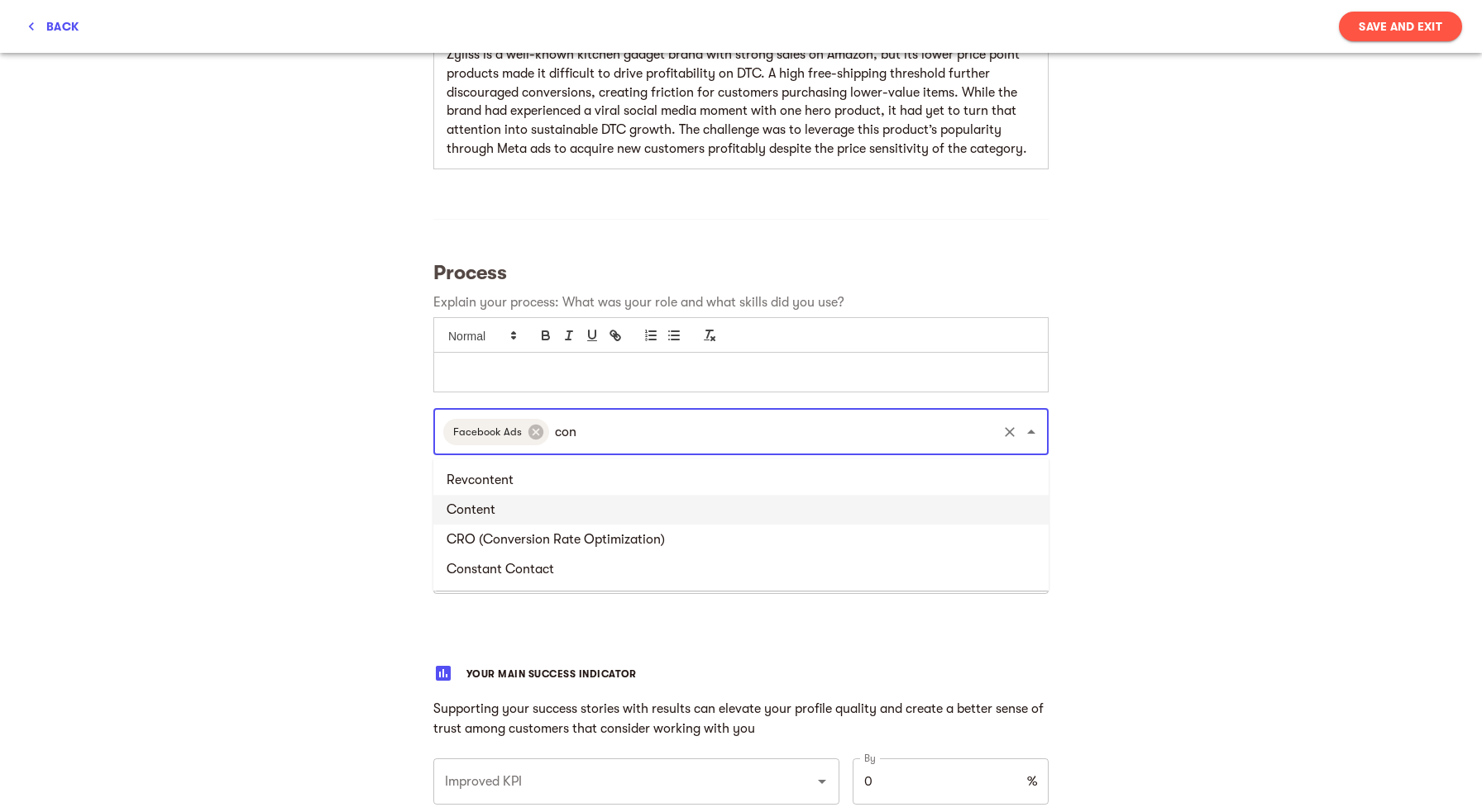
click at [532, 517] on li "Content" at bounding box center [741, 509] width 615 height 30
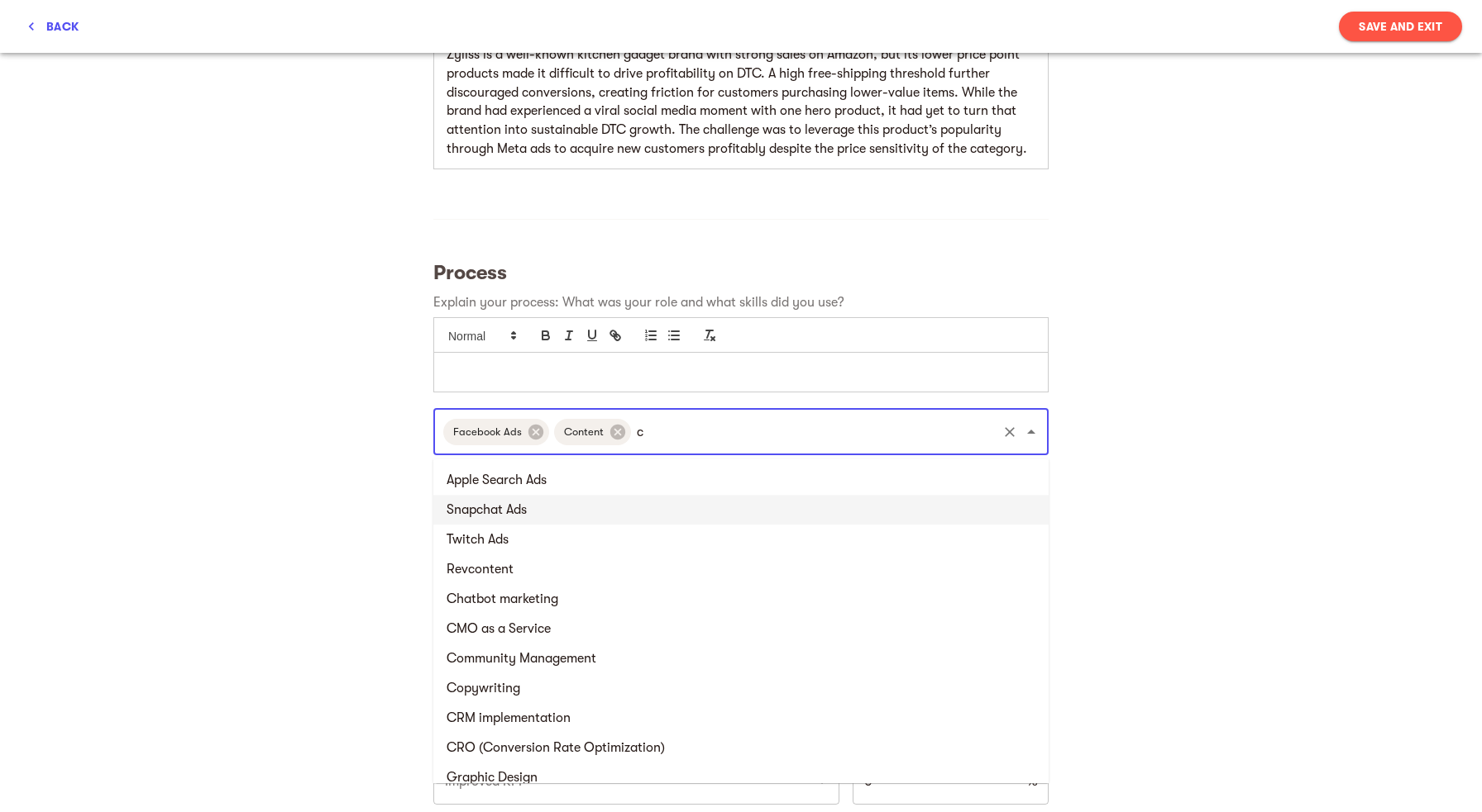
type input "cr"
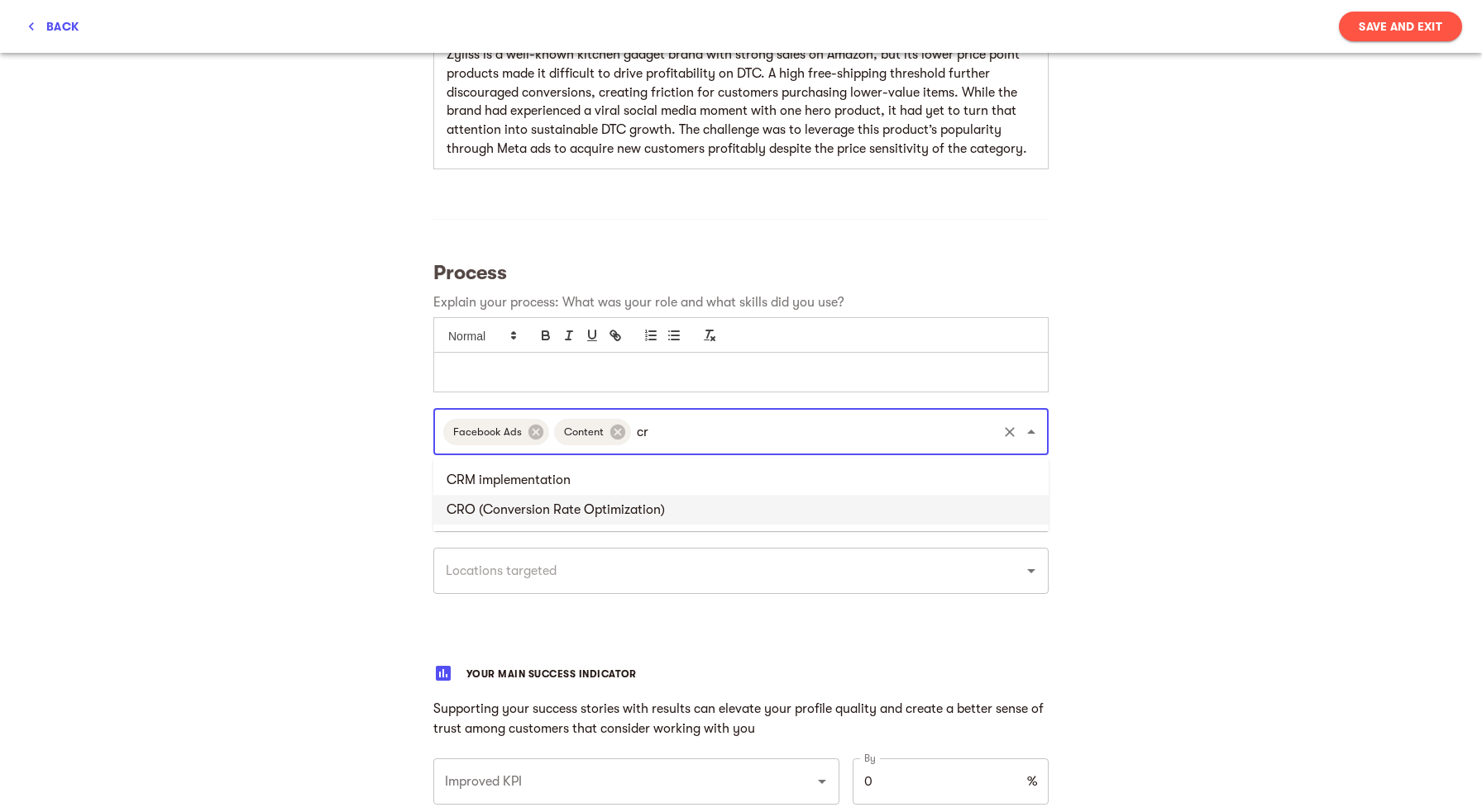
click at [528, 509] on li "CRO (Conversion Rate Optimization)" at bounding box center [741, 509] width 615 height 30
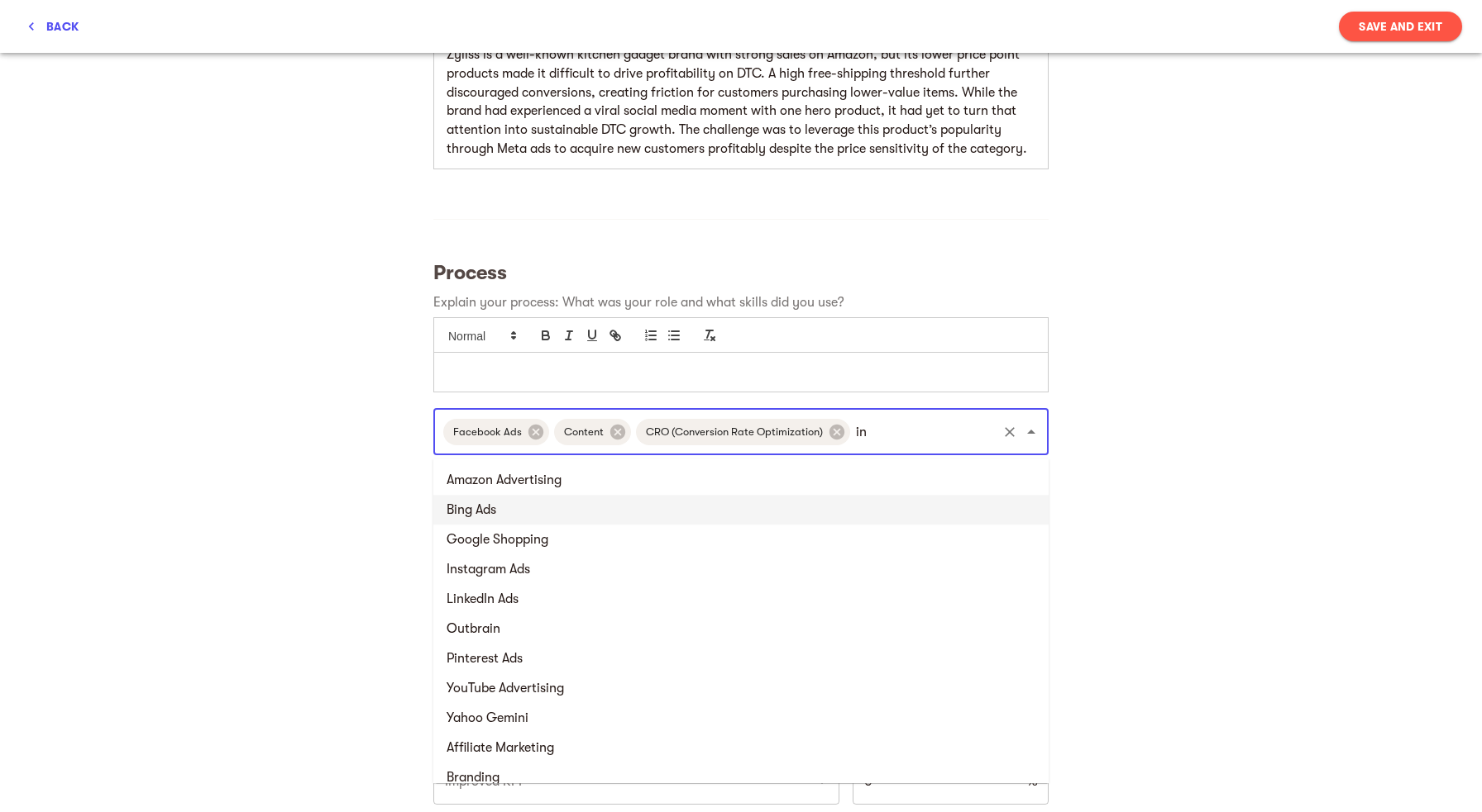
type input "ins"
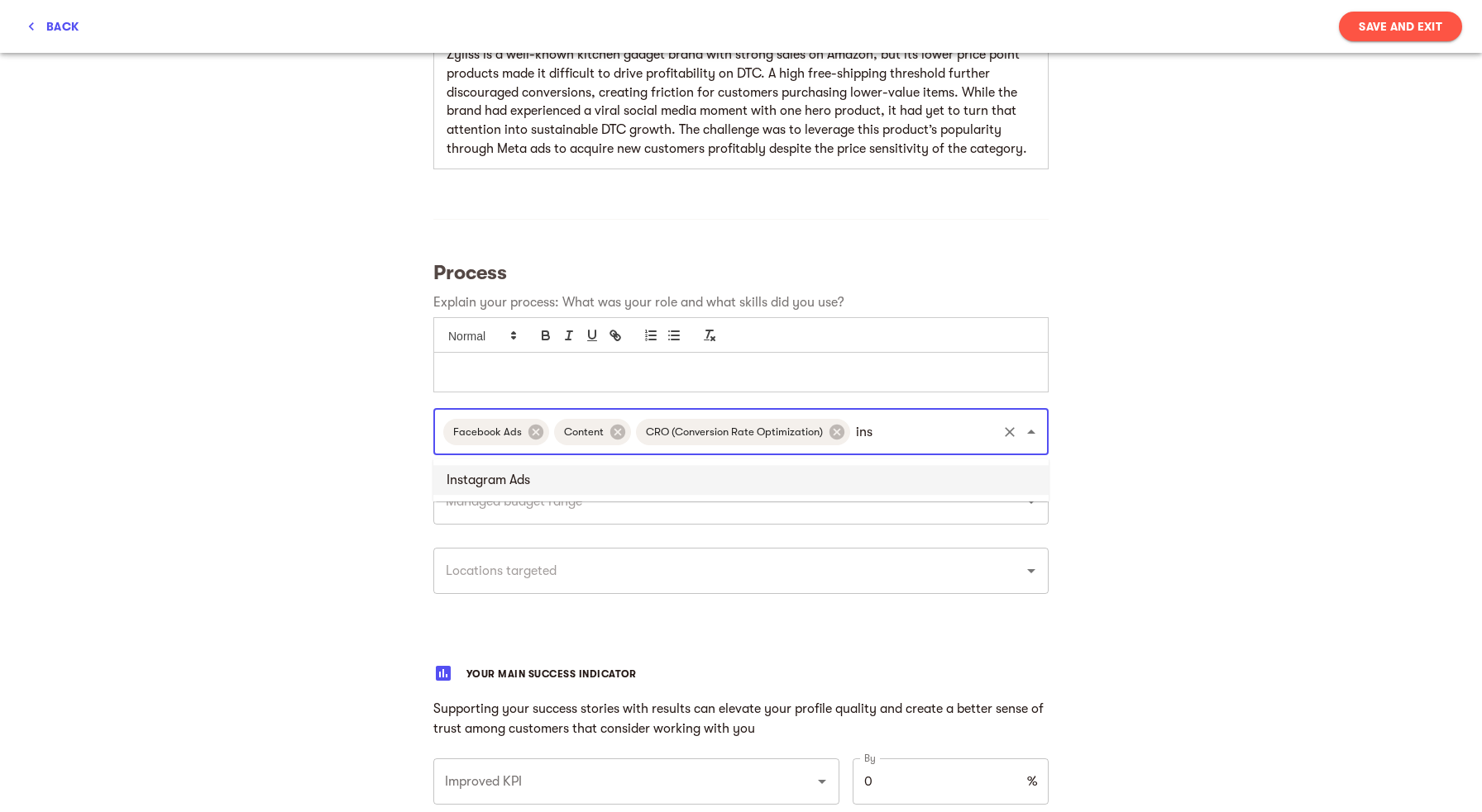
click at [610, 482] on li "Instagram Ads" at bounding box center [741, 480] width 615 height 30
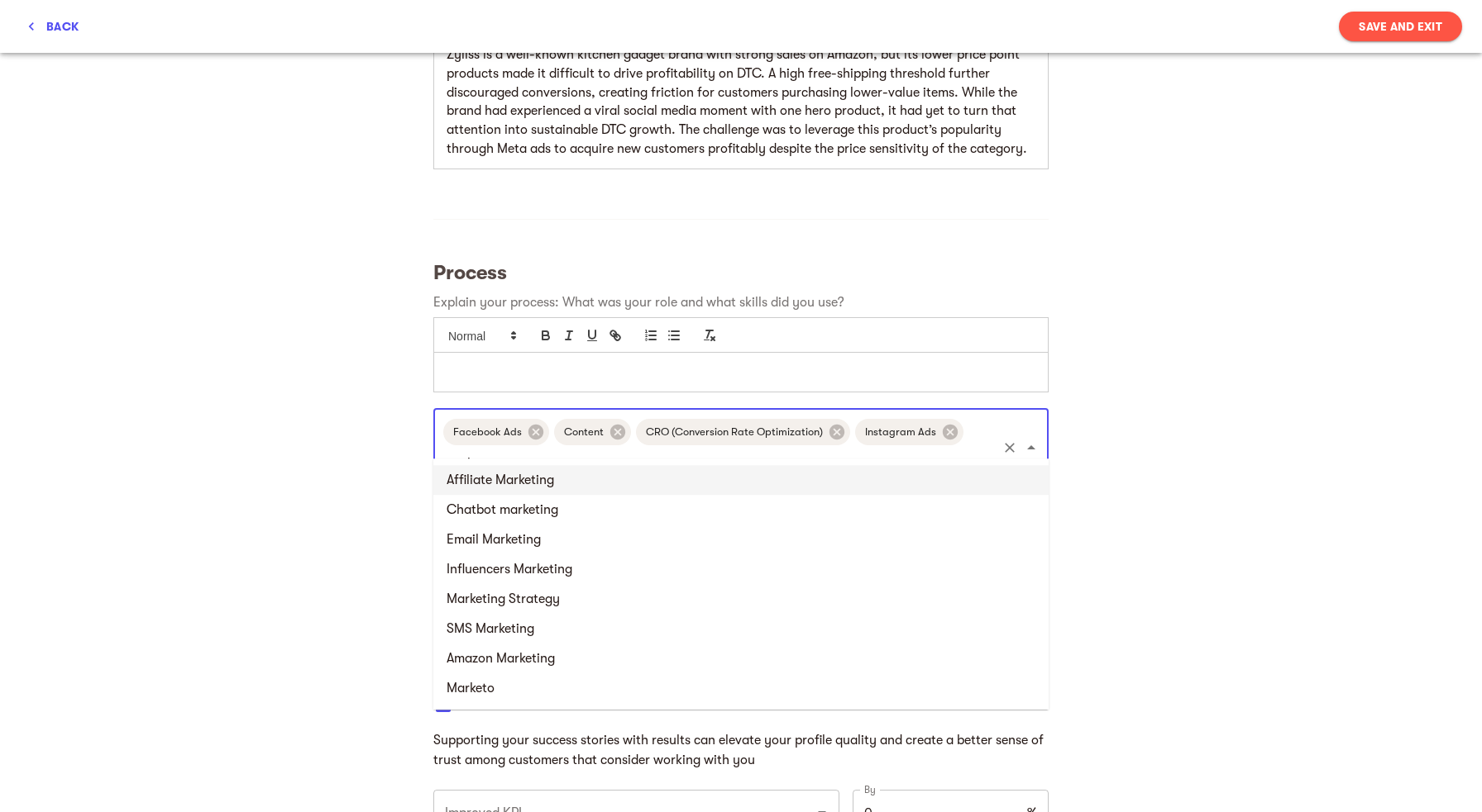
type input "market"
click at [559, 599] on li "Marketing Strategy" at bounding box center [741, 599] width 615 height 30
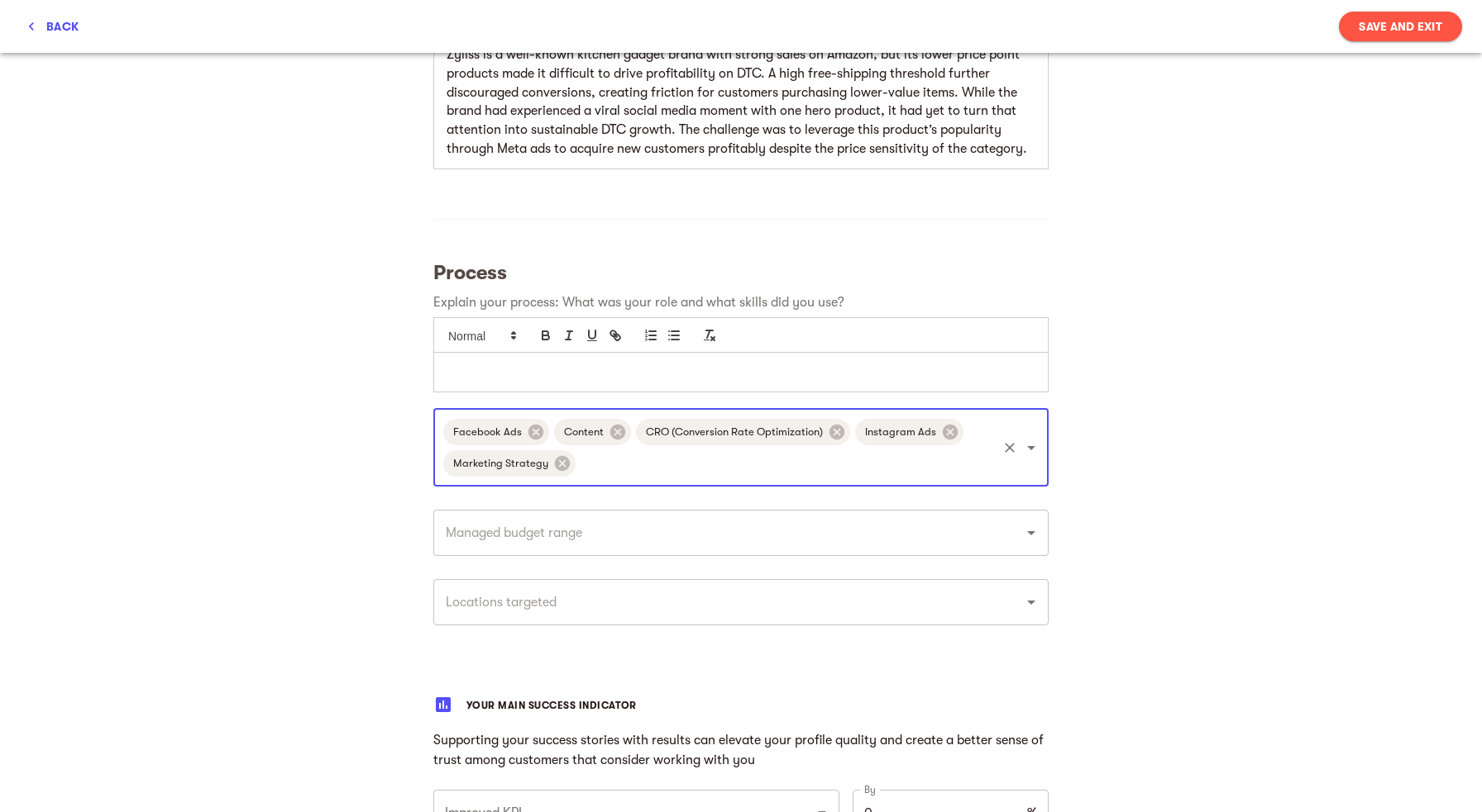
scroll to position [0, 0]
click at [817, 553] on div "​" at bounding box center [741, 532] width 615 height 46
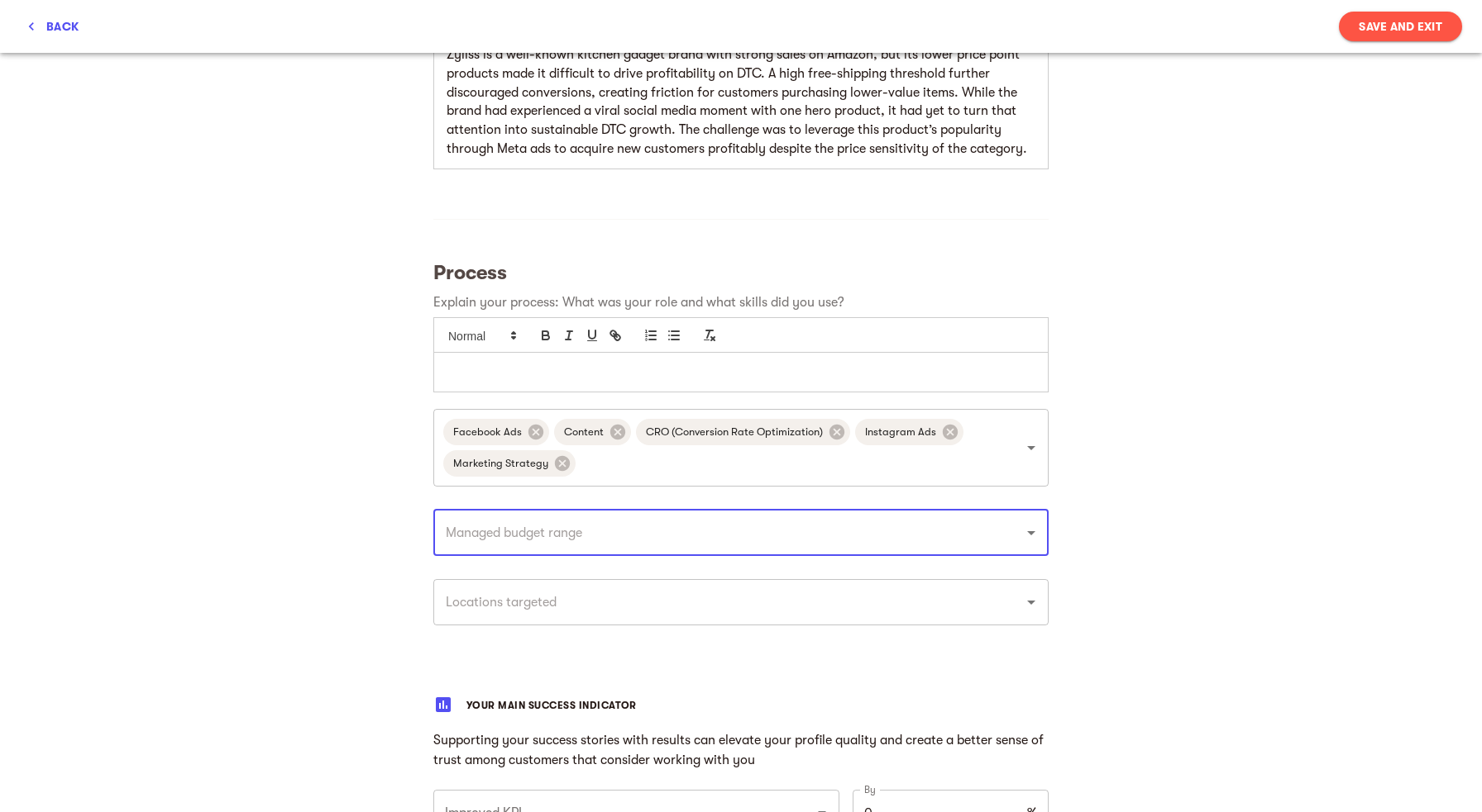
click at [1031, 535] on icon "Open" at bounding box center [1030, 533] width 8 height 4
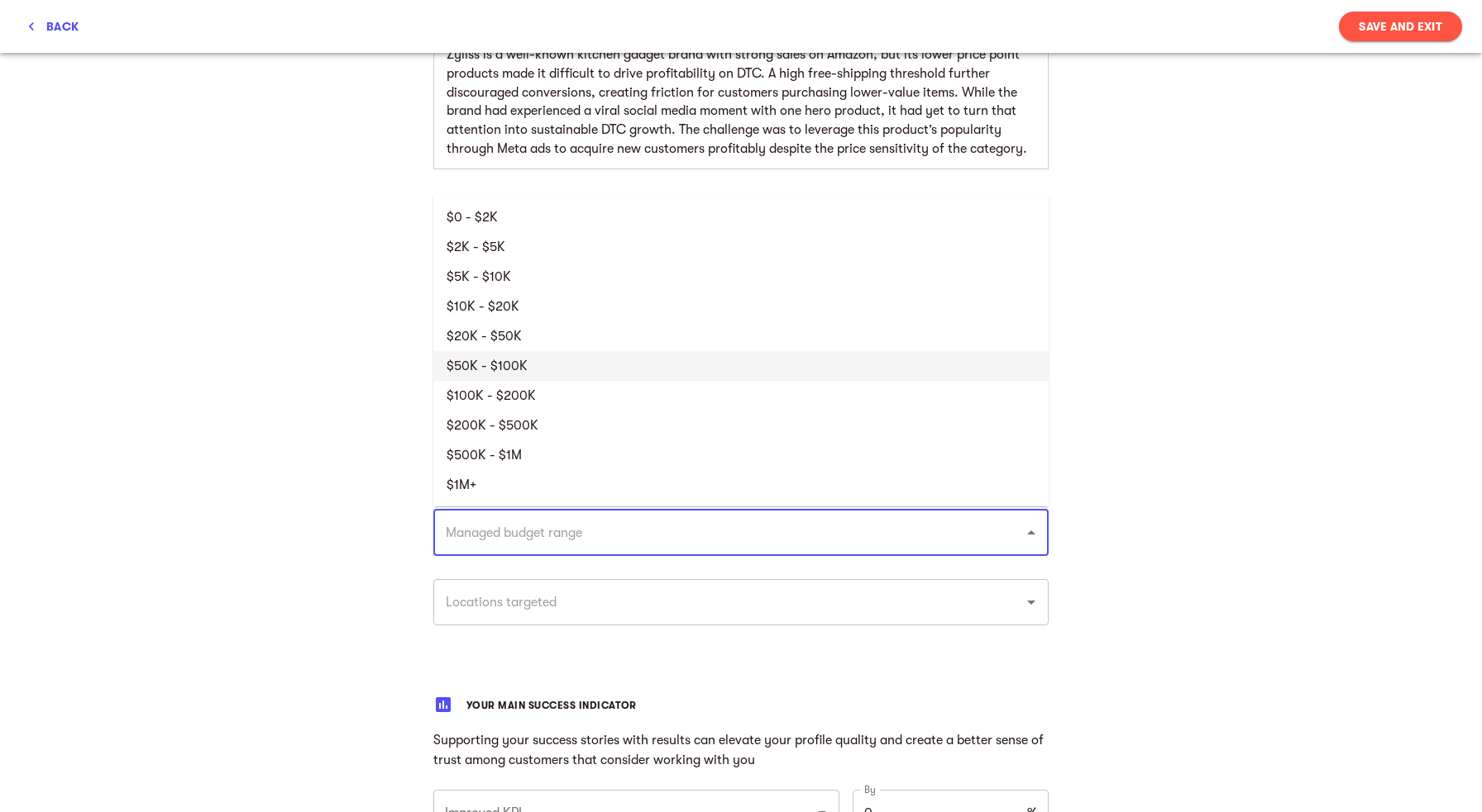
click at [521, 364] on li "$50K - $100K" at bounding box center [741, 366] width 615 height 30
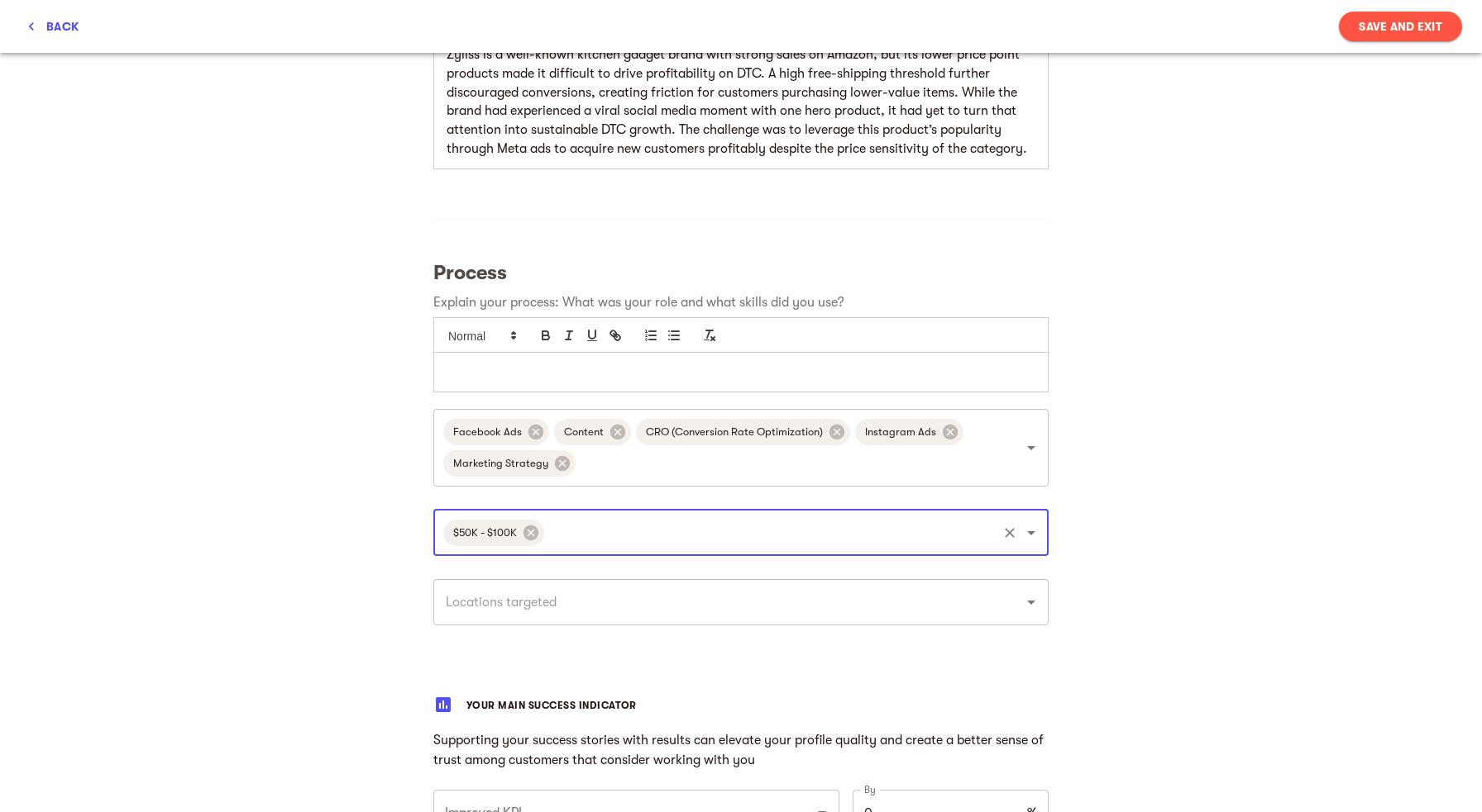
click at [542, 606] on input "text" at bounding box center [718, 602] width 554 height 32
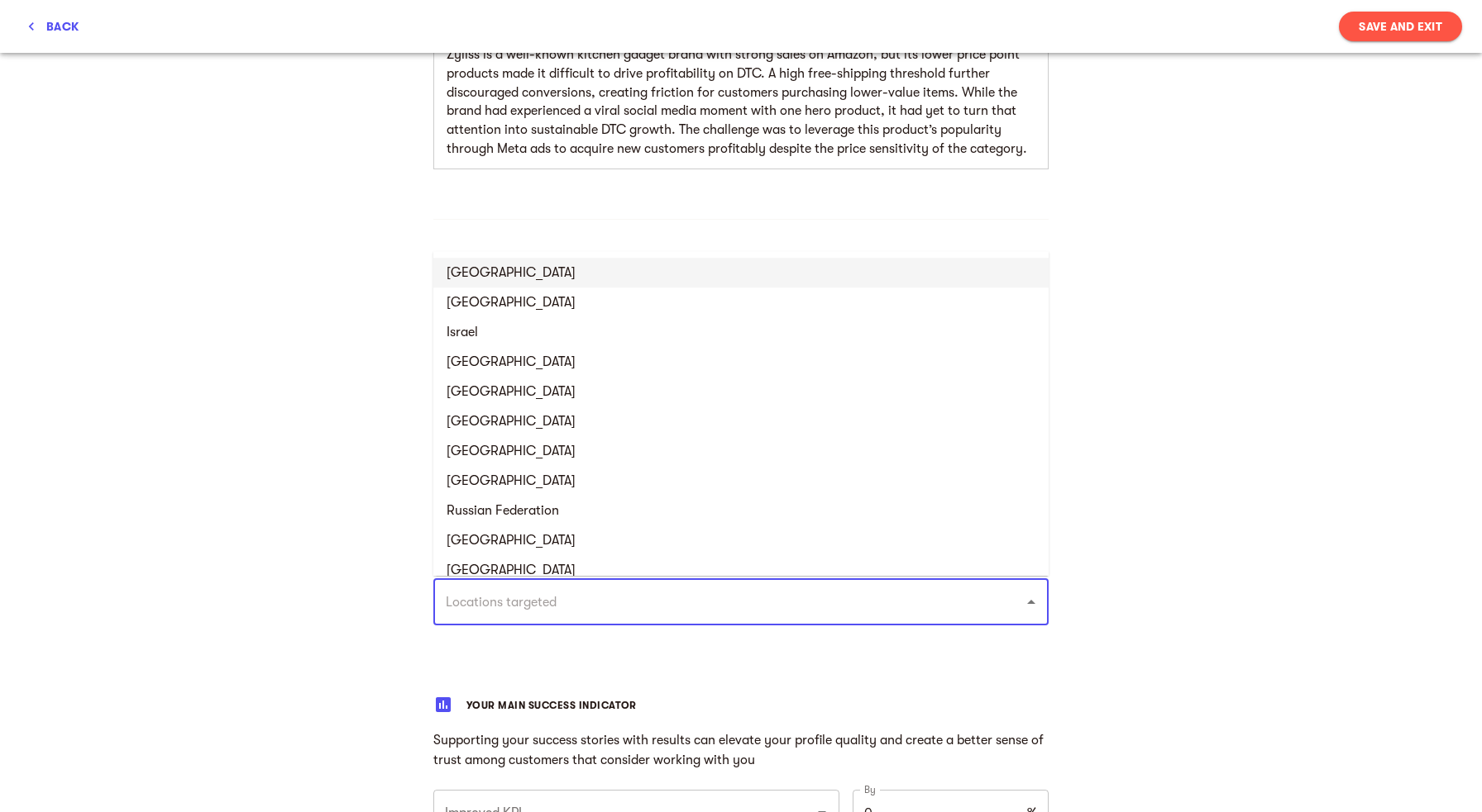
click at [495, 279] on li "[GEOGRAPHIC_DATA]" at bounding box center [741, 273] width 615 height 30
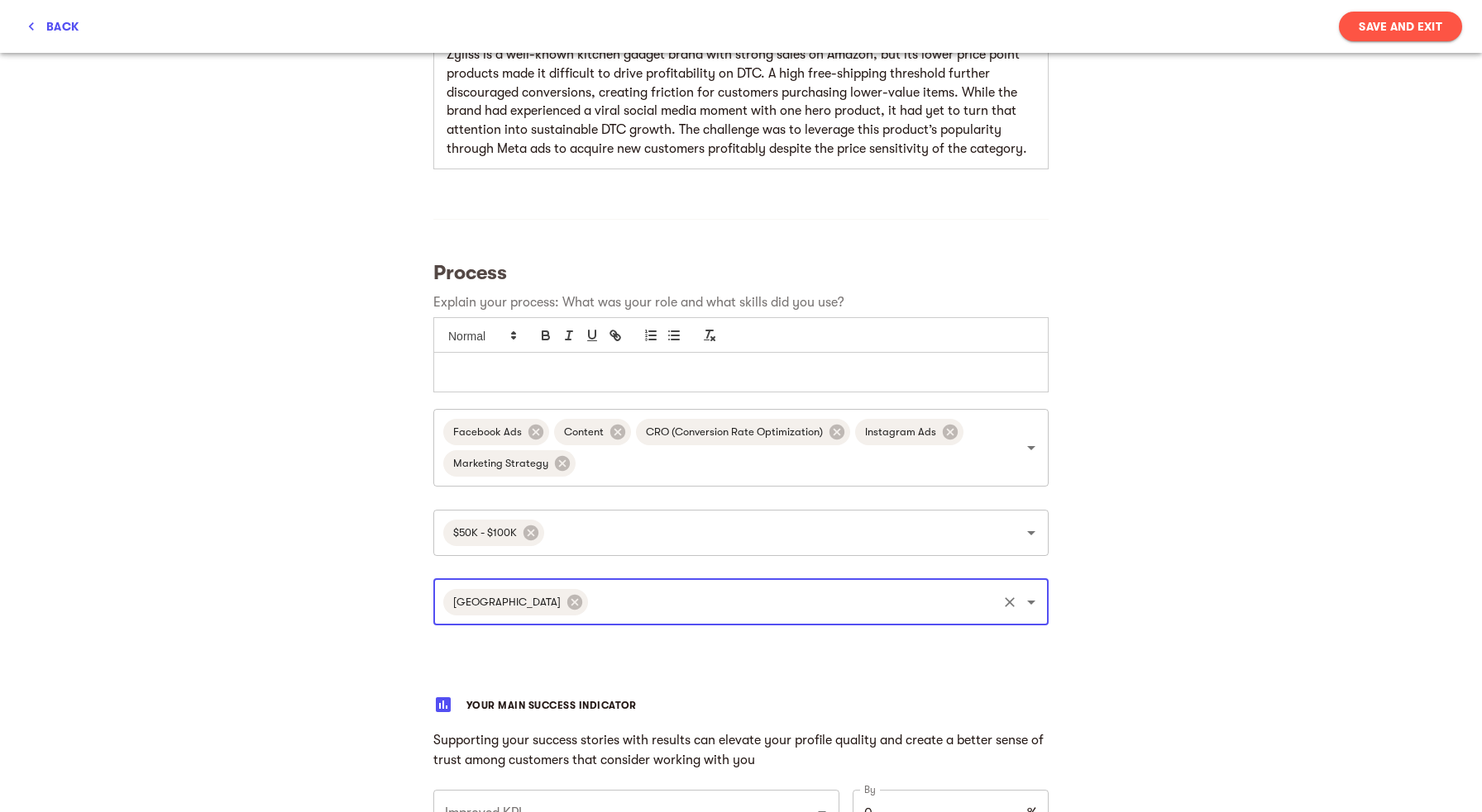
click at [1382, 27] on span "Save and Exit" at bounding box center [1400, 27] width 84 height 20
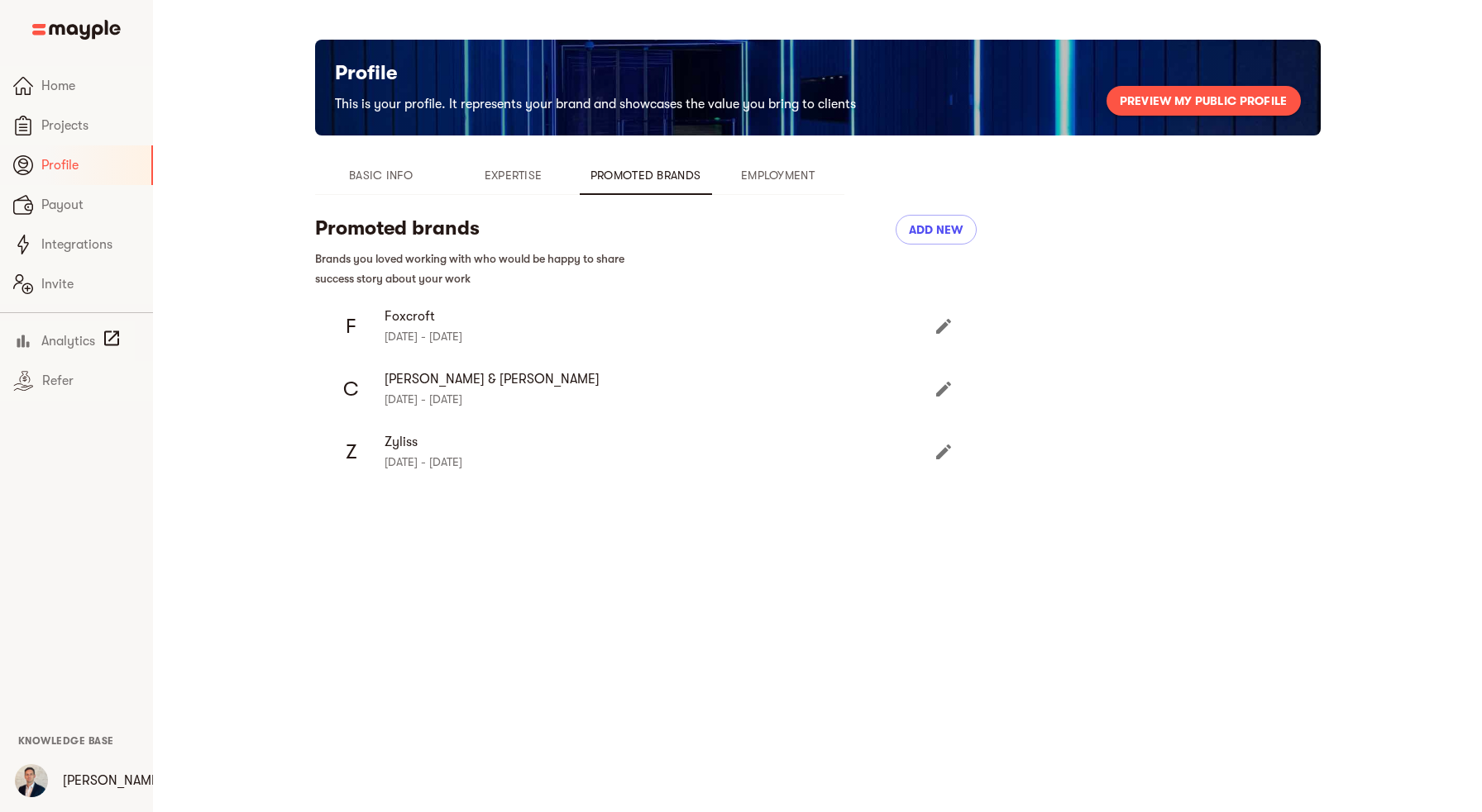
type input "[DATE]"
checkbox input "false"
